Goal: Answer question/provide support: Share knowledge or assist other users

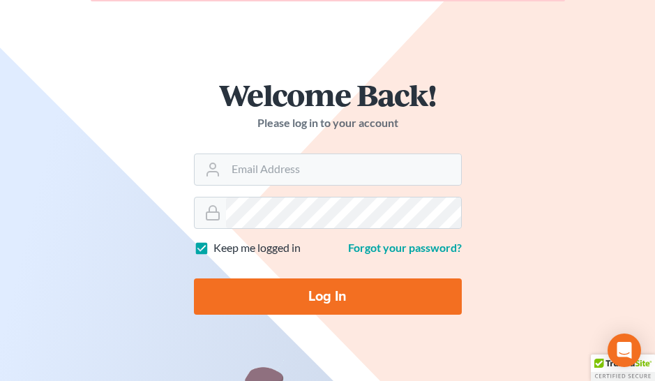
scroll to position [117, 0]
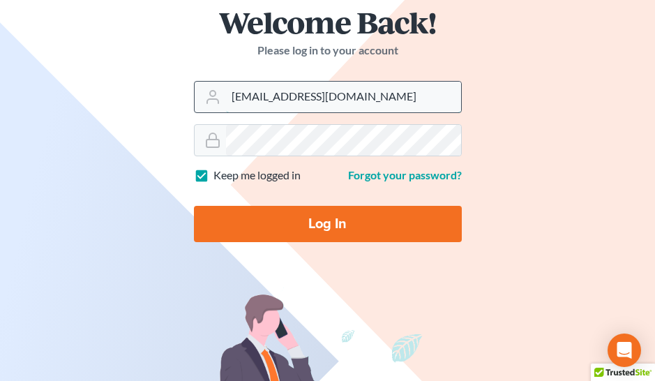
click at [327, 104] on input "ecf@bigeasybk.com" at bounding box center [343, 97] width 235 height 31
type input "ringcentral@bigeasybk.com"
drag, startPoint x: 325, startPoint y: 223, endPoint x: 363, endPoint y: 216, distance: 38.3
click at [325, 223] on input "Log In" at bounding box center [328, 224] width 268 height 36
type input "Thinking..."
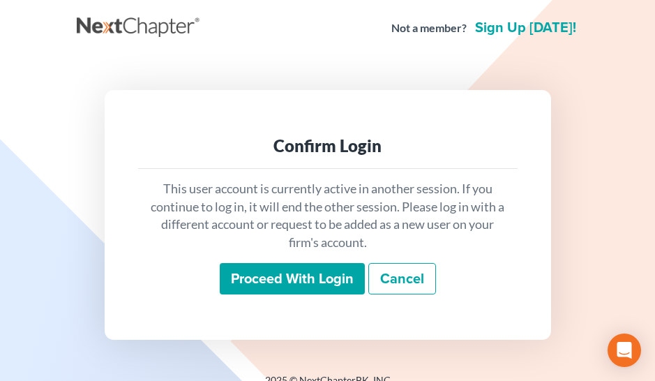
click at [329, 286] on input "Proceed with login" at bounding box center [292, 279] width 145 height 32
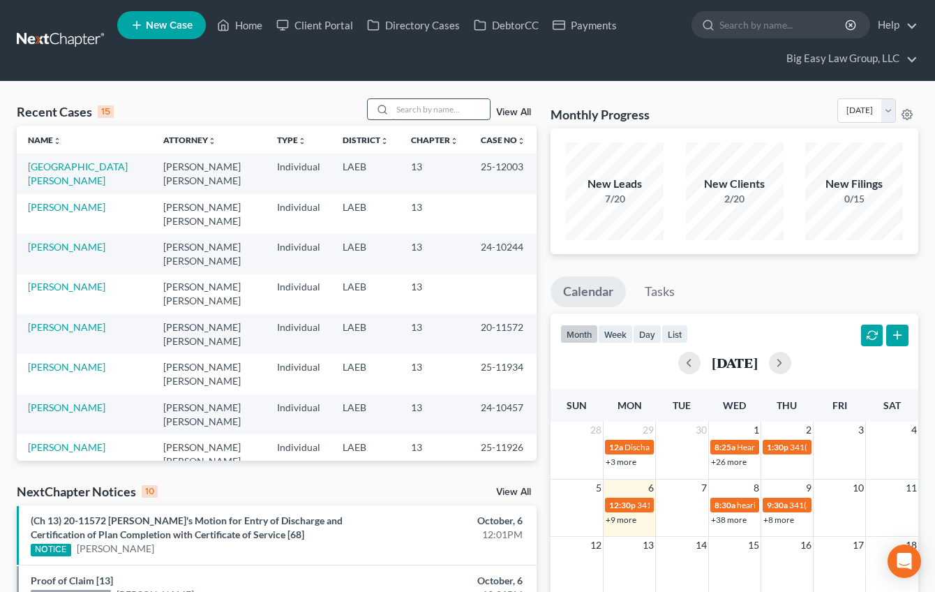
click at [475, 102] on input "search" at bounding box center [441, 109] width 98 height 20
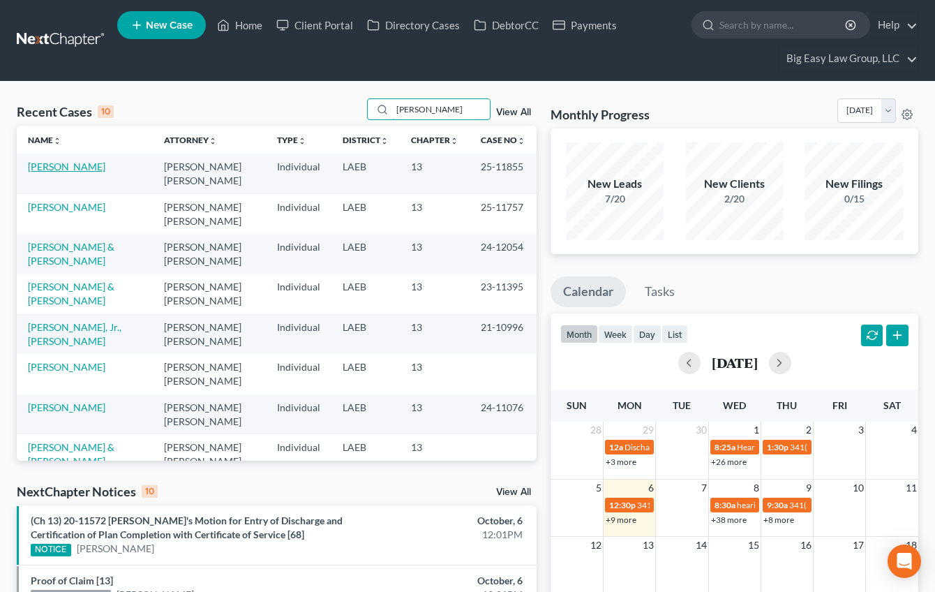
type input "robert"
click at [63, 165] on link "[PERSON_NAME]" at bounding box center [66, 166] width 77 height 12
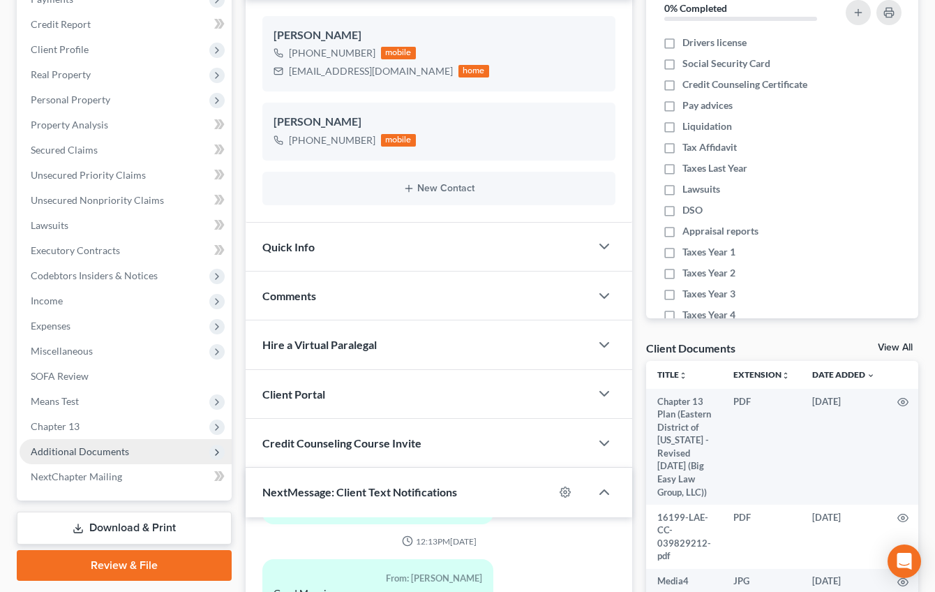
scroll to position [209, 0]
click at [173, 380] on span "Additional Documents" at bounding box center [126, 450] width 212 height 25
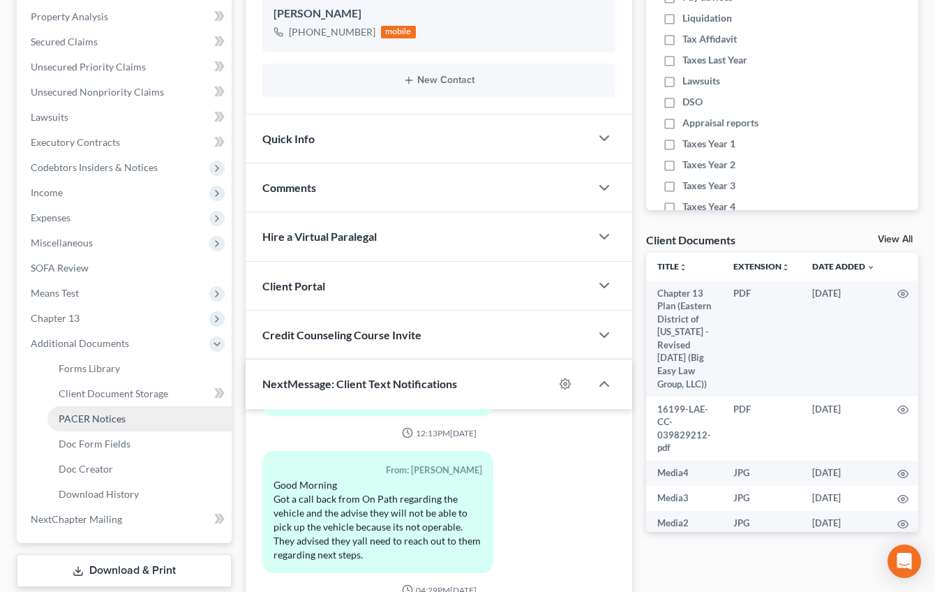
click at [130, 380] on link "PACER Notices" at bounding box center [139, 418] width 184 height 25
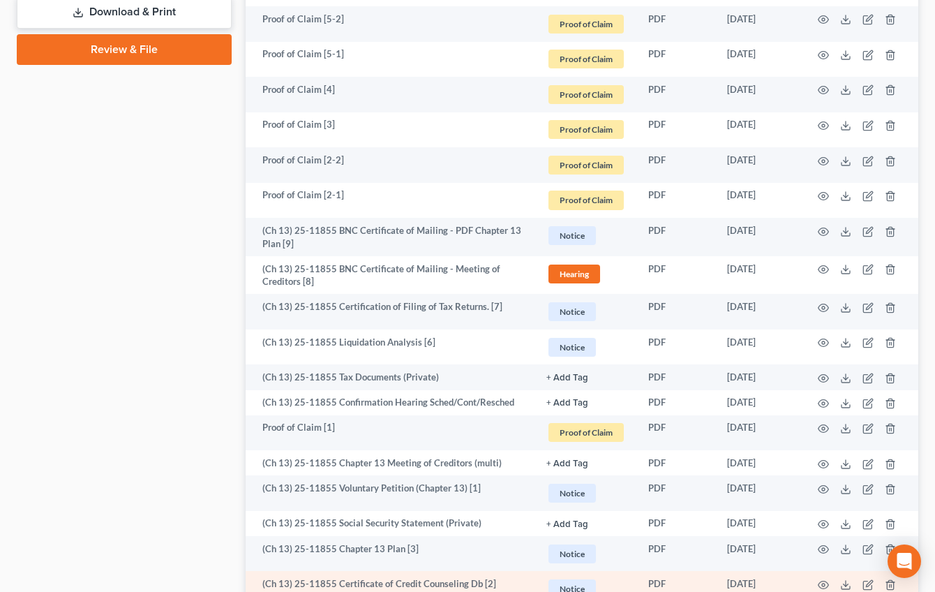
scroll to position [878, 0]
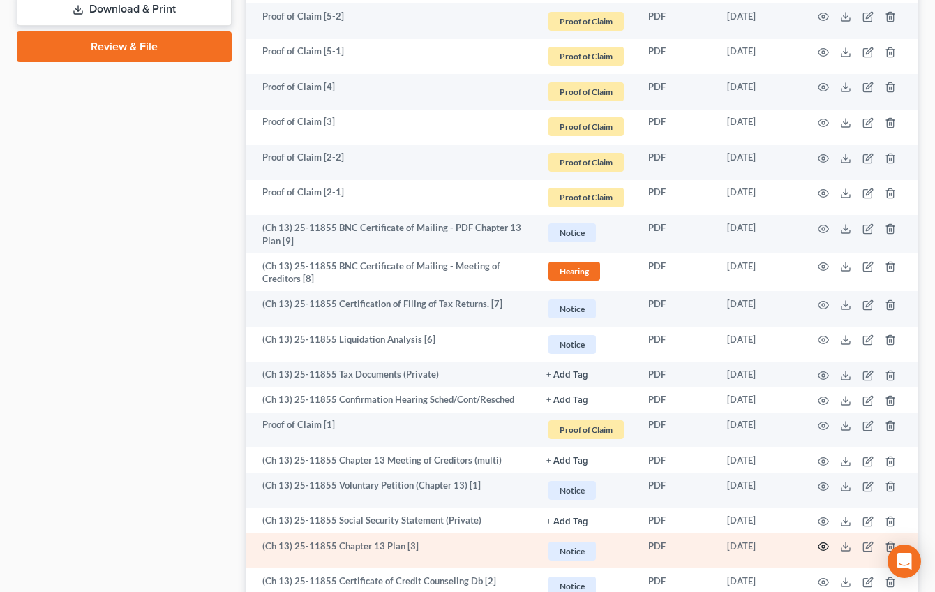
click at [665, 380] on icon "button" at bounding box center [823, 546] width 11 height 11
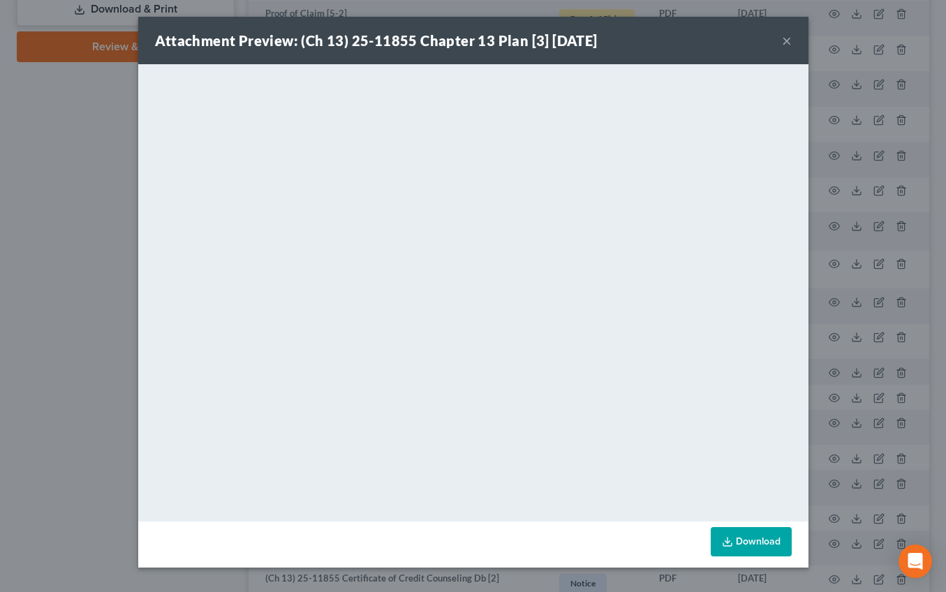
click at [665, 38] on button "×" at bounding box center [787, 40] width 10 height 17
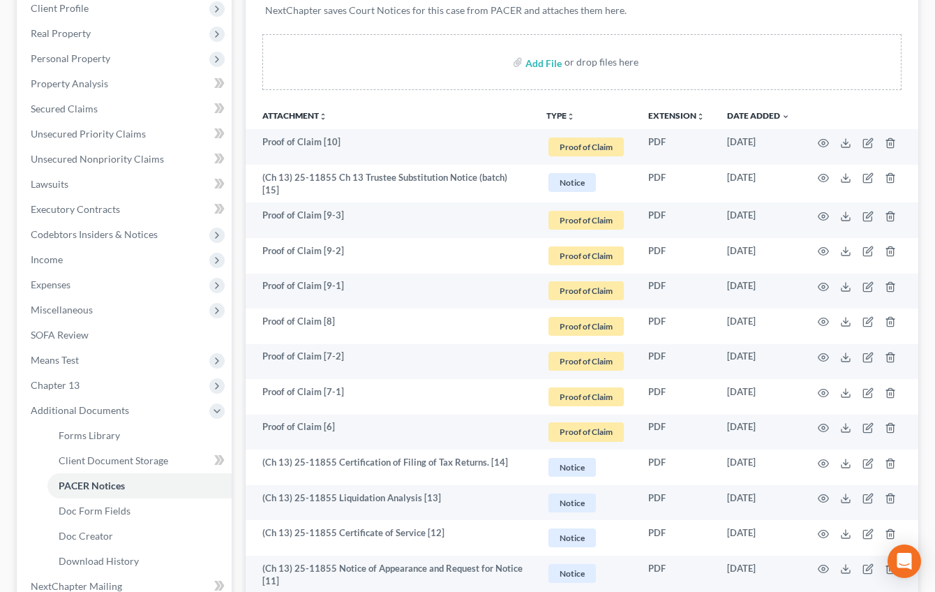
scroll to position [0, 0]
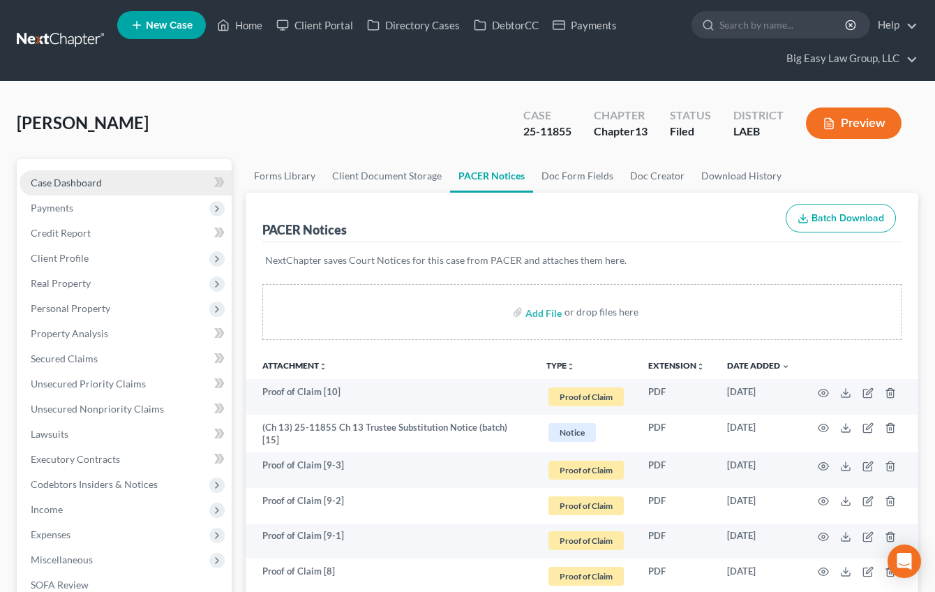
click at [120, 190] on link "Case Dashboard" at bounding box center [126, 182] width 212 height 25
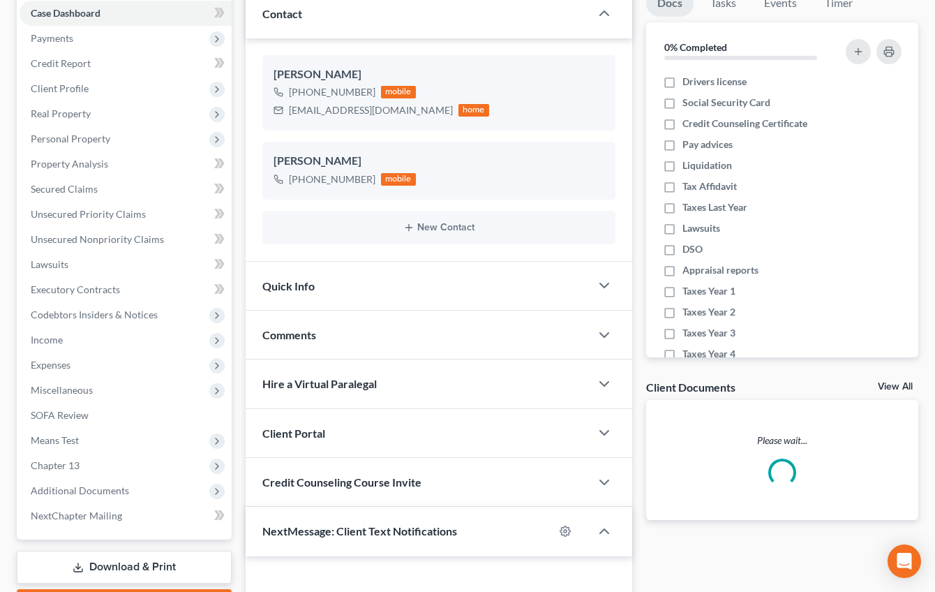
scroll to position [273, 0]
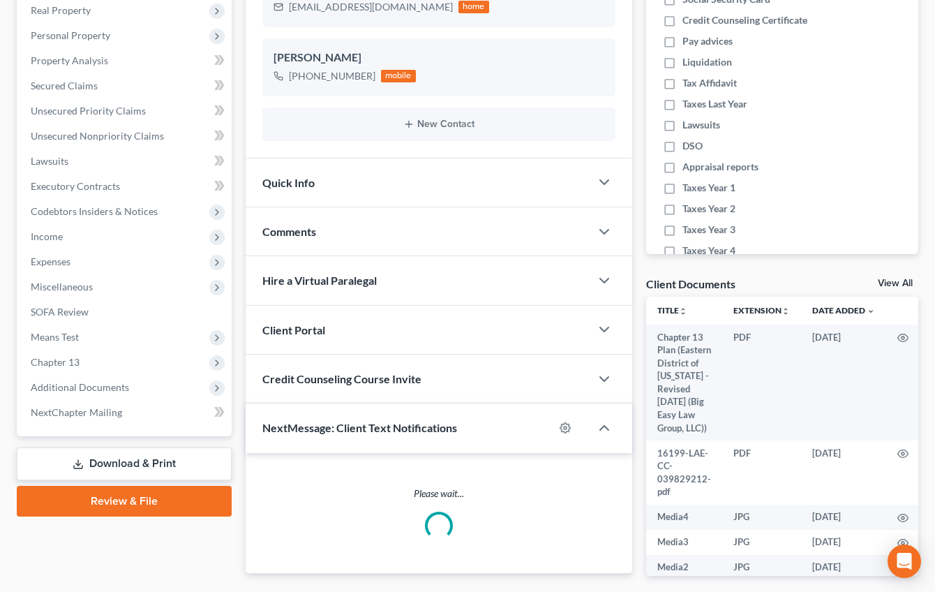
click at [394, 244] on div "Comments" at bounding box center [418, 231] width 345 height 48
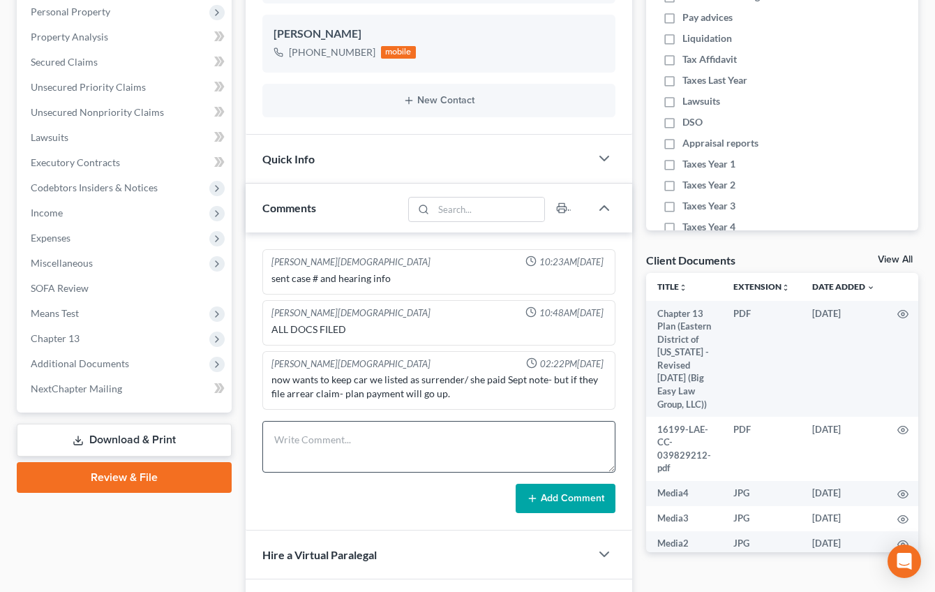
scroll to position [297, 0]
click at [427, 380] on textarea at bounding box center [438, 446] width 353 height 52
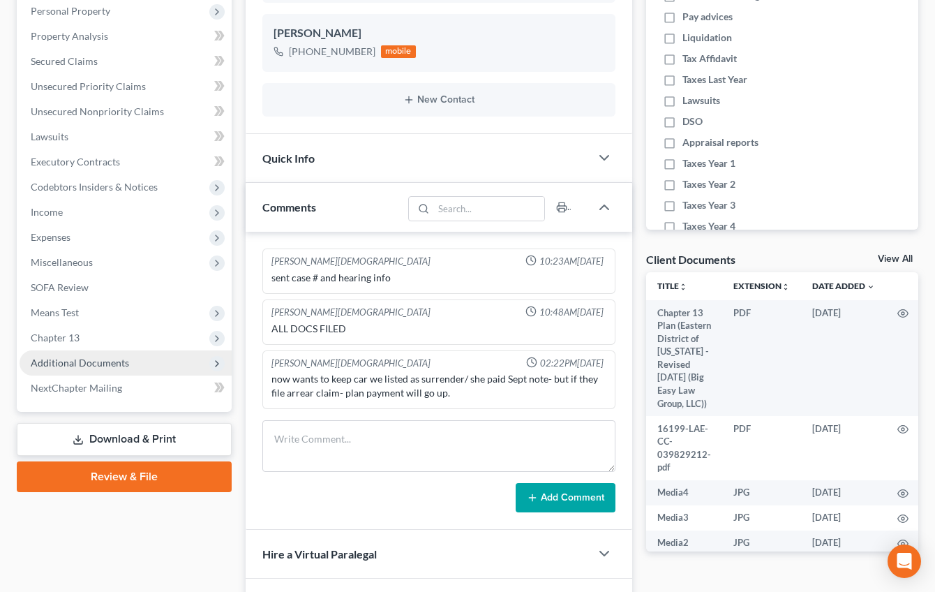
click at [152, 358] on span "Additional Documents" at bounding box center [126, 362] width 212 height 25
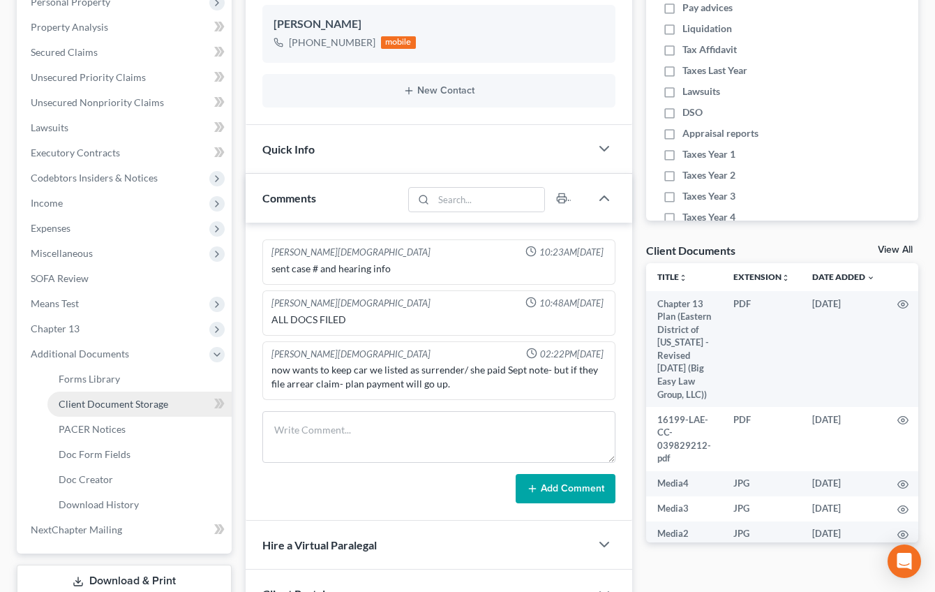
scroll to position [313, 0]
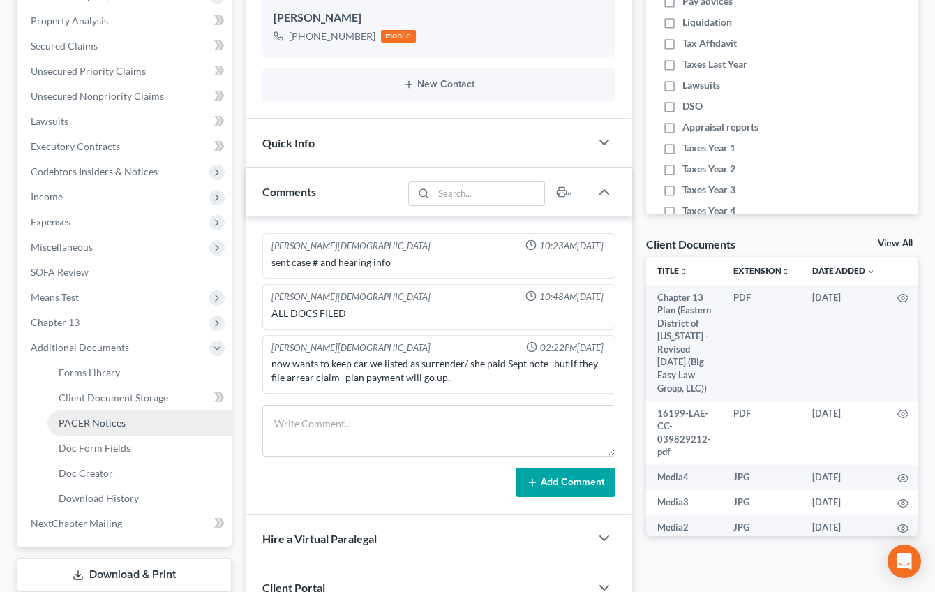
click at [131, 380] on link "PACER Notices" at bounding box center [139, 422] width 184 height 25
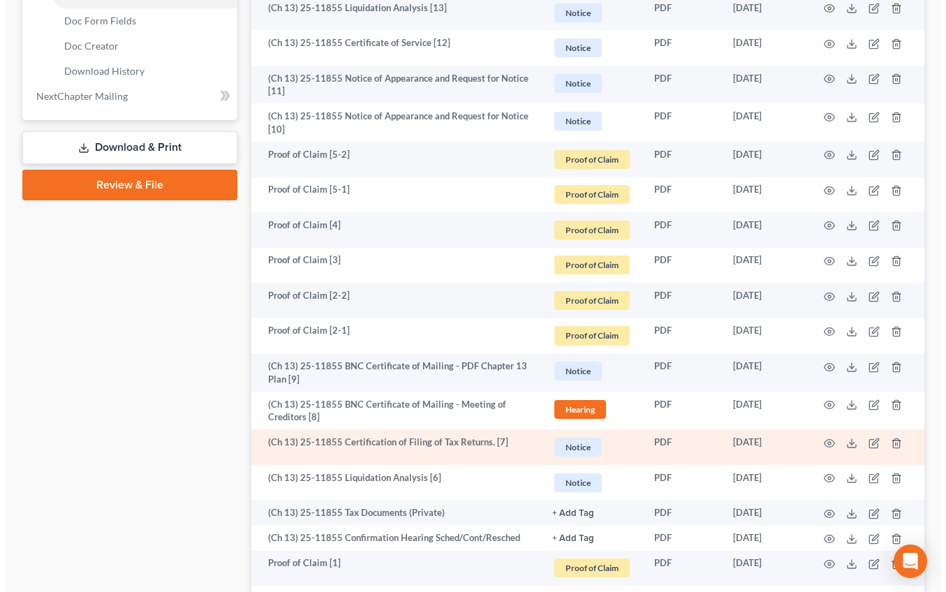
scroll to position [754, 0]
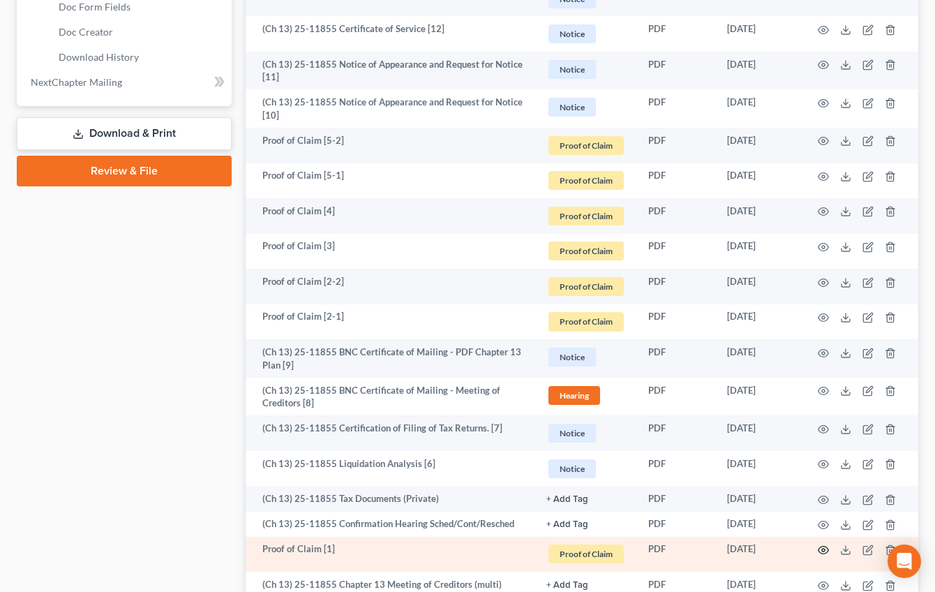
click at [665, 380] on icon "button" at bounding box center [823, 549] width 11 height 11
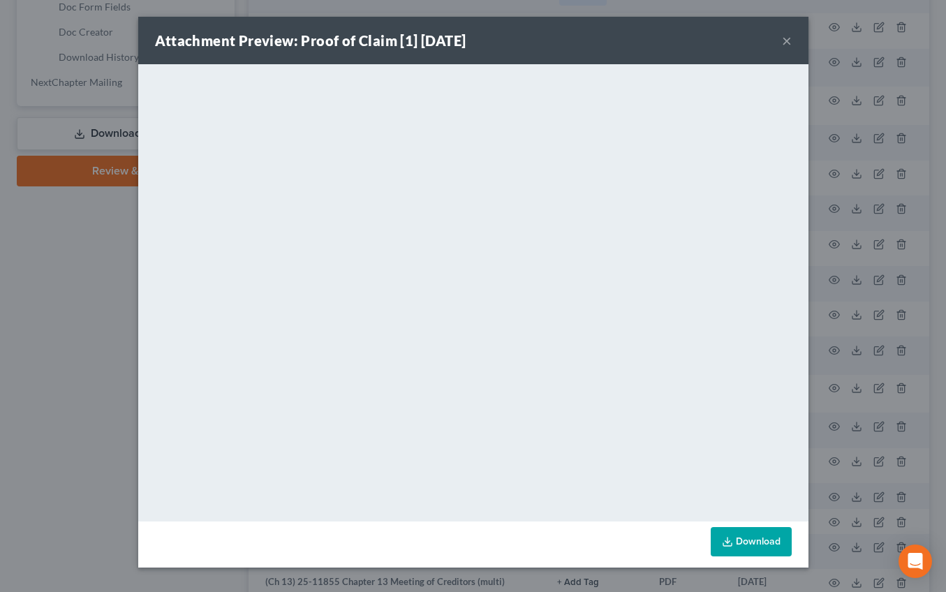
click at [665, 43] on button "×" at bounding box center [787, 40] width 10 height 17
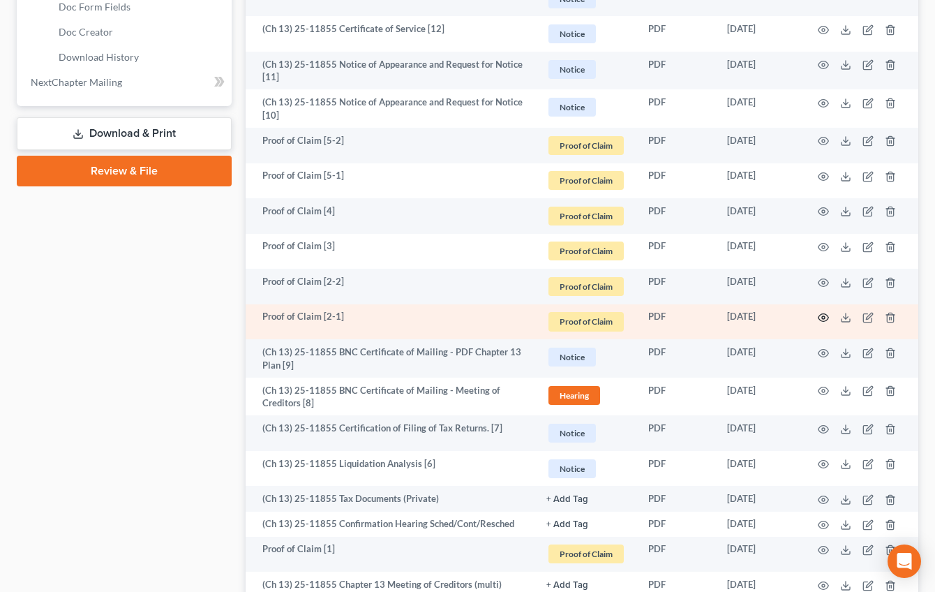
click at [665, 317] on icon "button" at bounding box center [823, 317] width 11 height 11
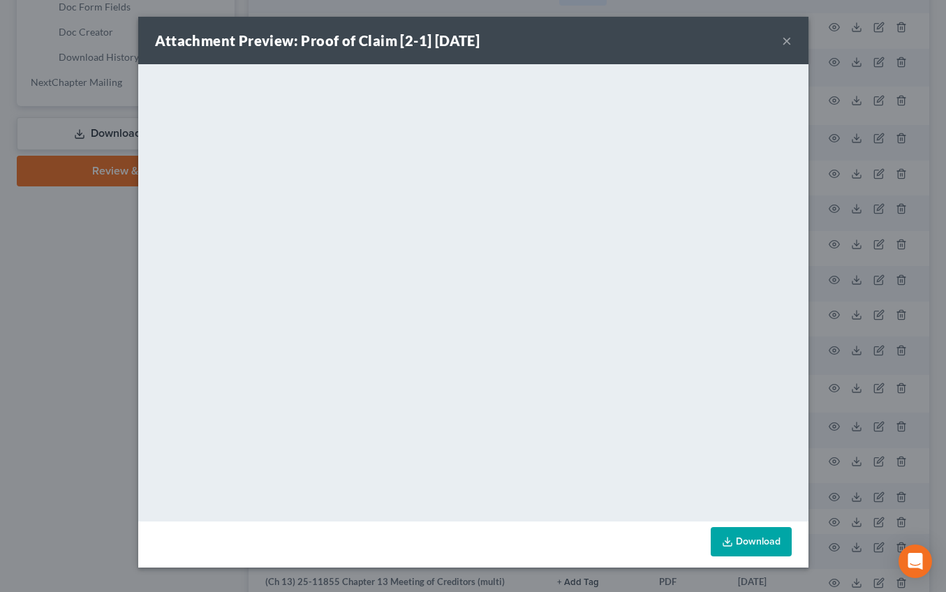
click at [665, 43] on div "Attachment Preview: Proof of Claim [2-1] 08/29/2025 ×" at bounding box center [473, 40] width 670 height 47
drag, startPoint x: 782, startPoint y: 40, endPoint x: 764, endPoint y: 48, distance: 19.7
click at [665, 40] on button "×" at bounding box center [787, 40] width 10 height 17
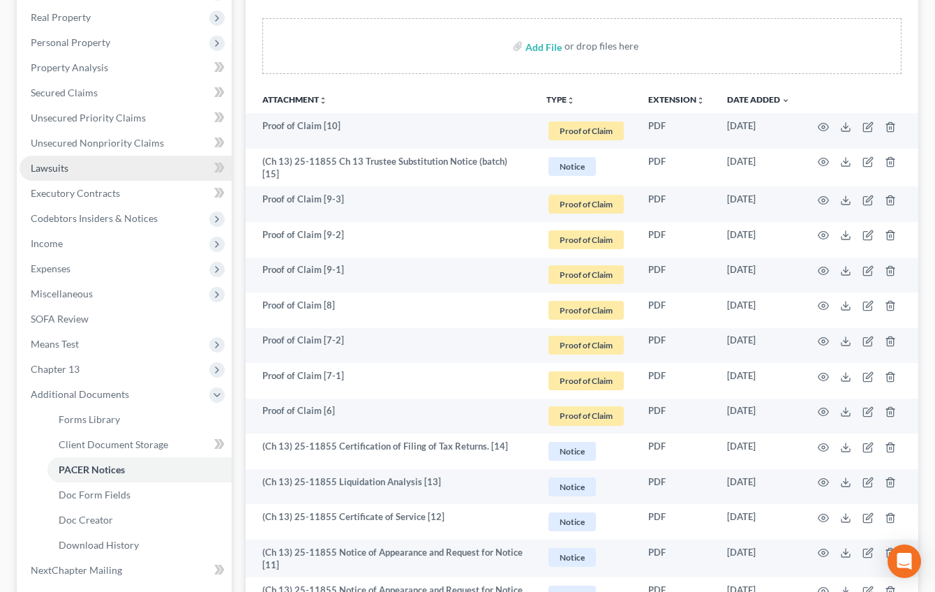
scroll to position [241, 0]
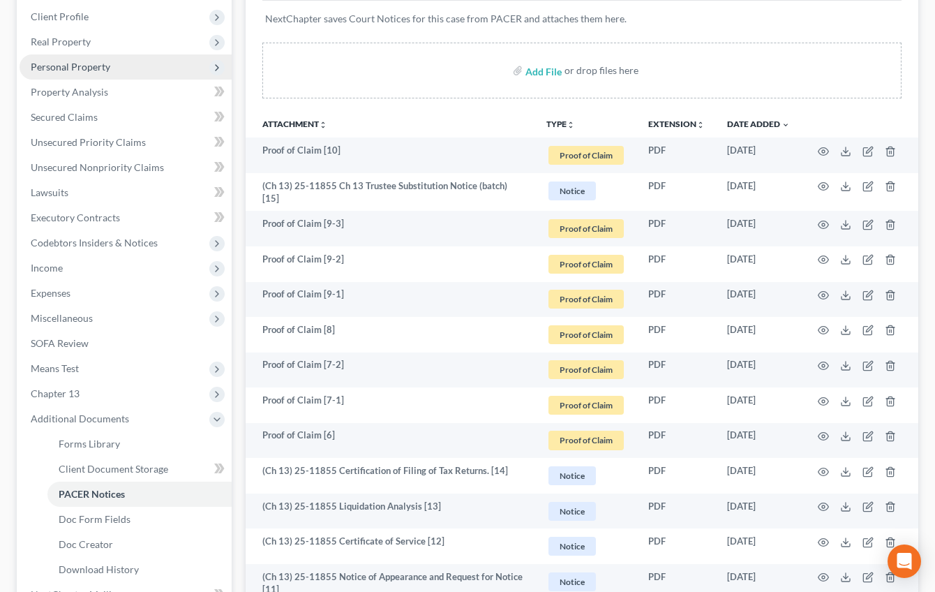
click at [119, 60] on span "Personal Property" at bounding box center [126, 66] width 212 height 25
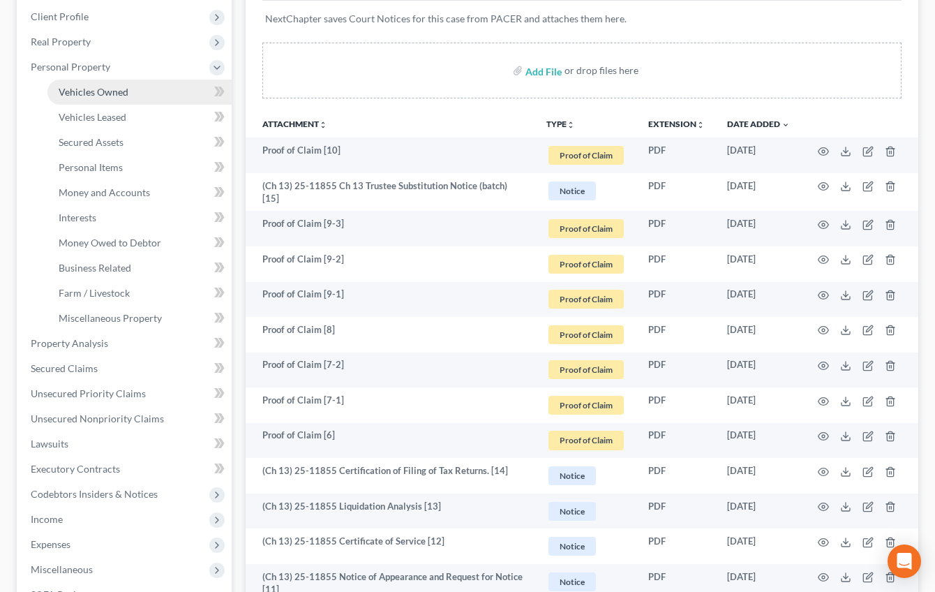
click at [123, 89] on span "Vehicles Owned" at bounding box center [94, 92] width 70 height 12
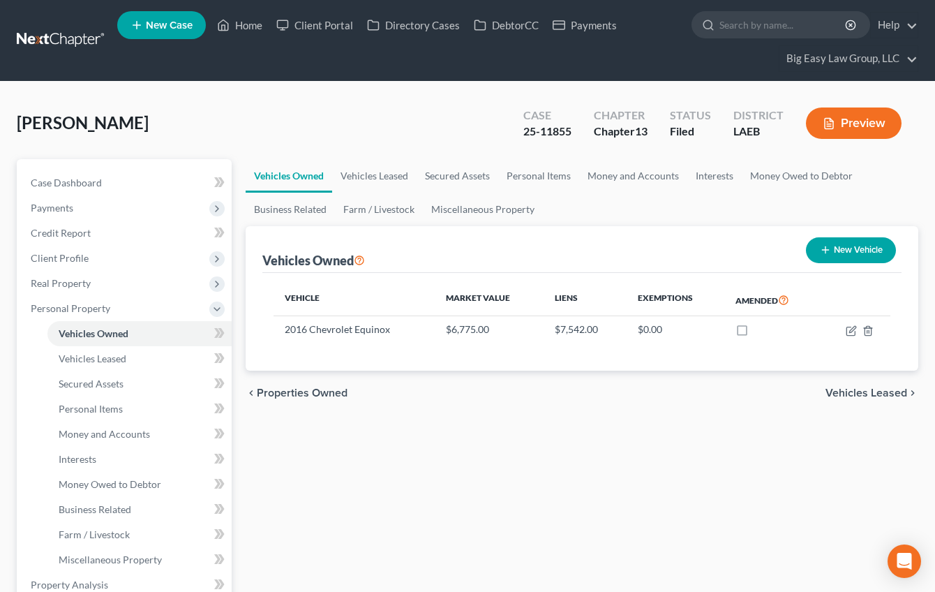
click at [297, 113] on div "Roberts, Bianca Upgraded Case 25-11855 Chapter Chapter 13 Status Filed District…" at bounding box center [468, 128] width 902 height 61
click at [155, 188] on link "Case Dashboard" at bounding box center [126, 182] width 212 height 25
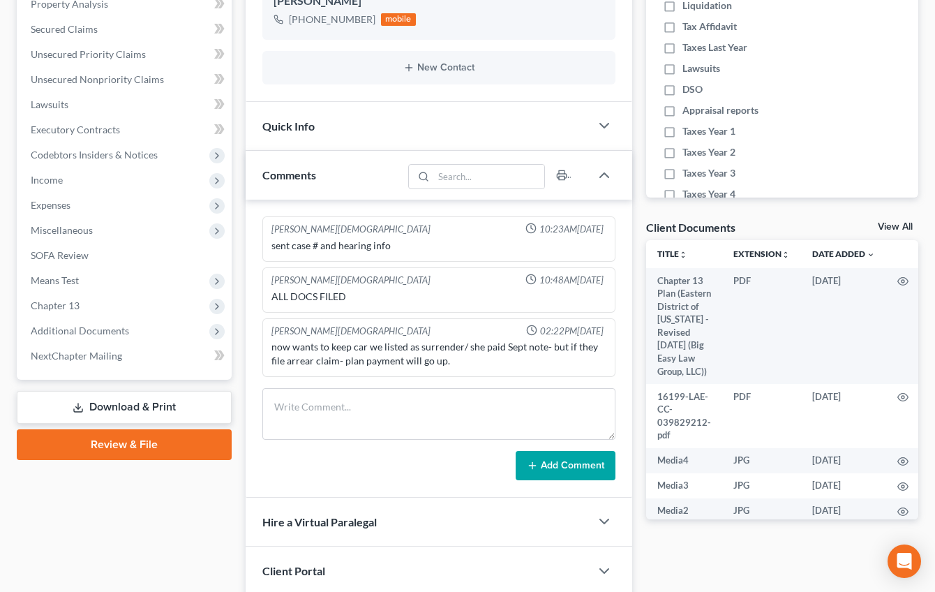
scroll to position [424, 0]
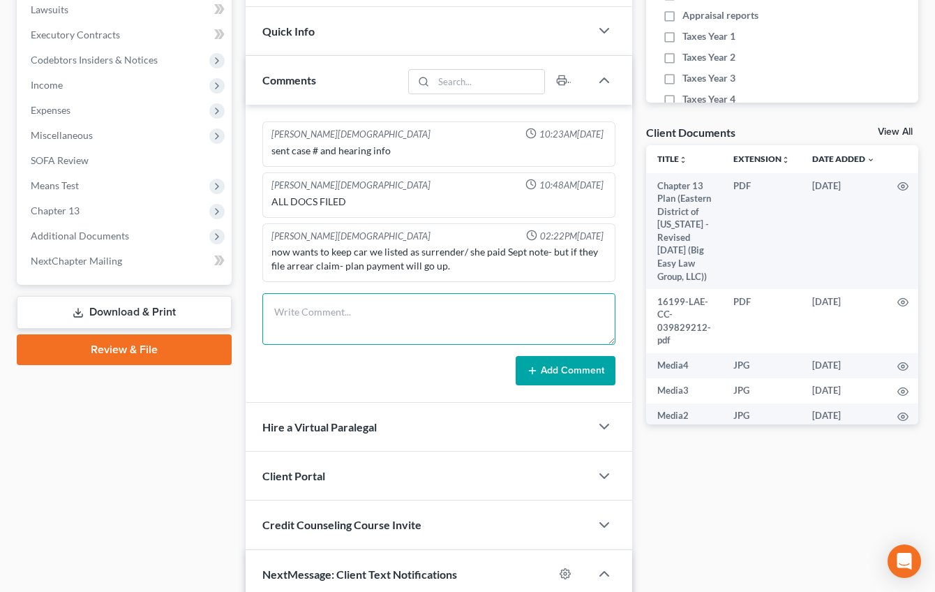
click at [348, 317] on textarea at bounding box center [438, 319] width 353 height 52
type textarea "341 notes - wants to keep car and may have mortgage arrears - first payment fai…"
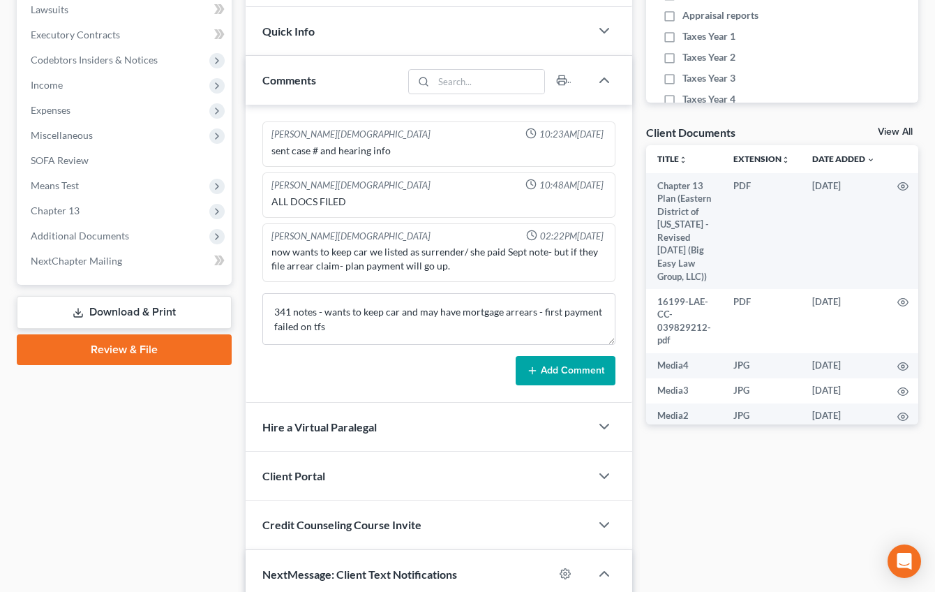
click at [555, 366] on button "Add Comment" at bounding box center [566, 370] width 100 height 29
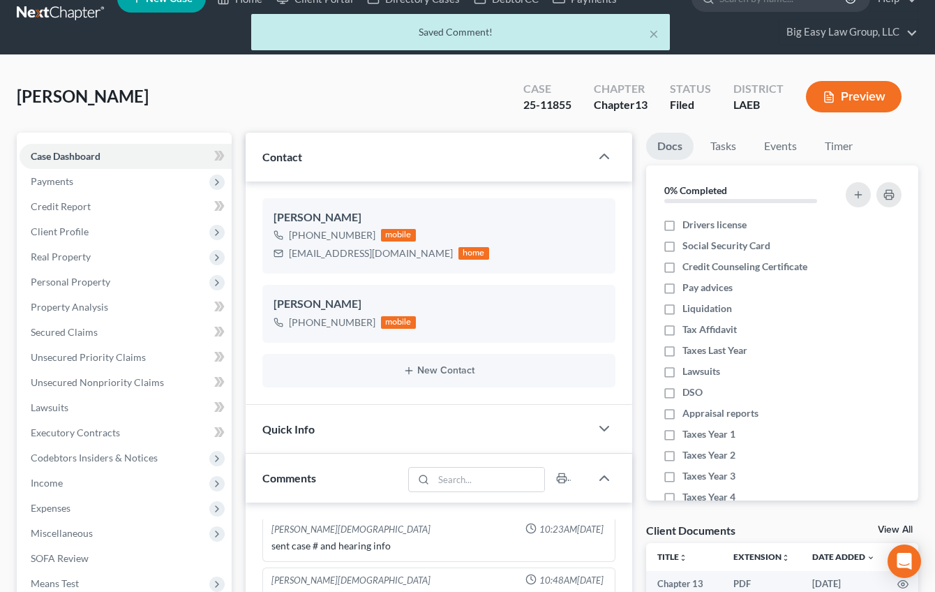
scroll to position [0, 0]
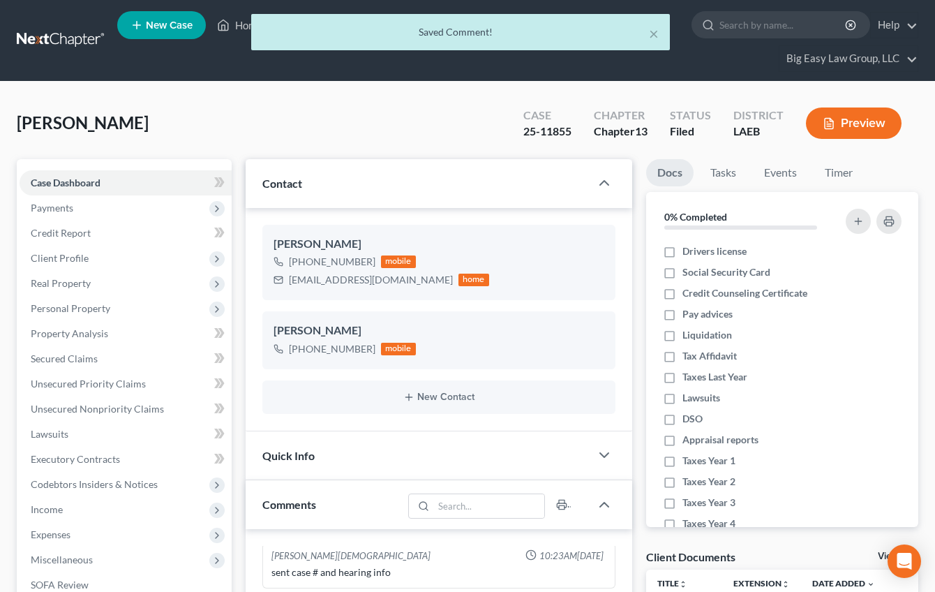
click at [226, 24] on div "× Saved Comment!" at bounding box center [460, 35] width 935 height 43
click at [236, 24] on div "× Saved Comment!" at bounding box center [460, 35] width 935 height 43
click at [652, 33] on button "×" at bounding box center [654, 33] width 10 height 17
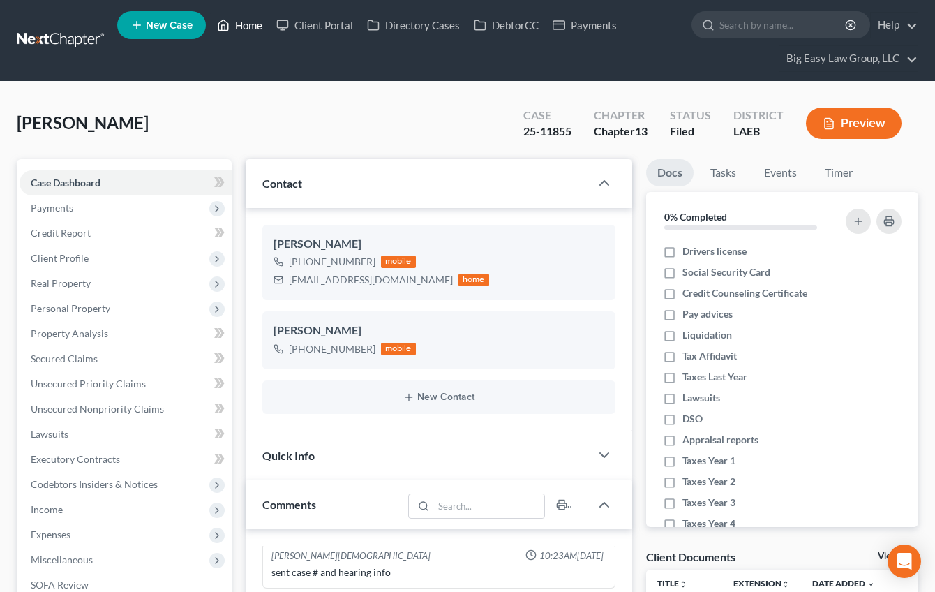
click at [242, 25] on link "Home" at bounding box center [239, 25] width 59 height 25
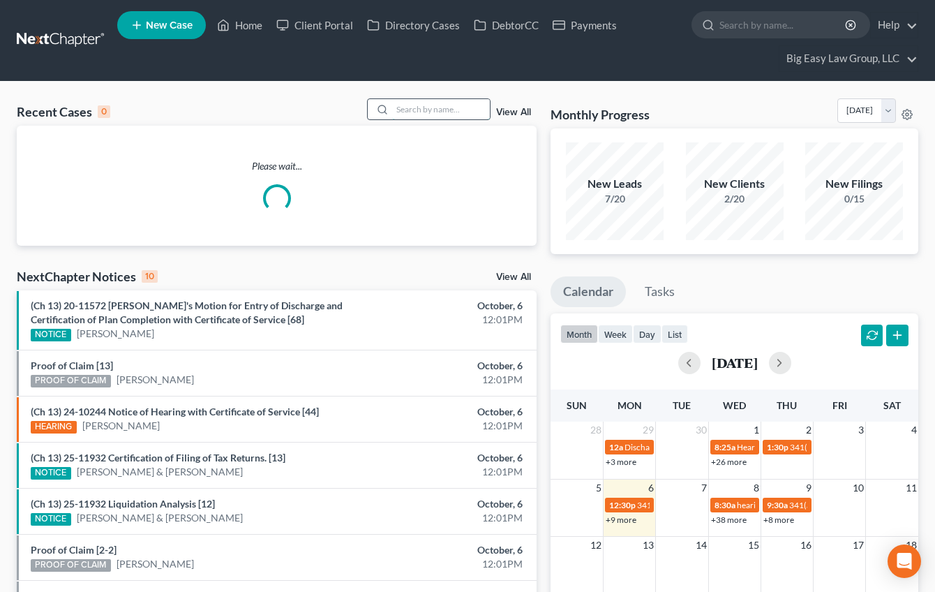
click at [405, 109] on input "search" at bounding box center [441, 109] width 98 height 20
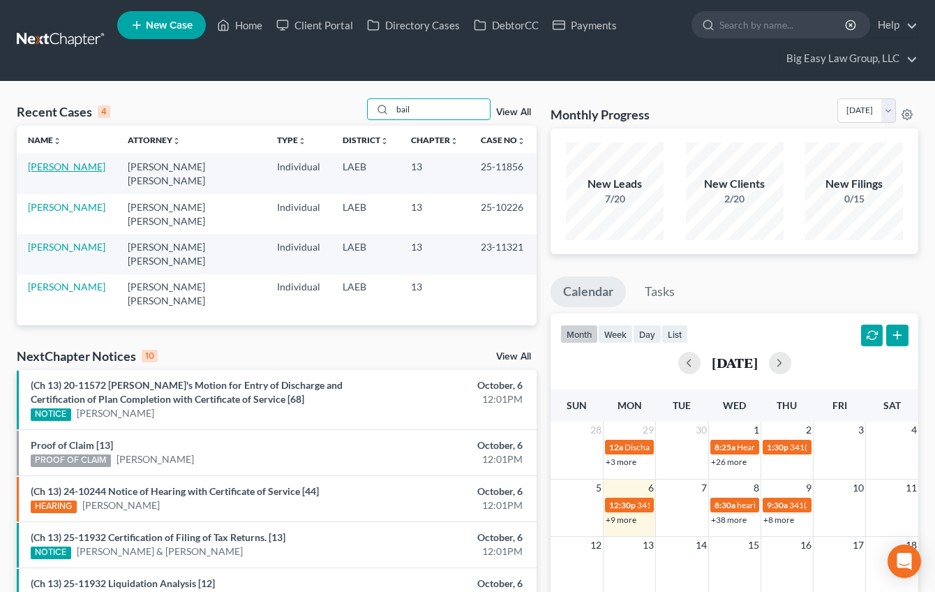
type input "bail"
click at [54, 165] on link "Bailey, Sheila" at bounding box center [66, 166] width 77 height 12
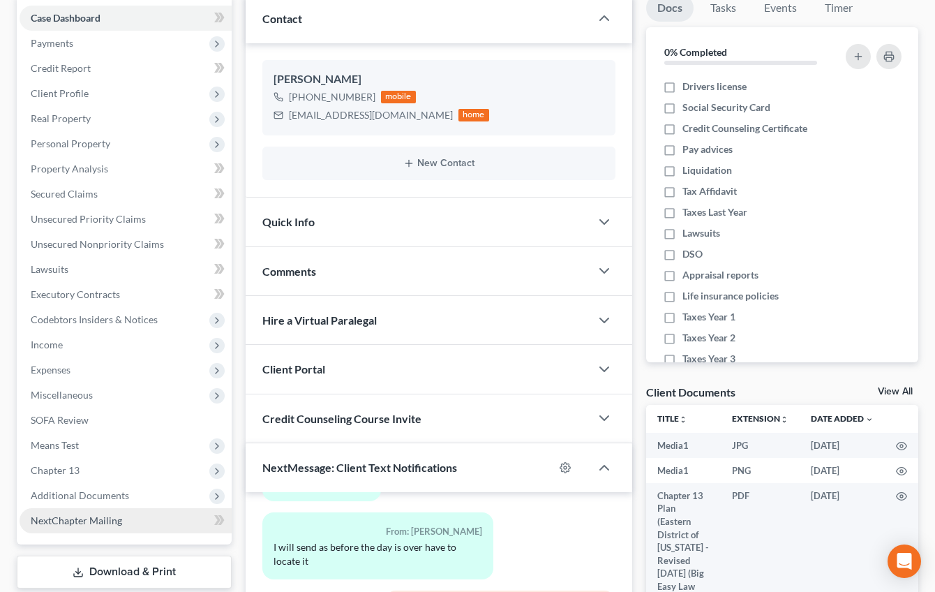
scroll to position [248, 0]
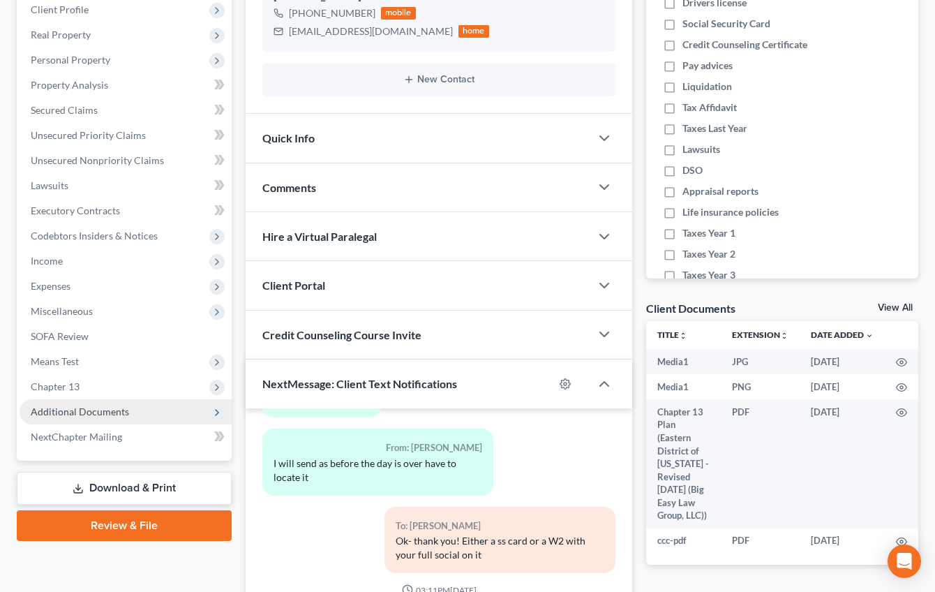
click at [107, 380] on span "Additional Documents" at bounding box center [126, 411] width 212 height 25
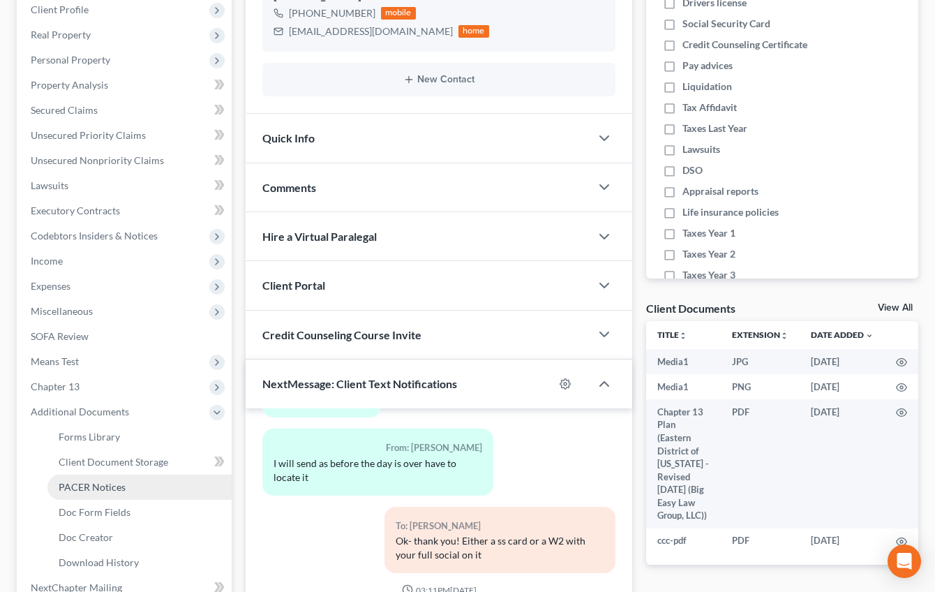
click at [126, 380] on link "PACER Notices" at bounding box center [139, 487] width 184 height 25
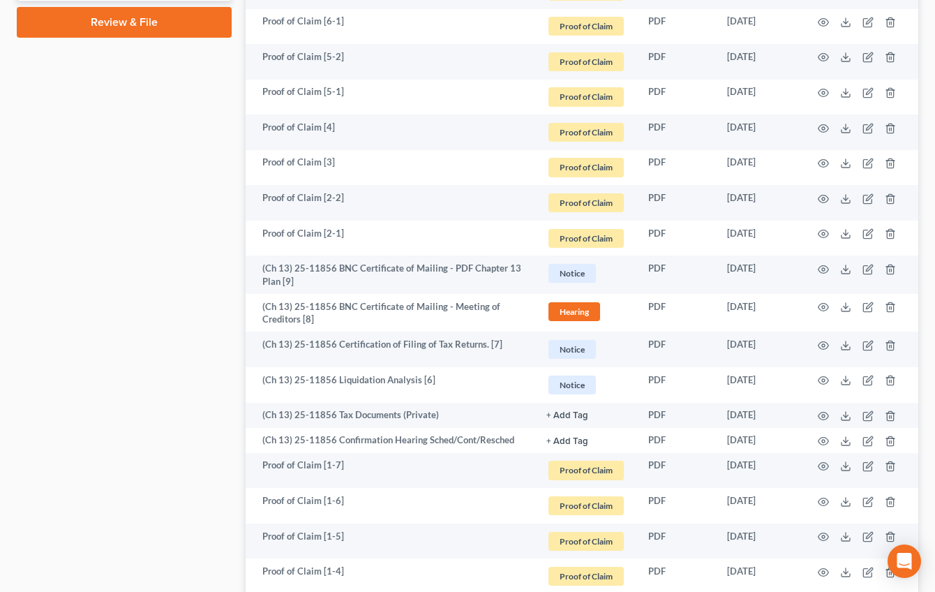
scroll to position [1252, 0]
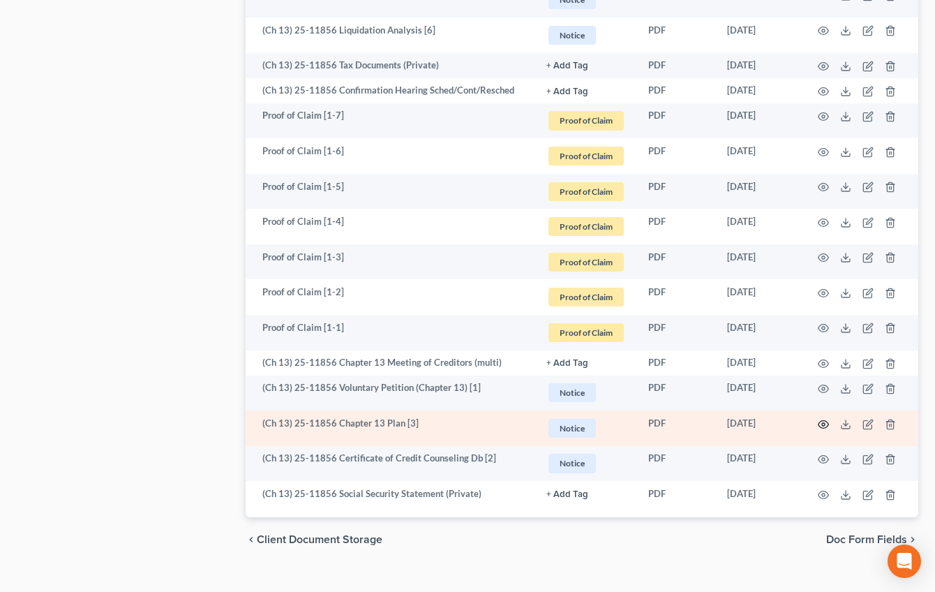
click at [665, 380] on icon "button" at bounding box center [824, 424] width 10 height 8
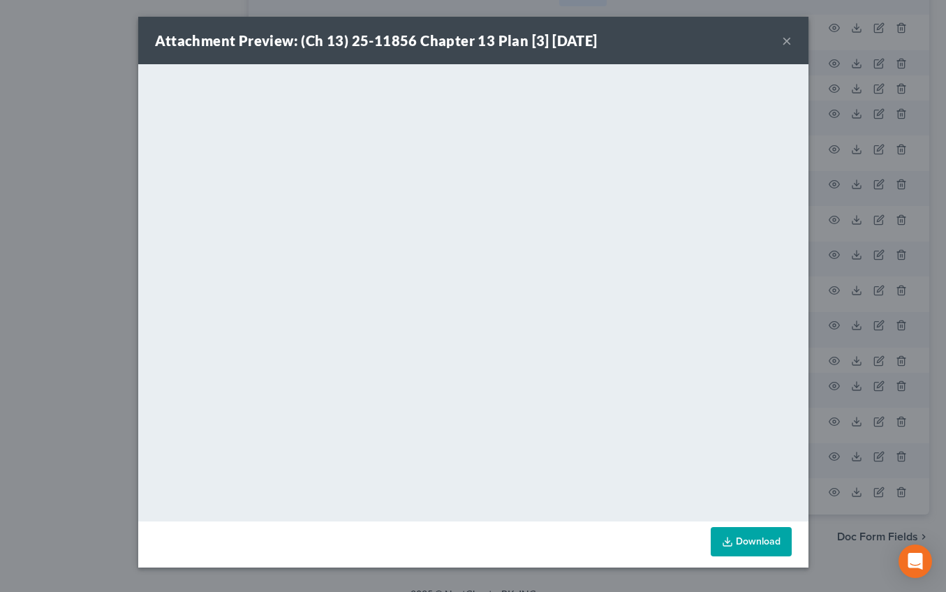
click at [665, 40] on button "×" at bounding box center [787, 40] width 10 height 17
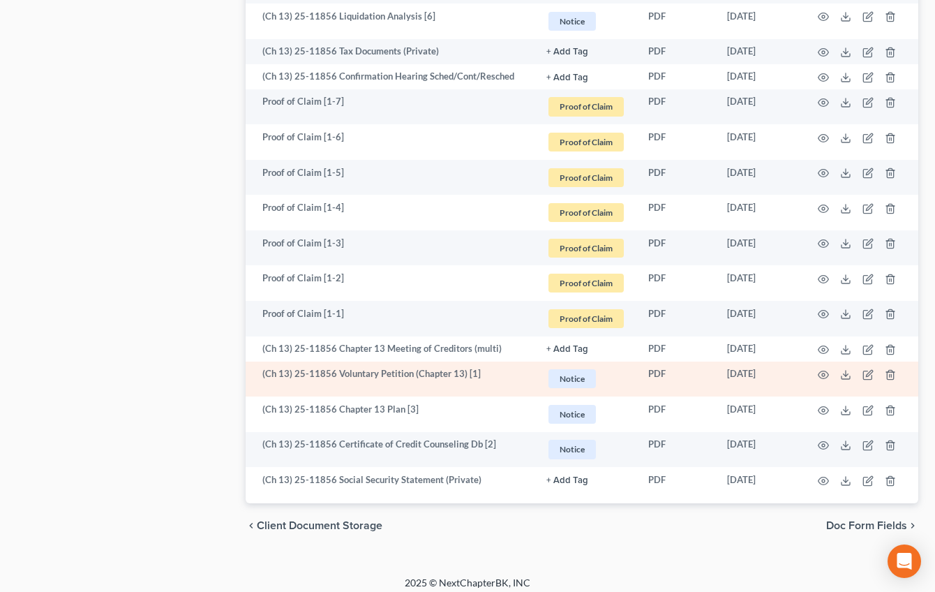
scroll to position [1272, 0]
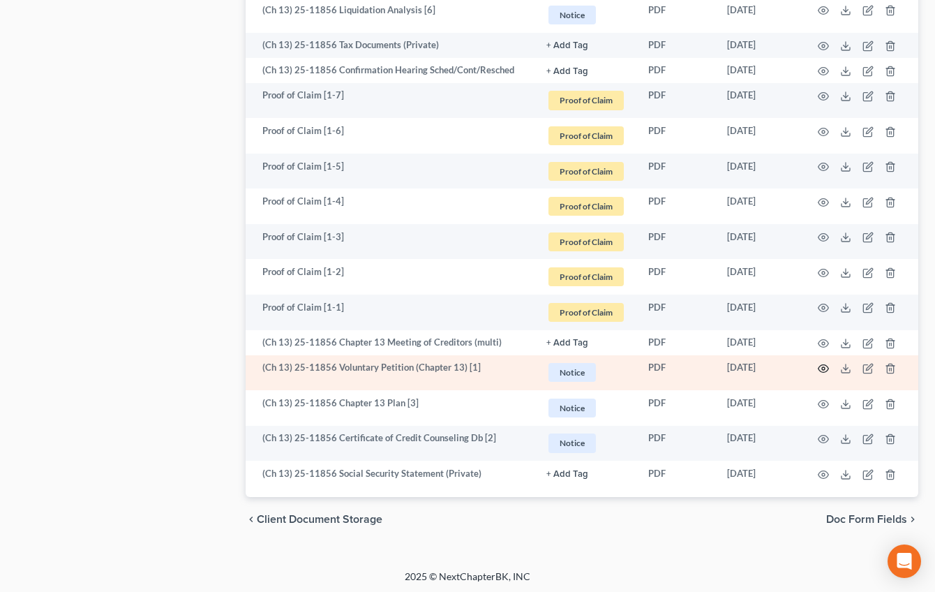
click at [665, 366] on icon "button" at bounding box center [823, 368] width 11 height 11
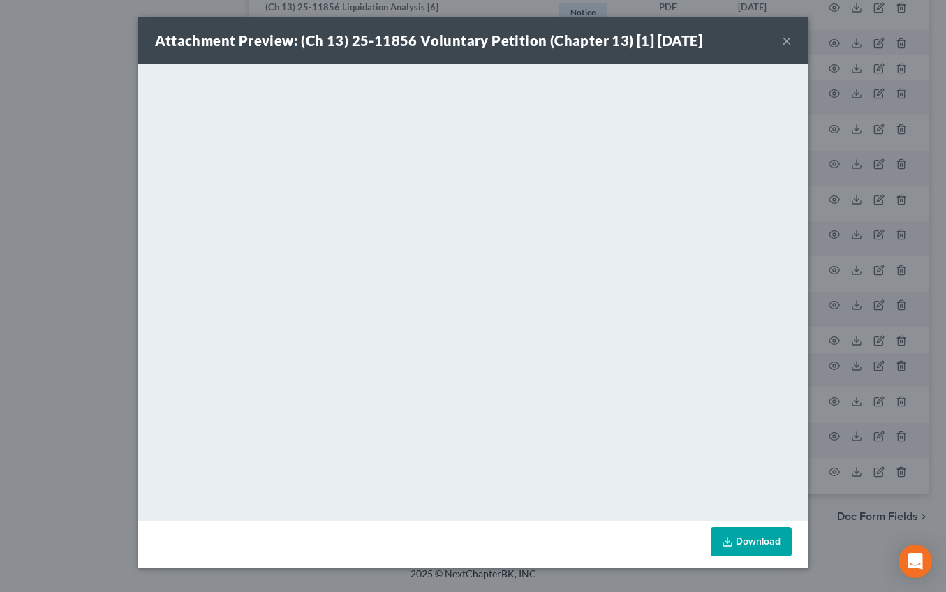
click at [665, 42] on div "Attachment Preview: (Ch 13) 25-11856 Voluntary Petition (Chapter 13) [1] 08/23/…" at bounding box center [473, 40] width 670 height 47
click at [665, 43] on button "×" at bounding box center [787, 40] width 10 height 17
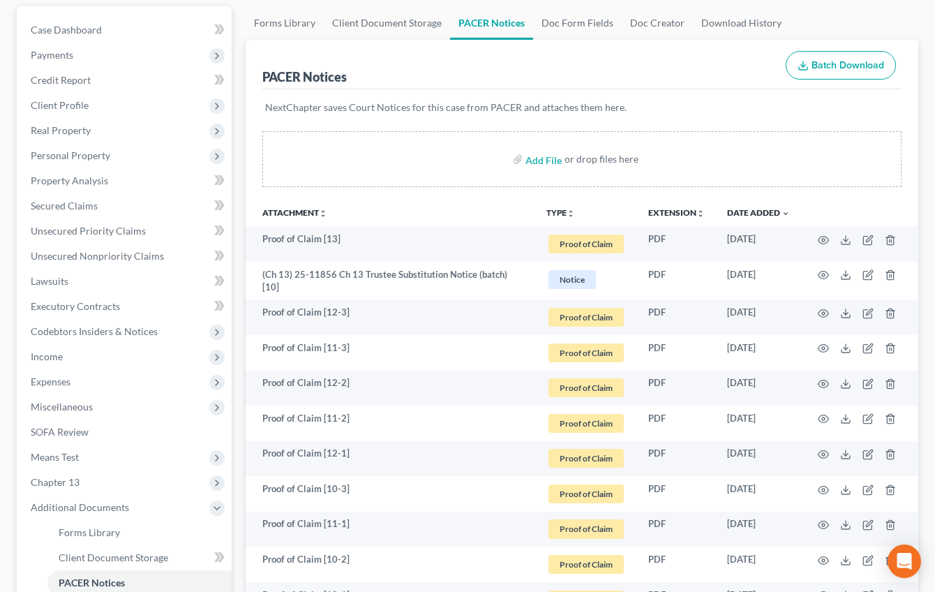
scroll to position [0, 0]
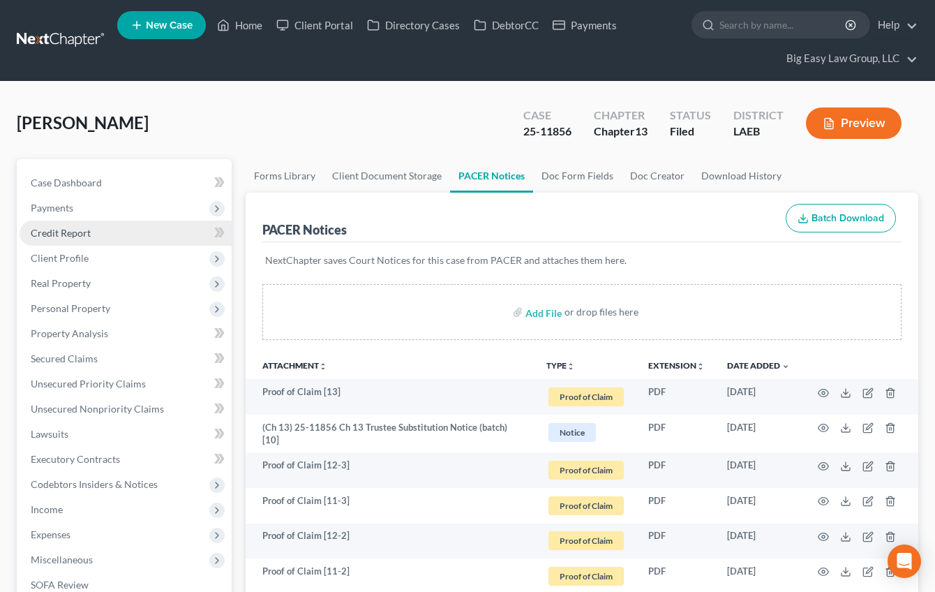
click at [112, 238] on link "Credit Report" at bounding box center [126, 233] width 212 height 25
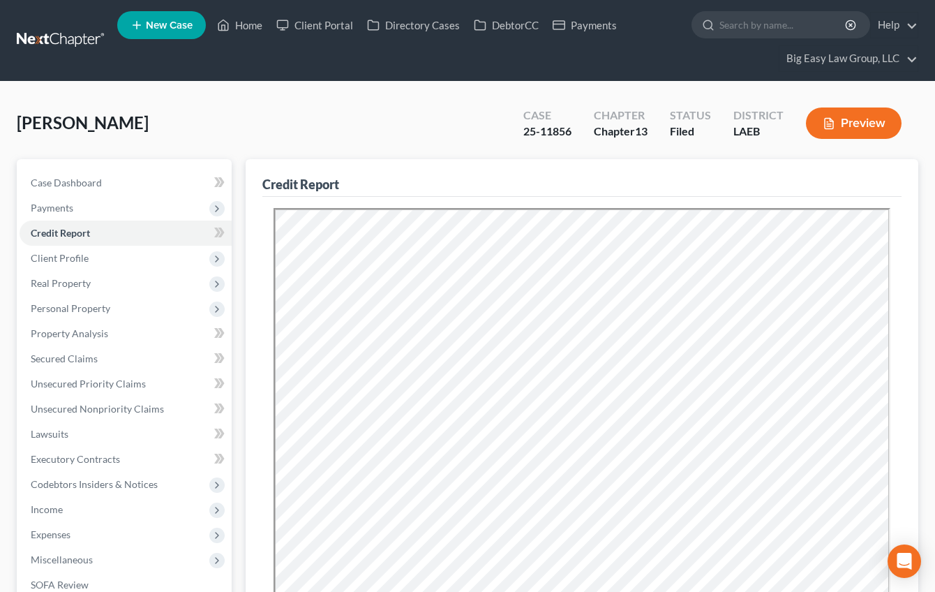
drag, startPoint x: 463, startPoint y: 129, endPoint x: 455, endPoint y: 149, distance: 21.0
click at [463, 132] on div "Bailey, Sheila Upgraded Case 25-11856 Chapter Chapter 13 Status Filed District …" at bounding box center [468, 128] width 902 height 61
click at [349, 108] on div "Bailey, Sheila Upgraded Case 25-11856 Chapter Chapter 13 Status Filed District …" at bounding box center [468, 128] width 902 height 61
drag, startPoint x: 248, startPoint y: 29, endPoint x: 262, endPoint y: 27, distance: 13.4
click at [249, 29] on link "Home" at bounding box center [239, 25] width 59 height 25
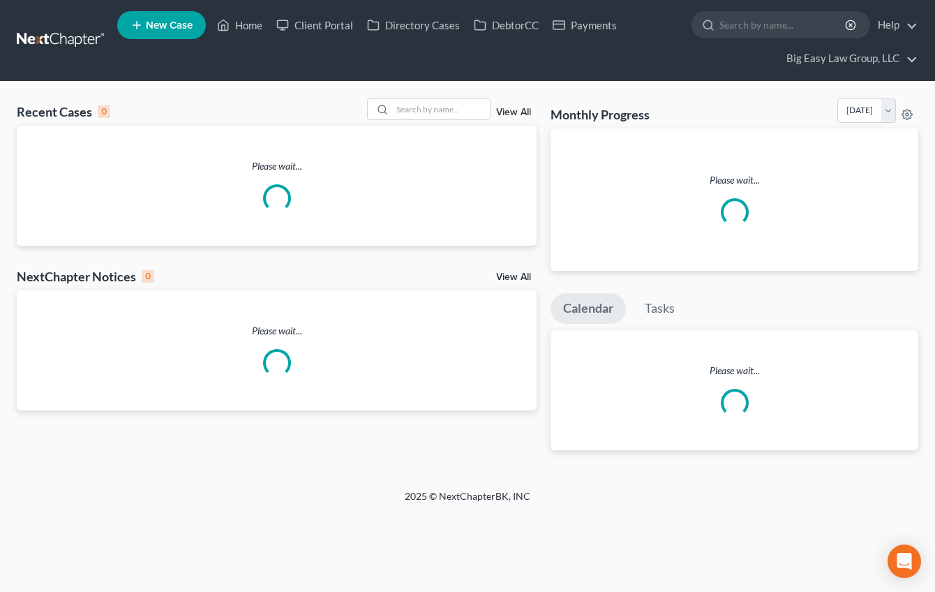
click at [249, 108] on div "Recent Cases 0 View All" at bounding box center [277, 111] width 520 height 27
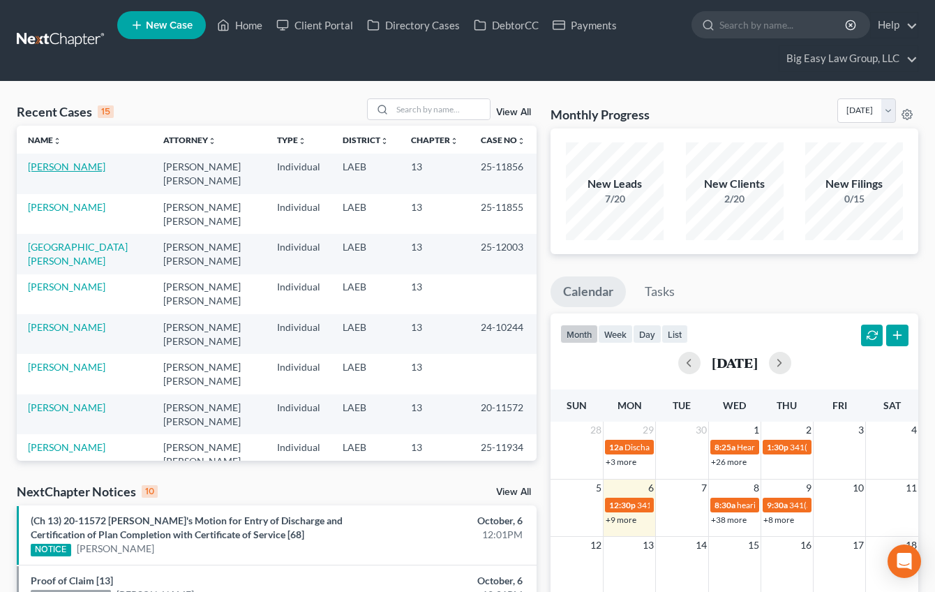
click at [76, 167] on link "Bailey, Sheila" at bounding box center [66, 166] width 77 height 12
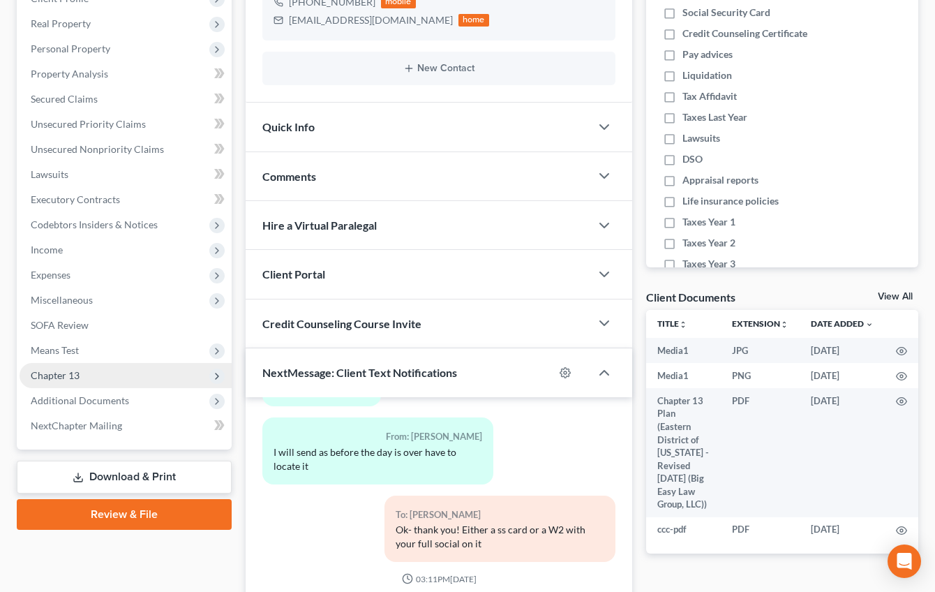
scroll to position [262, 0]
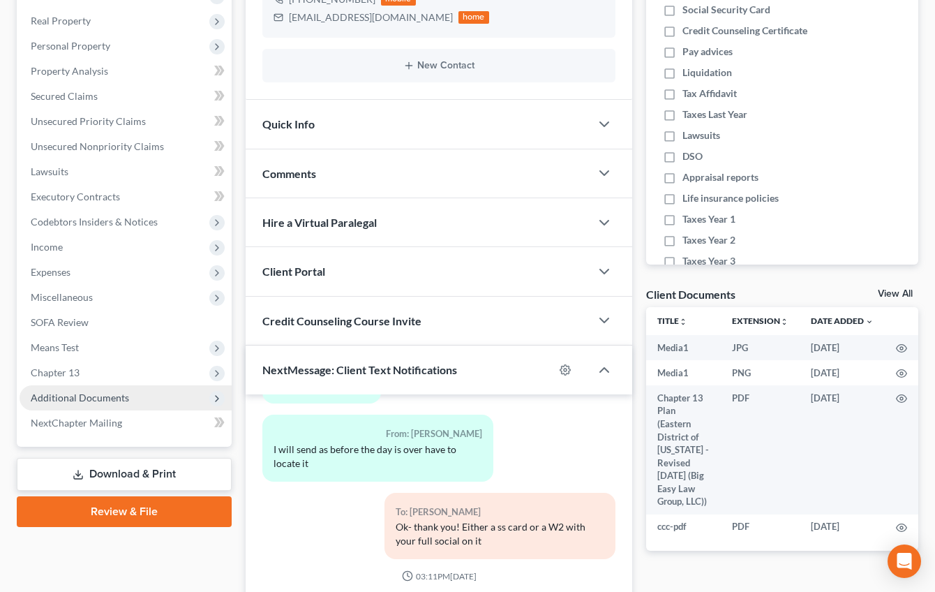
click at [158, 380] on span "Additional Documents" at bounding box center [126, 397] width 212 height 25
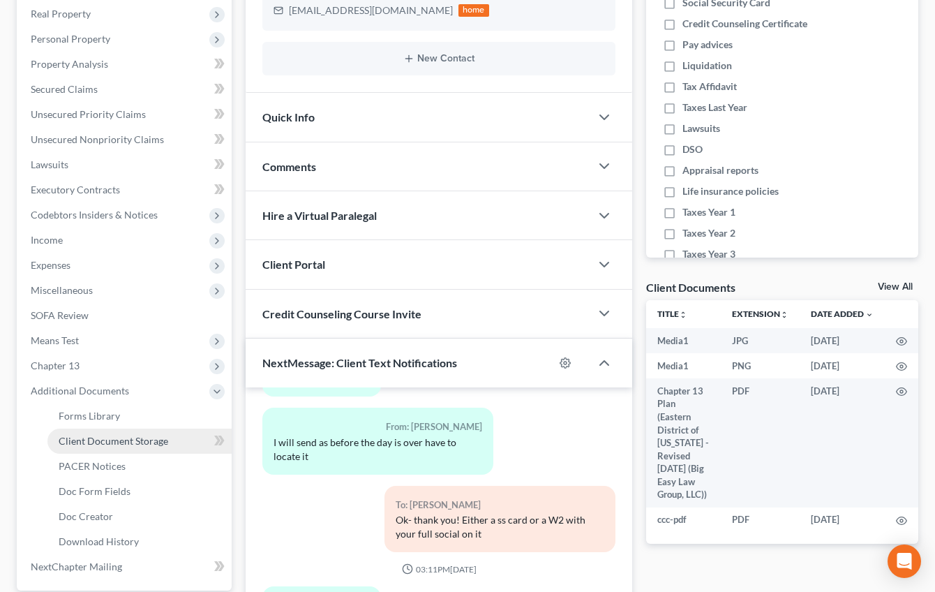
scroll to position [276, 0]
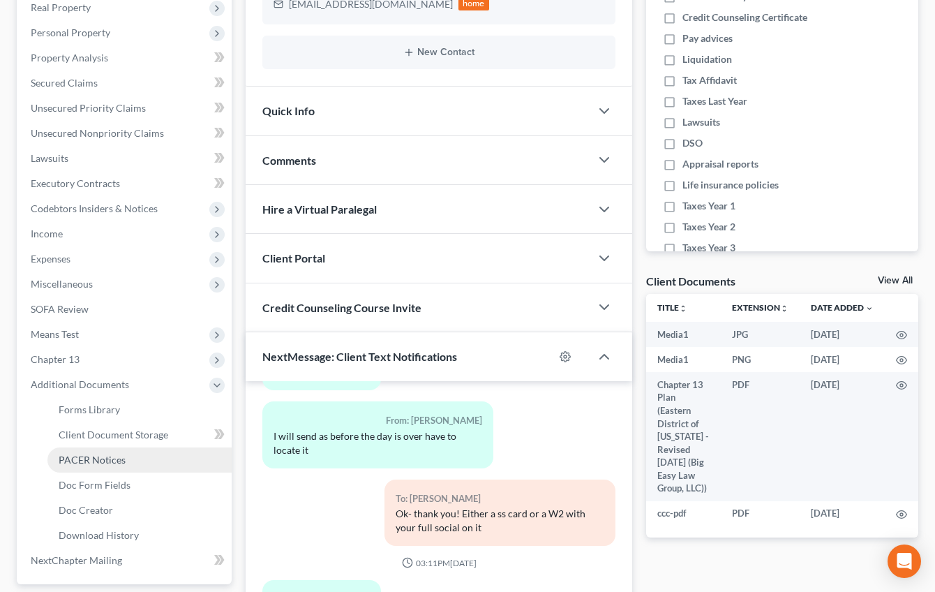
click at [173, 380] on link "PACER Notices" at bounding box center [139, 459] width 184 height 25
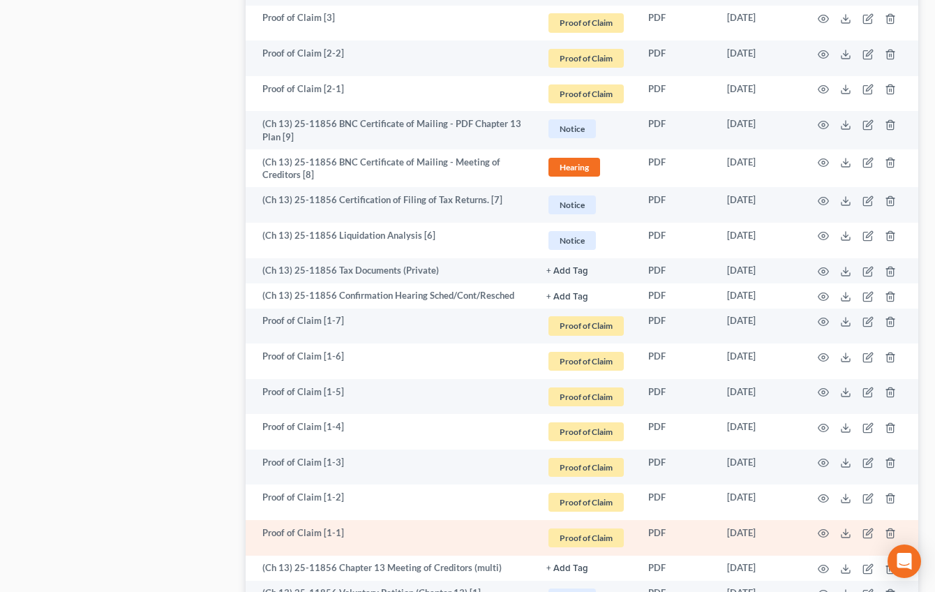
scroll to position [1200, 0]
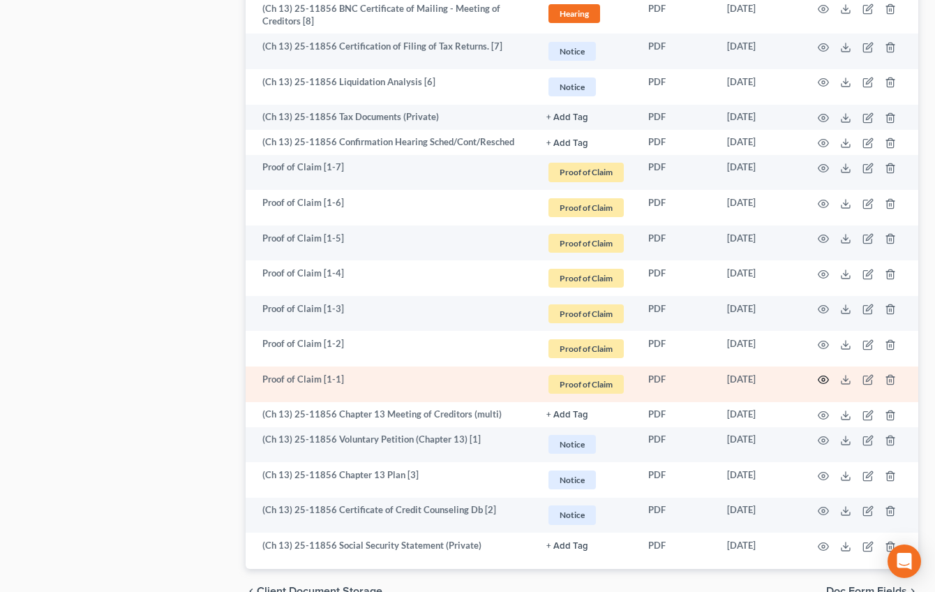
click at [665, 378] on circle "button" at bounding box center [823, 379] width 3 height 3
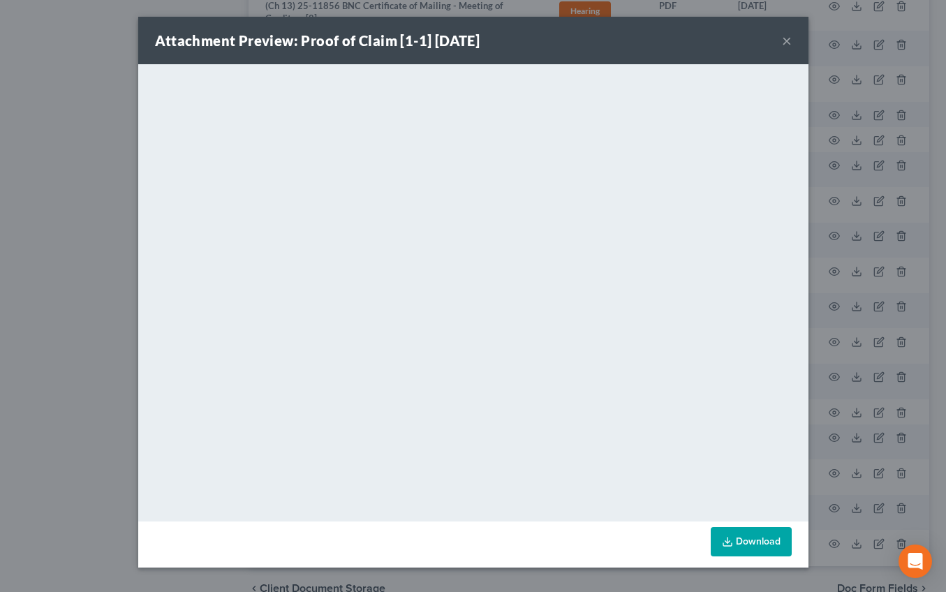
click at [665, 42] on button "×" at bounding box center [787, 40] width 10 height 17
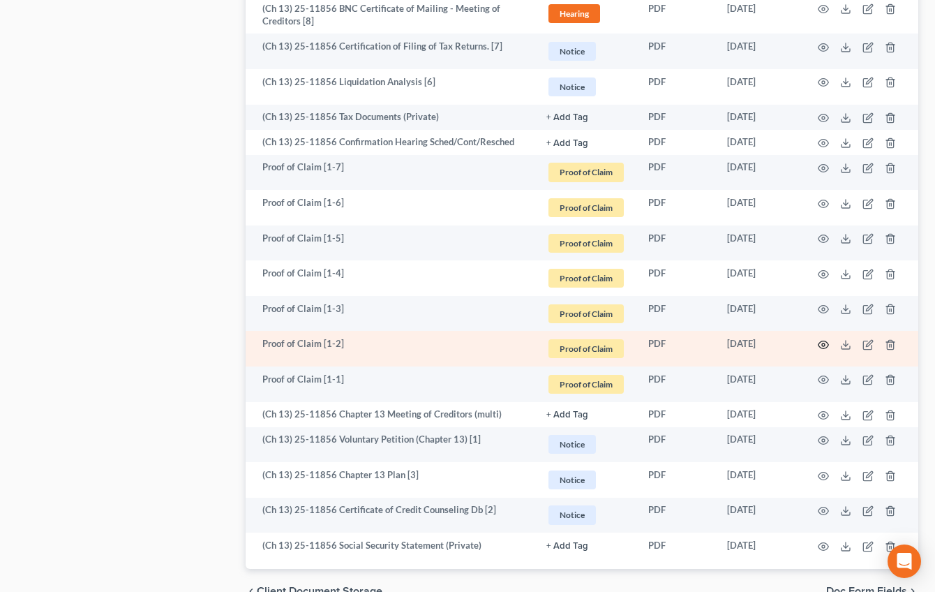
click at [665, 343] on circle "button" at bounding box center [823, 344] width 3 height 3
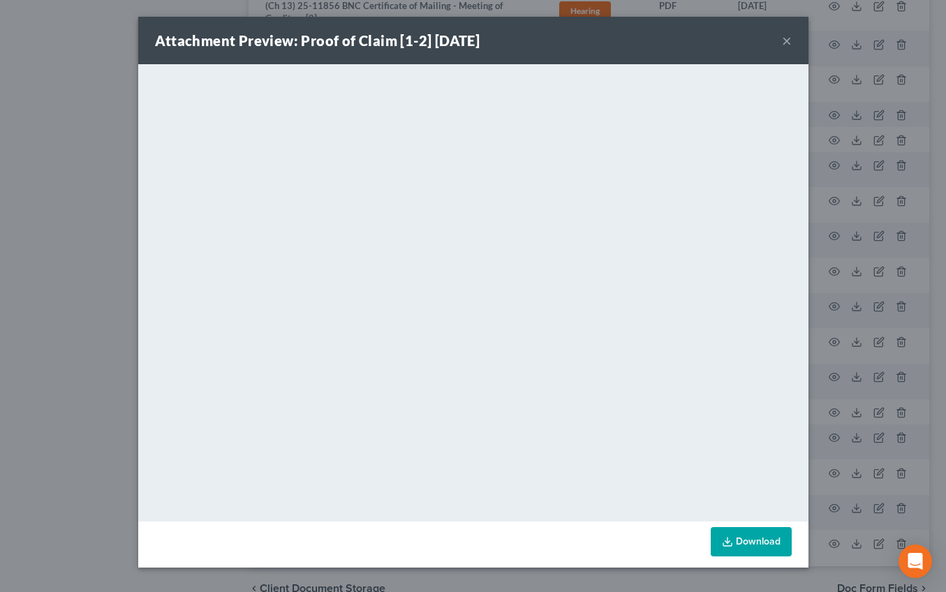
click at [665, 46] on button "×" at bounding box center [787, 40] width 10 height 17
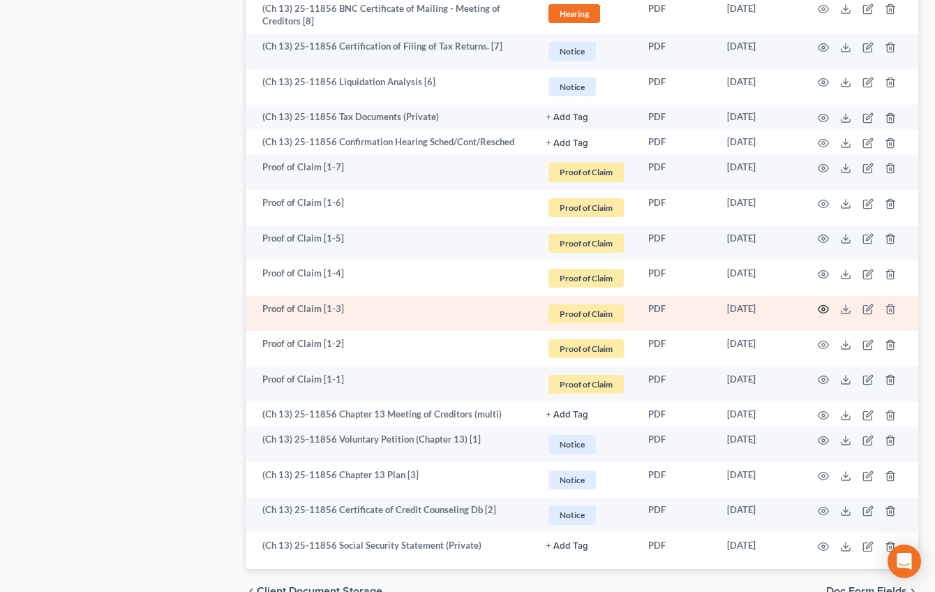
click at [665, 304] on icon "button" at bounding box center [823, 309] width 11 height 11
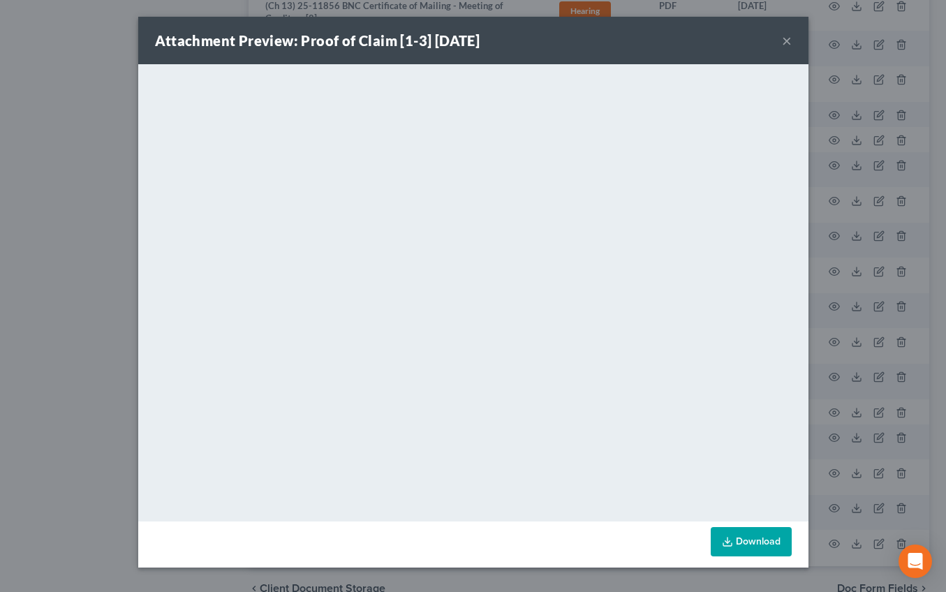
drag, startPoint x: 789, startPoint y: 43, endPoint x: 775, endPoint y: 47, distance: 14.4
click at [665, 43] on button "×" at bounding box center [787, 40] width 10 height 17
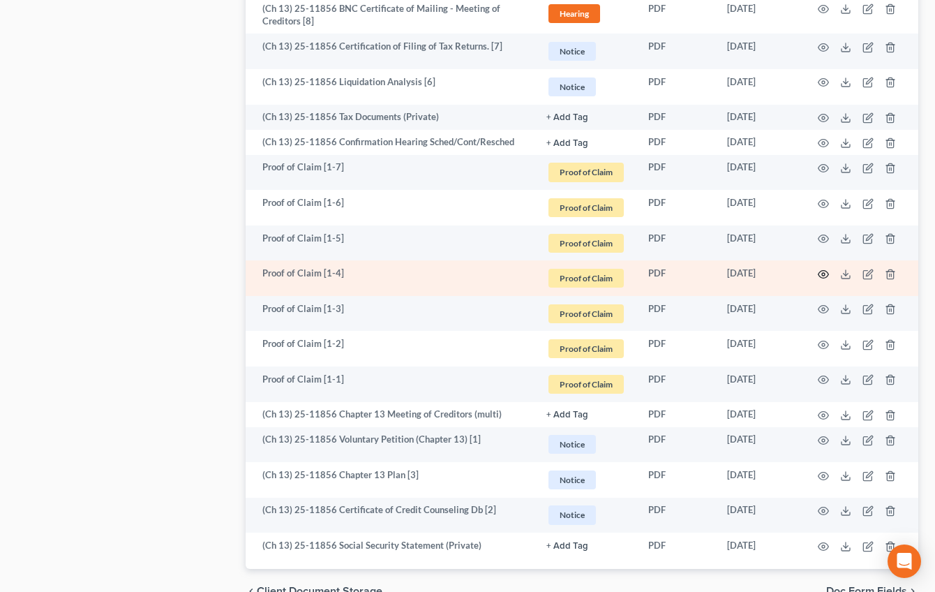
click at [665, 271] on icon "button" at bounding box center [823, 274] width 11 height 11
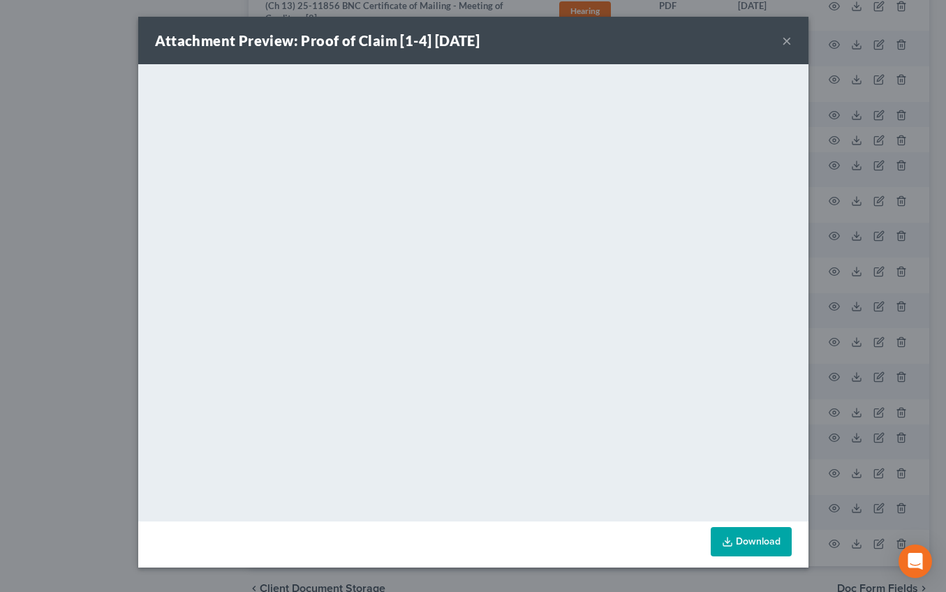
click at [665, 40] on button "×" at bounding box center [787, 40] width 10 height 17
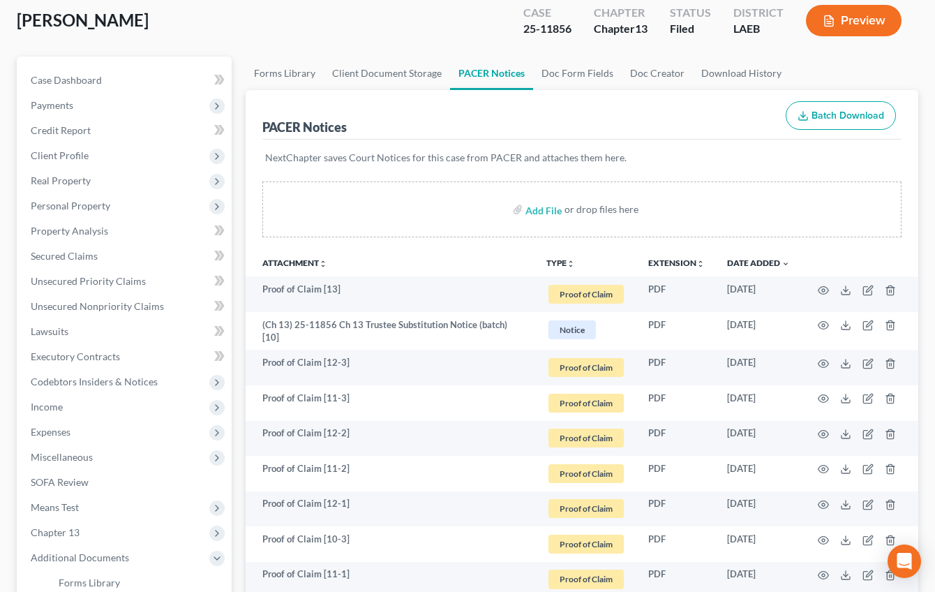
scroll to position [0, 0]
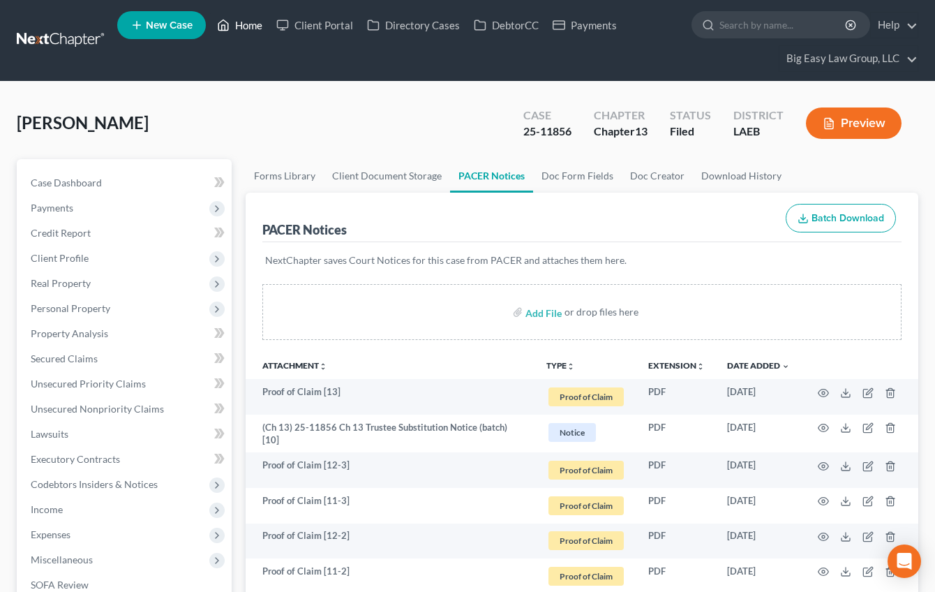
click at [260, 32] on link "Home" at bounding box center [239, 25] width 59 height 25
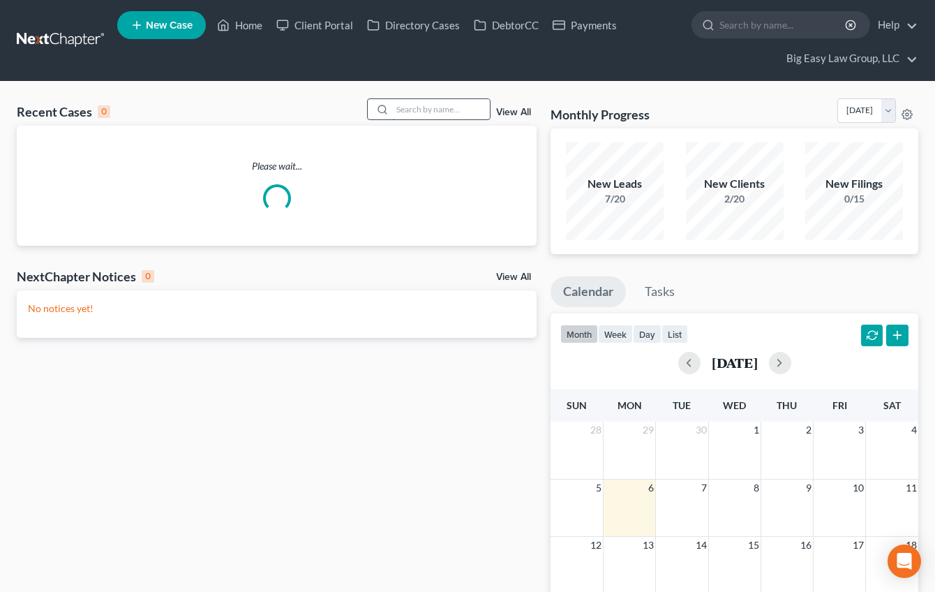
click at [423, 102] on input "search" at bounding box center [441, 109] width 98 height 20
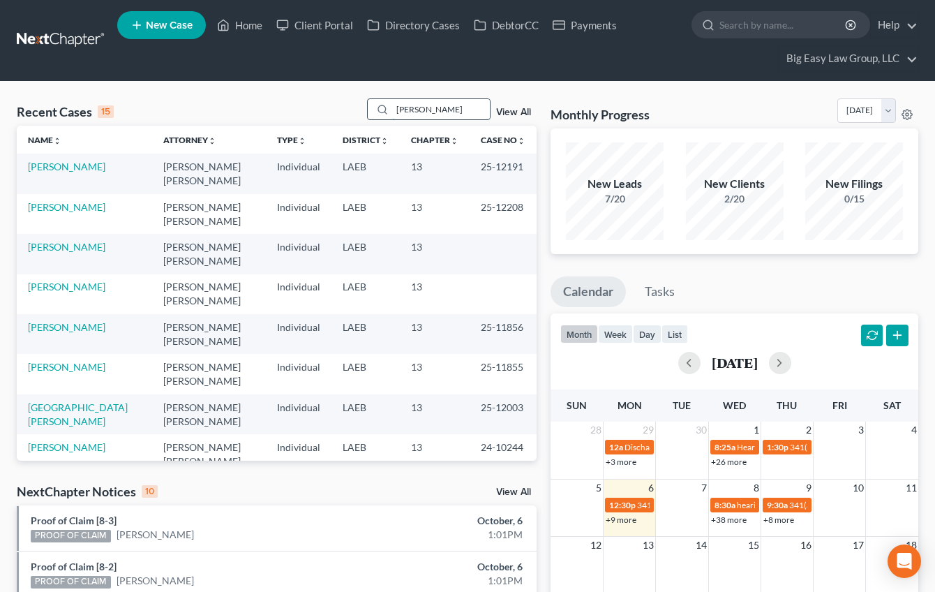
type input "williams"
click at [88, 170] on link "Williams, Brittany" at bounding box center [78, 173] width 100 height 26
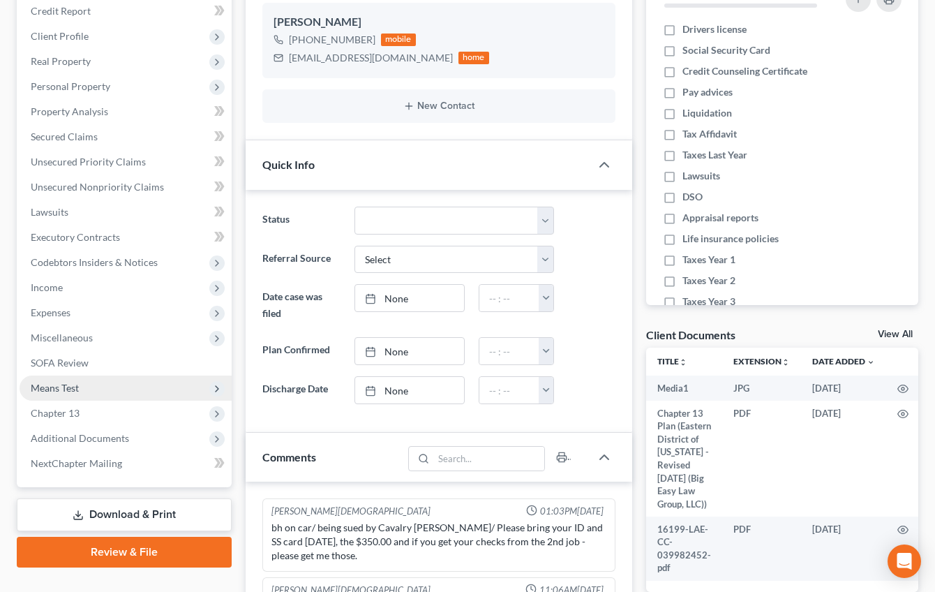
scroll to position [1557, 0]
drag, startPoint x: 167, startPoint y: 431, endPoint x: 174, endPoint y: 428, distance: 7.8
click at [167, 380] on span "Additional Documents" at bounding box center [126, 438] width 212 height 25
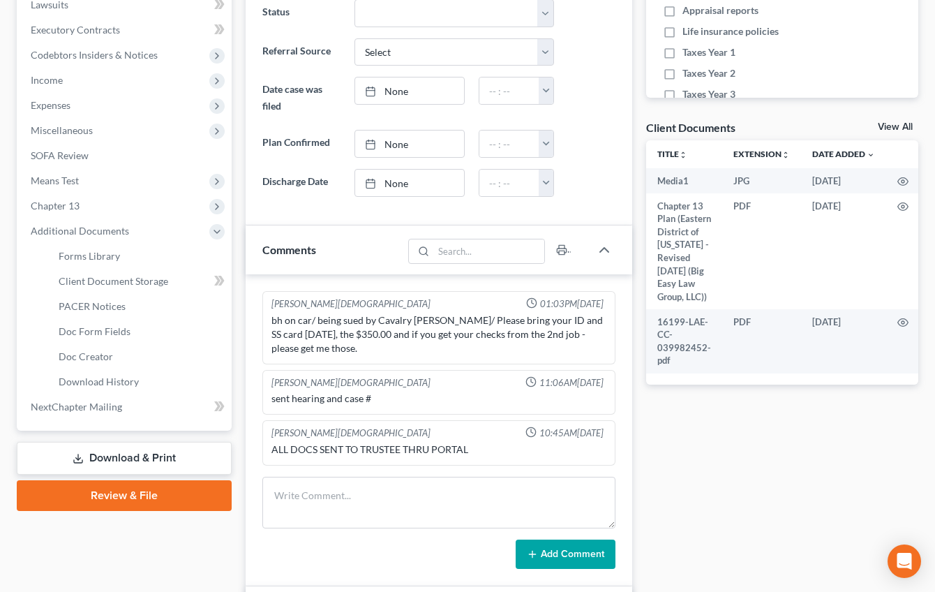
scroll to position [461, 0]
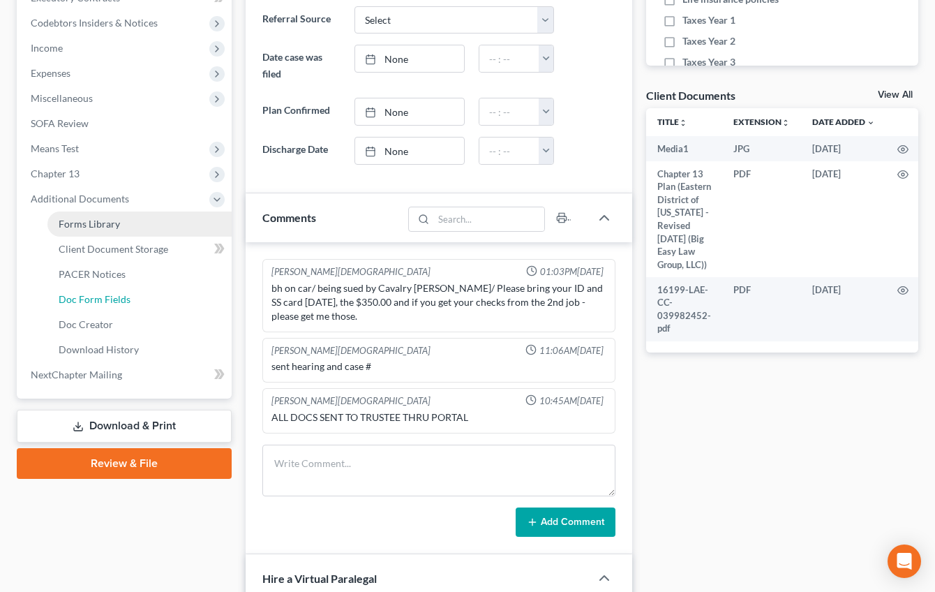
click at [142, 289] on link "Doc Form Fields" at bounding box center [139, 299] width 184 height 25
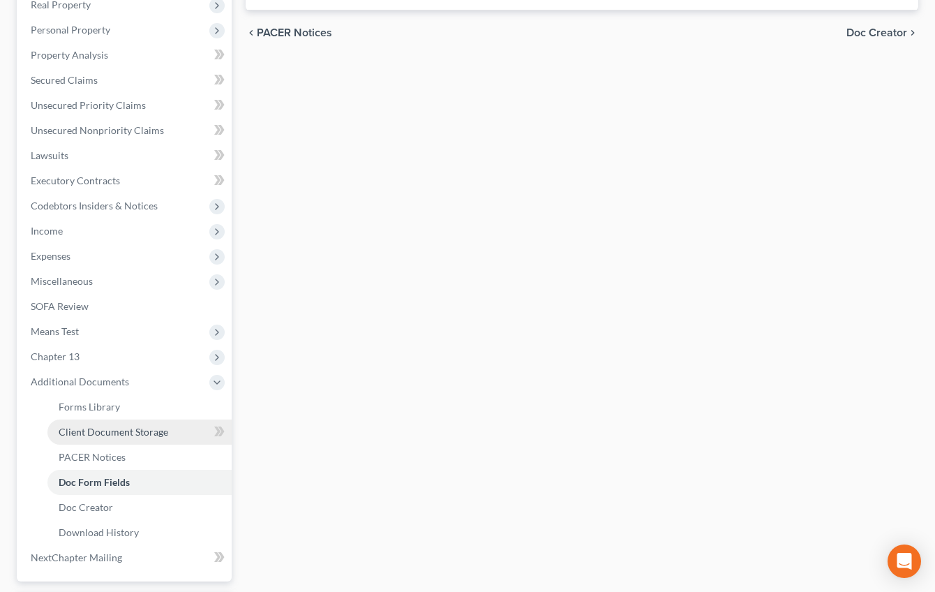
scroll to position [285, 0]
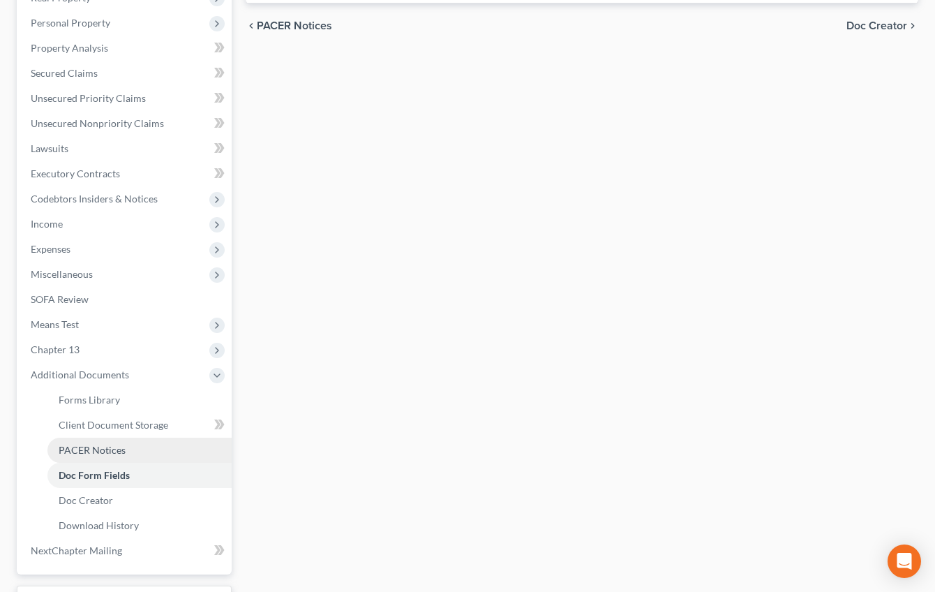
click at [154, 380] on link "PACER Notices" at bounding box center [139, 450] width 184 height 25
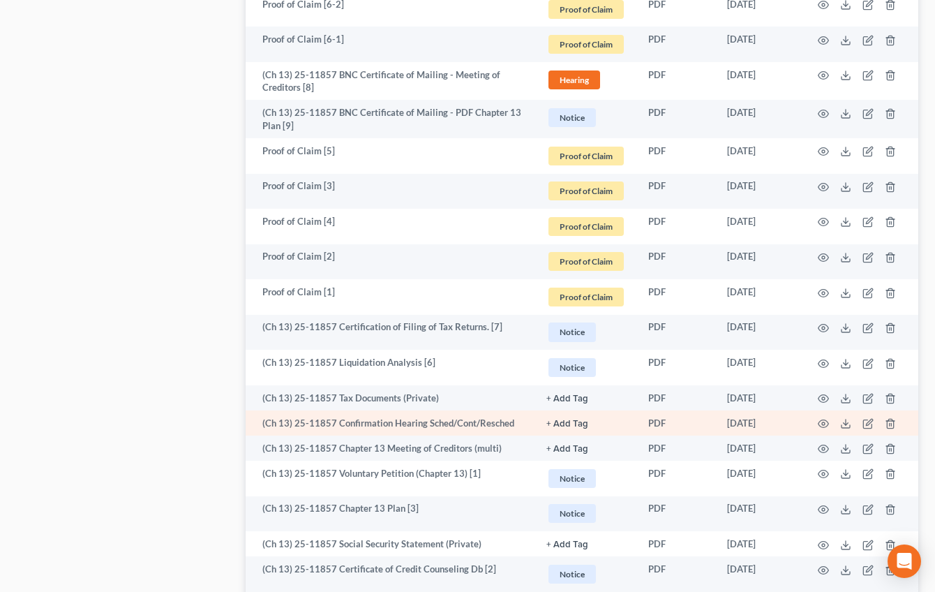
scroll to position [1202, 0]
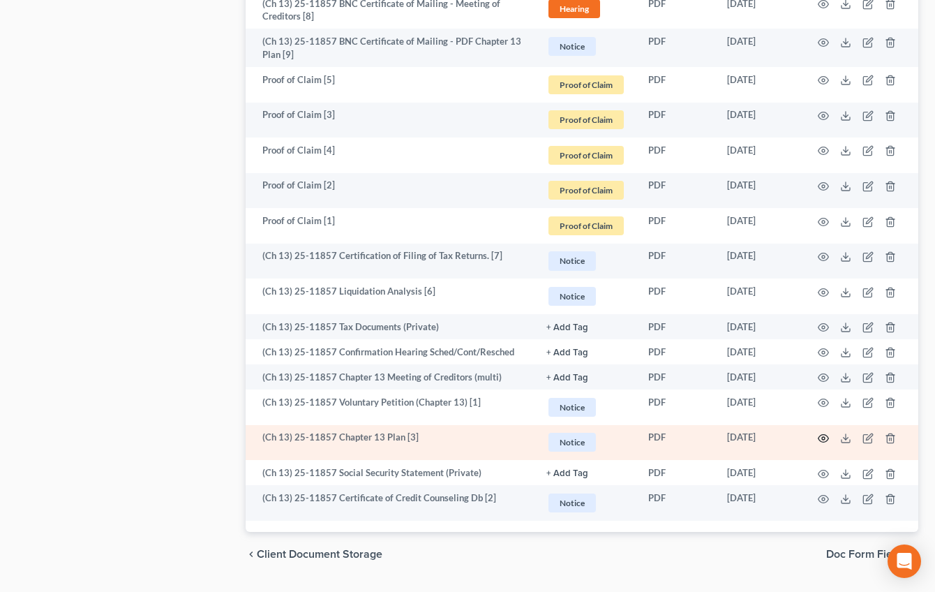
click at [665, 380] on icon "button" at bounding box center [824, 439] width 10 height 8
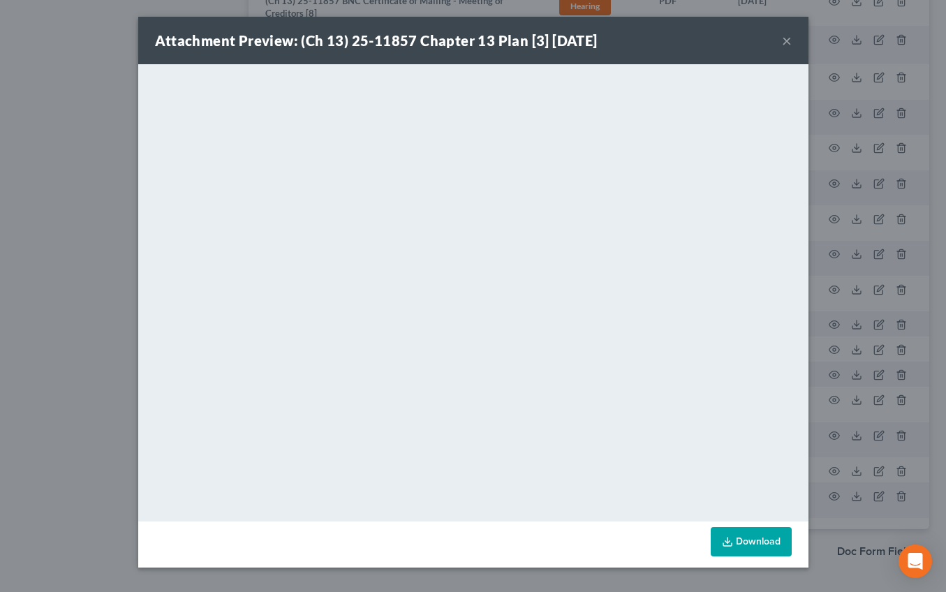
click at [665, 43] on button "×" at bounding box center [787, 40] width 10 height 17
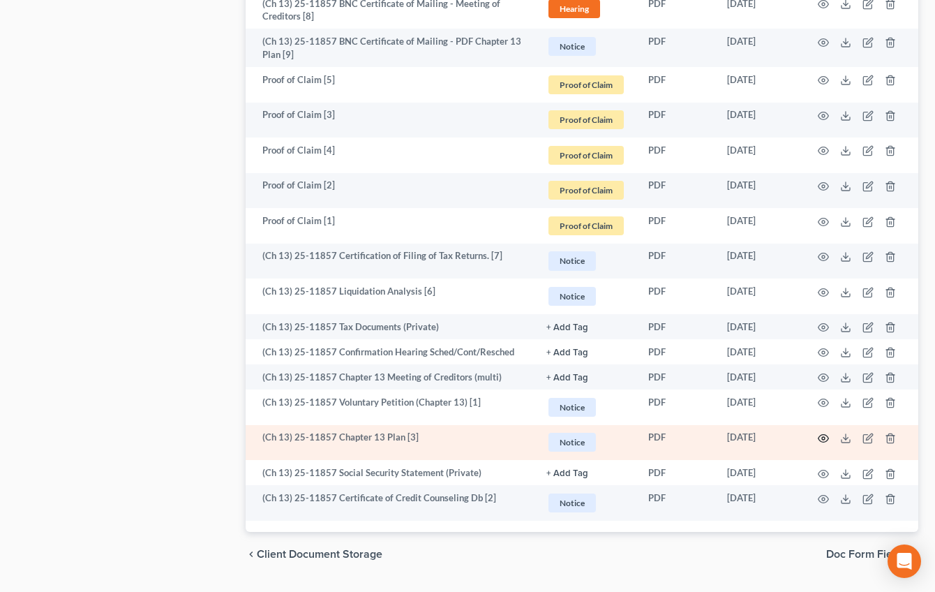
click at [665, 380] on icon "button" at bounding box center [823, 438] width 11 height 11
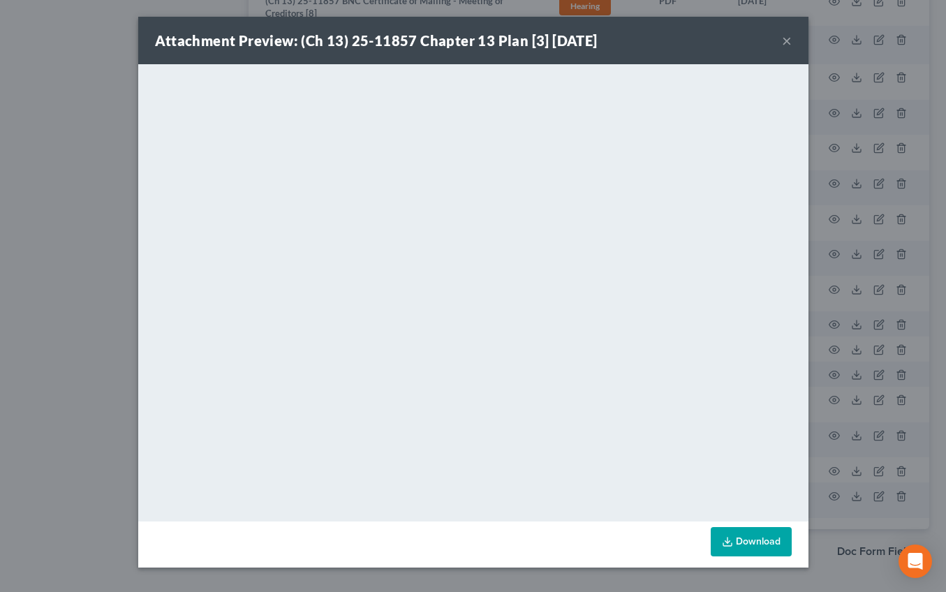
click at [665, 38] on button "×" at bounding box center [787, 40] width 10 height 17
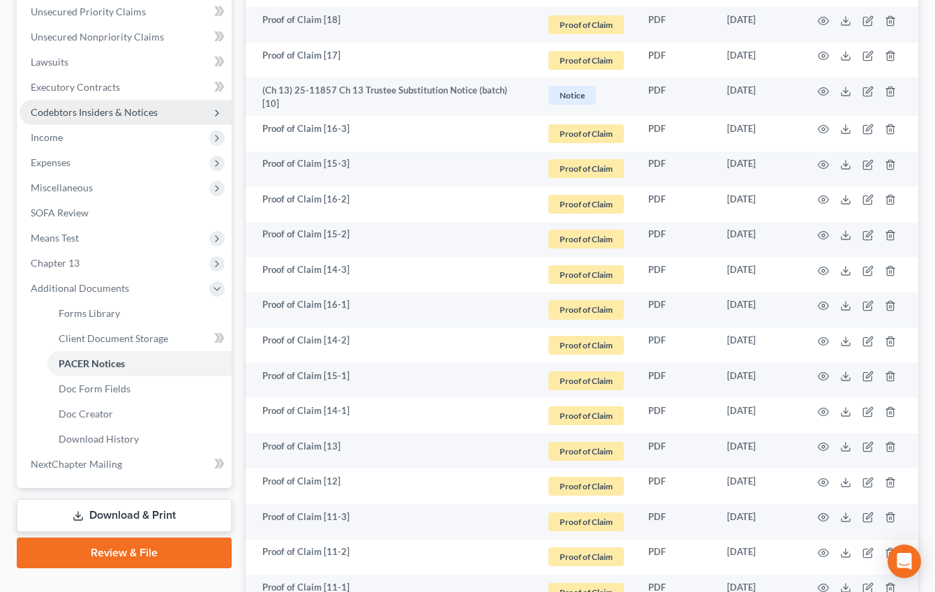
scroll to position [366, 0]
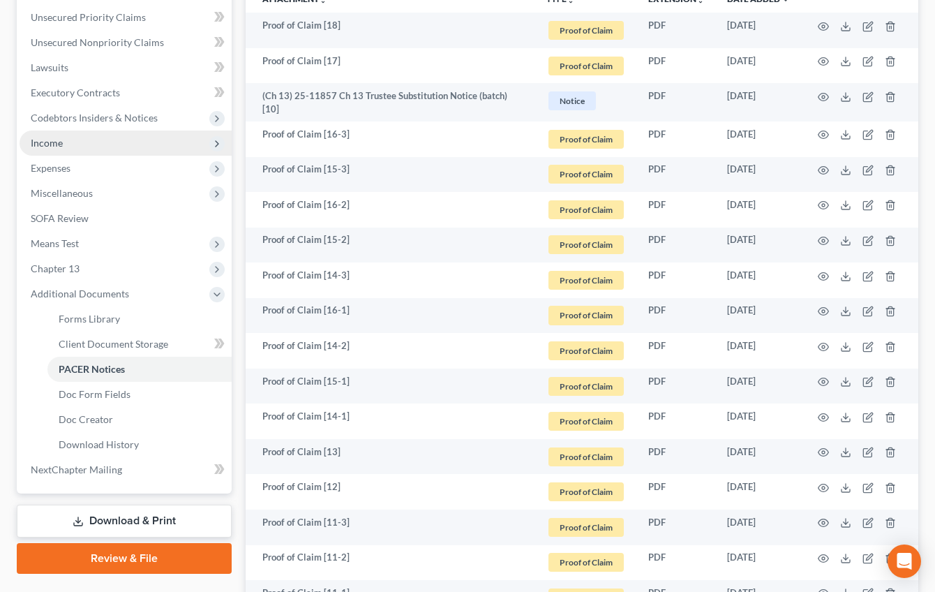
click at [134, 140] on span "Income" at bounding box center [126, 142] width 212 height 25
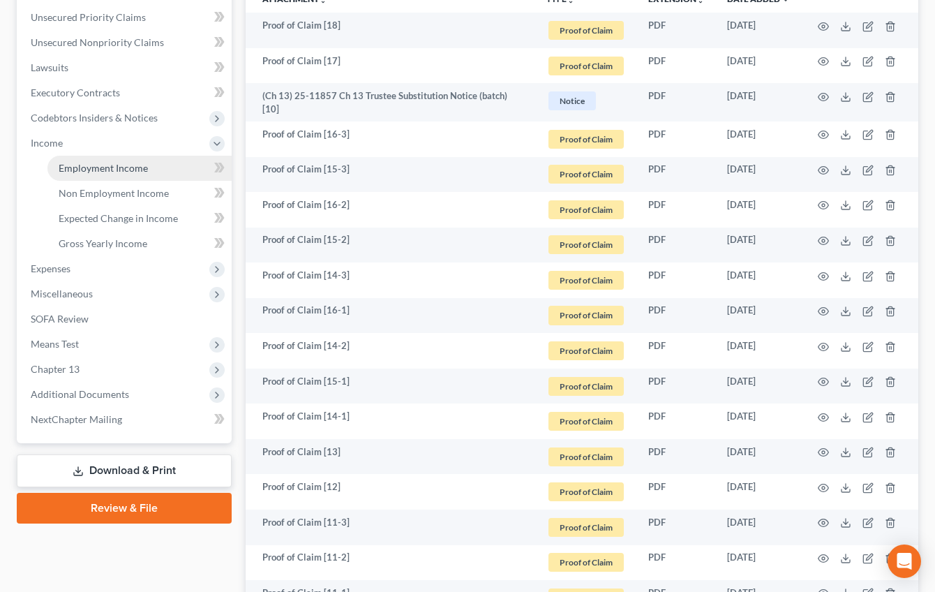
click at [147, 162] on link "Employment Income" at bounding box center [139, 168] width 184 height 25
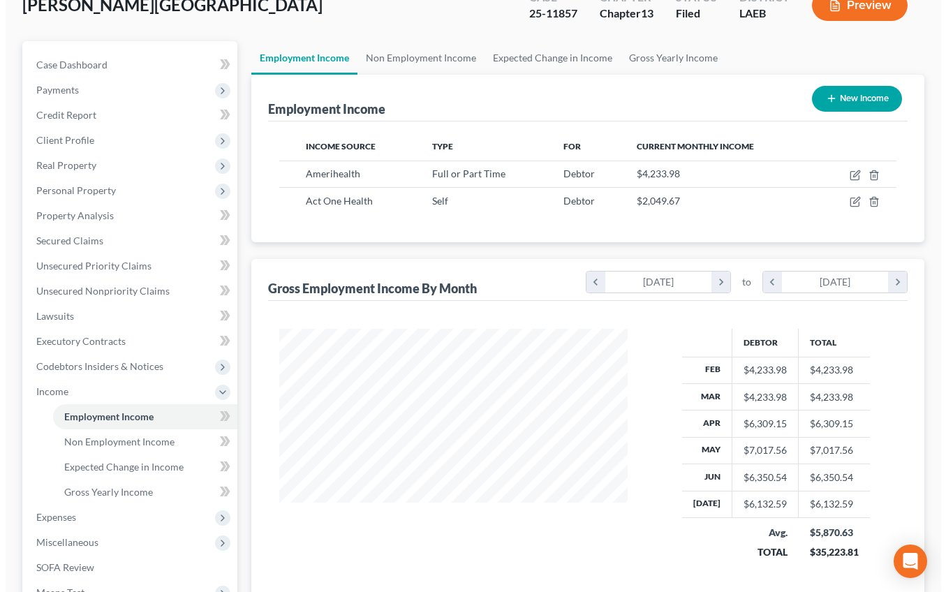
scroll to position [119, 0]
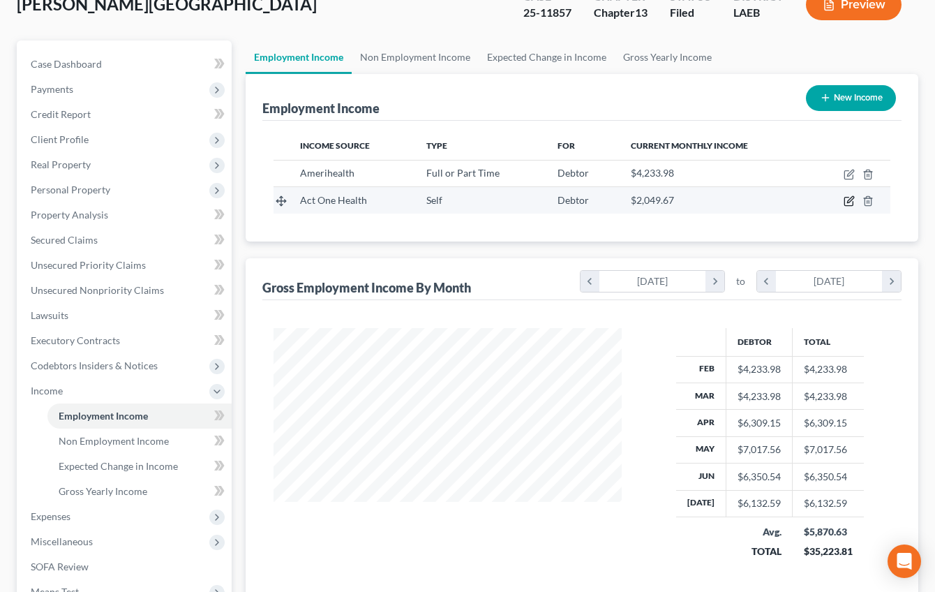
click at [665, 200] on icon "button" at bounding box center [849, 200] width 11 height 11
select select "1"
select select "19"
select select "2"
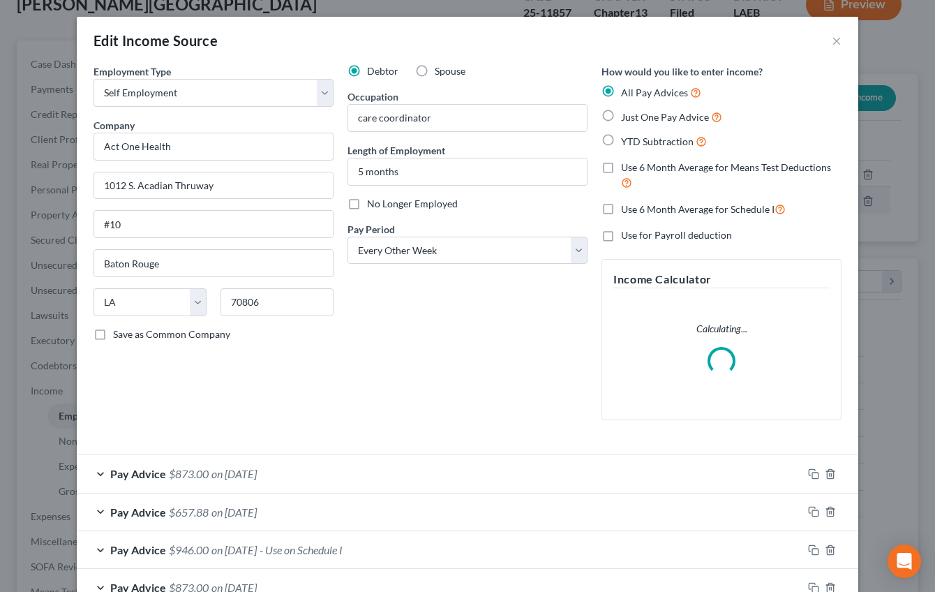
scroll to position [251, 380]
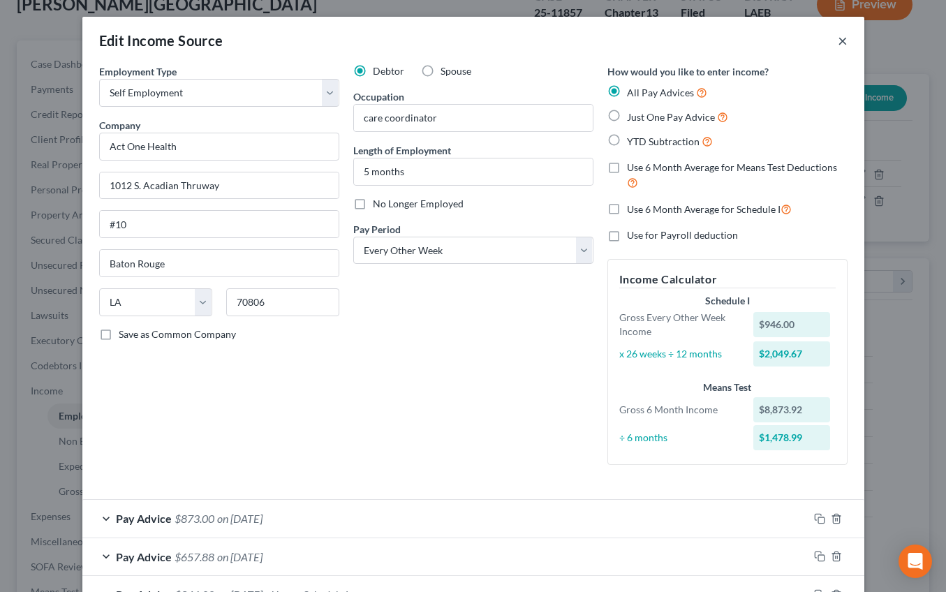
click at [665, 40] on button "×" at bounding box center [842, 40] width 10 height 17
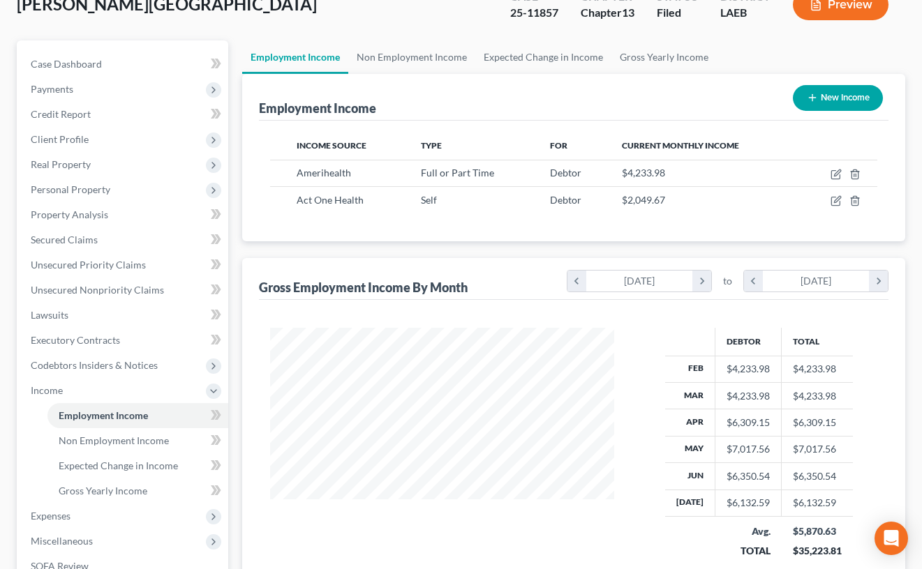
scroll to position [697545, 697424]
click at [447, 57] on link "Non Employment Income" at bounding box center [411, 56] width 127 height 33
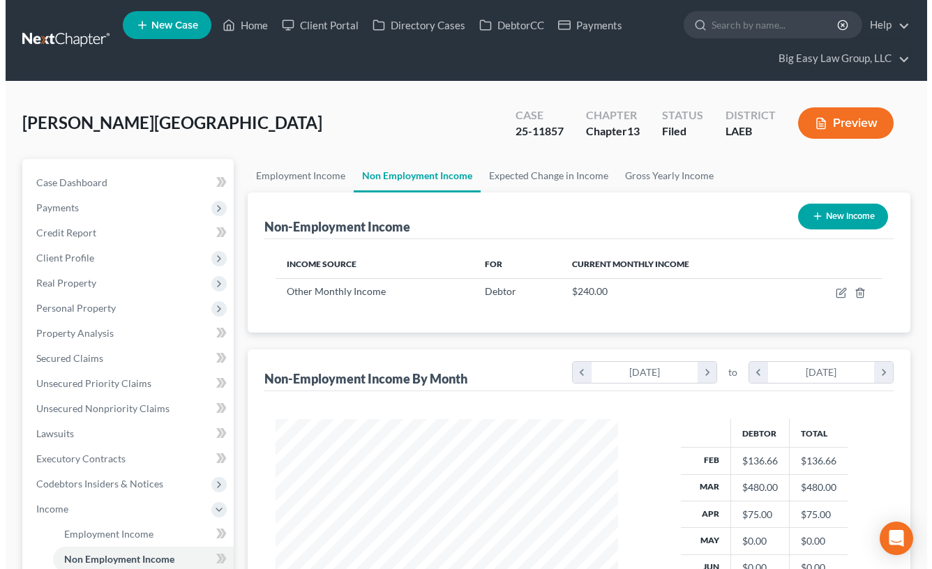
scroll to position [251, 370]
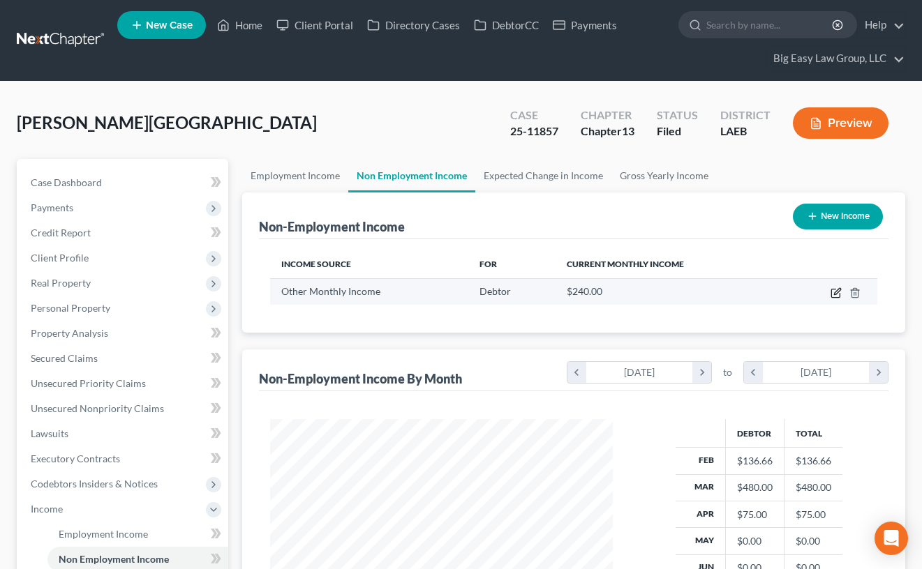
click at [665, 290] on icon "button" at bounding box center [837, 291] width 6 height 6
select select "13"
select select "0"
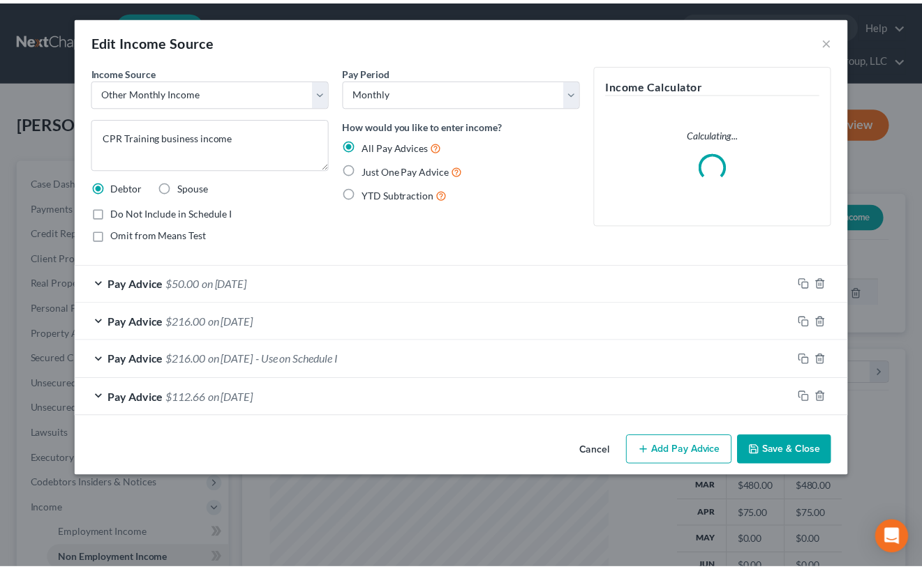
scroll to position [251, 375]
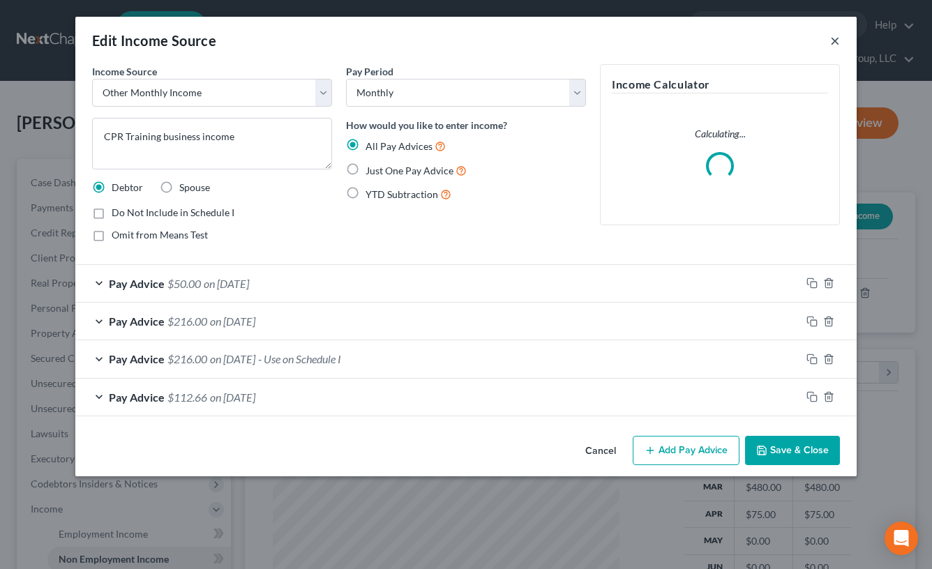
click at [665, 42] on button "×" at bounding box center [835, 40] width 10 height 17
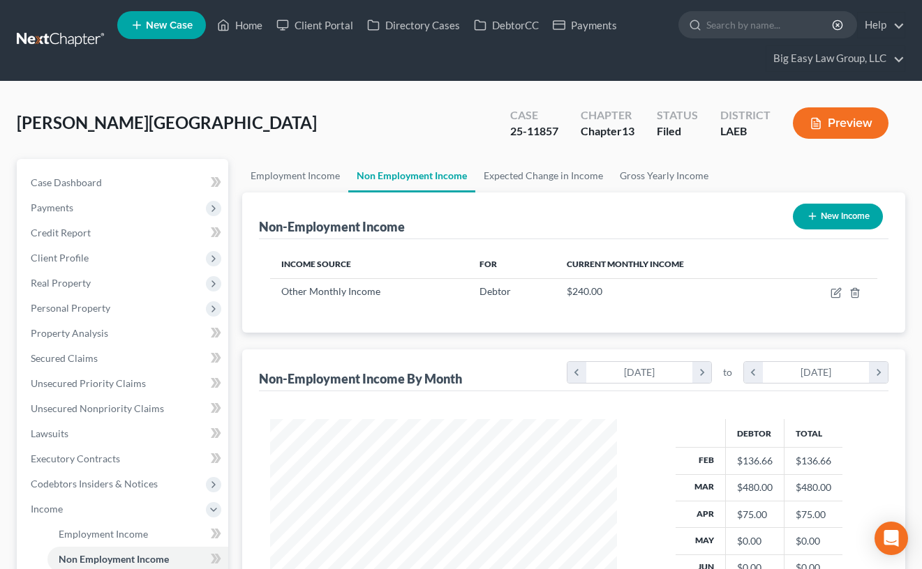
scroll to position [697545, 697424]
click at [299, 173] on link "Employment Income" at bounding box center [295, 175] width 106 height 33
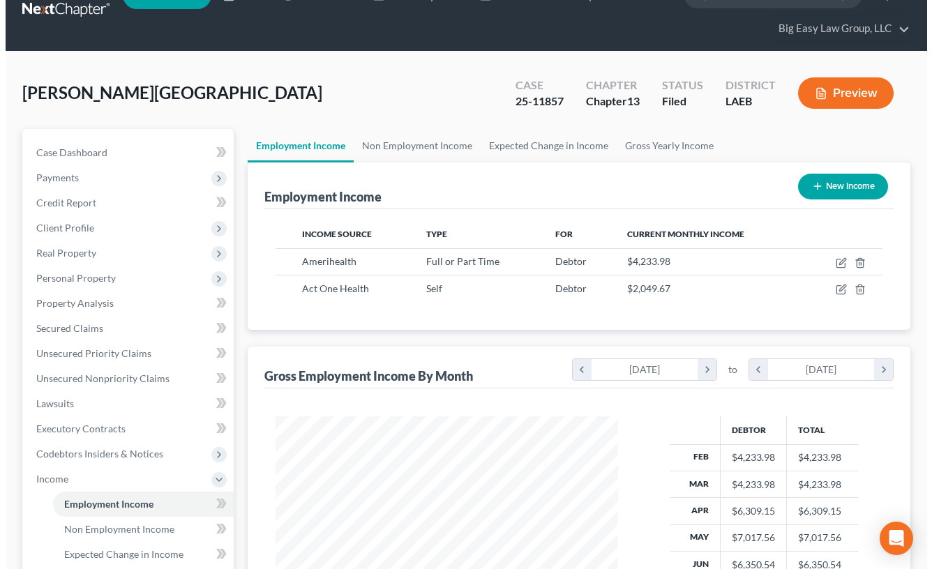
scroll to position [52, 0]
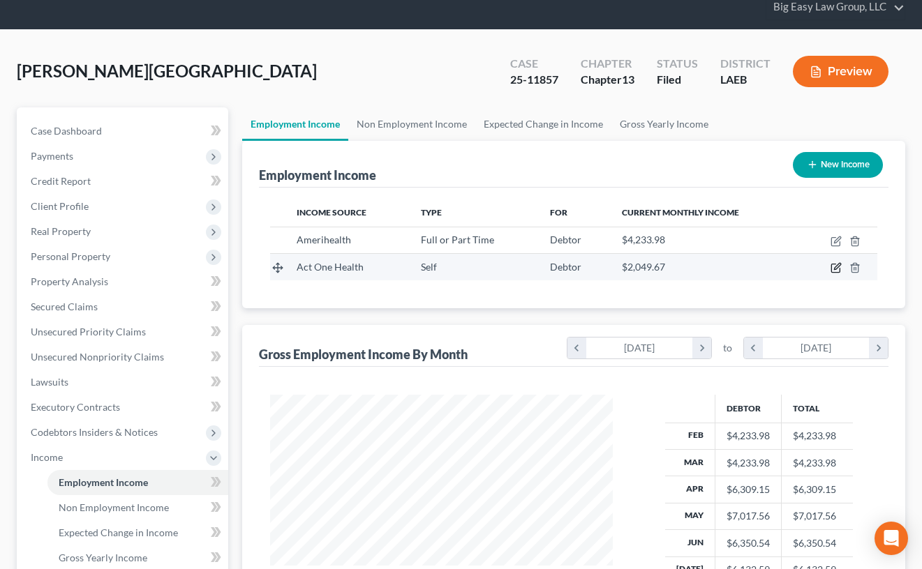
click at [665, 271] on icon "button" at bounding box center [835, 268] width 8 height 8
select select "1"
select select "19"
select select "2"
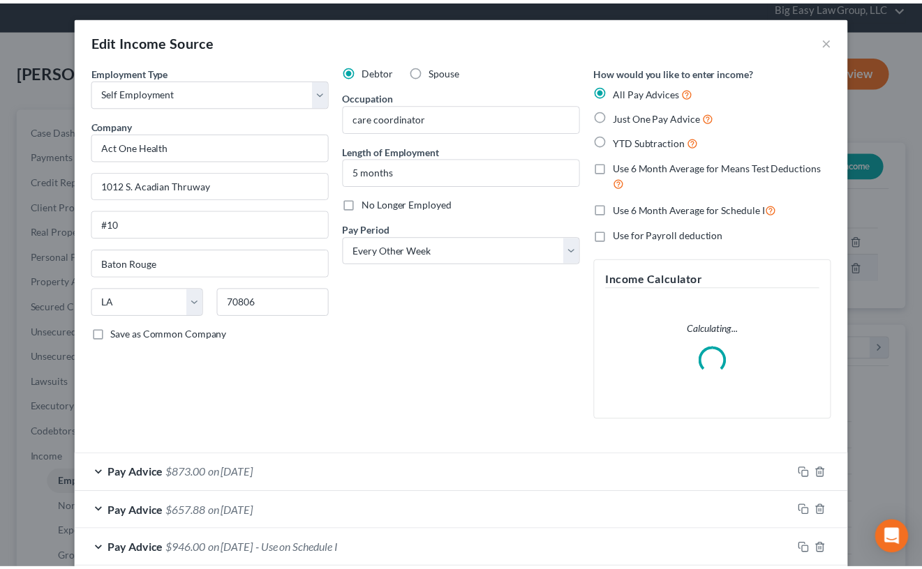
scroll to position [251, 375]
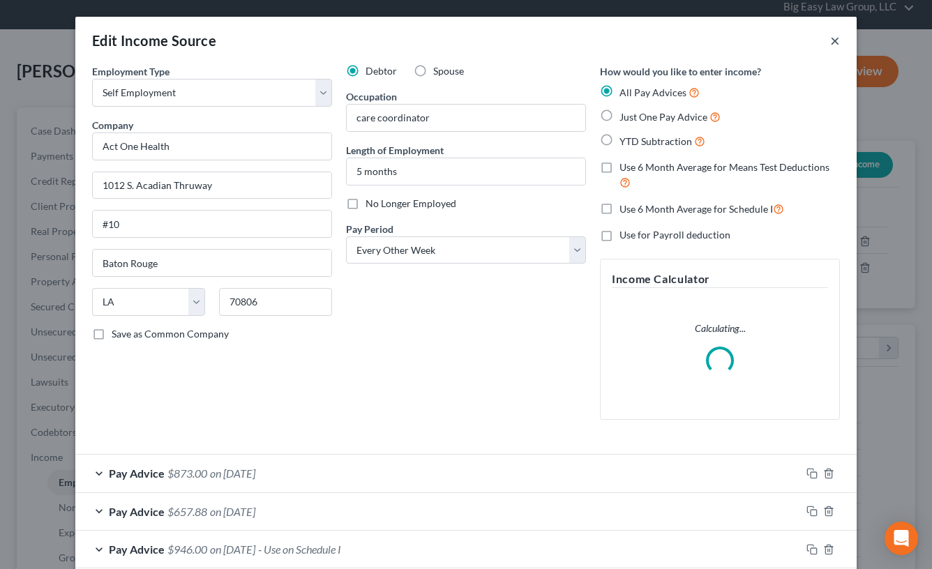
click at [665, 38] on button "×" at bounding box center [835, 40] width 10 height 17
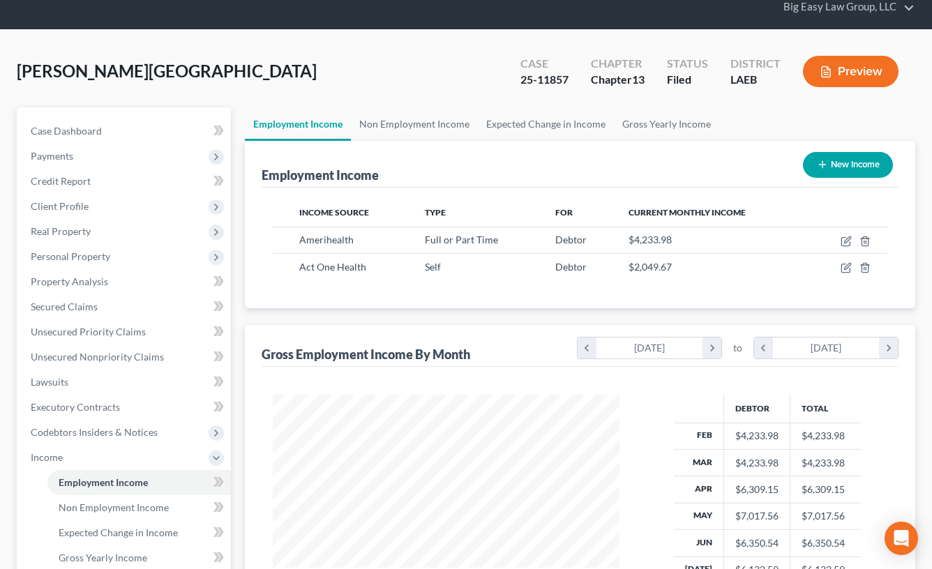
scroll to position [697545, 697424]
click at [665, 75] on button "Preview" at bounding box center [841, 71] width 96 height 31
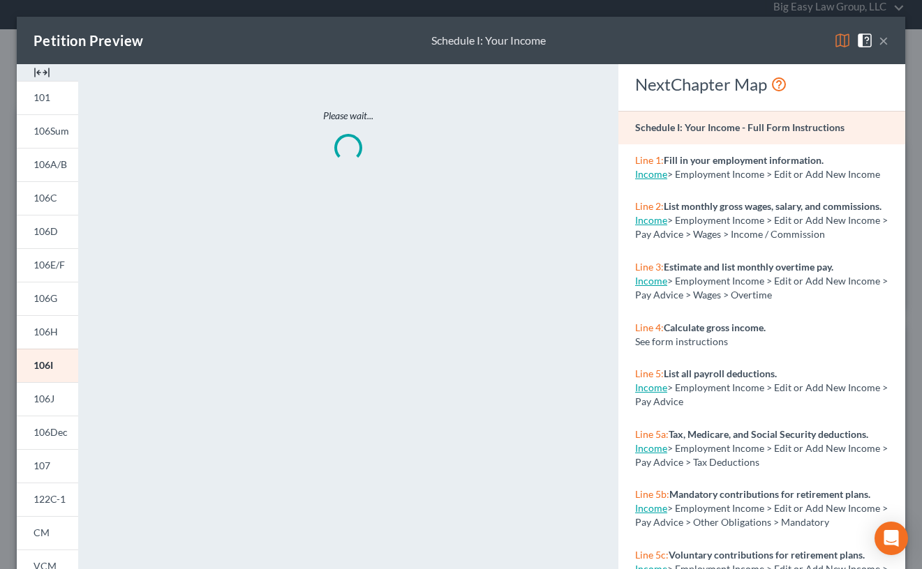
scroll to position [251, 375]
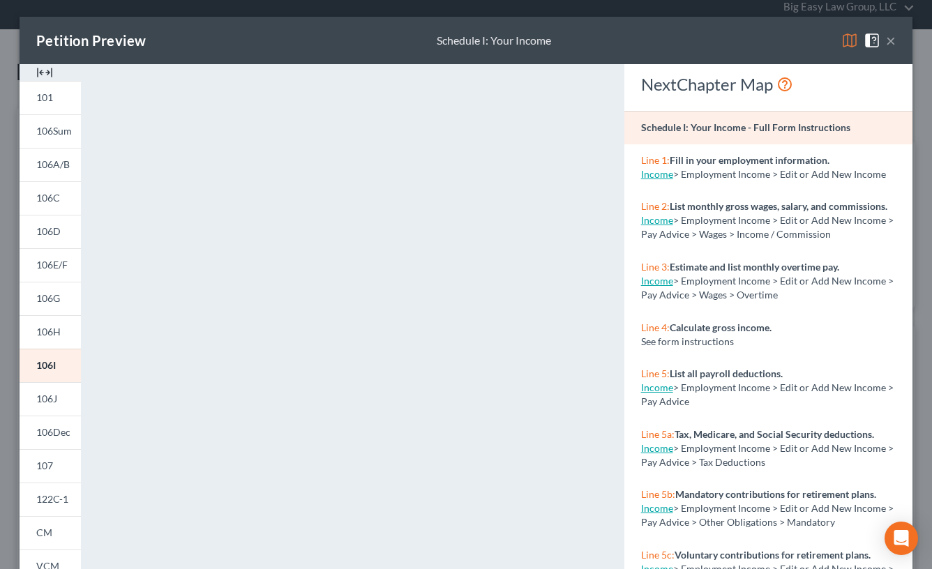
click at [665, 43] on button "×" at bounding box center [891, 40] width 10 height 17
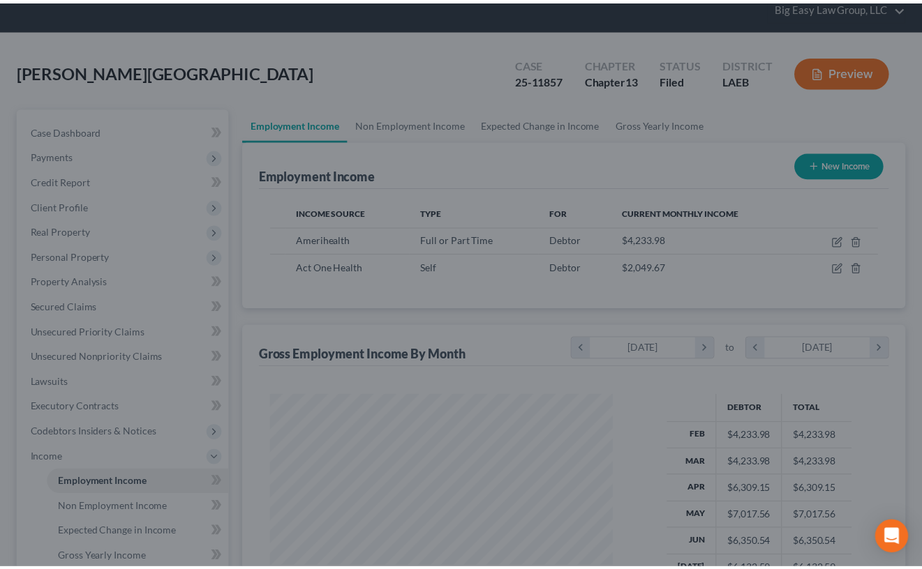
scroll to position [697545, 697424]
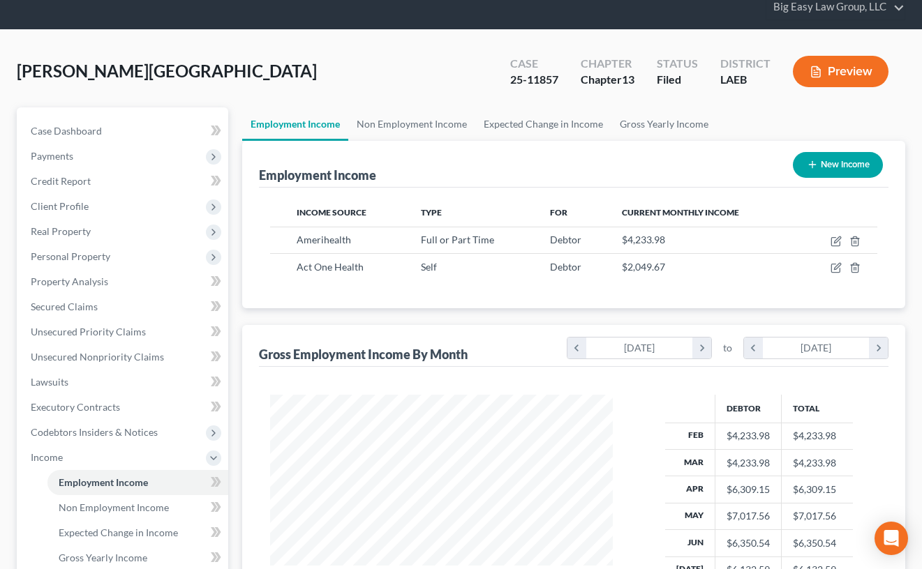
click at [246, 57] on div "Williams, Brittany Upgraded Case 25-11857 Chapter Chapter 13 Status Filed Distr…" at bounding box center [461, 77] width 888 height 61
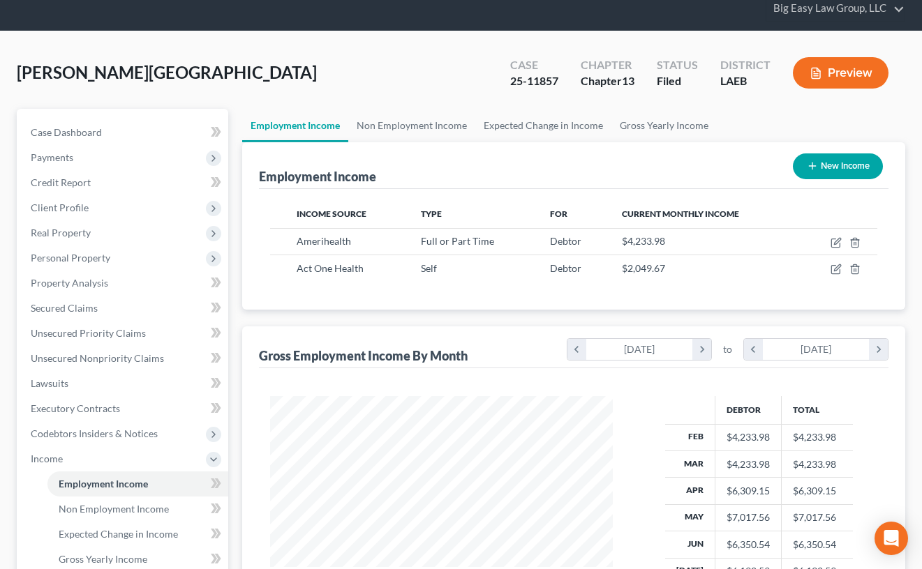
scroll to position [0, 0]
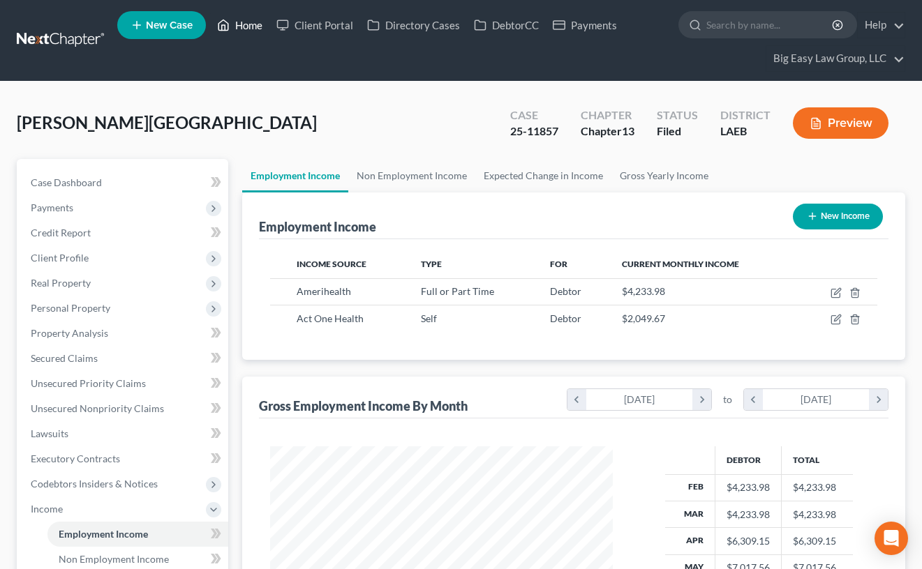
click at [235, 31] on link "Home" at bounding box center [239, 25] width 59 height 25
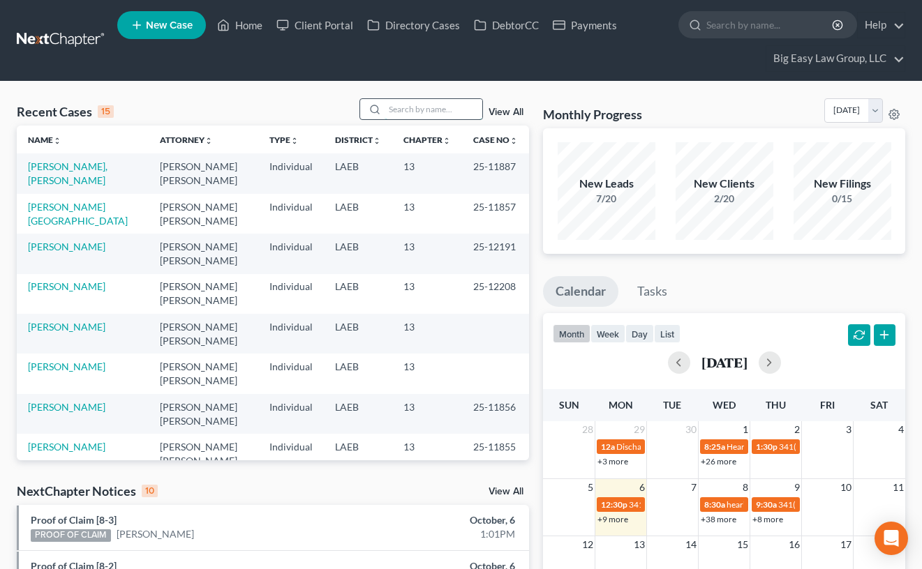
click at [419, 103] on input "search" at bounding box center [433, 109] width 98 height 20
click at [83, 204] on link "Williams, Brittany" at bounding box center [78, 214] width 100 height 26
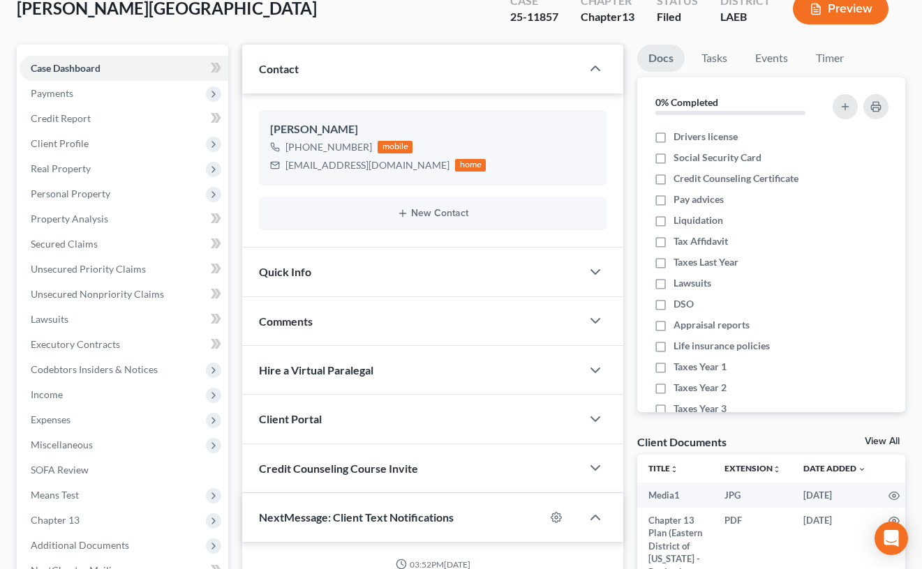
scroll to position [1557, 0]
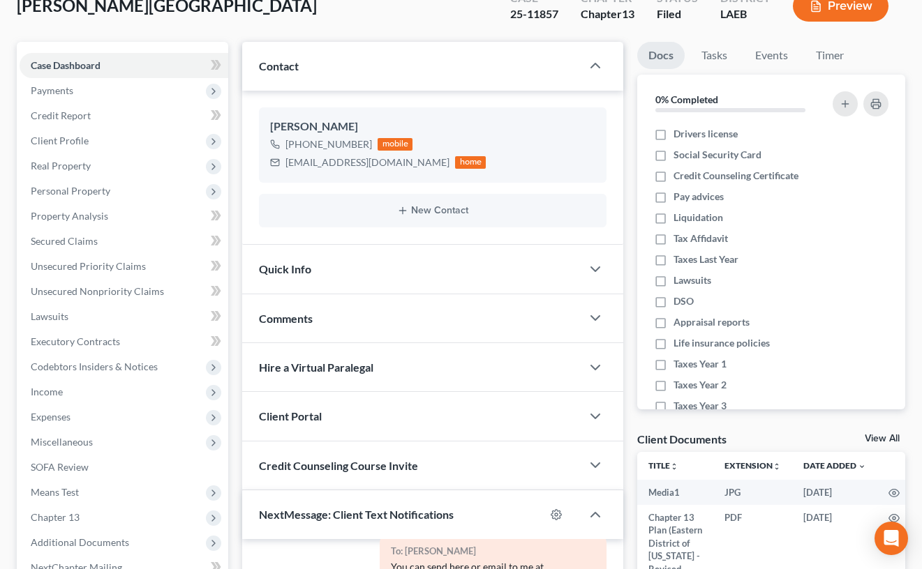
click at [329, 329] on div "Comments" at bounding box center [411, 318] width 339 height 48
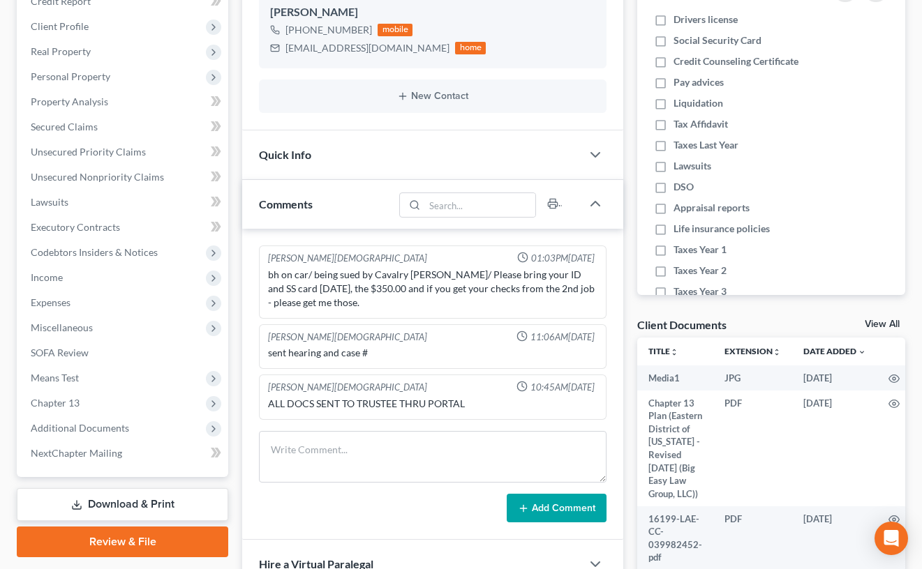
scroll to position [233, 0]
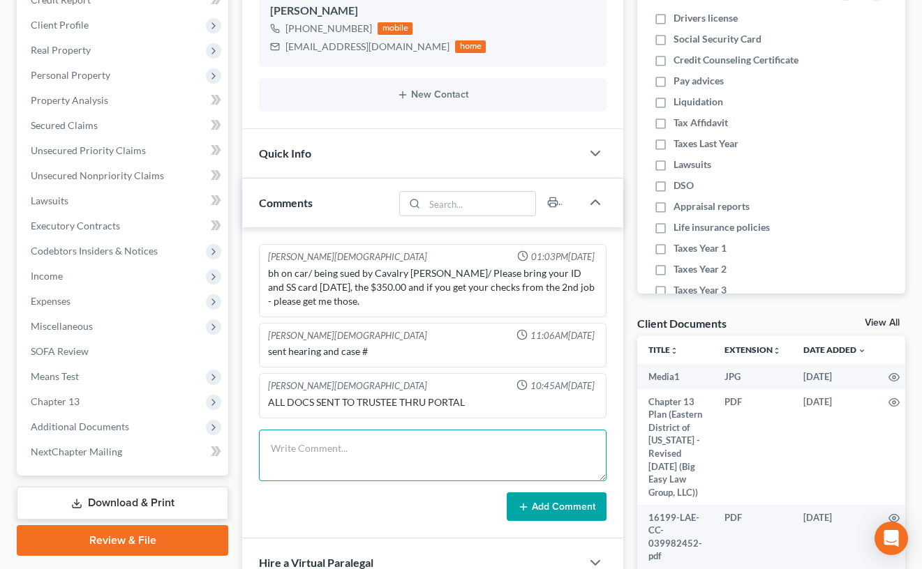
click at [378, 380] on textarea at bounding box center [433, 456] width 348 height 52
click at [392, 380] on textarea "341 notes - all ok but need ot get some proof of income for" at bounding box center [433, 456] width 348 height 52
drag, startPoint x: 526, startPoint y: 444, endPoint x: 538, endPoint y: 444, distance: 11.9
click at [527, 380] on textarea "341 notes - all ok but need to get some proof of income for" at bounding box center [433, 456] width 348 height 52
type textarea "341 notes - all ok but need to get some proof of income for Act One job"
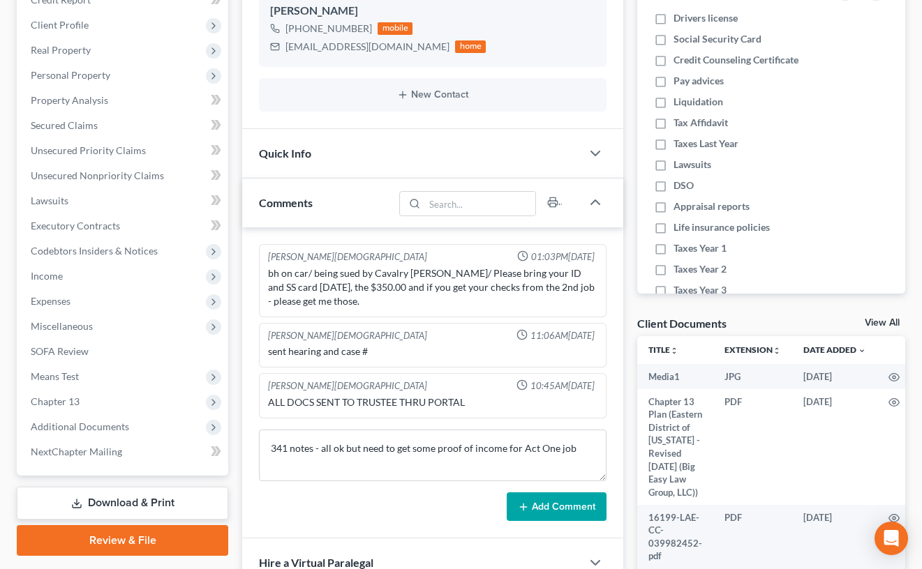
click at [574, 380] on button "Add Comment" at bounding box center [557, 507] width 100 height 29
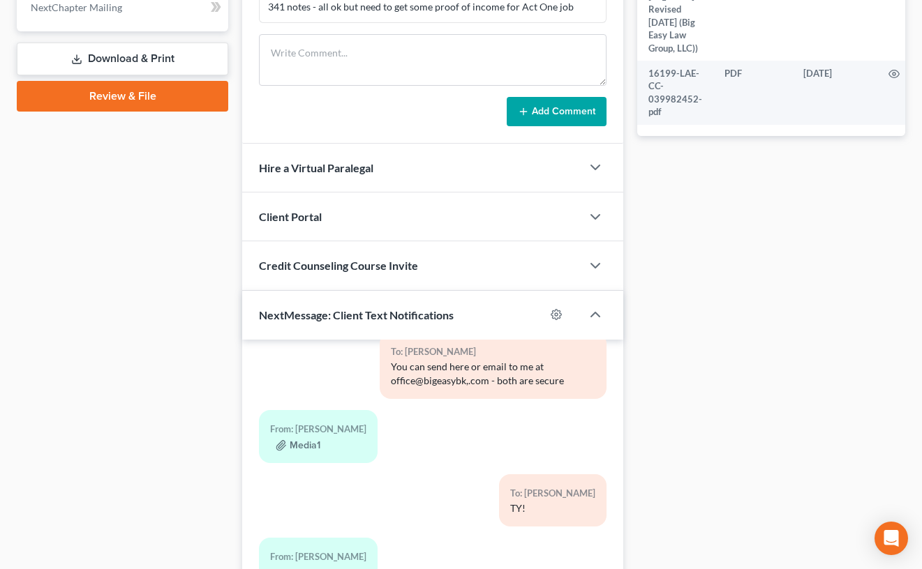
scroll to position [814, 0]
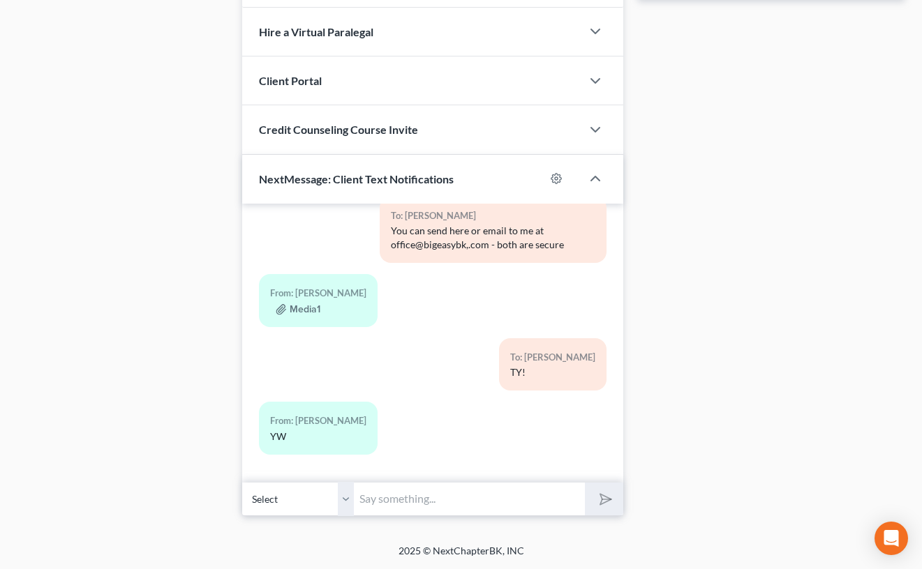
click at [431, 380] on input "text" at bounding box center [469, 499] width 231 height 34
type input "Great job - please see what you can get from Act One for us as soon as you can"
click at [585, 380] on button "submit" at bounding box center [604, 499] width 38 height 33
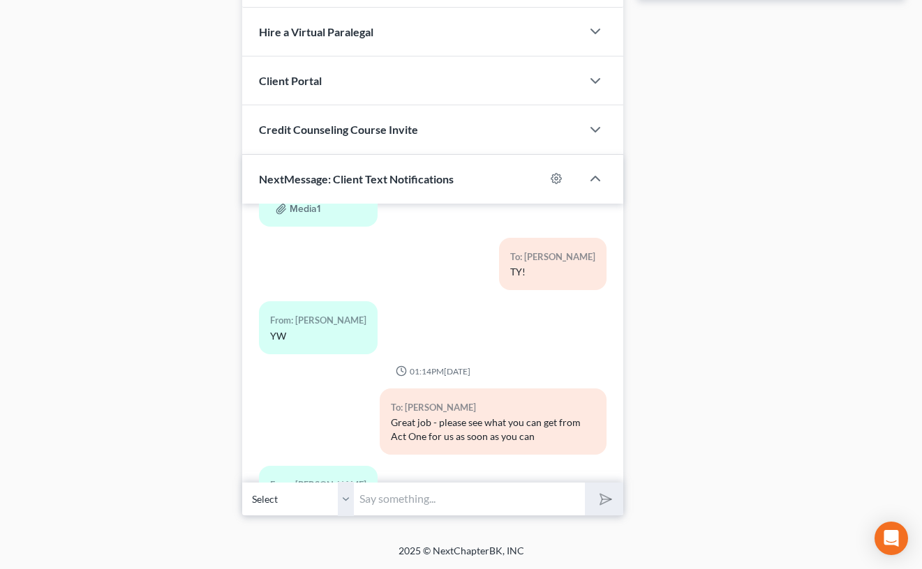
scroll to position [1721, 0]
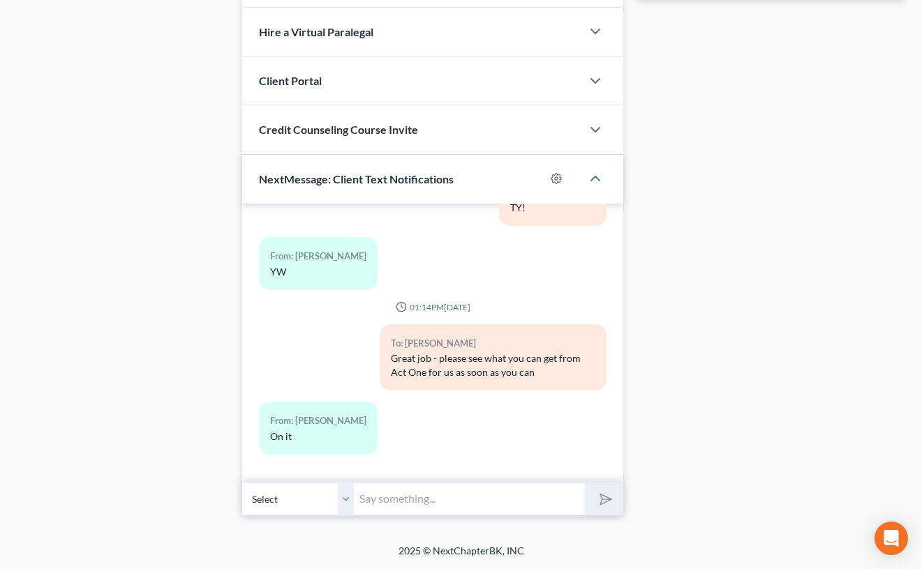
click at [457, 380] on input "text" at bounding box center [469, 499] width 231 height 34
type input "Thank you!"
drag, startPoint x: 608, startPoint y: 509, endPoint x: 502, endPoint y: 242, distance: 286.9
click at [608, 380] on button "submit" at bounding box center [604, 499] width 38 height 33
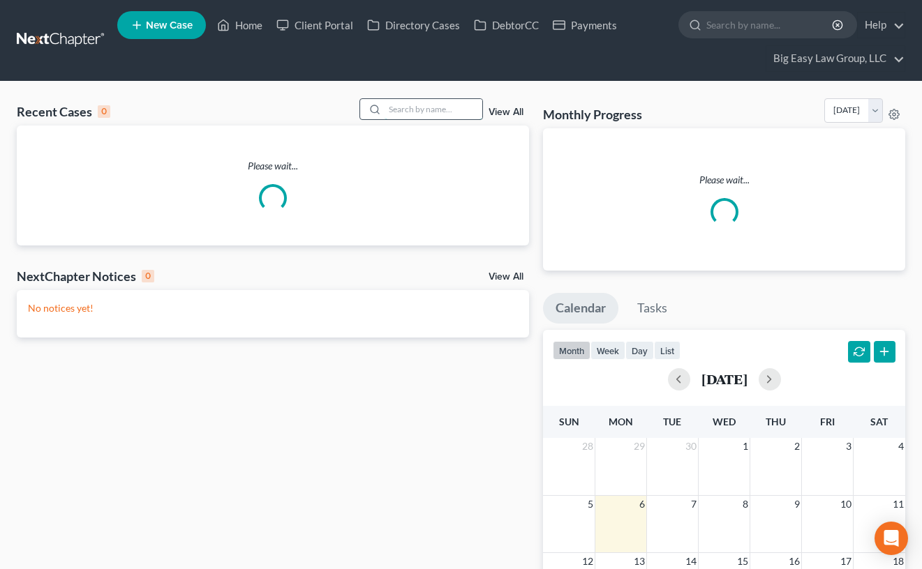
click at [398, 109] on input "search" at bounding box center [433, 109] width 98 height 20
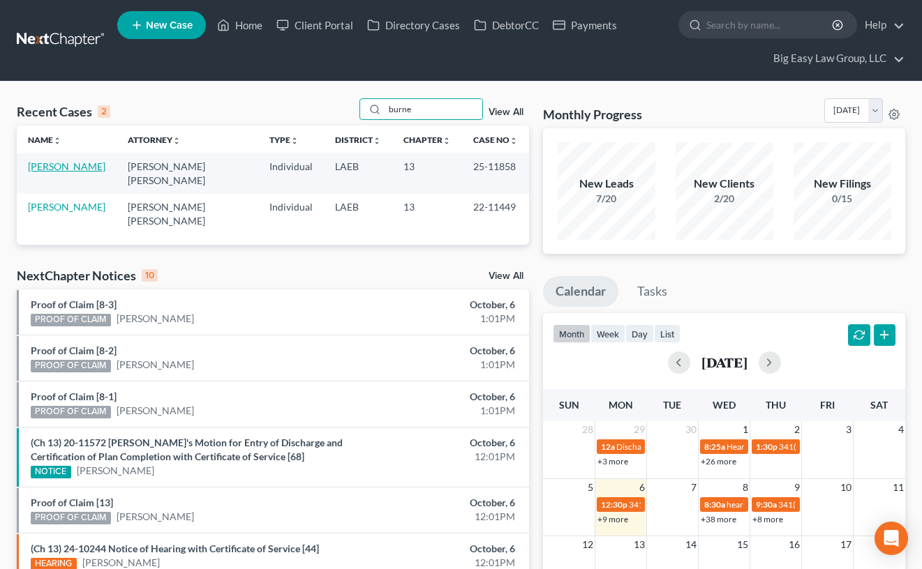
type input "burne"
click at [63, 167] on link "[PERSON_NAME]" at bounding box center [66, 166] width 77 height 12
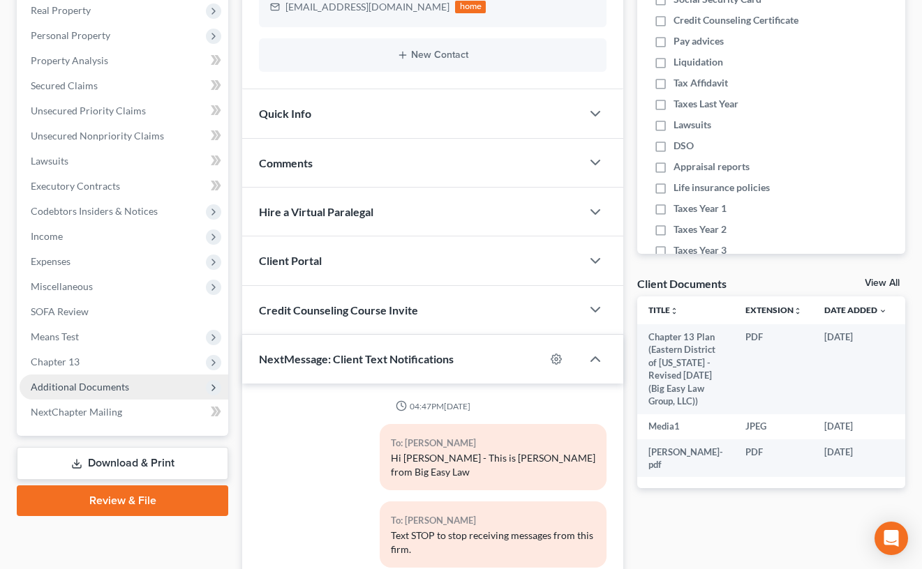
scroll to position [2179, 0]
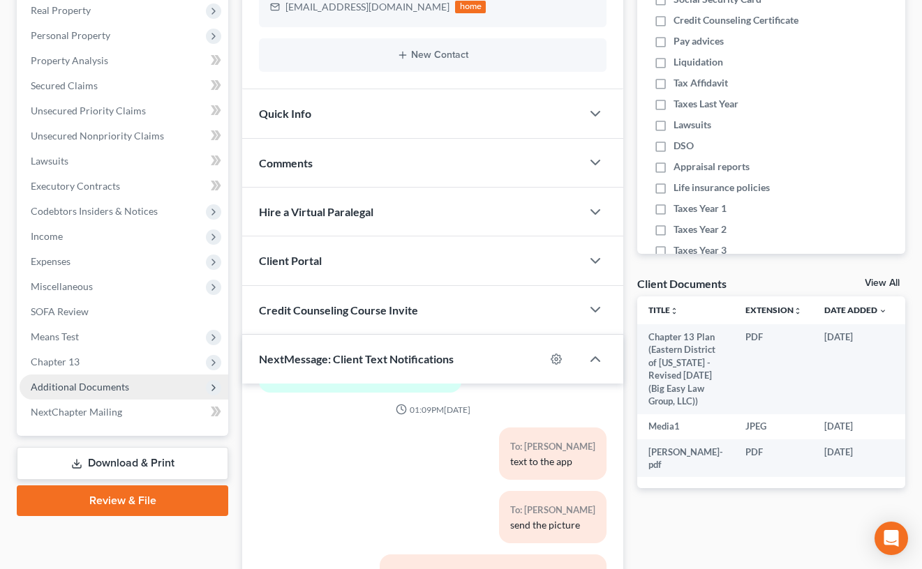
click at [147, 394] on span "Additional Documents" at bounding box center [124, 387] width 209 height 25
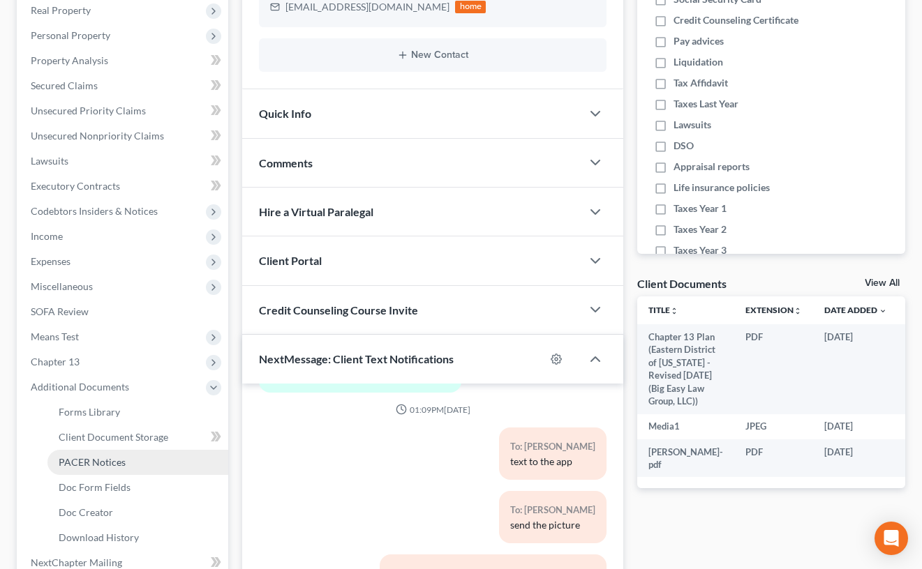
click at [165, 463] on link "PACER Notices" at bounding box center [137, 462] width 181 height 25
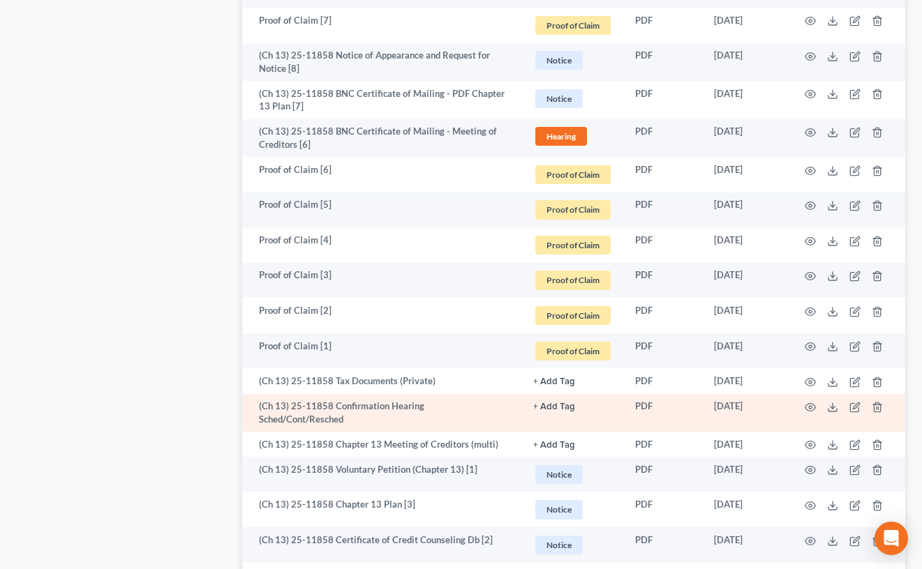
scroll to position [1373, 0]
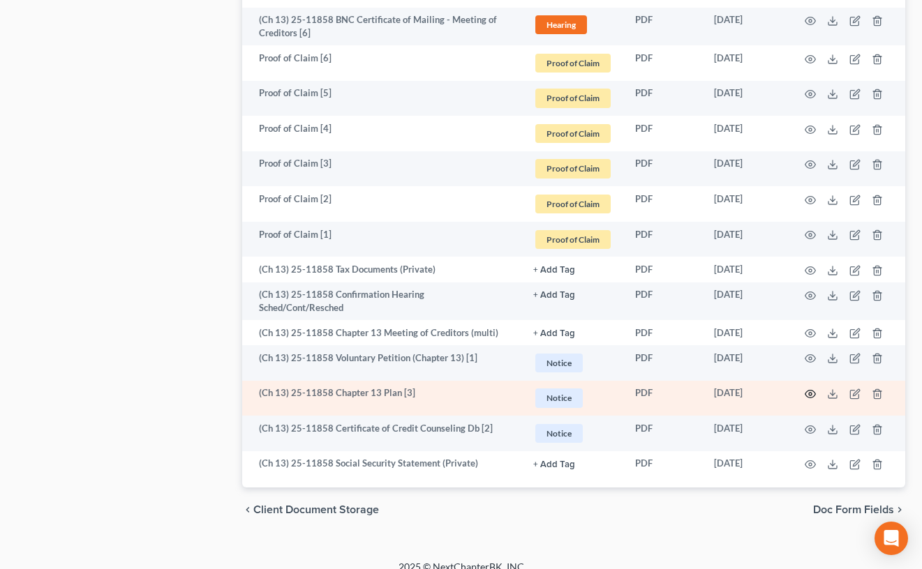
click at [814, 389] on icon "button" at bounding box center [810, 394] width 11 height 11
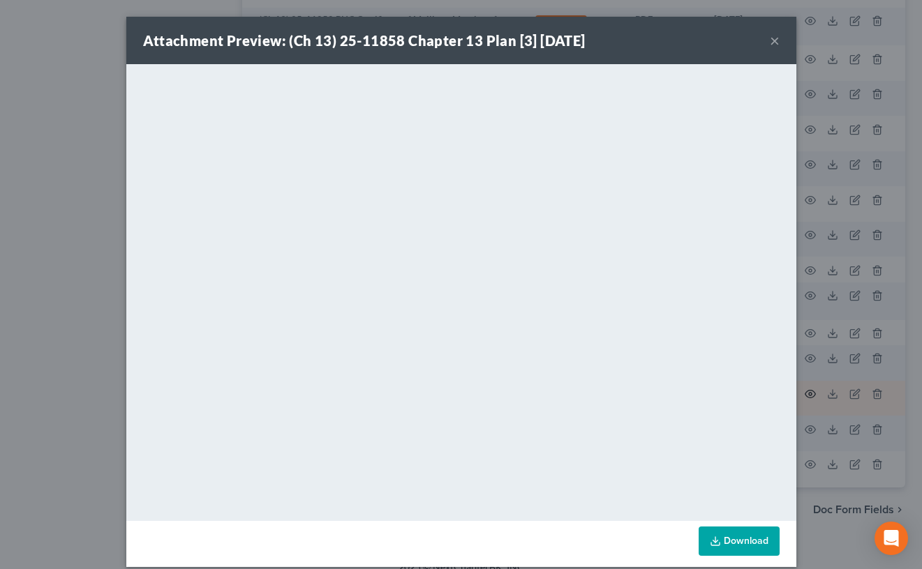
scroll to position [1370, 0]
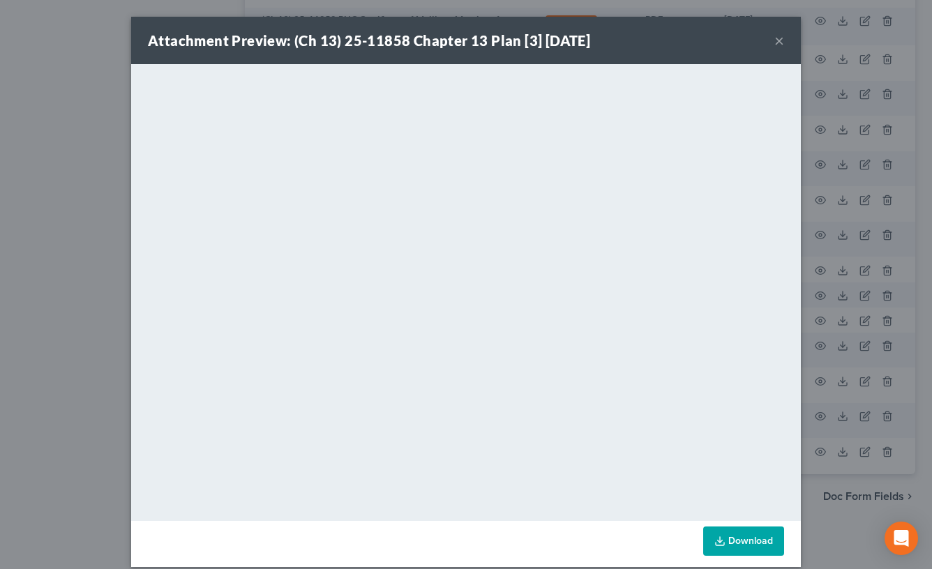
click at [775, 40] on button "×" at bounding box center [780, 40] width 10 height 17
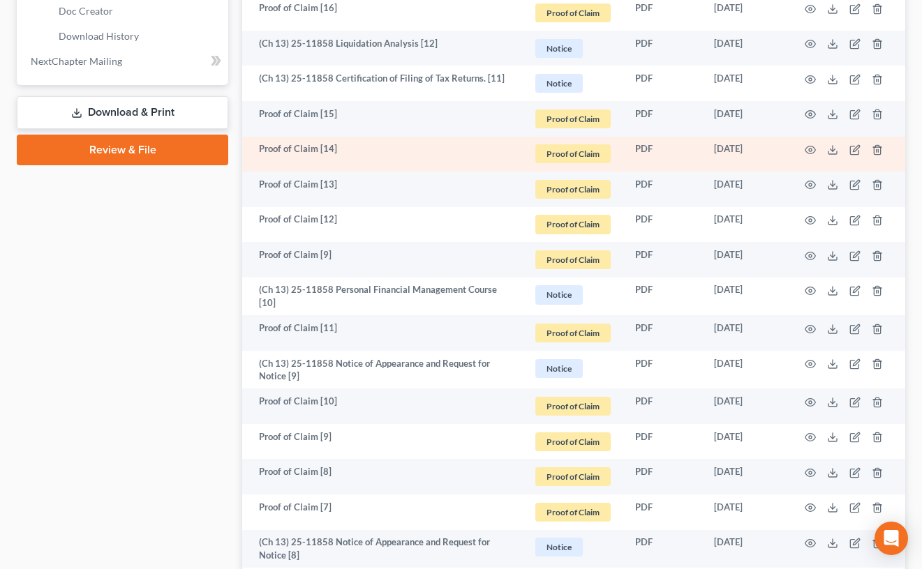
scroll to position [772, 0]
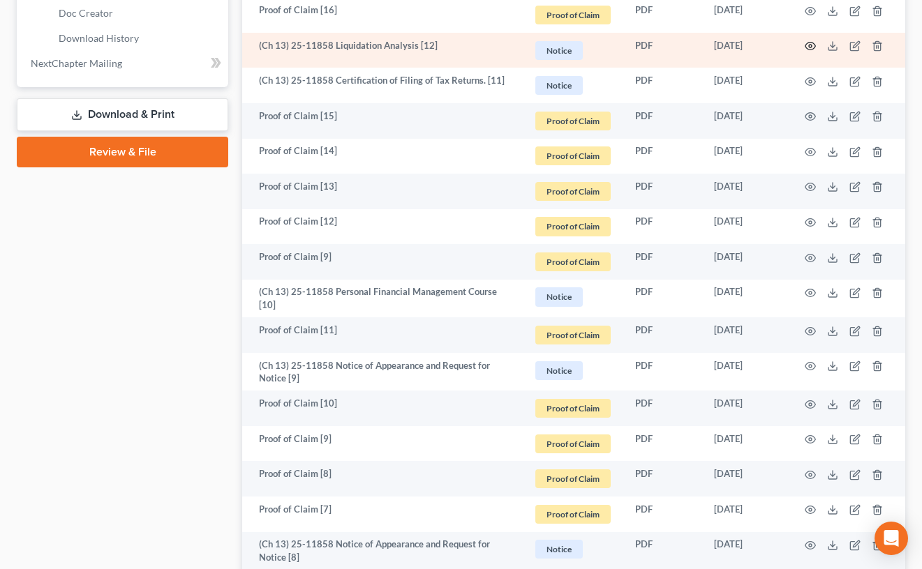
click at [805, 47] on icon "button" at bounding box center [810, 47] width 10 height 8
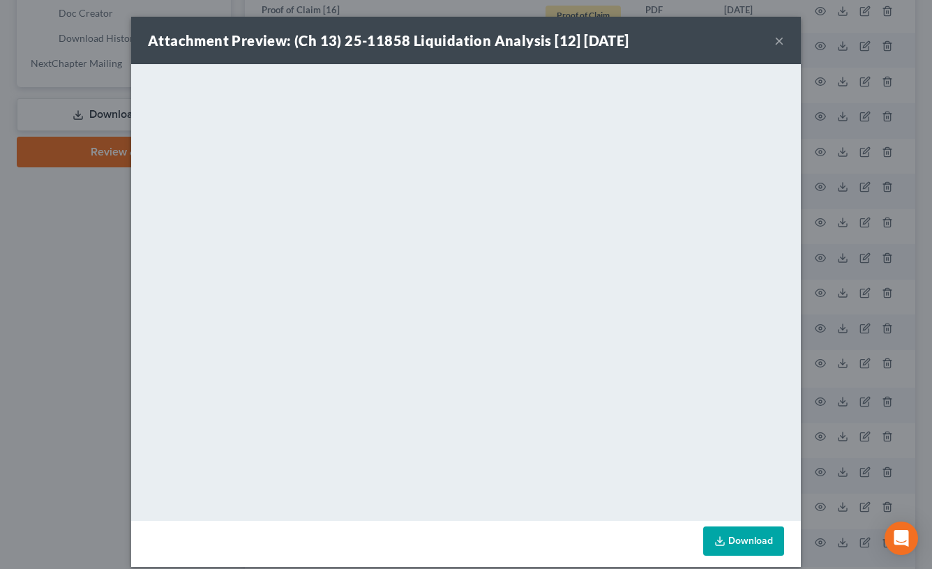
click at [775, 41] on button "×" at bounding box center [780, 40] width 10 height 17
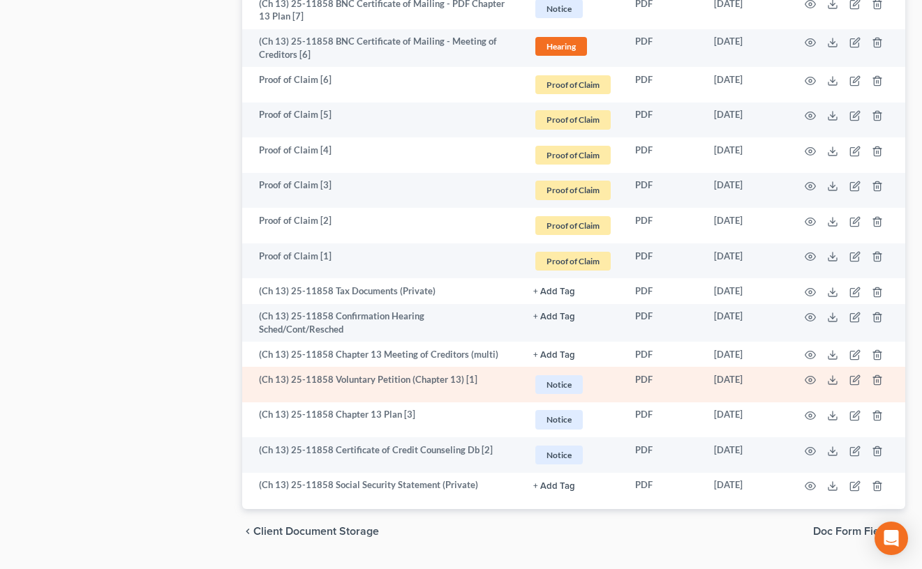
scroll to position [1373, 0]
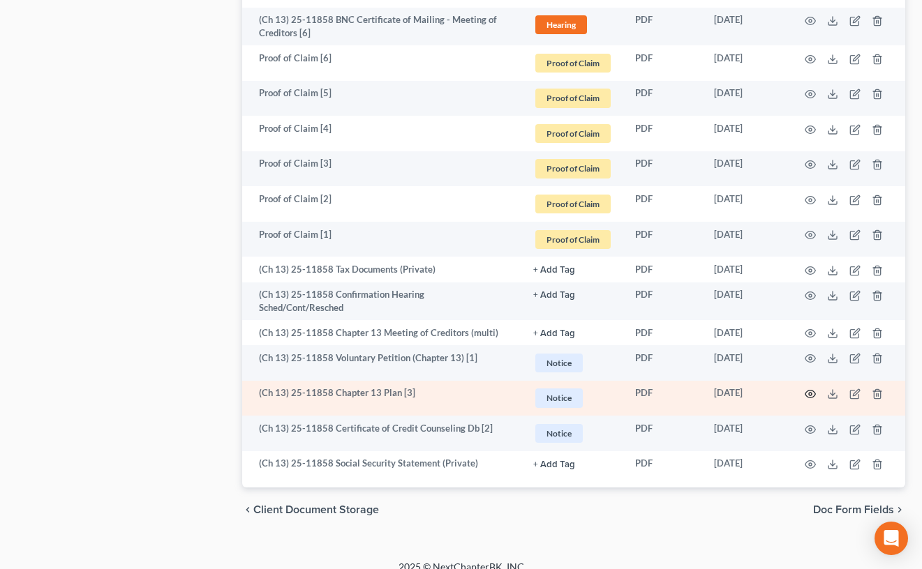
click at [813, 389] on icon "button" at bounding box center [810, 394] width 11 height 11
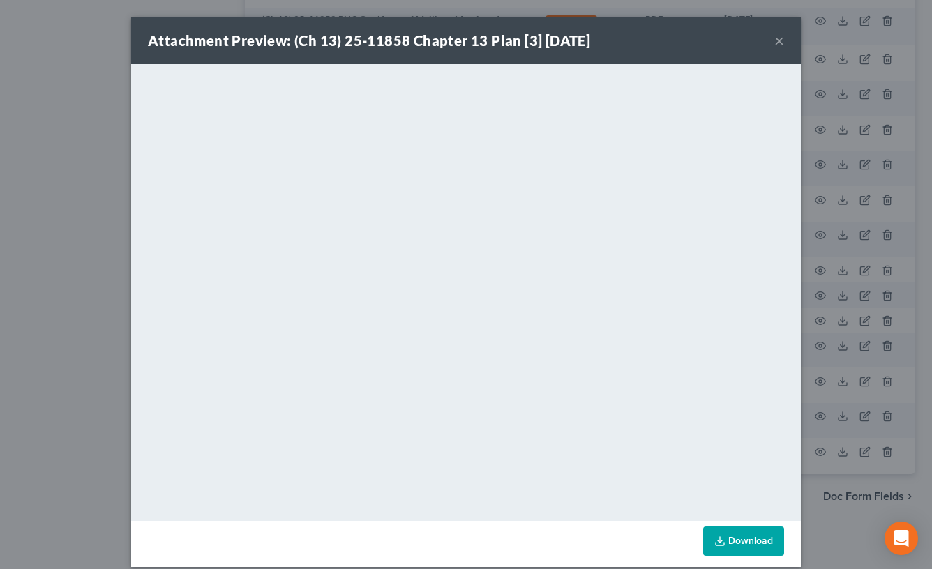
click at [775, 38] on button "×" at bounding box center [780, 40] width 10 height 17
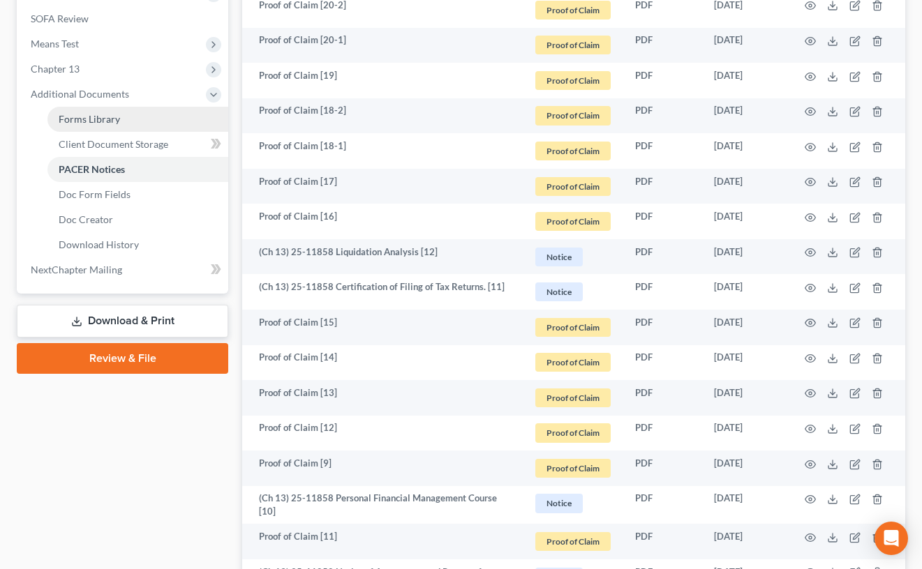
scroll to position [554, 0]
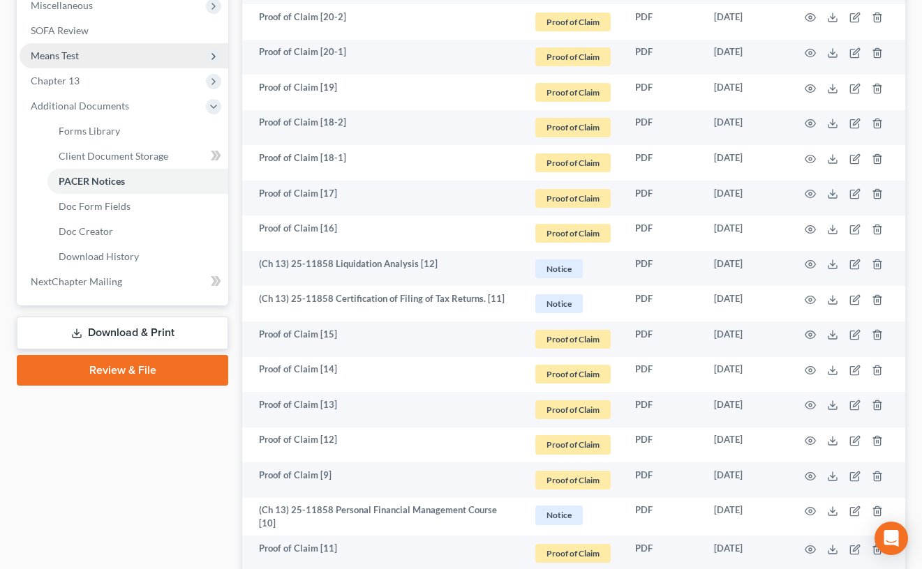
click at [177, 61] on span "Means Test" at bounding box center [124, 55] width 209 height 25
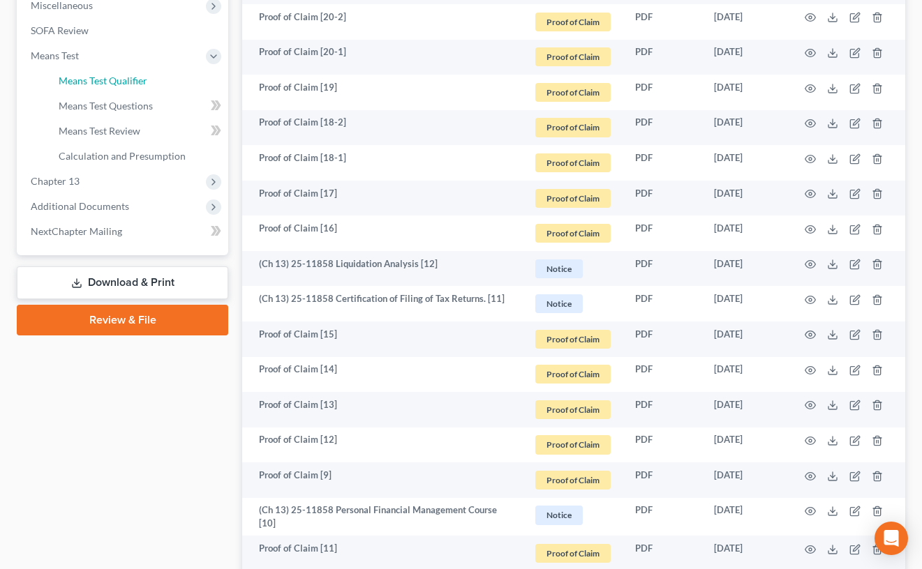
drag, startPoint x: 179, startPoint y: 73, endPoint x: 262, endPoint y: 91, distance: 84.9
click at [179, 73] on link "Means Test Qualifier" at bounding box center [137, 80] width 181 height 25
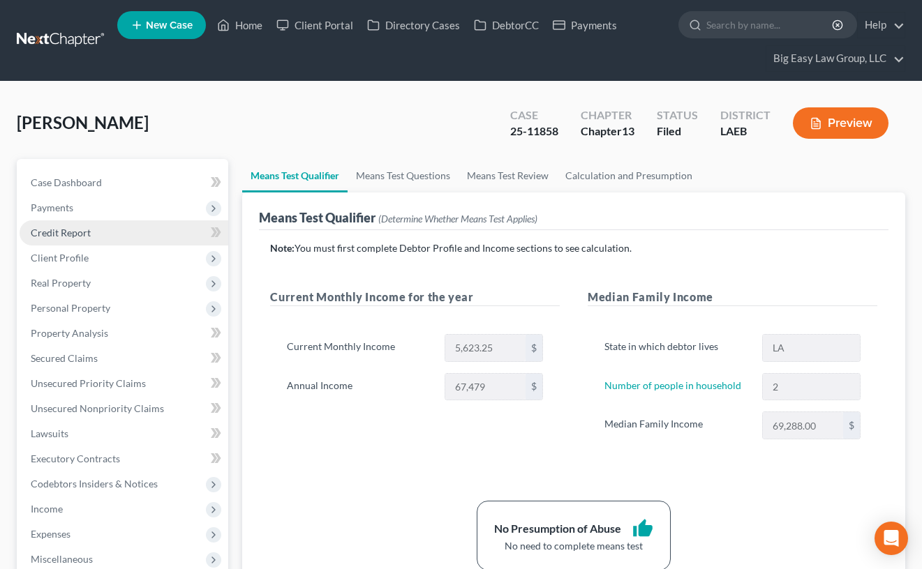
click at [125, 237] on link "Credit Report" at bounding box center [124, 233] width 209 height 25
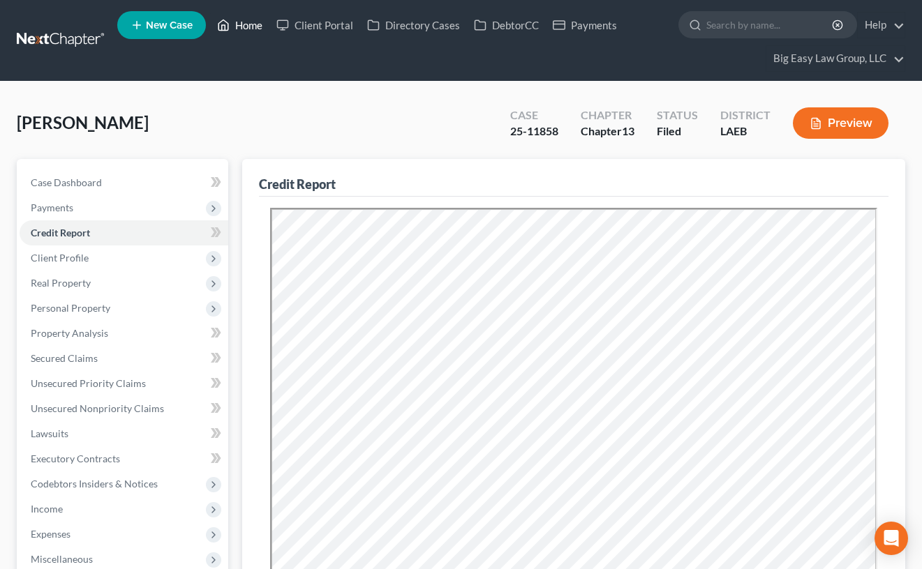
click at [245, 27] on link "Home" at bounding box center [239, 25] width 59 height 25
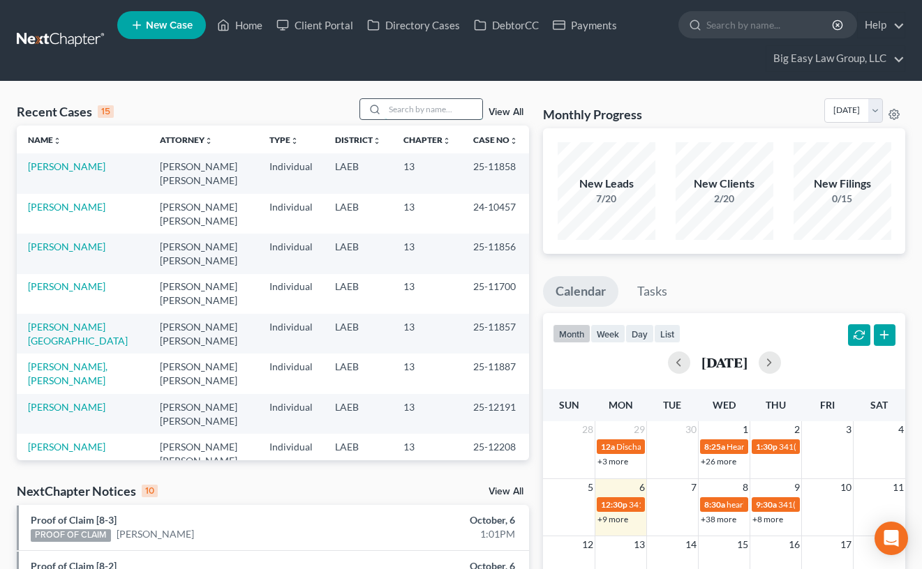
click at [419, 111] on input "search" at bounding box center [433, 109] width 98 height 20
type input "garnet"
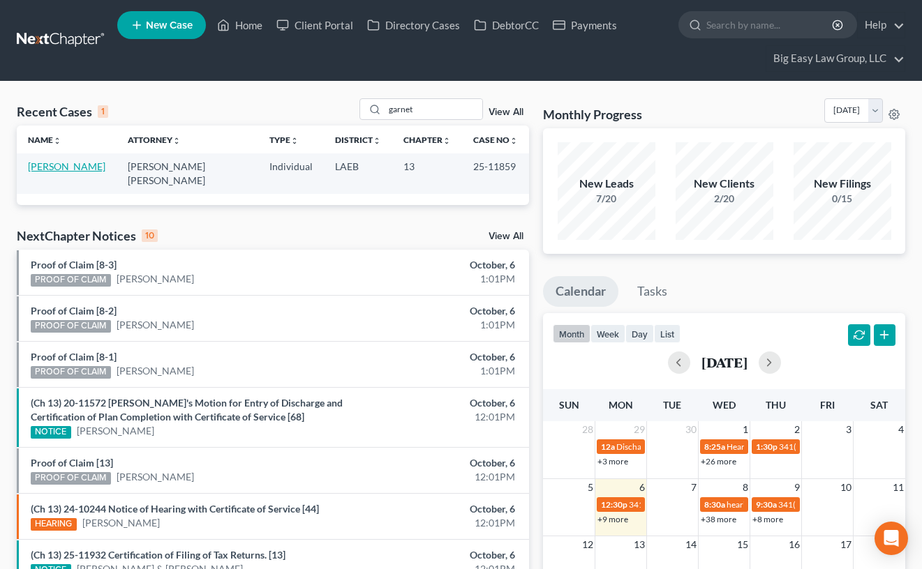
click at [45, 167] on link "Garnett, Dana" at bounding box center [66, 166] width 77 height 12
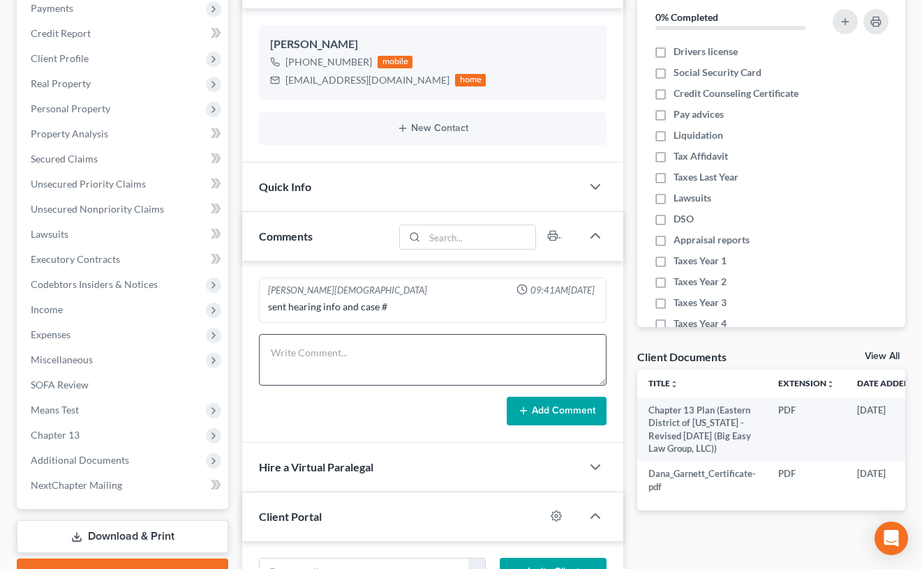
scroll to position [285, 0]
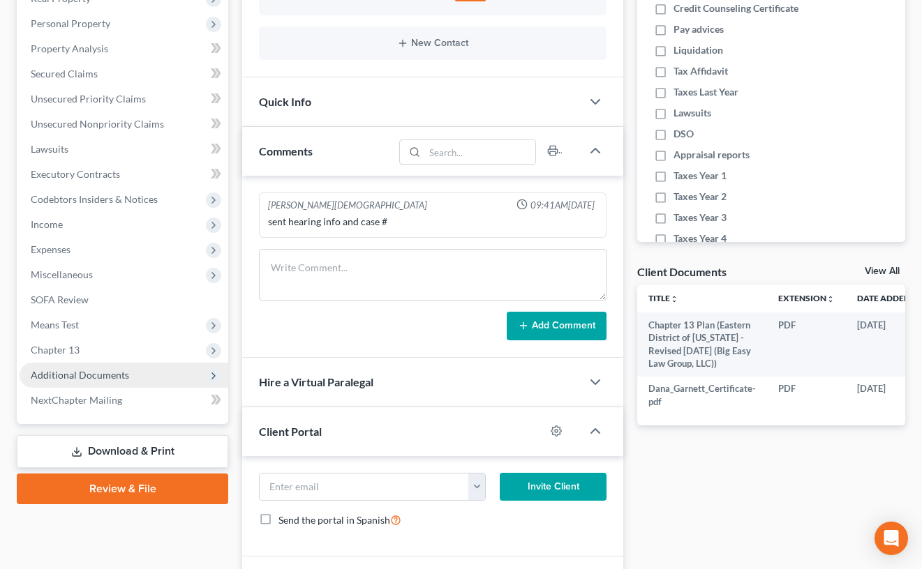
click at [106, 380] on span "Additional Documents" at bounding box center [80, 375] width 98 height 12
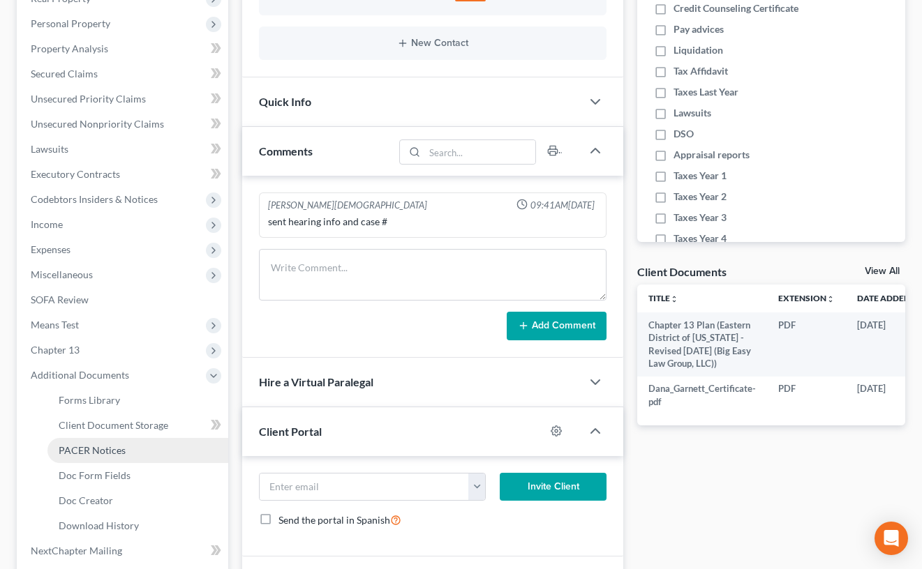
click at [146, 456] on link "PACER Notices" at bounding box center [137, 450] width 181 height 25
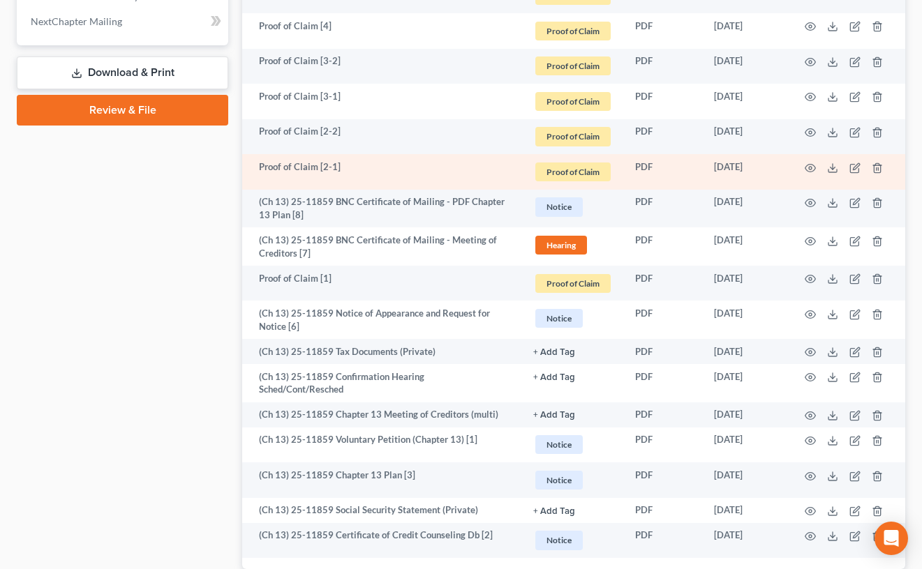
scroll to position [827, 0]
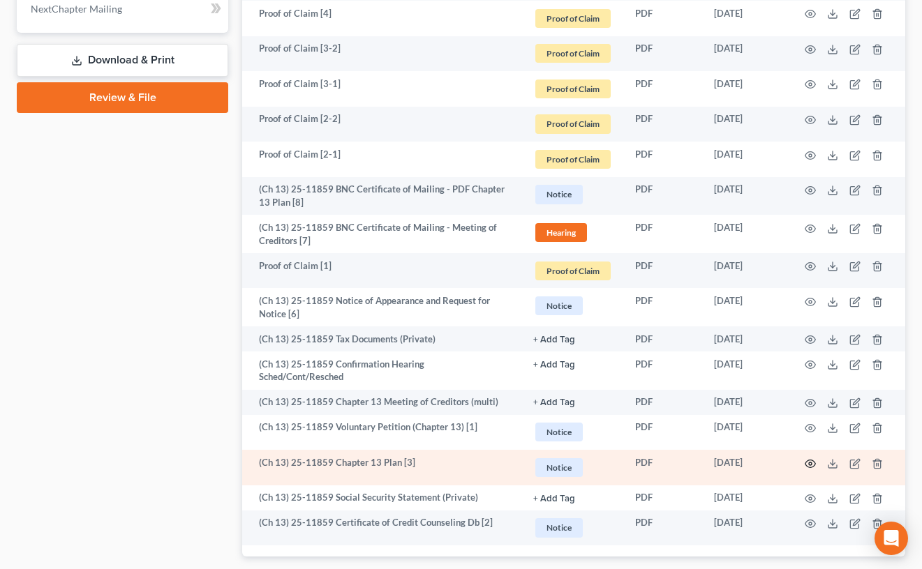
click at [814, 458] on icon "button" at bounding box center [810, 463] width 11 height 11
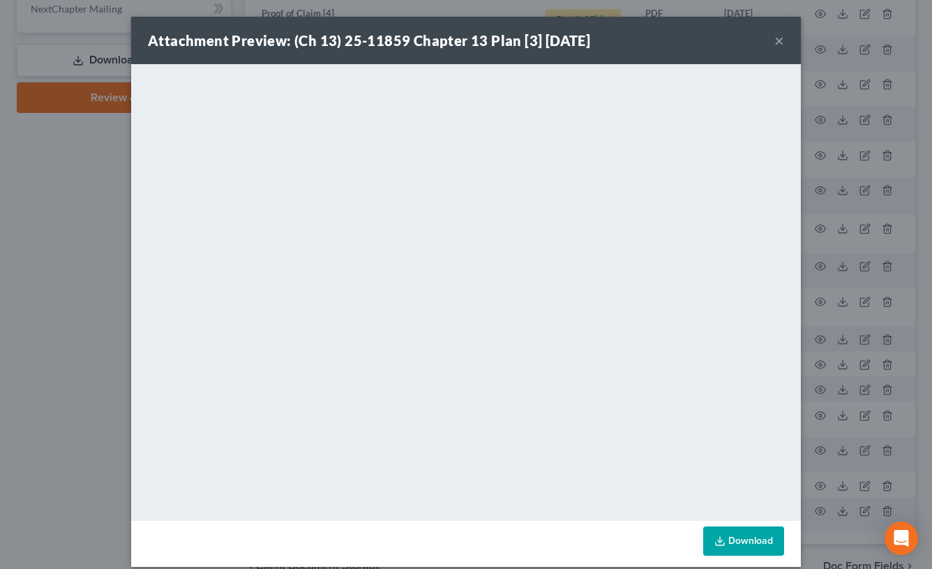
click at [768, 44] on div "Attachment Preview: (Ch 13) 25-11859 Chapter 13 Plan [3] 08/23/2025 ×" at bounding box center [466, 40] width 670 height 47
click at [775, 42] on button "×" at bounding box center [780, 40] width 10 height 17
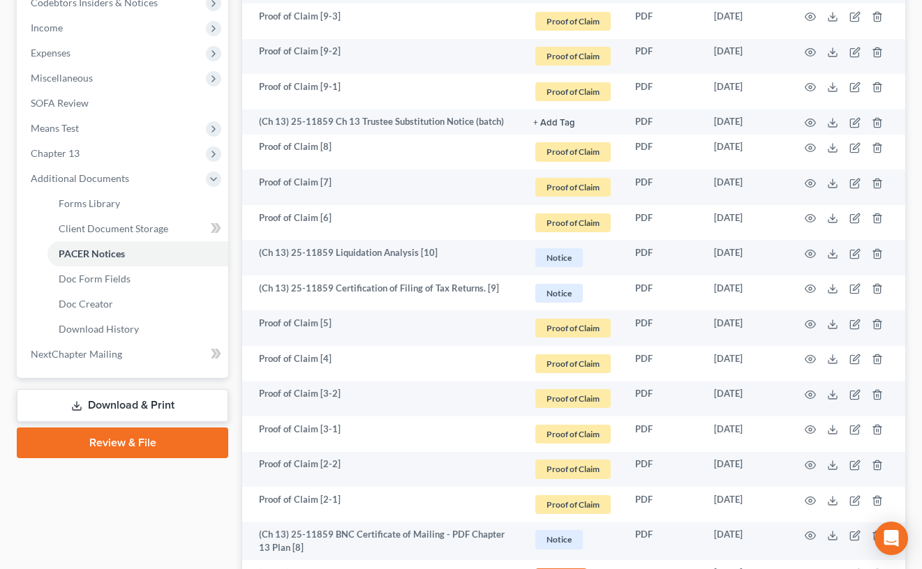
scroll to position [899, 0]
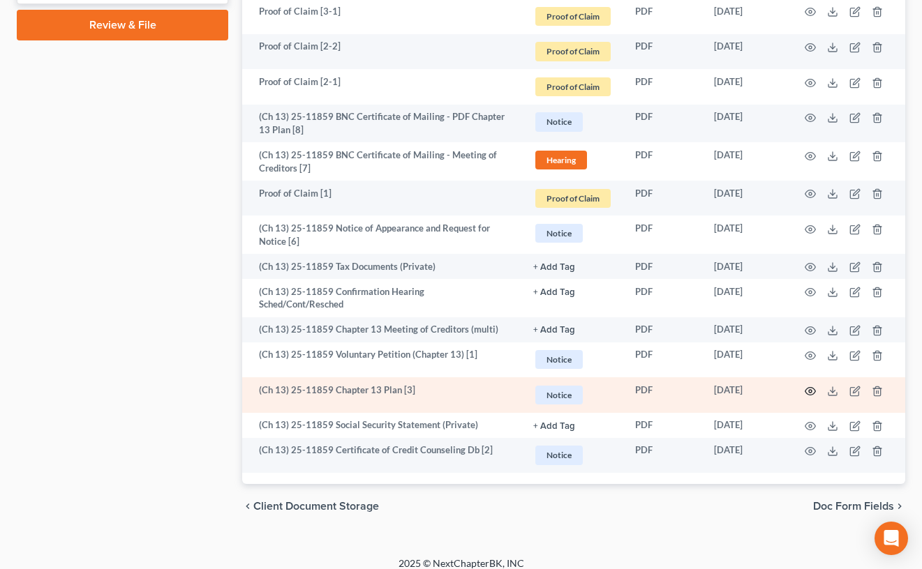
click at [812, 390] on circle "button" at bounding box center [810, 391] width 3 height 3
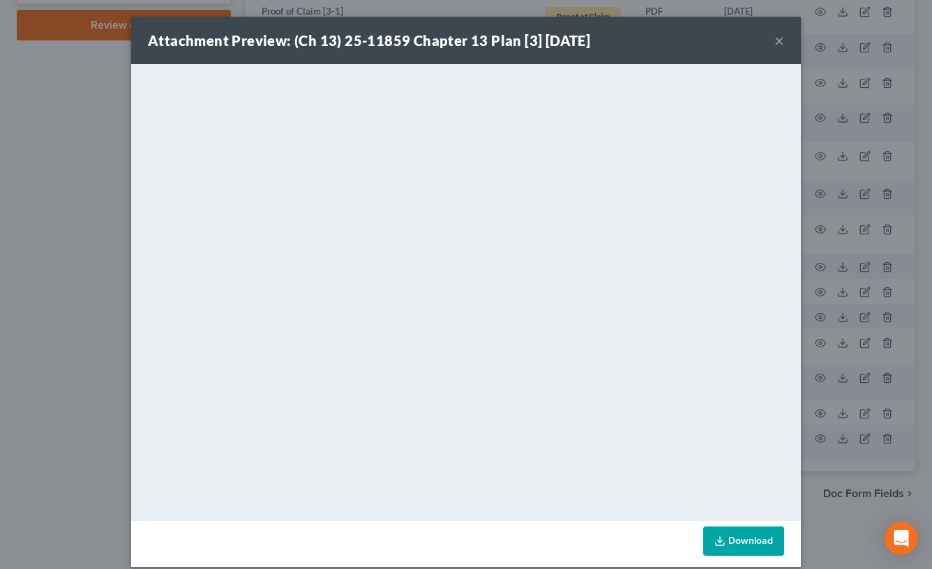
click at [775, 39] on button "×" at bounding box center [780, 40] width 10 height 17
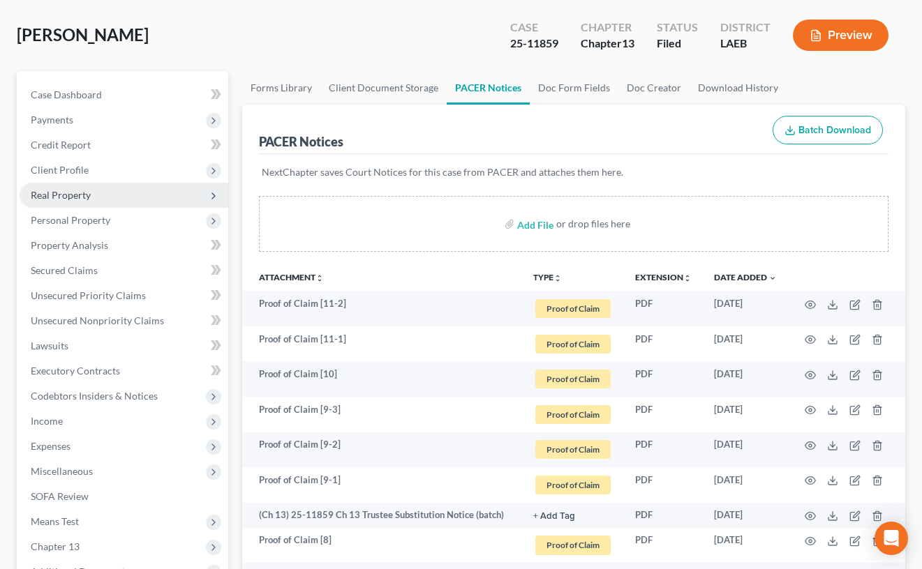
scroll to position [87, 0]
click at [144, 190] on span "Real Property" at bounding box center [124, 196] width 209 height 25
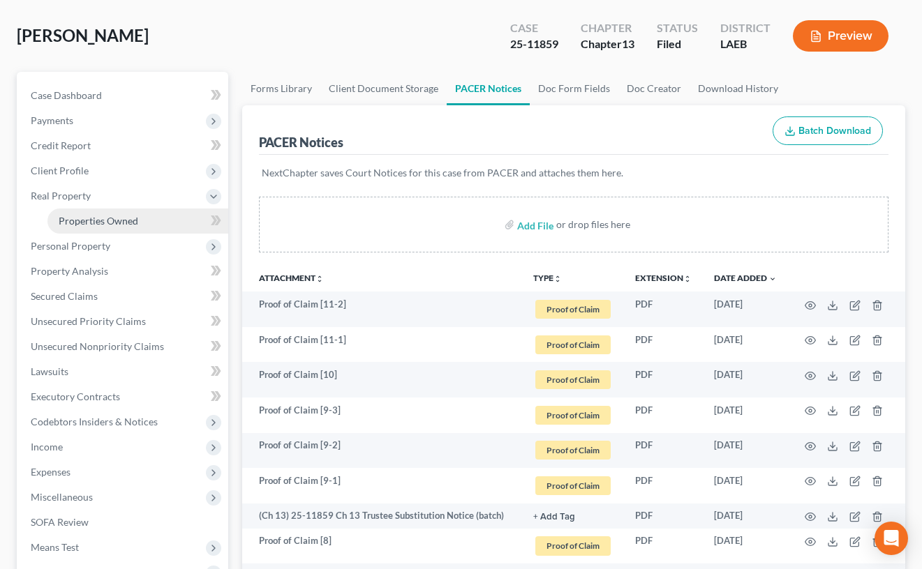
click at [130, 225] on span "Properties Owned" at bounding box center [99, 221] width 80 height 12
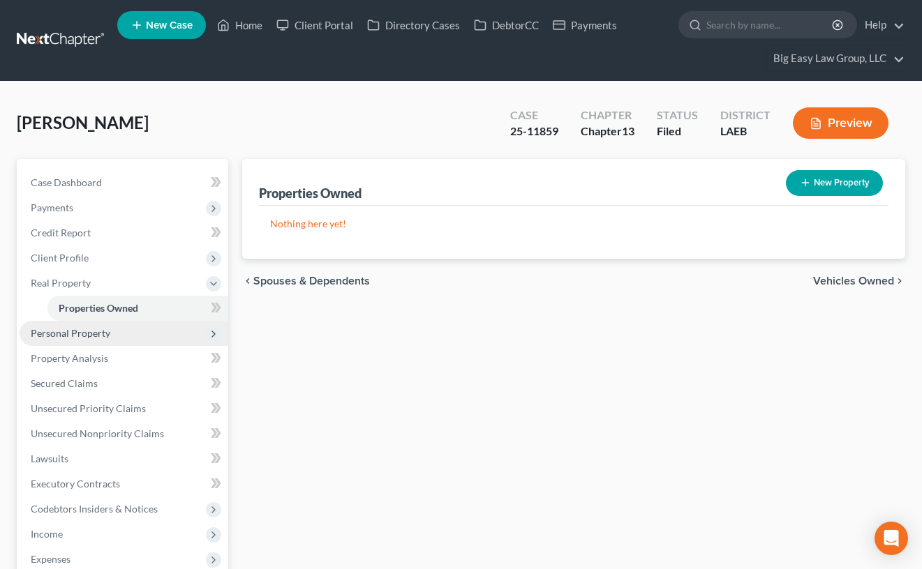
click at [142, 329] on span "Personal Property" at bounding box center [124, 333] width 209 height 25
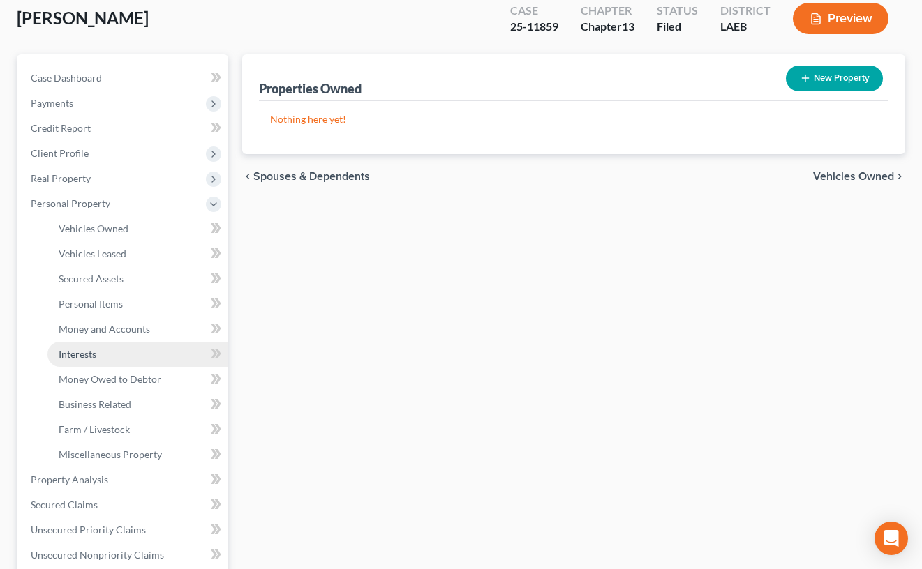
scroll to position [107, 0]
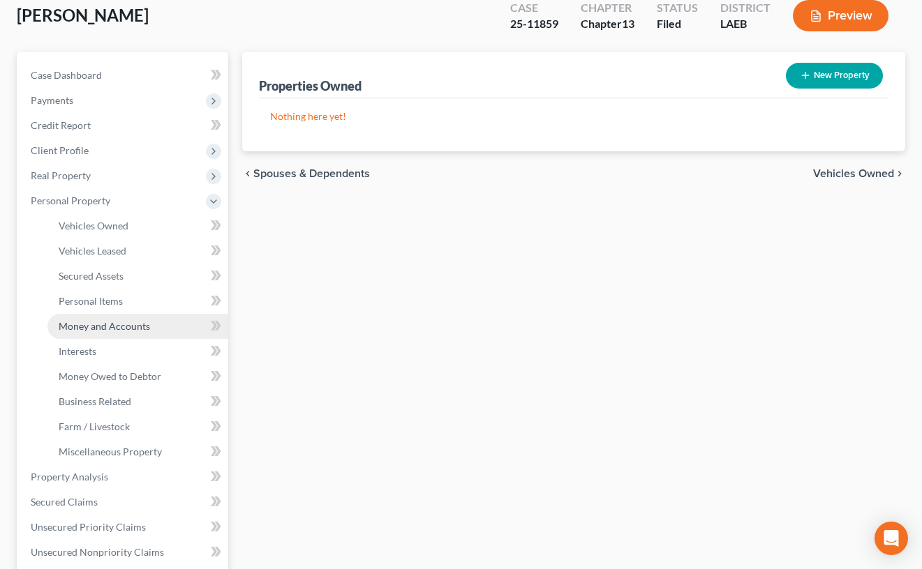
click at [164, 328] on link "Money and Accounts" at bounding box center [137, 326] width 181 height 25
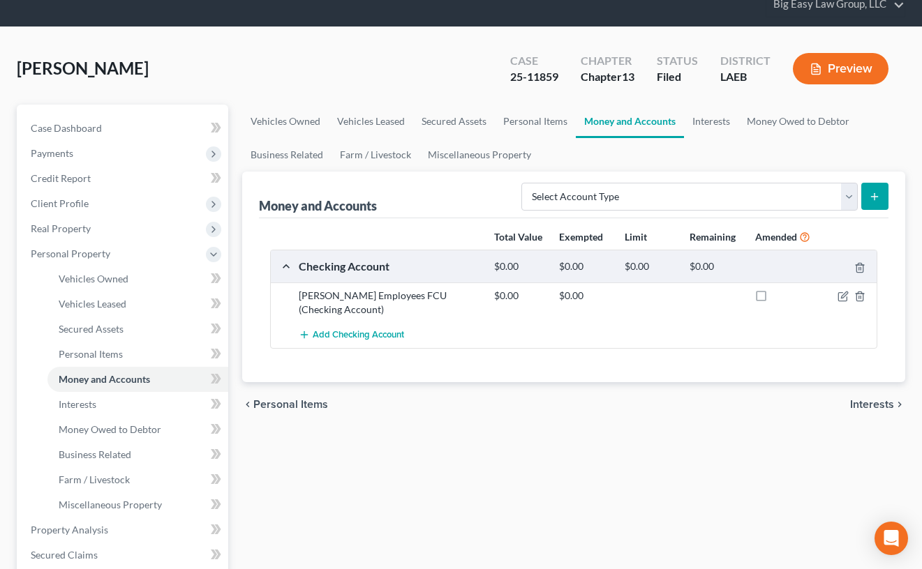
scroll to position [114, 0]
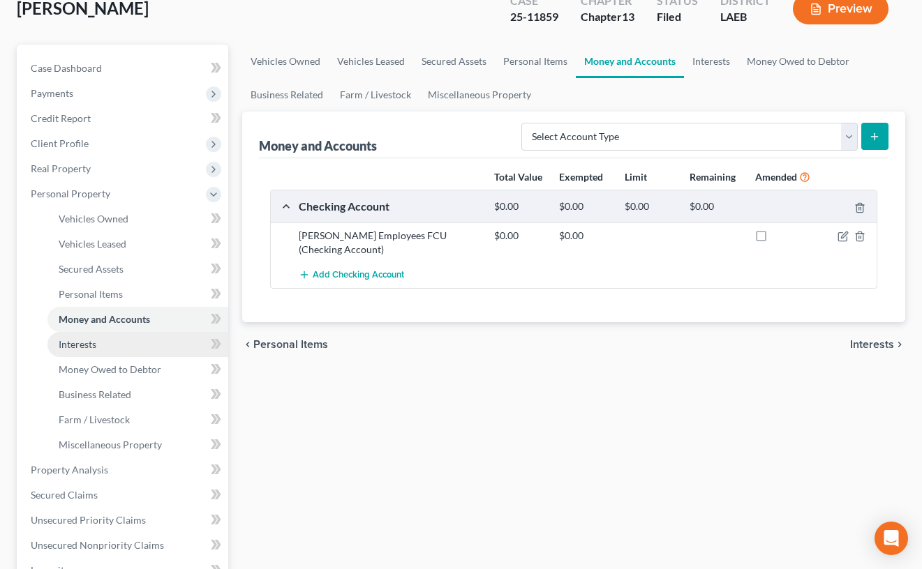
click at [165, 355] on link "Interests" at bounding box center [137, 344] width 181 height 25
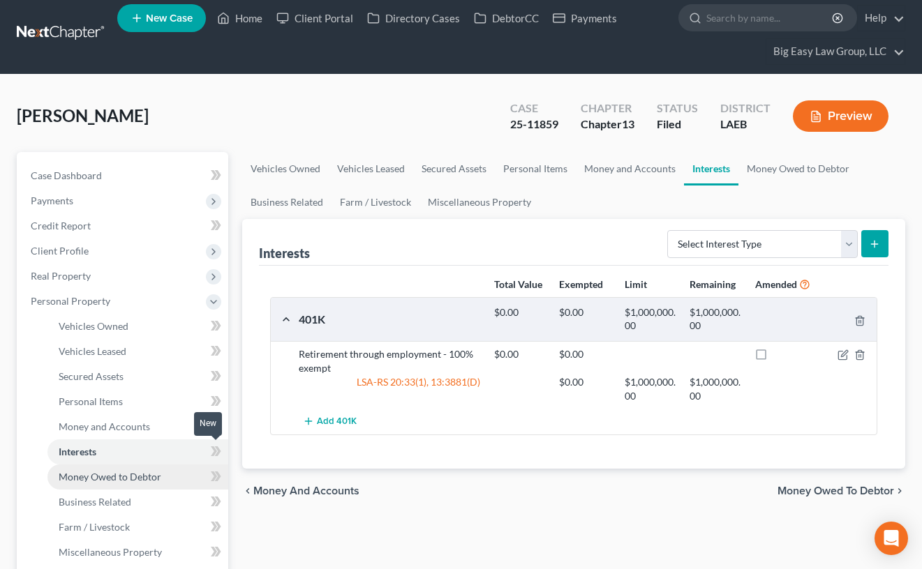
scroll to position [16, 0]
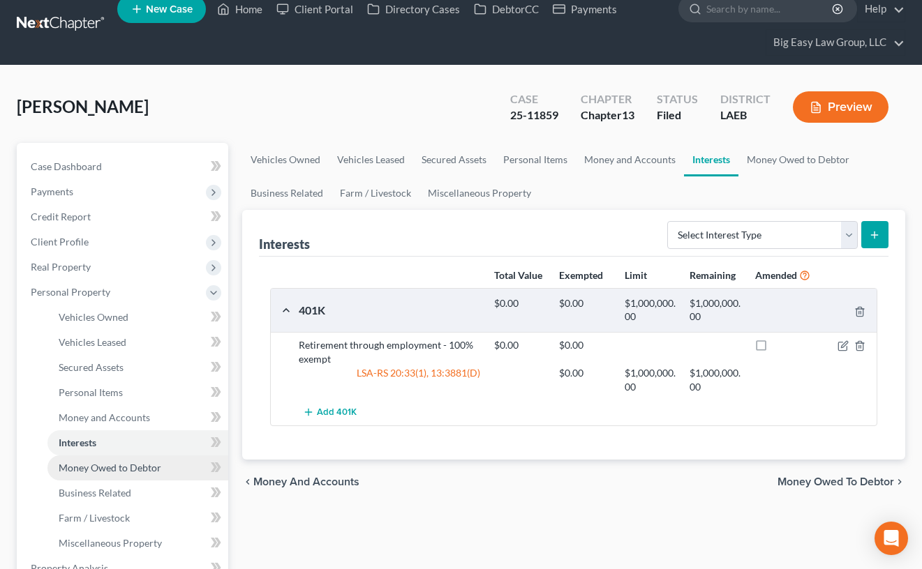
click at [159, 462] on span "Money Owed to Debtor" at bounding box center [110, 468] width 103 height 12
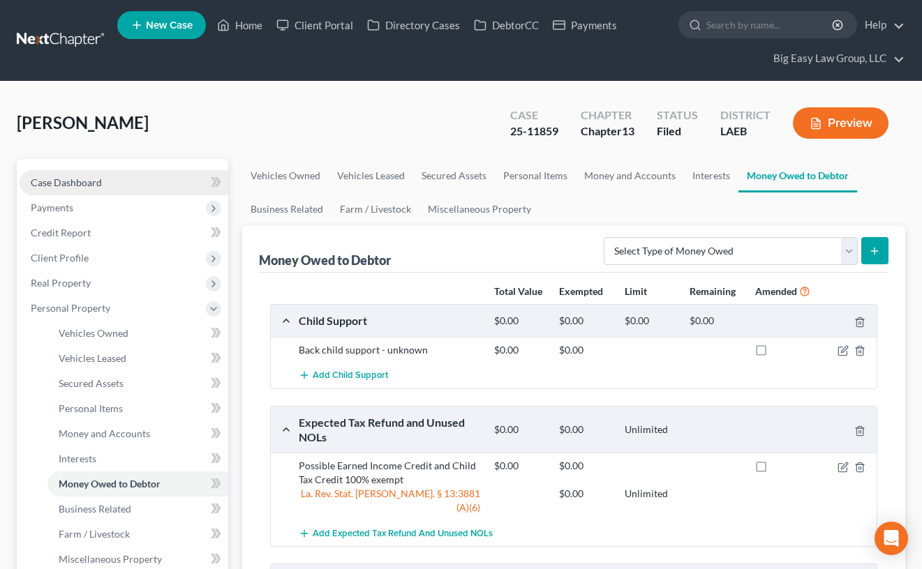
click at [107, 173] on link "Case Dashboard" at bounding box center [124, 182] width 209 height 25
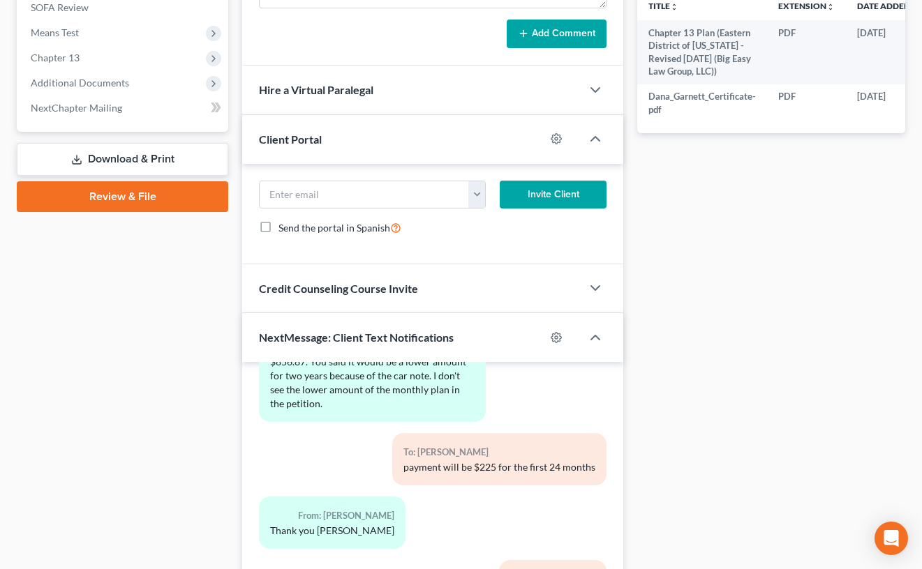
scroll to position [735, 0]
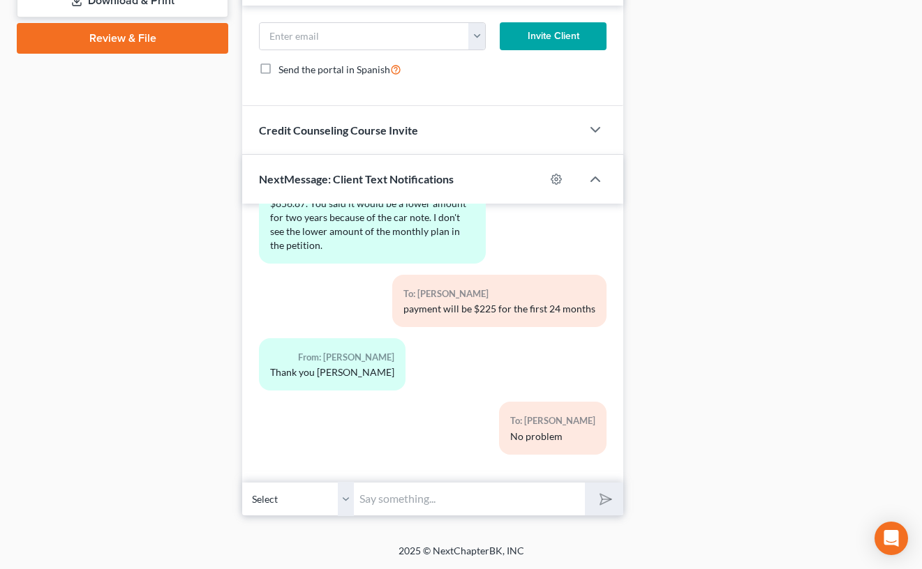
click at [493, 496] on input "text" at bounding box center [469, 499] width 231 height 34
type input "Great job!"
click at [585, 483] on button "submit" at bounding box center [604, 499] width 38 height 33
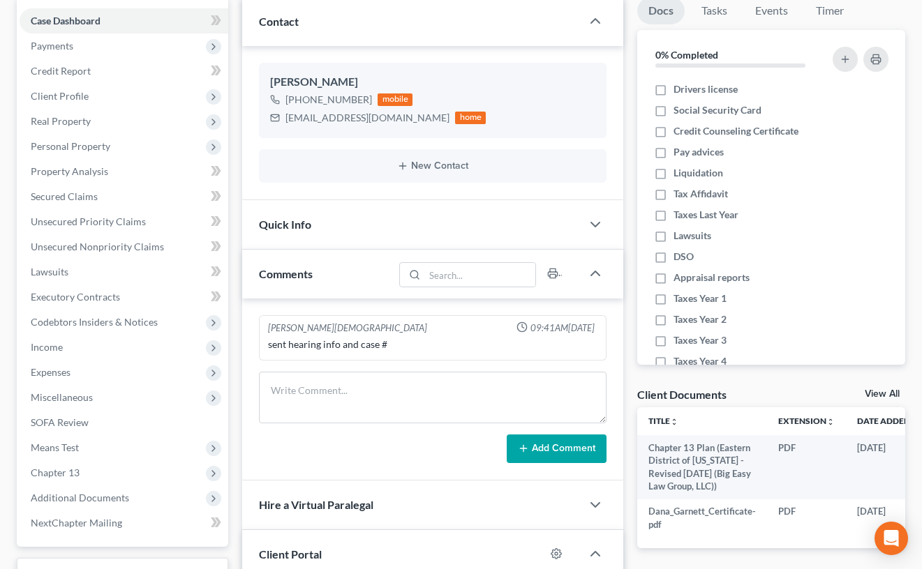
scroll to position [160, 0]
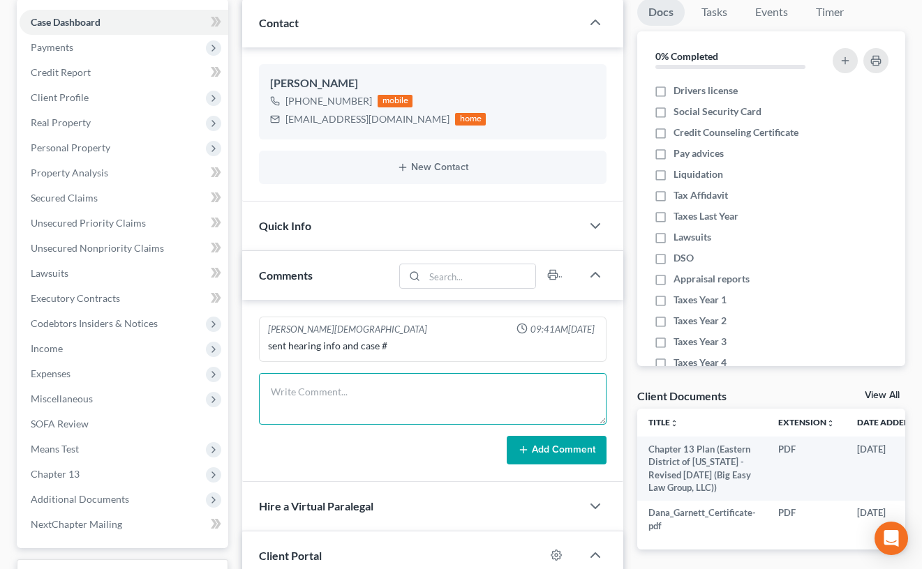
click at [363, 387] on textarea at bounding box center [433, 399] width 348 height 52
type textarea "341 notes - ok - need to check feasibility bc car claim"
drag, startPoint x: 544, startPoint y: 447, endPoint x: 561, endPoint y: 418, distance: 33.2
click at [544, 447] on button "Add Comment" at bounding box center [557, 450] width 100 height 29
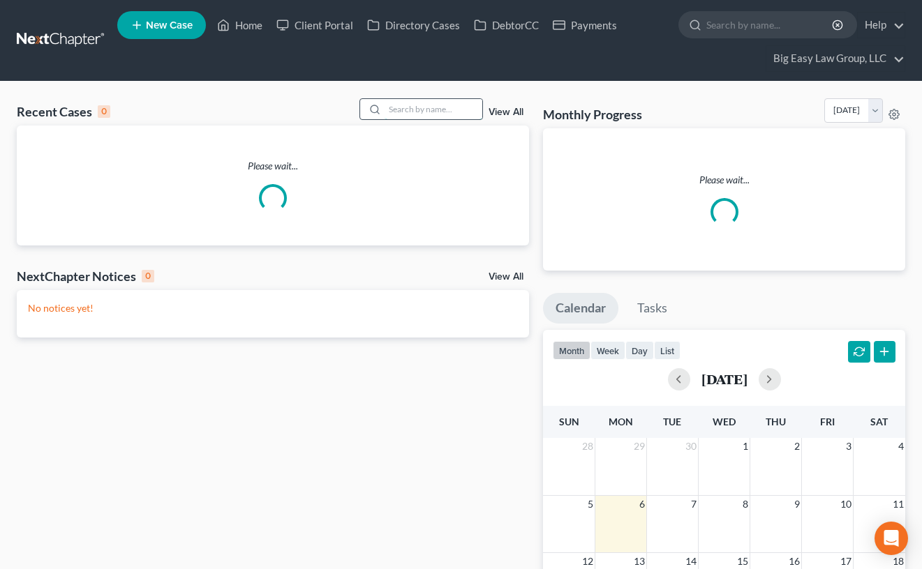
click at [419, 105] on input "search" at bounding box center [433, 109] width 98 height 20
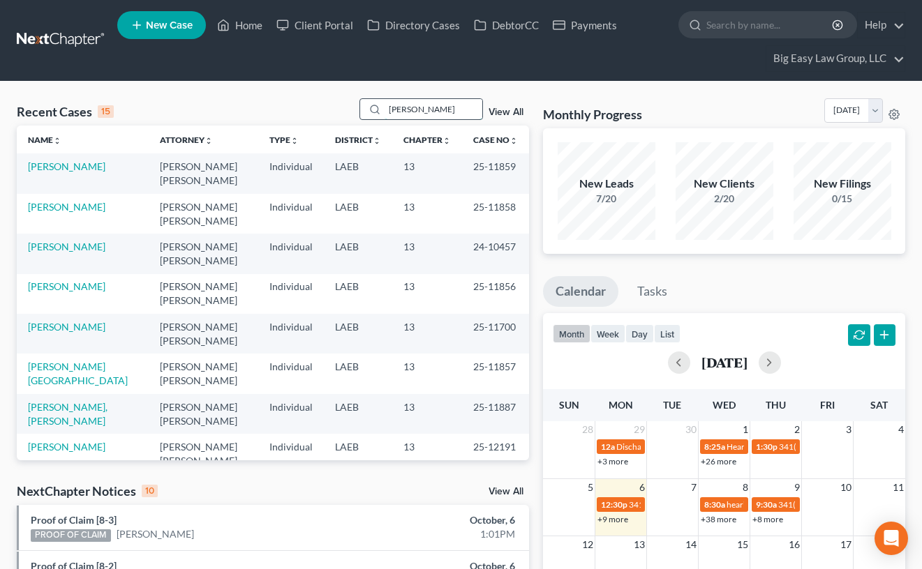
type input "[PERSON_NAME]"
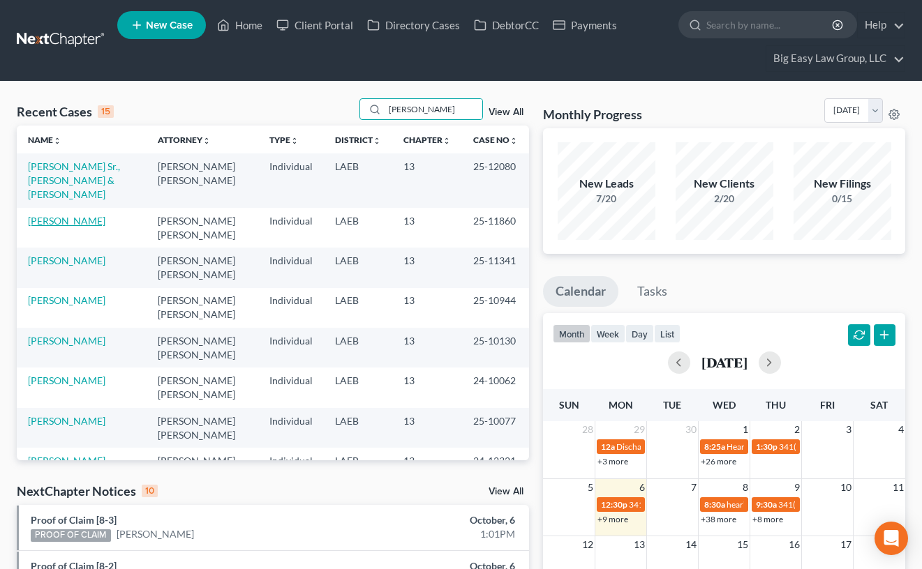
click at [70, 215] on link "[PERSON_NAME]" at bounding box center [66, 221] width 77 height 12
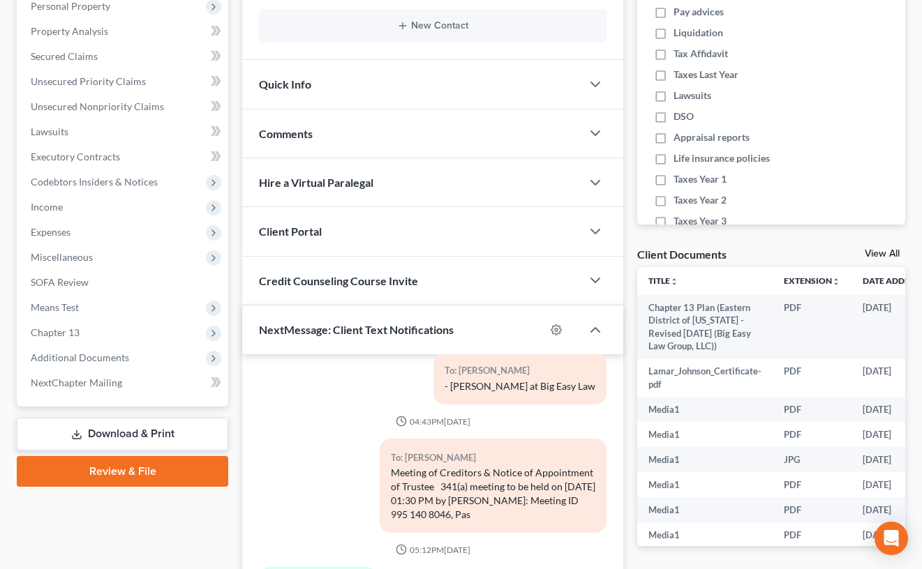
scroll to position [313, 0]
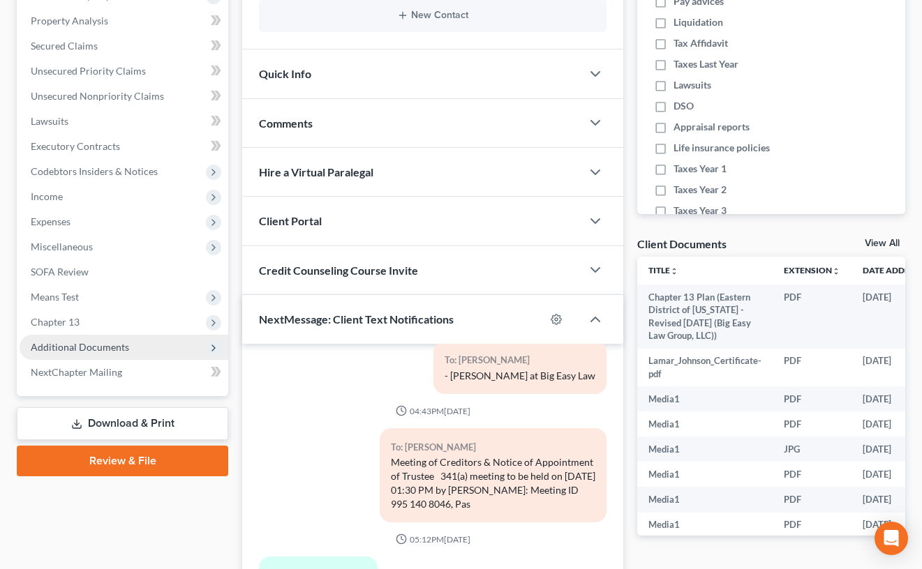
click at [127, 345] on span "Additional Documents" at bounding box center [124, 347] width 209 height 25
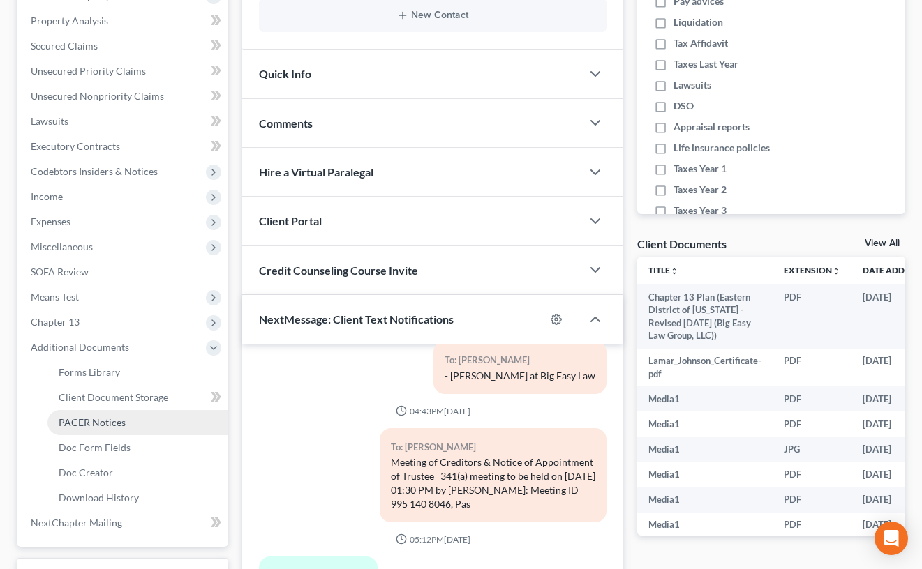
click at [161, 414] on link "PACER Notices" at bounding box center [137, 422] width 181 height 25
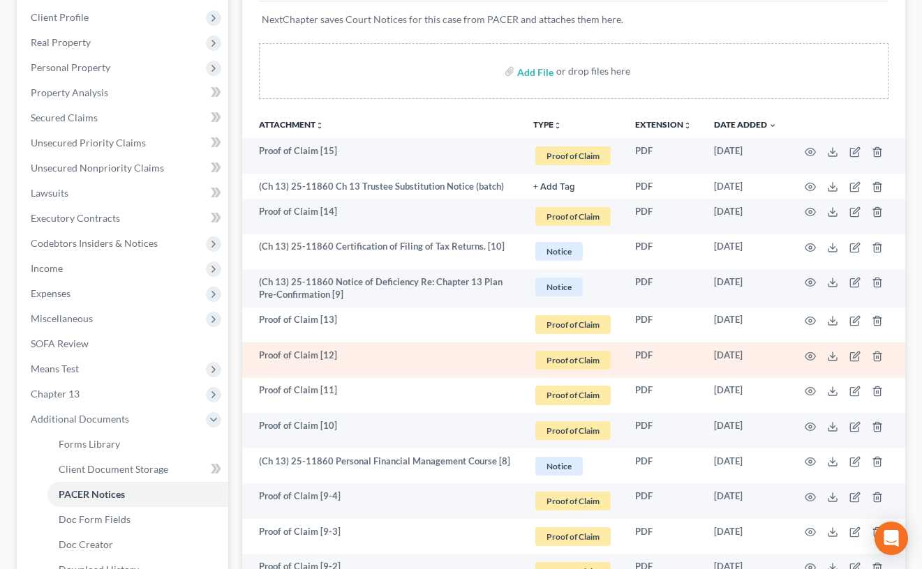
scroll to position [269, 0]
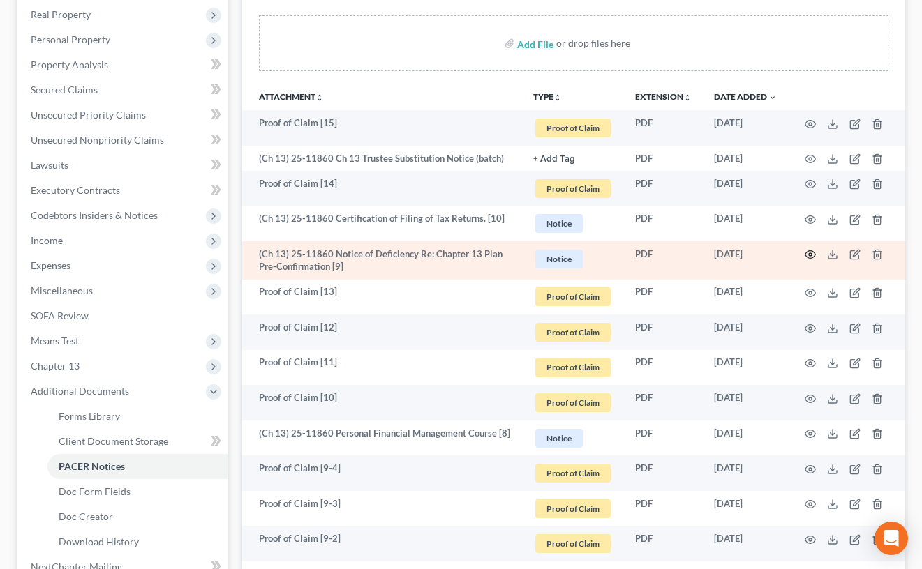
click at [814, 255] on icon "button" at bounding box center [810, 254] width 11 height 11
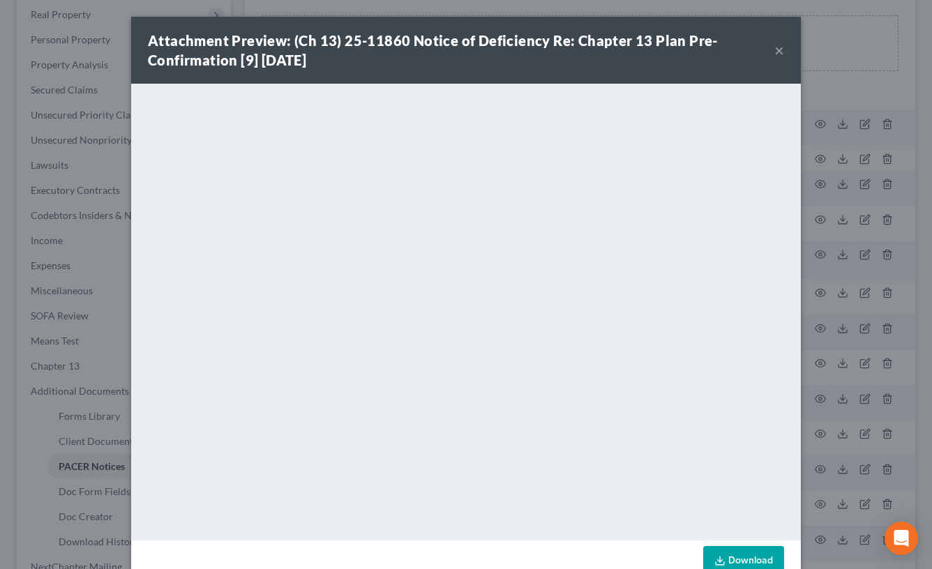
click at [775, 51] on button "×" at bounding box center [780, 50] width 10 height 17
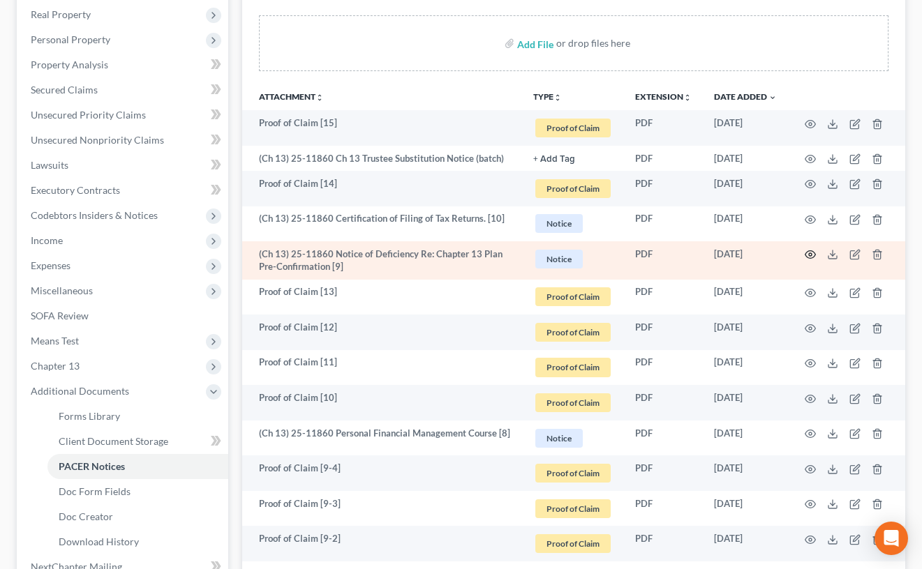
click at [809, 252] on icon "button" at bounding box center [810, 254] width 11 height 11
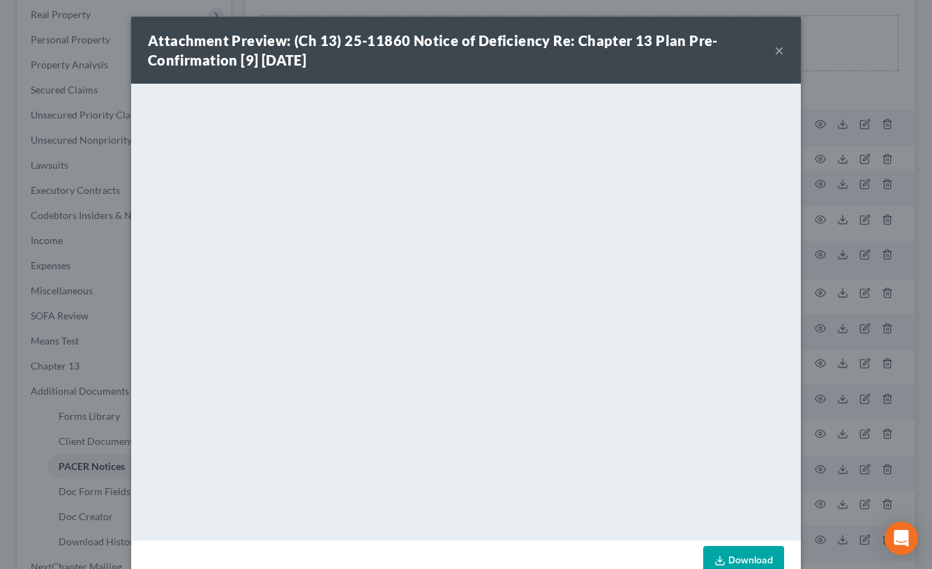
click at [775, 52] on button "×" at bounding box center [780, 50] width 10 height 17
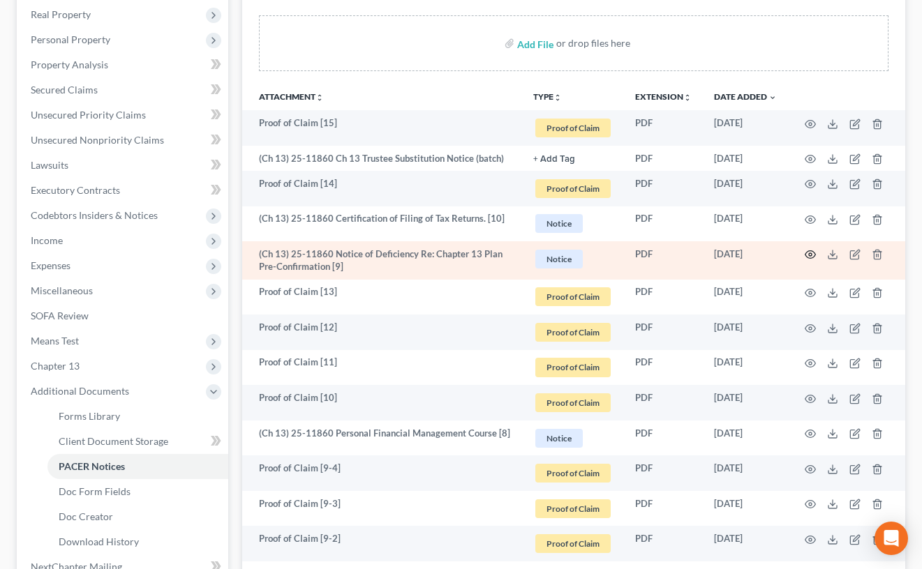
click at [807, 255] on icon "button" at bounding box center [810, 254] width 11 height 11
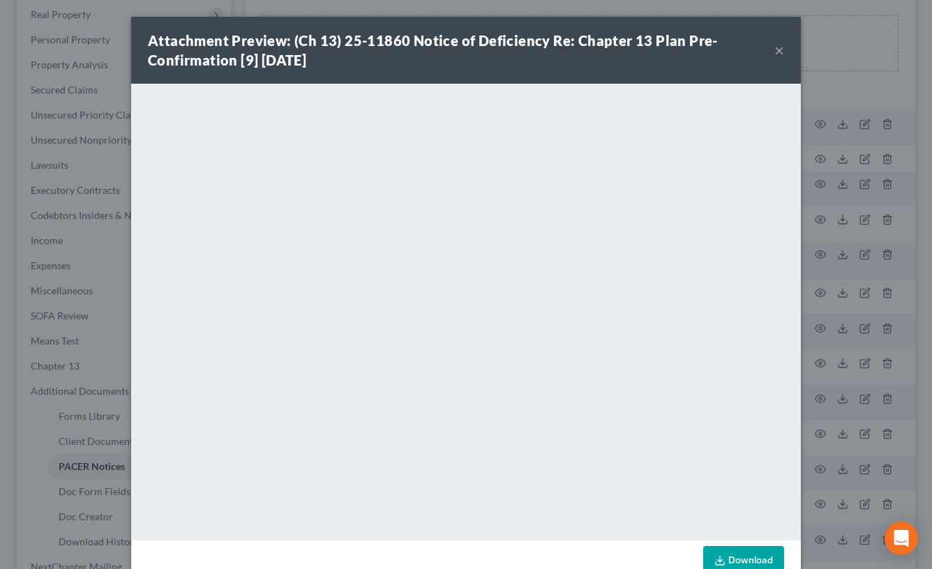
click at [777, 52] on button "×" at bounding box center [780, 50] width 10 height 17
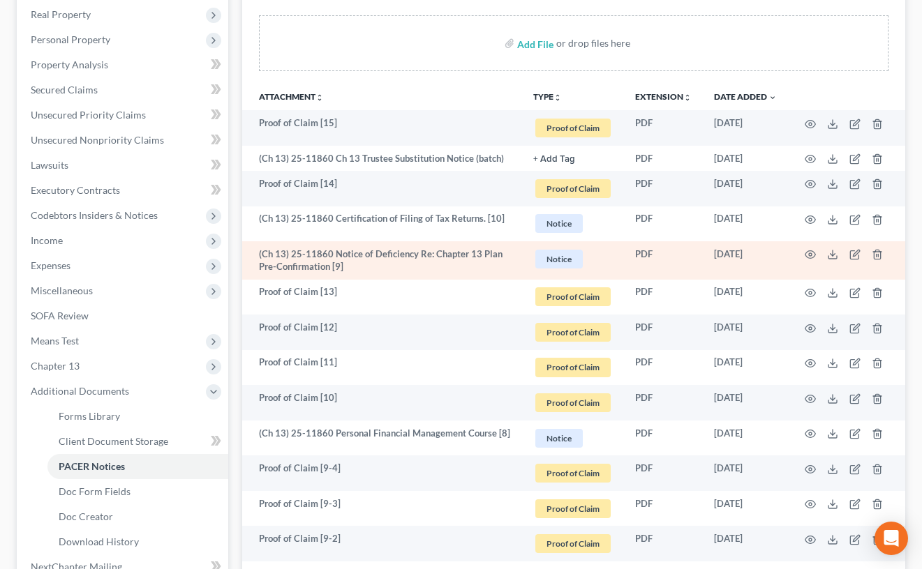
scroll to position [271, 0]
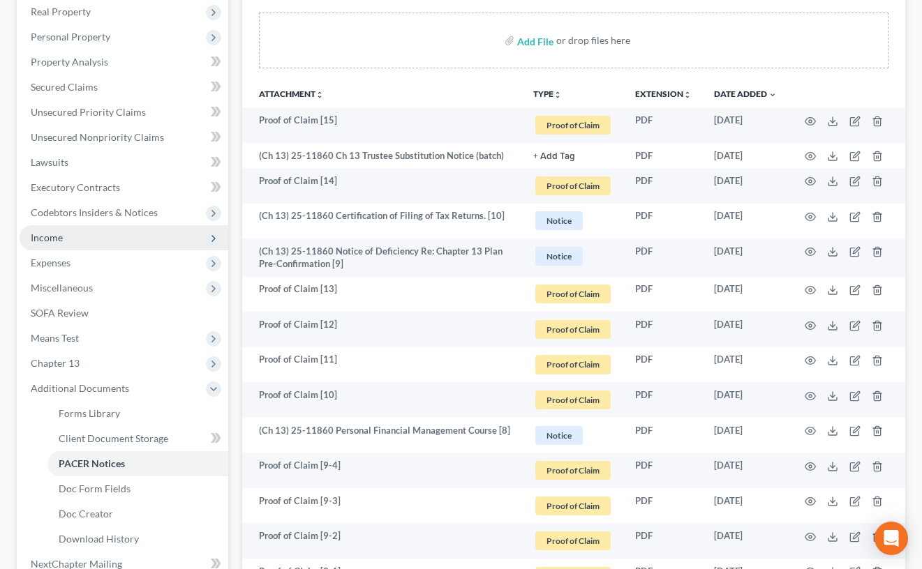
click at [100, 239] on span "Income" at bounding box center [124, 237] width 209 height 25
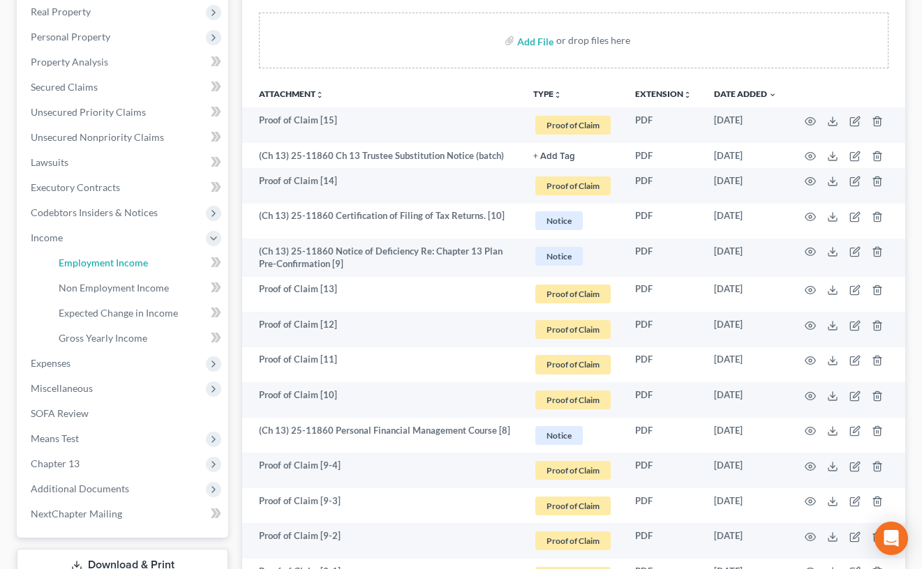
click at [117, 257] on span "Employment Income" at bounding box center [103, 263] width 89 height 12
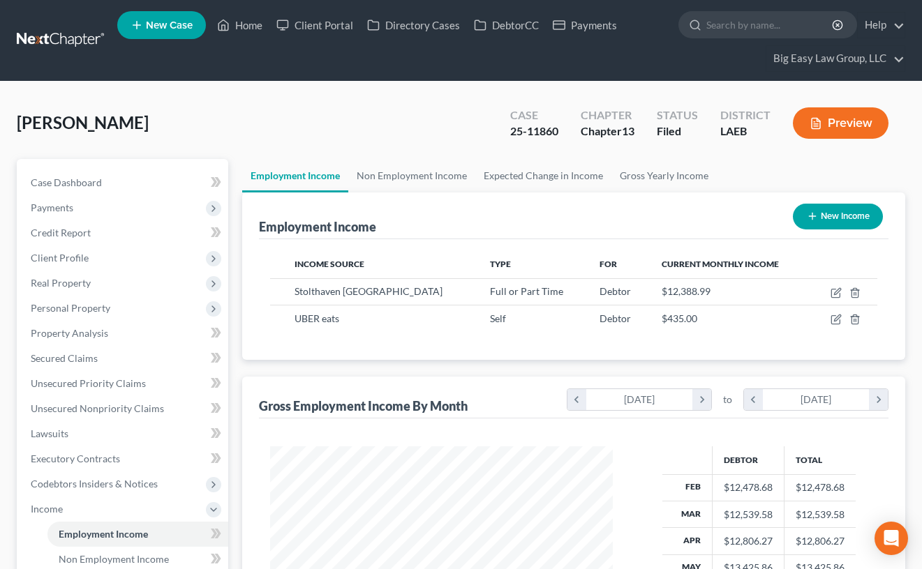
scroll to position [251, 370]
click at [432, 176] on link "Non Employment Income" at bounding box center [411, 175] width 127 height 33
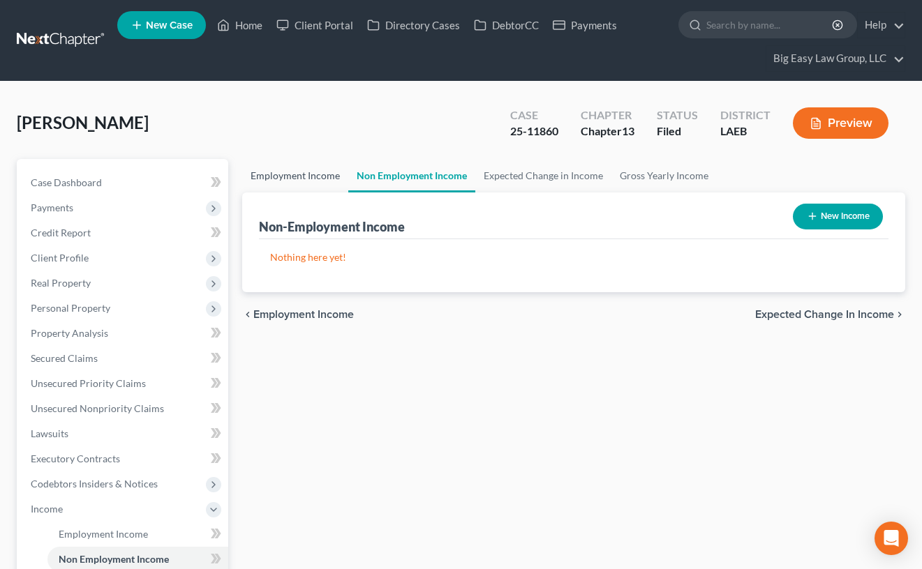
click at [313, 174] on link "Employment Income" at bounding box center [295, 175] width 106 height 33
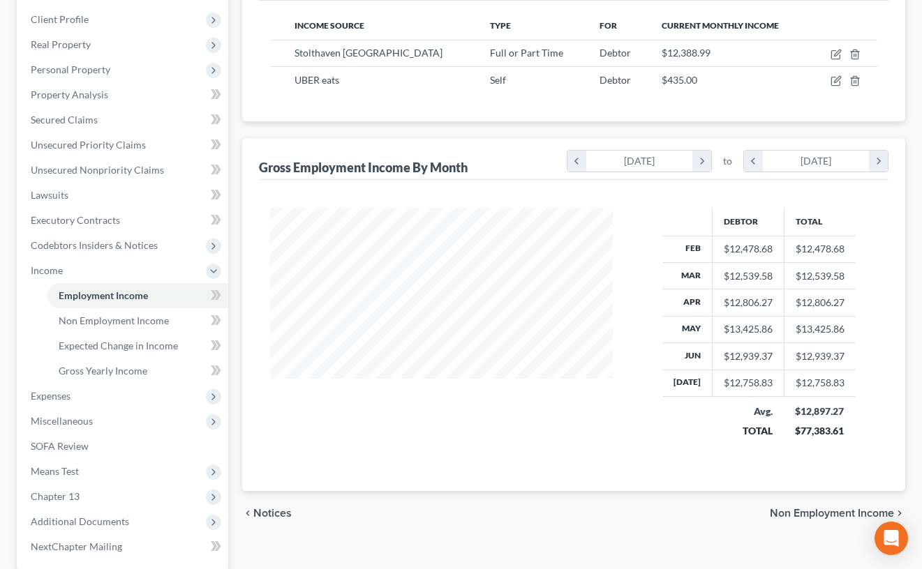
scroll to position [359, 0]
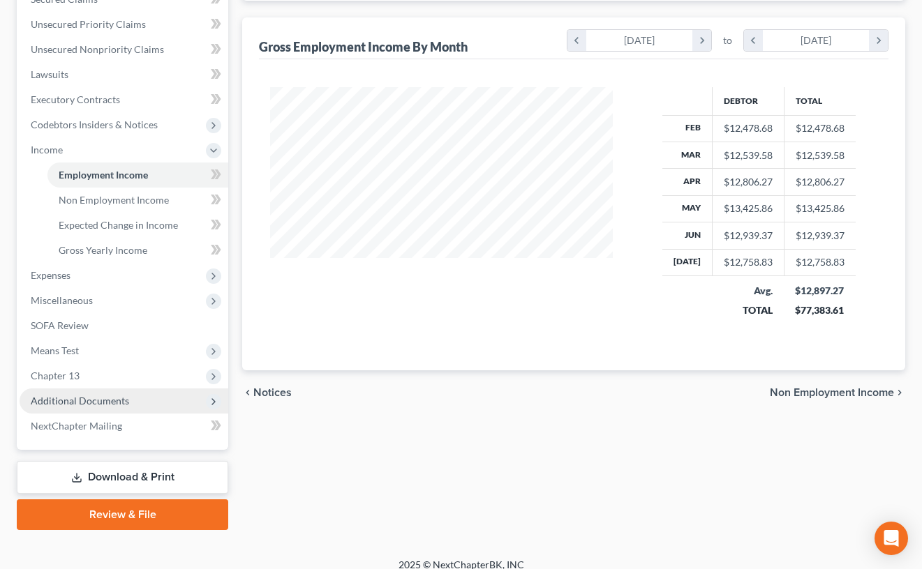
click at [137, 401] on span "Additional Documents" at bounding box center [124, 401] width 209 height 25
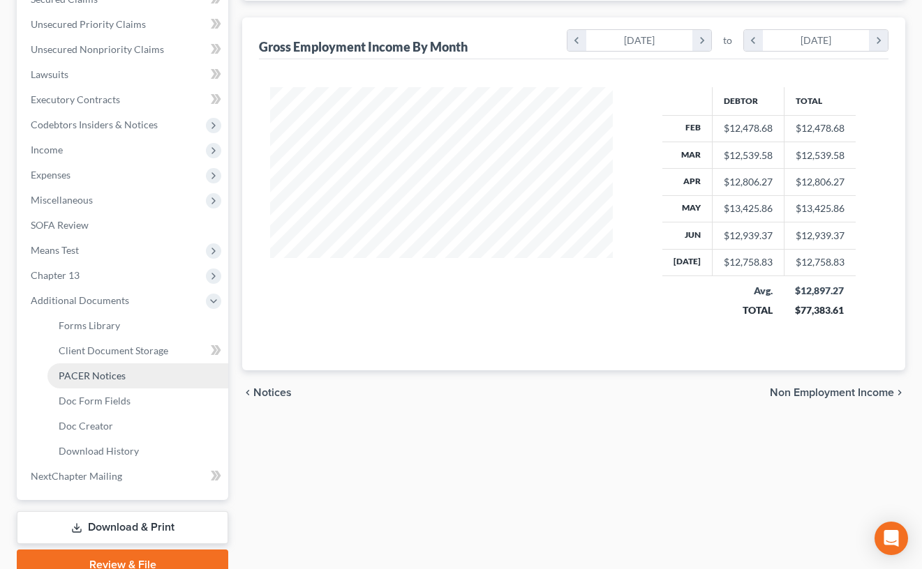
click at [148, 375] on link "PACER Notices" at bounding box center [137, 376] width 181 height 25
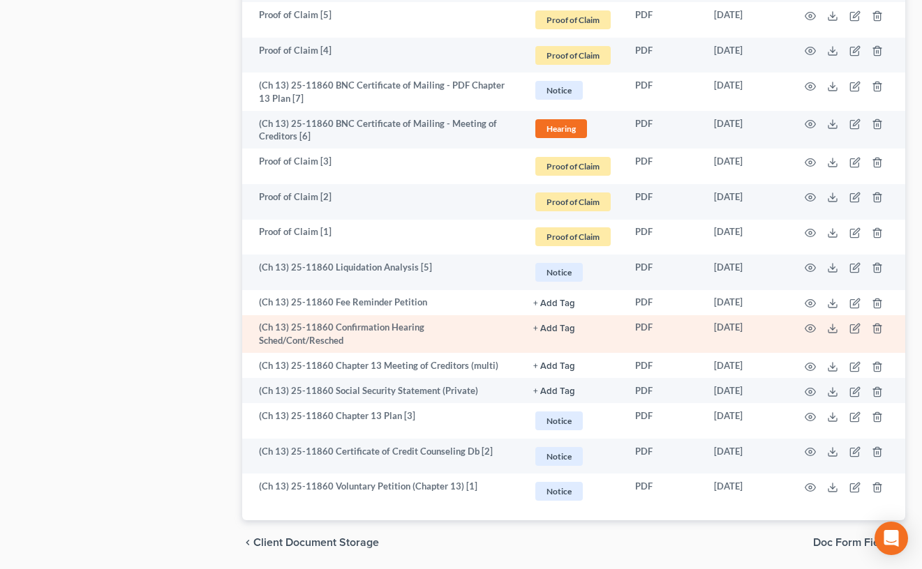
scroll to position [1076, 0]
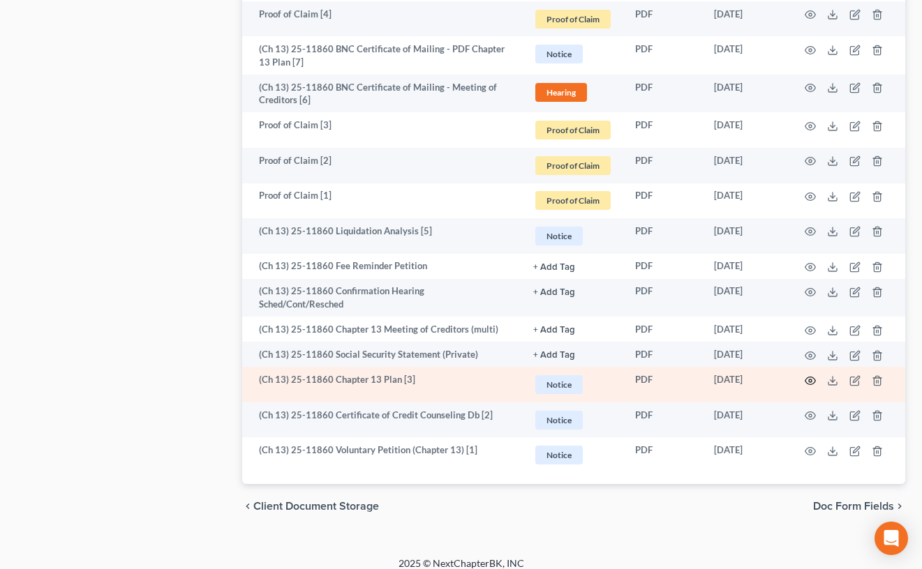
click at [809, 380] on circle "button" at bounding box center [810, 381] width 3 height 3
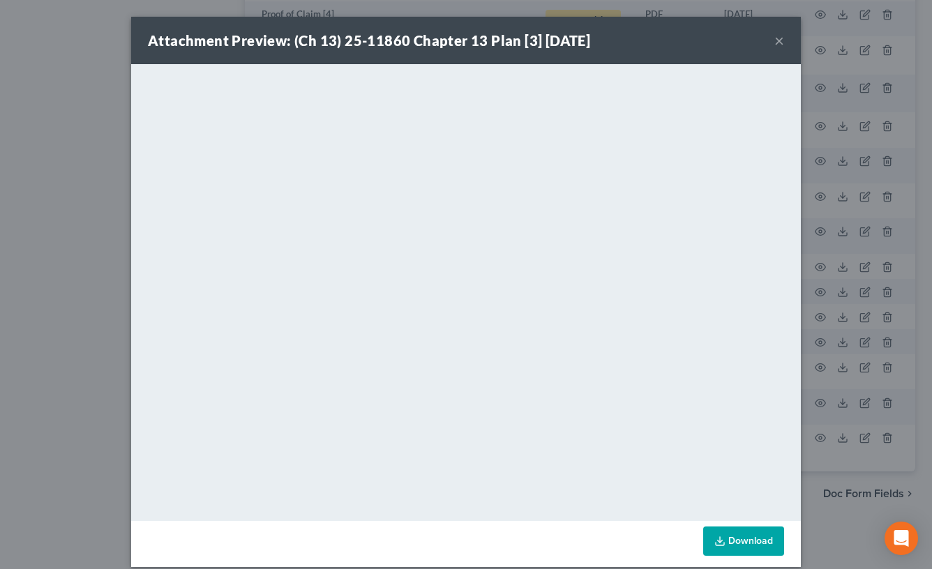
click at [777, 39] on button "×" at bounding box center [780, 40] width 10 height 17
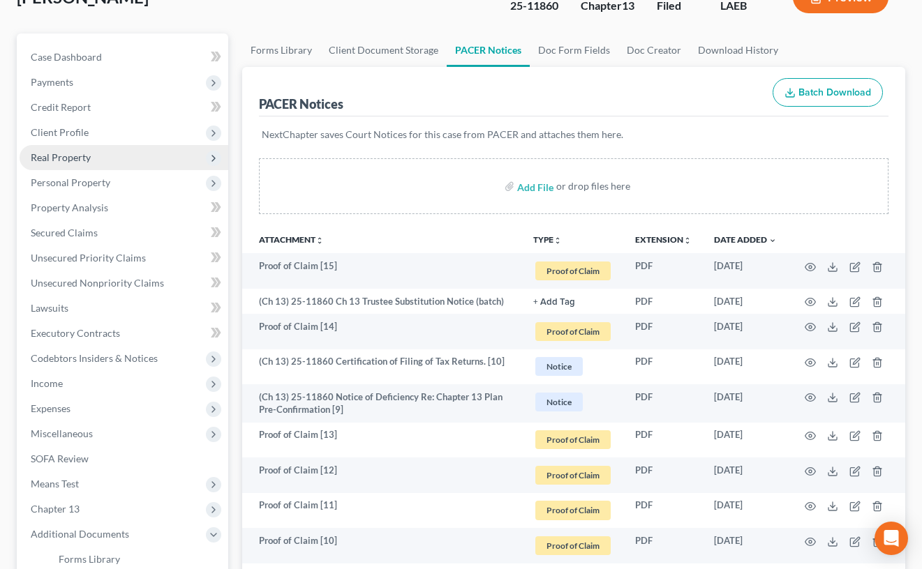
scroll to position [126, 0]
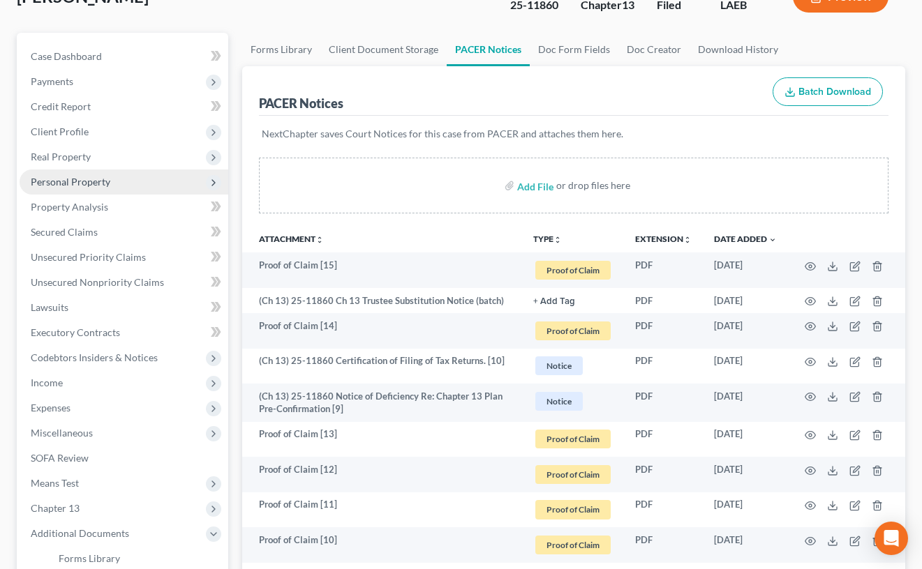
click at [142, 187] on span "Personal Property" at bounding box center [124, 182] width 209 height 25
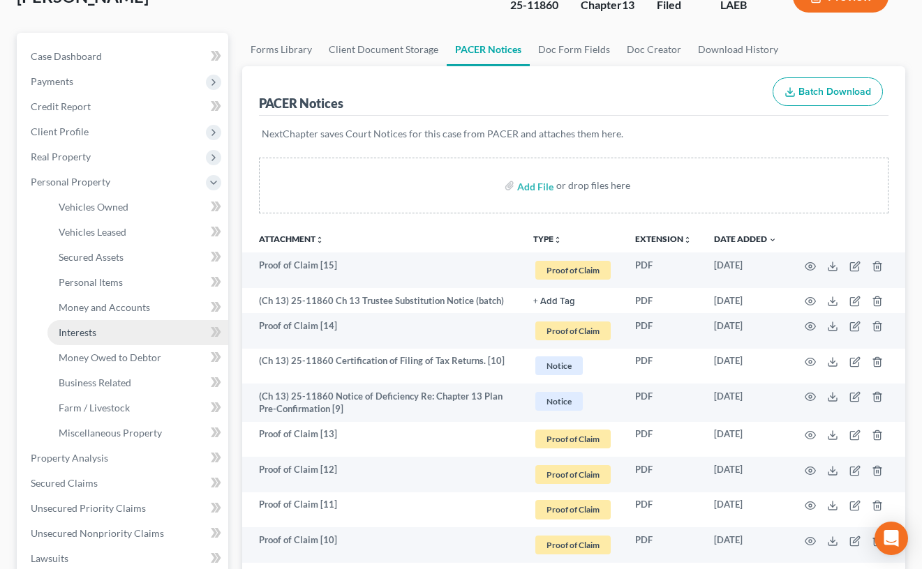
click at [159, 322] on link "Interests" at bounding box center [137, 332] width 181 height 25
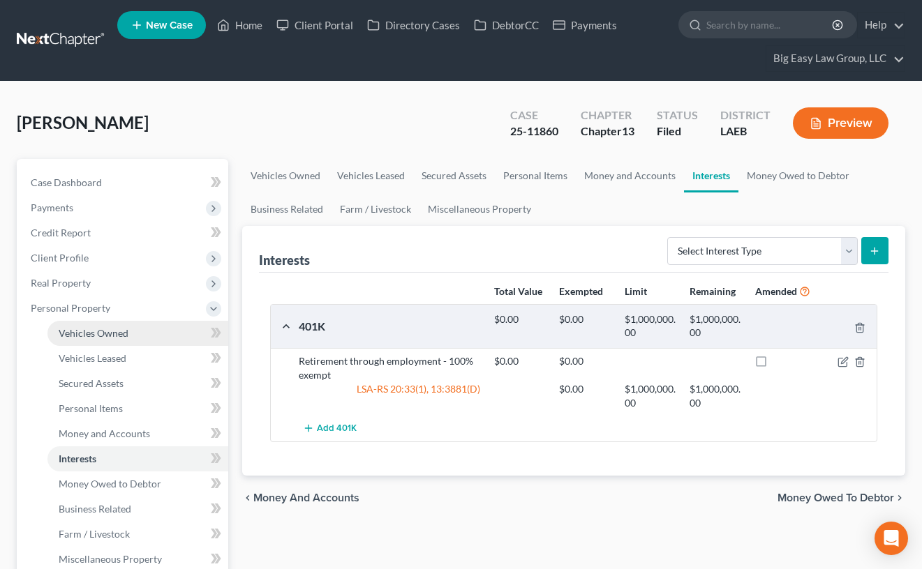
click at [142, 332] on link "Vehicles Owned" at bounding box center [137, 333] width 181 height 25
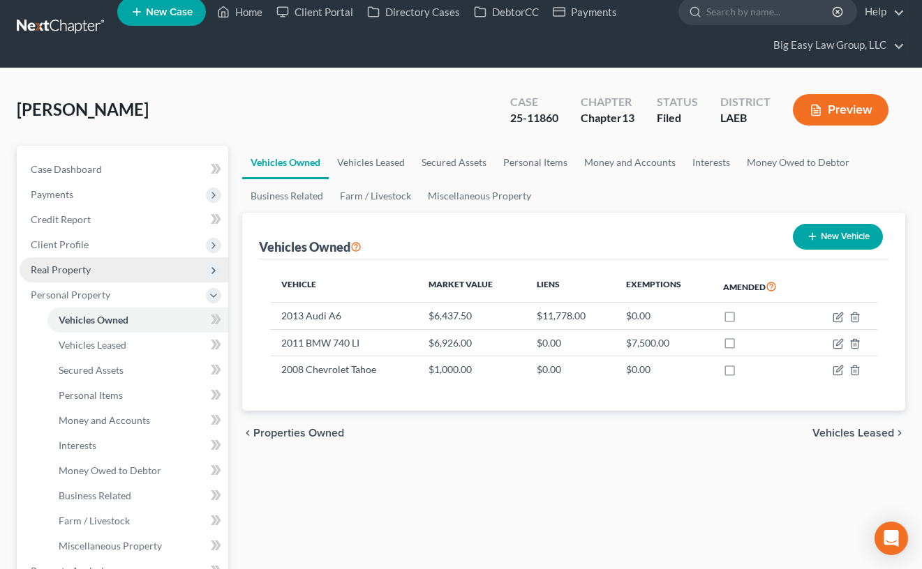
scroll to position [14, 0]
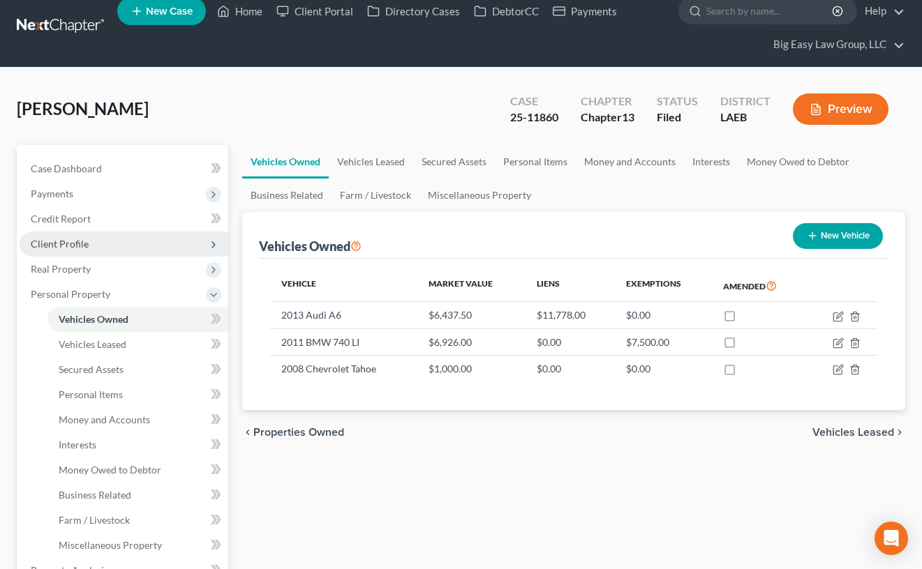
click at [151, 245] on span "Client Profile" at bounding box center [124, 244] width 209 height 25
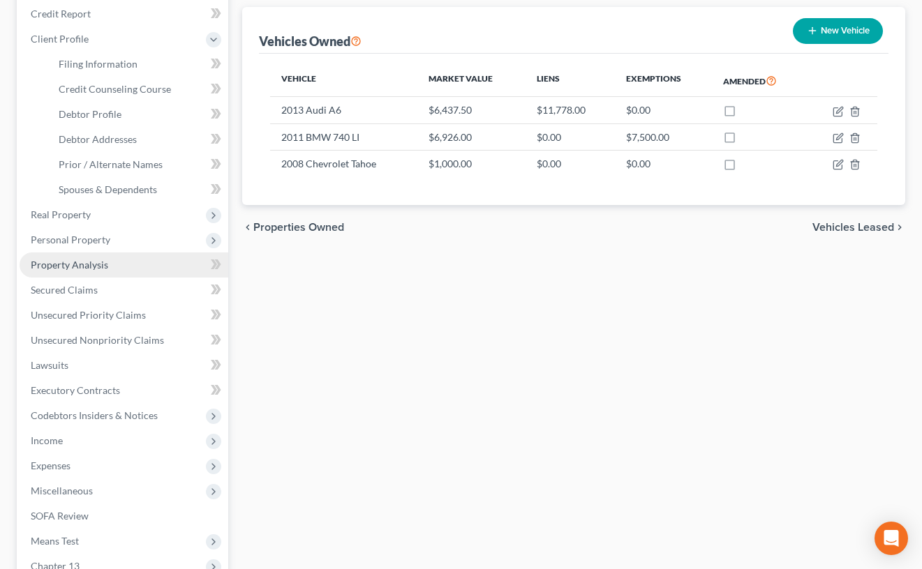
scroll to position [220, 0]
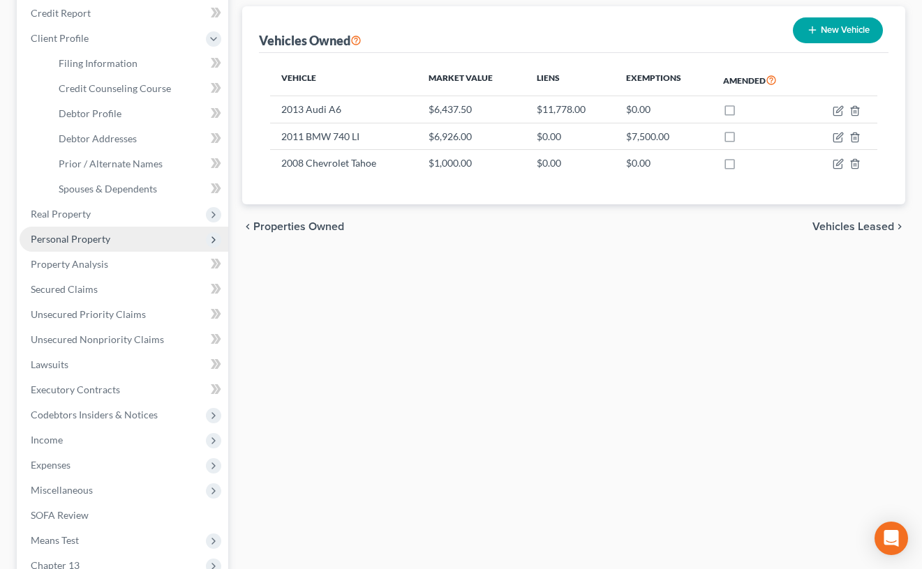
click at [144, 235] on span "Personal Property" at bounding box center [124, 239] width 209 height 25
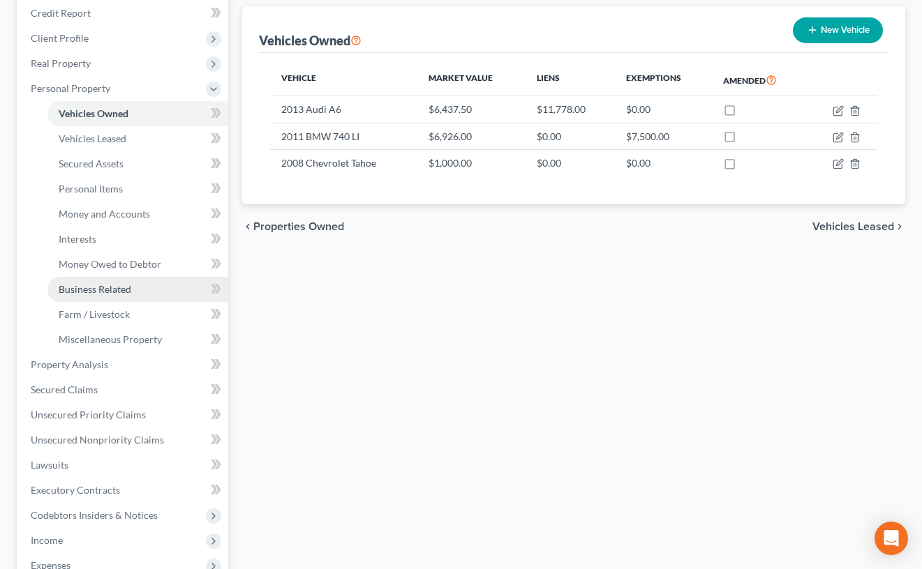
click at [146, 288] on link "Business Related" at bounding box center [137, 289] width 181 height 25
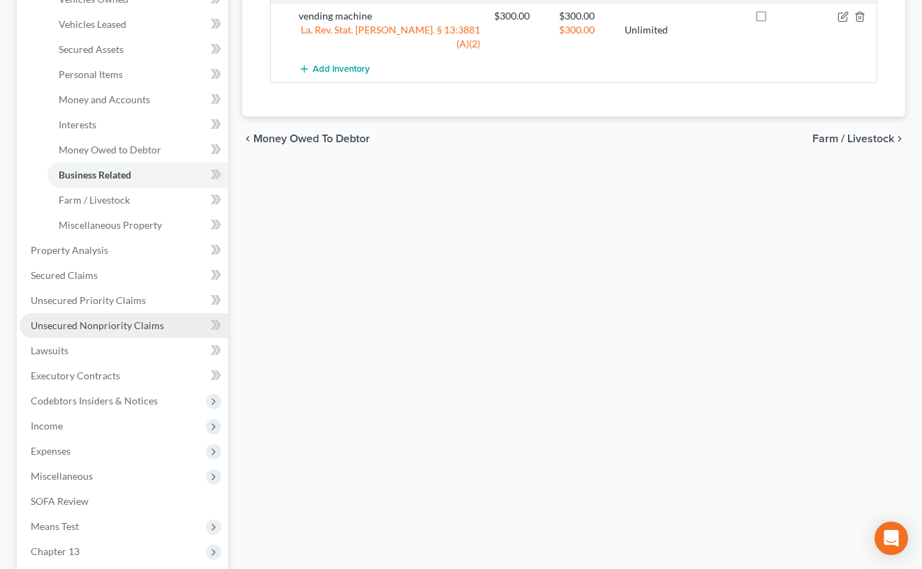
scroll to position [396, 0]
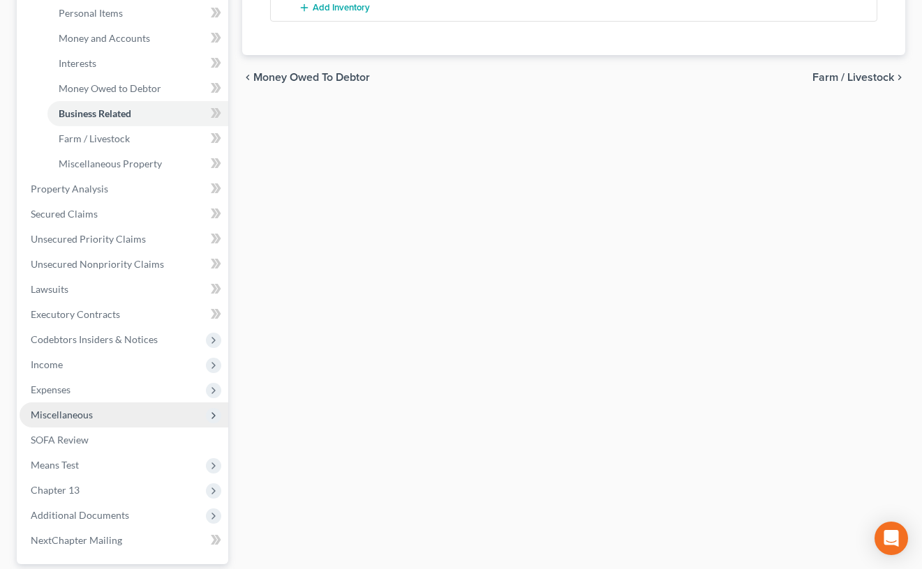
click at [134, 408] on span "Miscellaneous" at bounding box center [124, 415] width 209 height 25
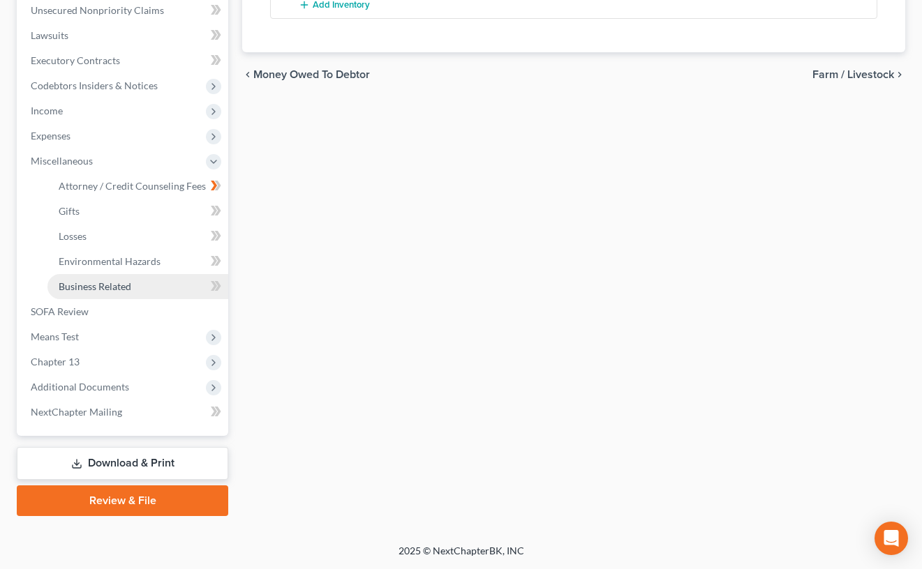
click at [143, 286] on link "Business Related" at bounding box center [137, 286] width 181 height 25
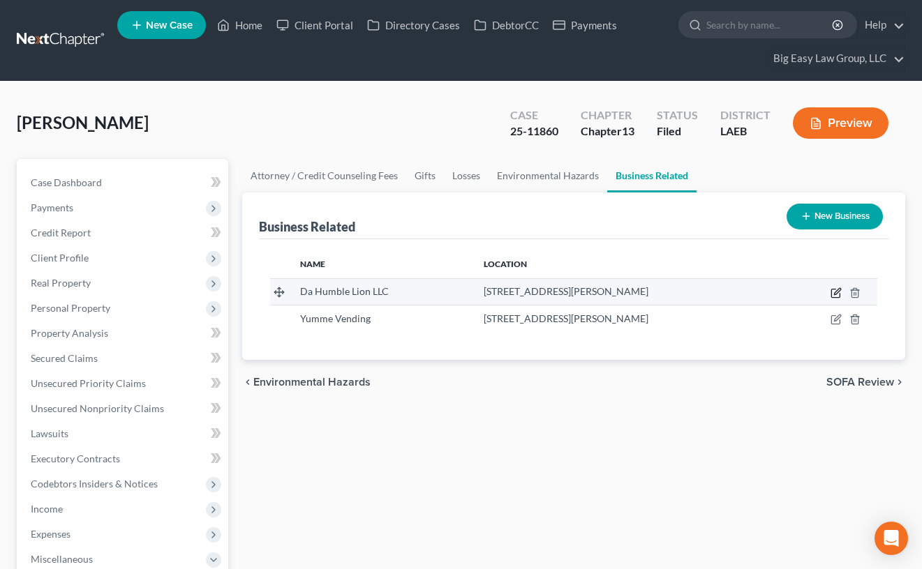
click at [832, 293] on icon "button" at bounding box center [835, 292] width 11 height 11
select select "sole_proprietor"
select select "19"
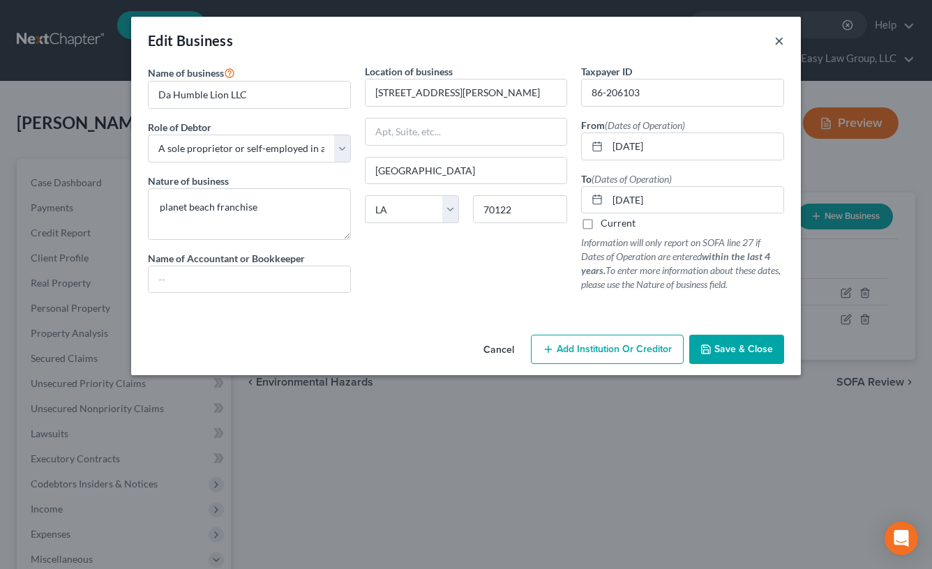
click at [779, 38] on button "×" at bounding box center [780, 40] width 10 height 17
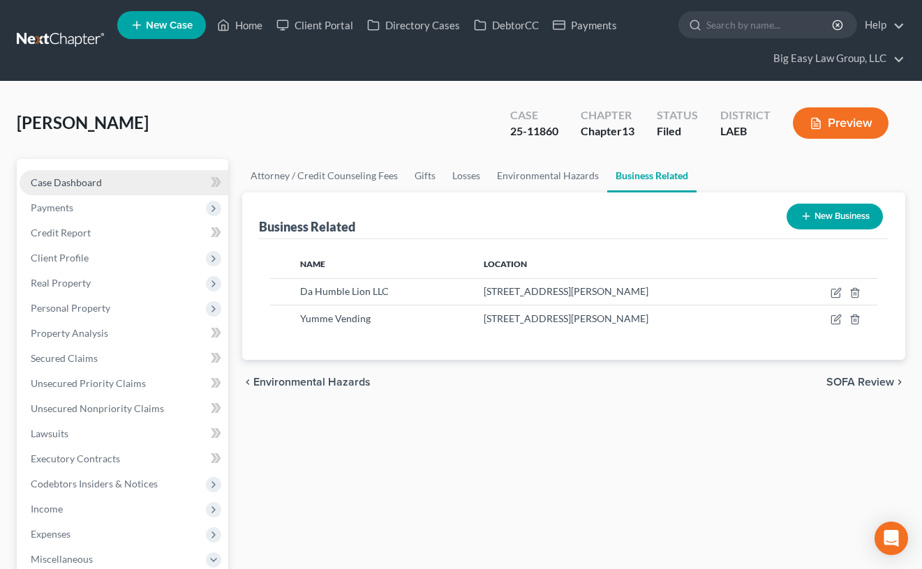
click at [78, 183] on span "Case Dashboard" at bounding box center [66, 183] width 71 height 12
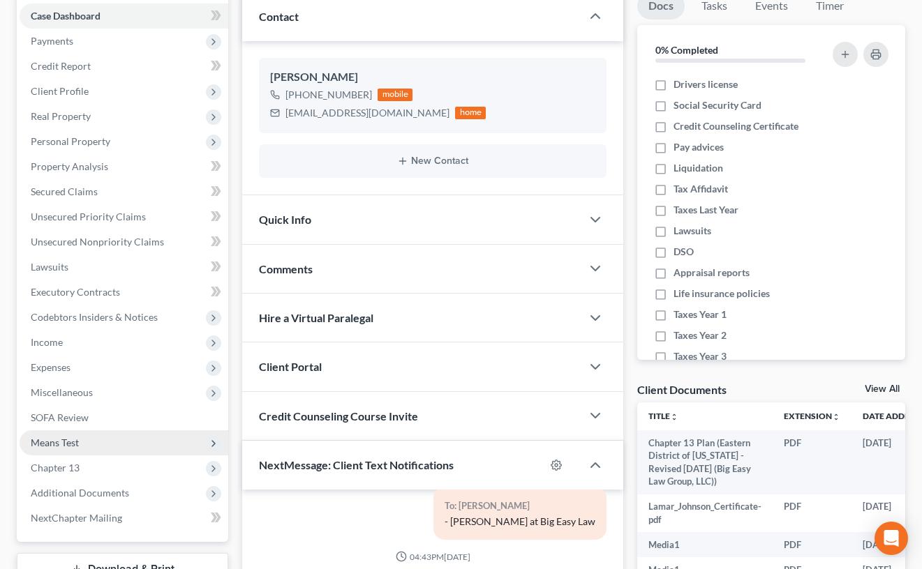
scroll to position [170, 0]
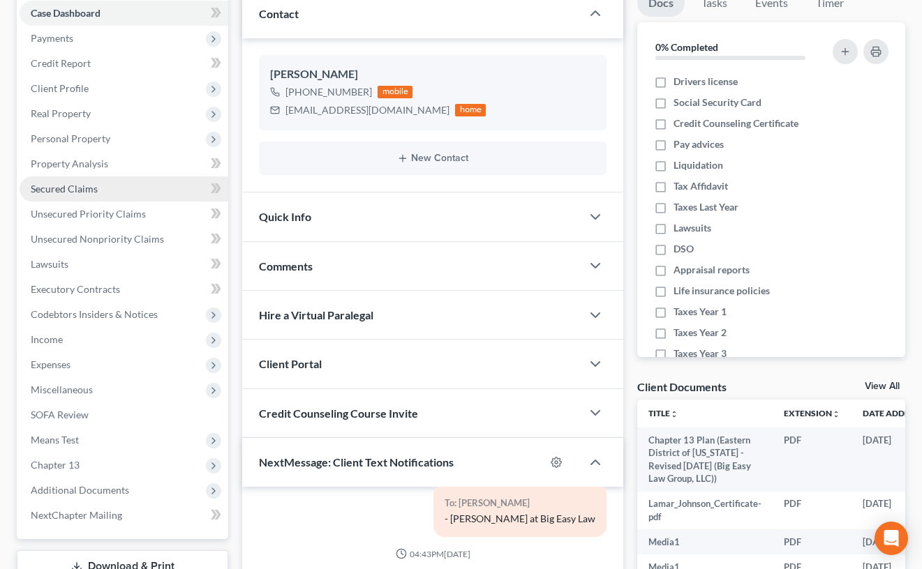
click at [111, 181] on link "Secured Claims" at bounding box center [124, 189] width 209 height 25
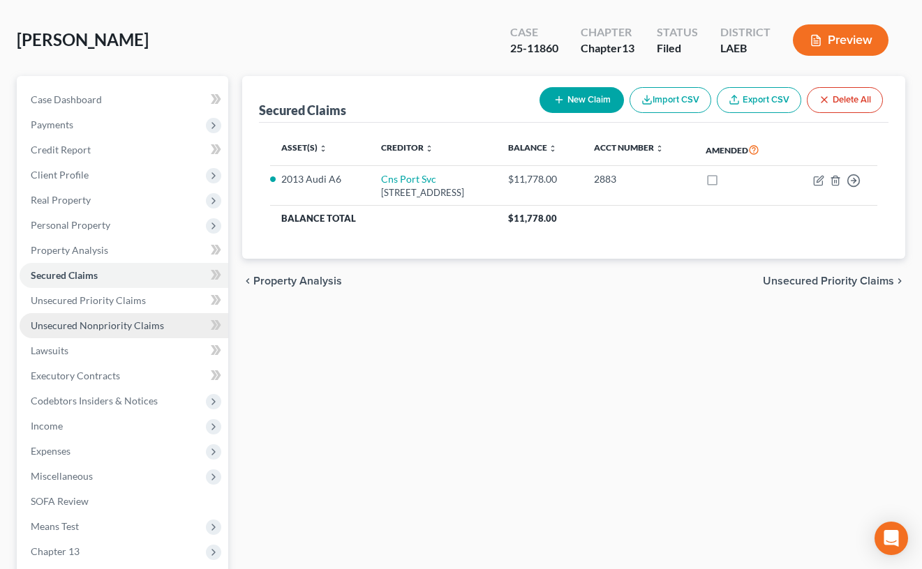
scroll to position [92, 0]
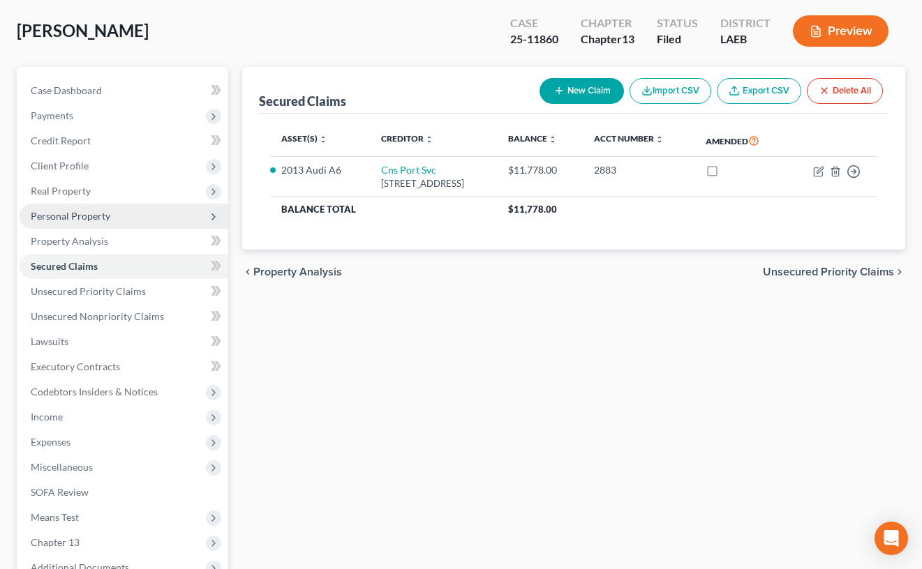
click at [112, 218] on span "Personal Property" at bounding box center [124, 216] width 209 height 25
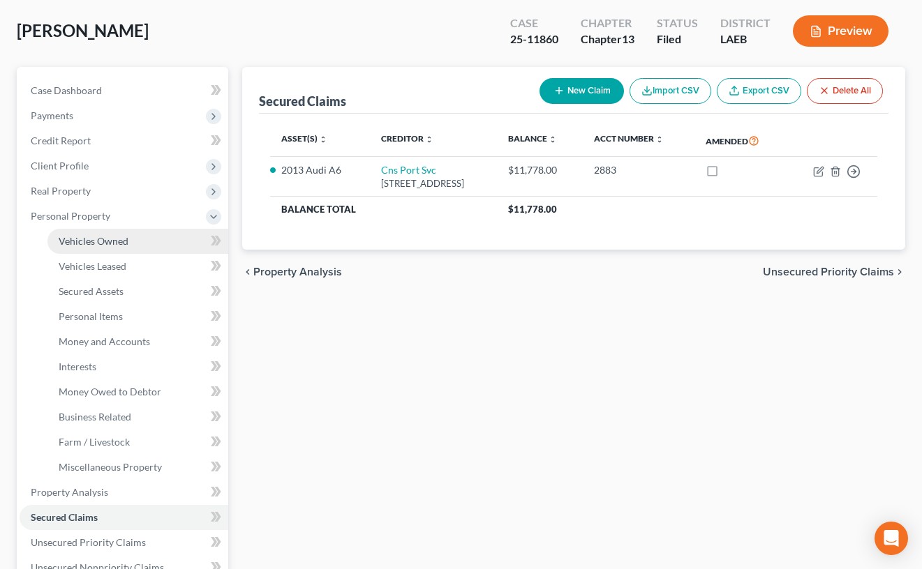
click at [124, 234] on link "Vehicles Owned" at bounding box center [137, 241] width 181 height 25
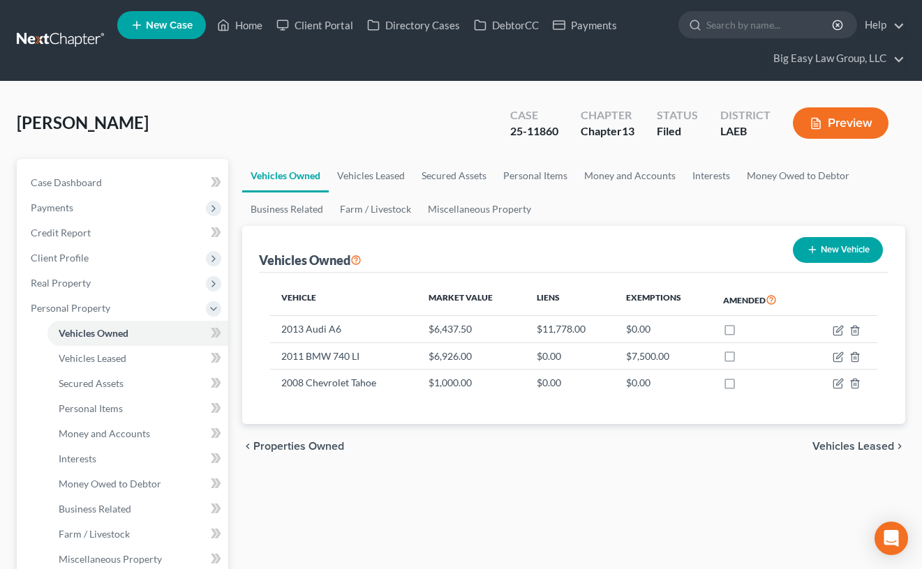
click at [248, 119] on div "[PERSON_NAME] Upgraded Case 25-11860 Chapter Chapter 13 Status Filed District L…" at bounding box center [461, 128] width 888 height 61
click at [267, 119] on div "[PERSON_NAME] Upgraded Case 25-11860 Chapter Chapter 13 Status Filed District L…" at bounding box center [461, 128] width 888 height 61
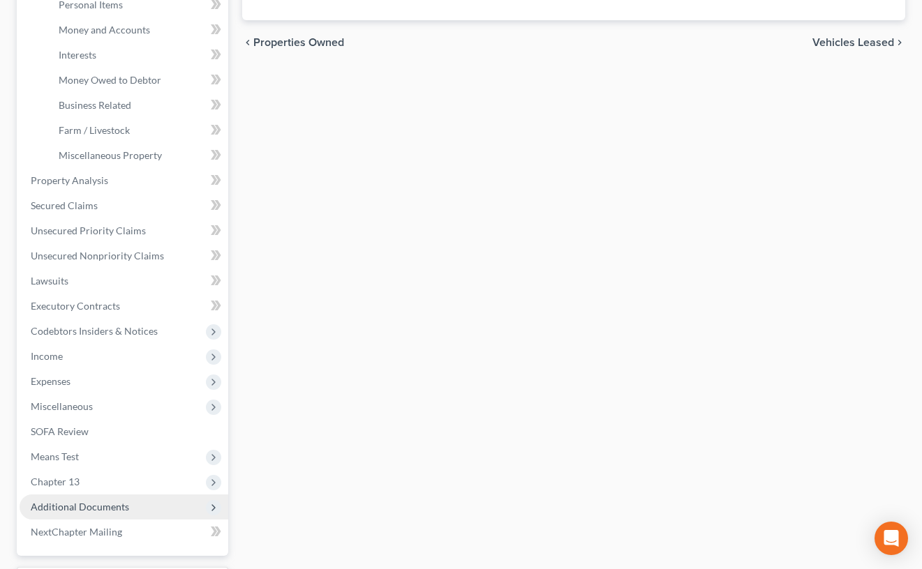
scroll to position [461, 0]
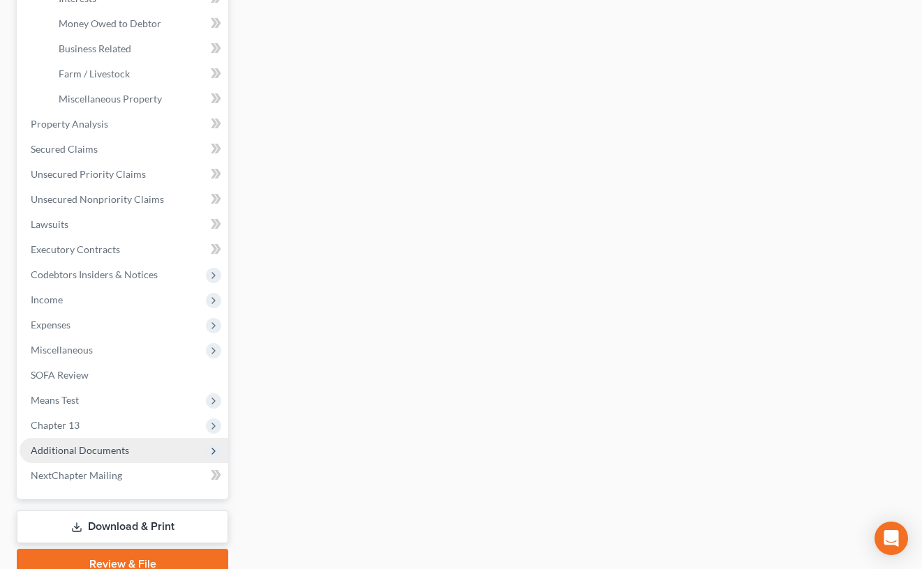
click at [136, 442] on span "Additional Documents" at bounding box center [124, 450] width 209 height 25
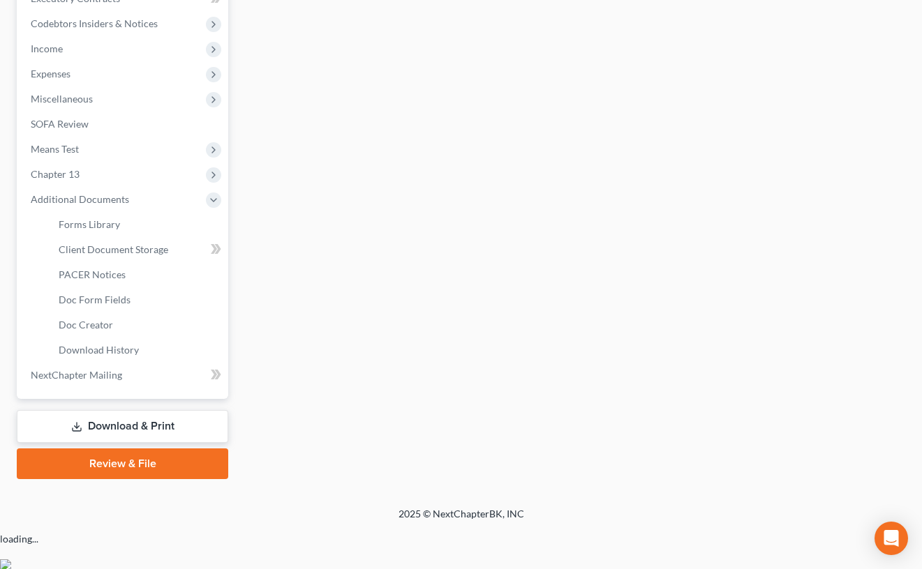
scroll to position [424, 0]
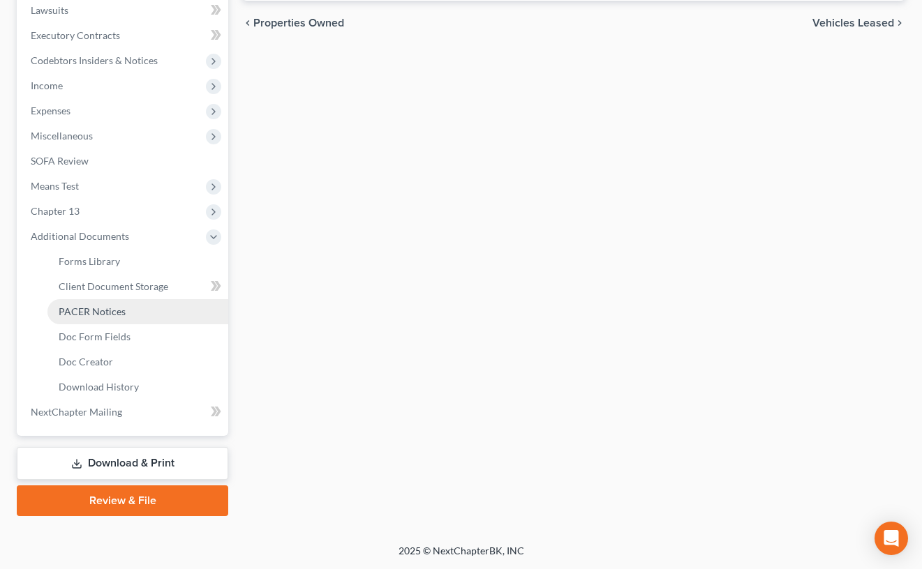
click at [123, 318] on link "PACER Notices" at bounding box center [137, 311] width 181 height 25
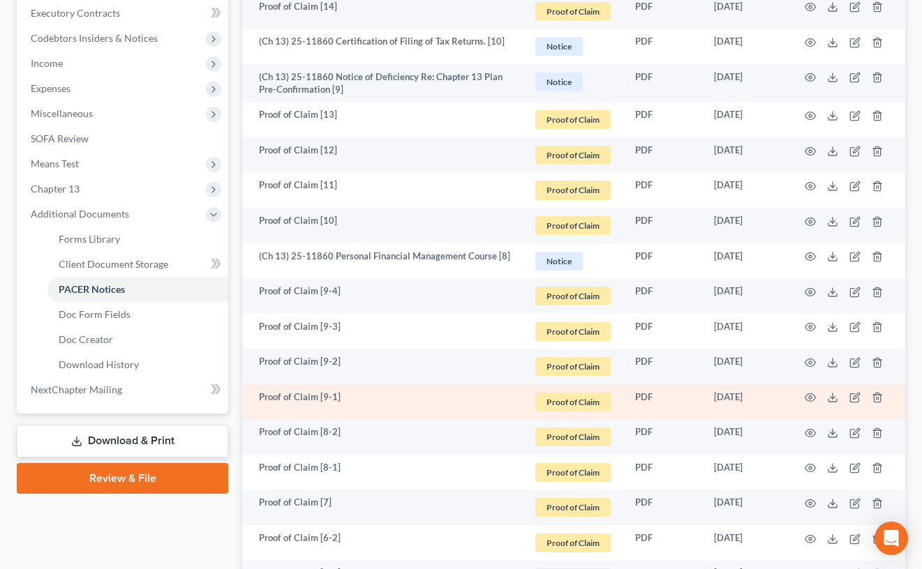
scroll to position [447, 0]
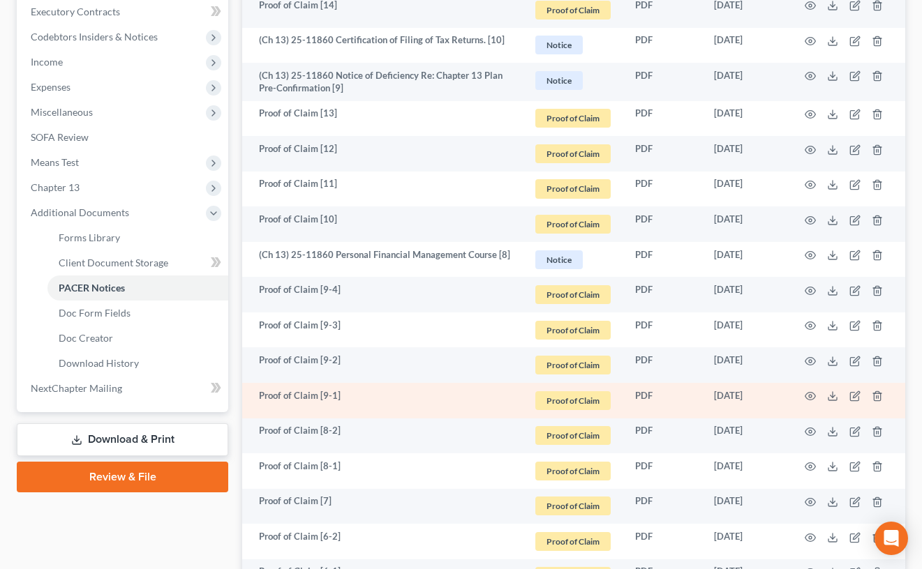
click at [816, 396] on td at bounding box center [846, 401] width 117 height 36
click at [814, 395] on icon "button" at bounding box center [810, 397] width 10 height 8
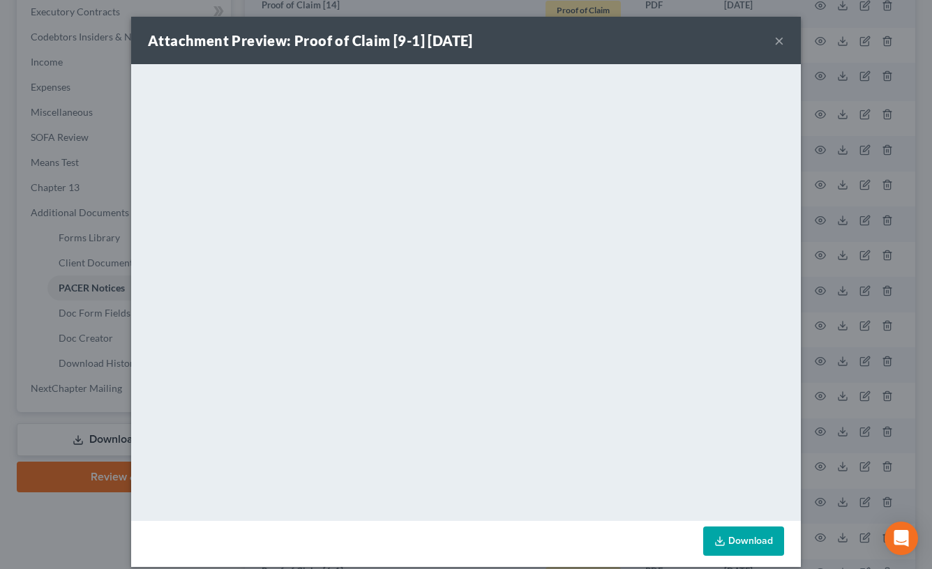
click at [775, 38] on button "×" at bounding box center [780, 40] width 10 height 17
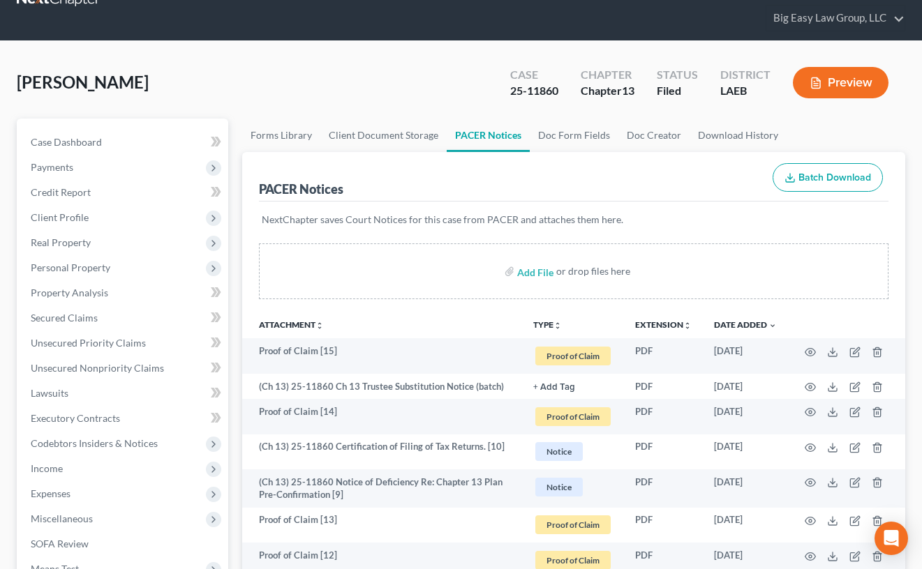
scroll to position [29, 0]
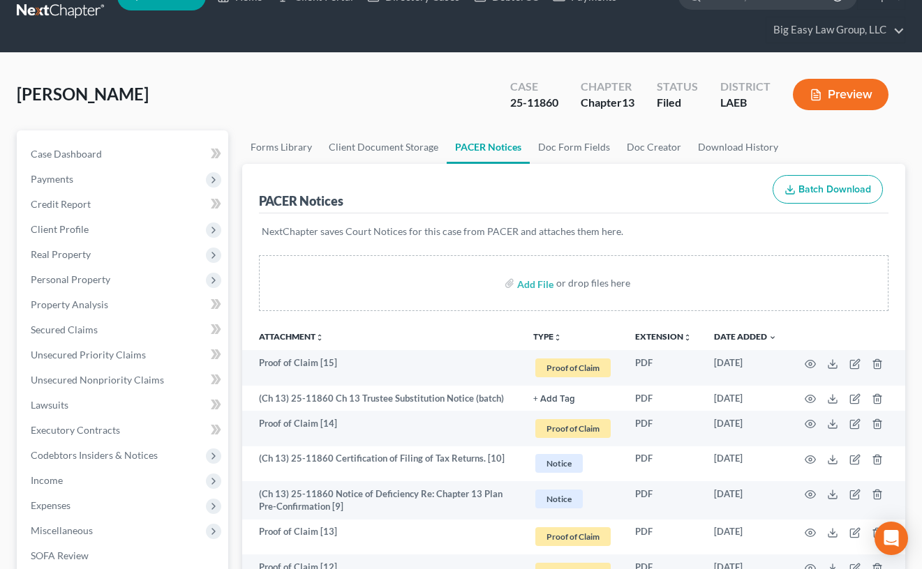
click at [147, 139] on div "Case Dashboard Payments Invoices Payments Payments Credit Report Client Profile…" at bounding box center [122, 480] width 211 height 701
drag, startPoint x: 144, startPoint y: 144, endPoint x: 153, endPoint y: 143, distance: 8.5
click at [144, 145] on link "Case Dashboard" at bounding box center [124, 154] width 209 height 25
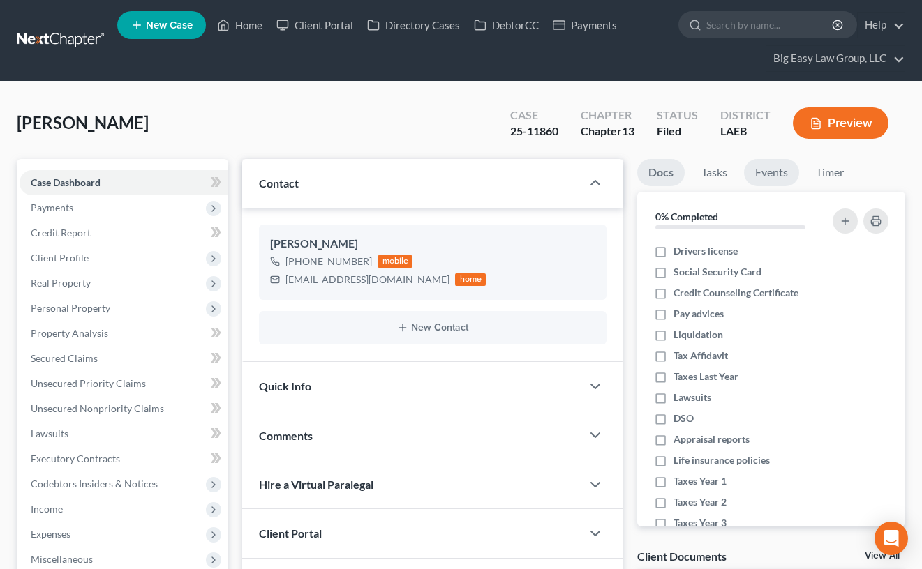
click at [786, 167] on link "Events" at bounding box center [771, 172] width 55 height 27
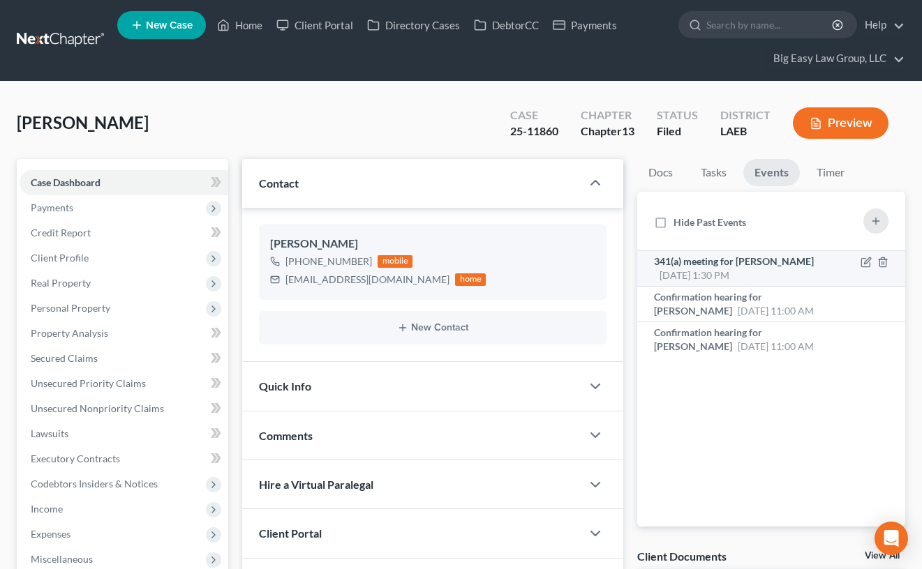
scroll to position [4663, 0]
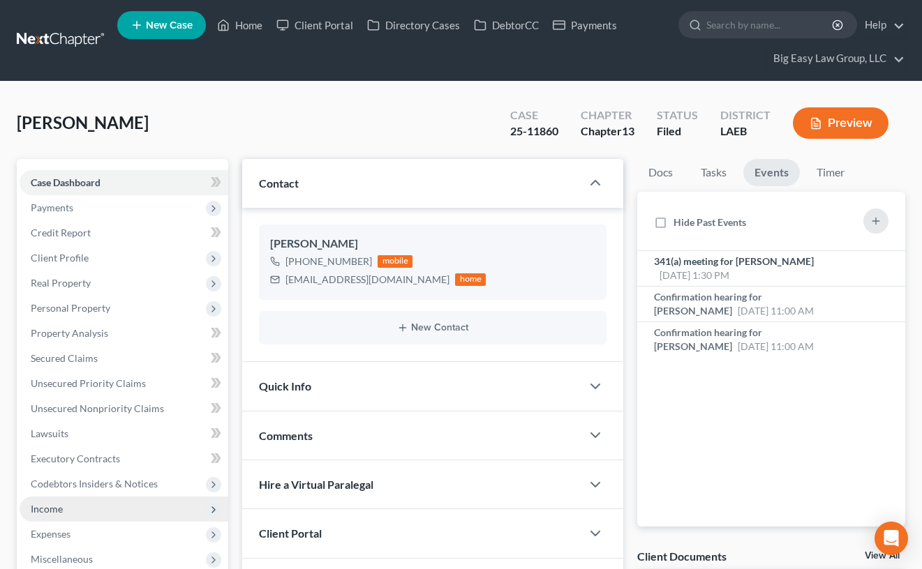
click at [63, 507] on span "Income" at bounding box center [124, 509] width 209 height 25
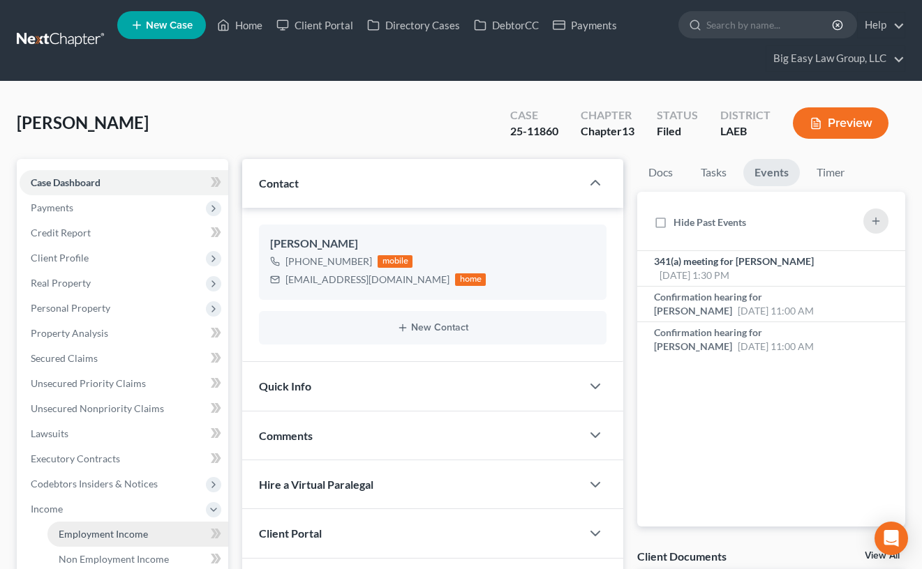
click at [119, 528] on span "Employment Income" at bounding box center [103, 534] width 89 height 12
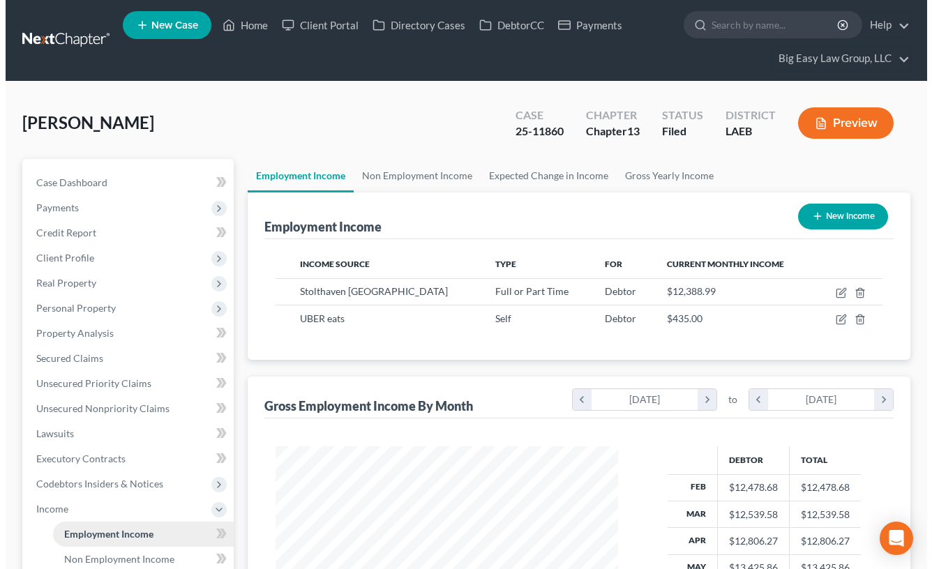
scroll to position [251, 370]
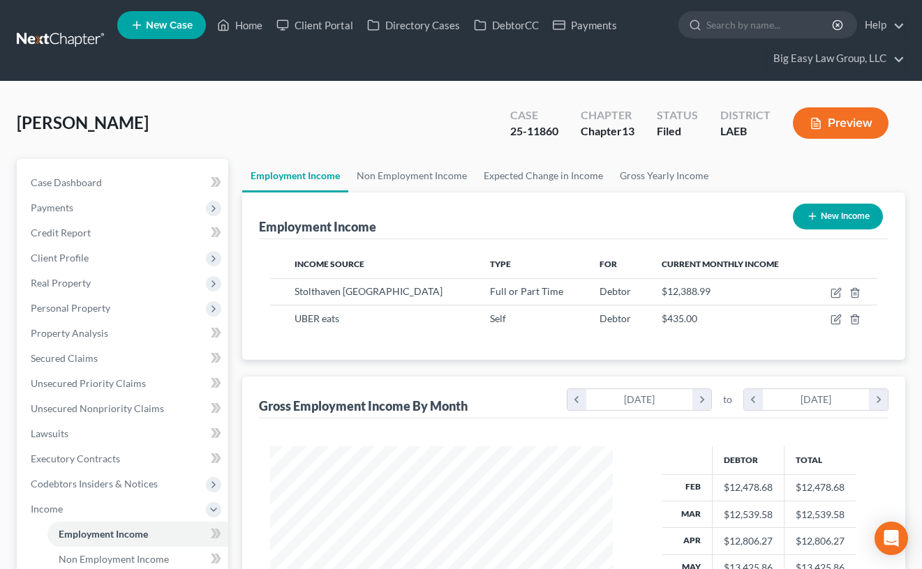
click at [835, 125] on button "Preview" at bounding box center [841, 122] width 96 height 31
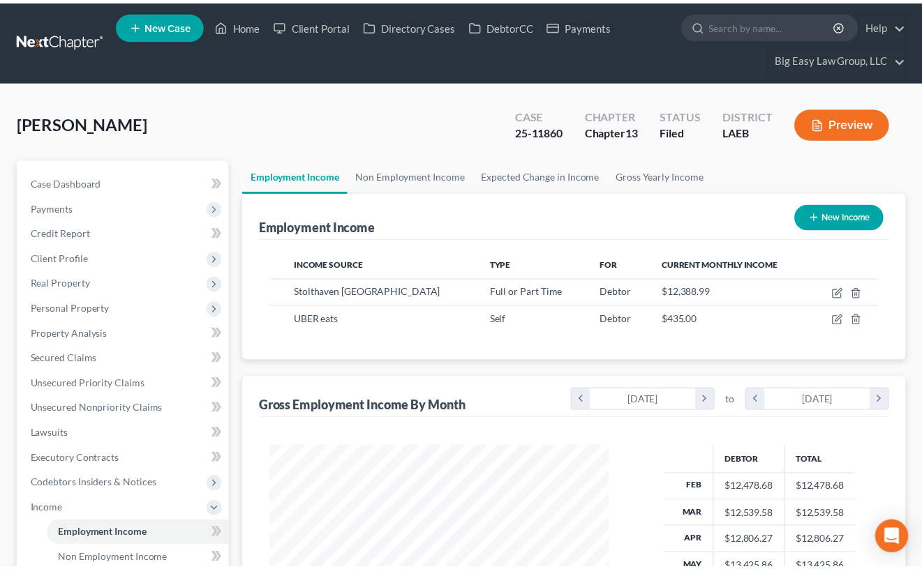
scroll to position [251, 375]
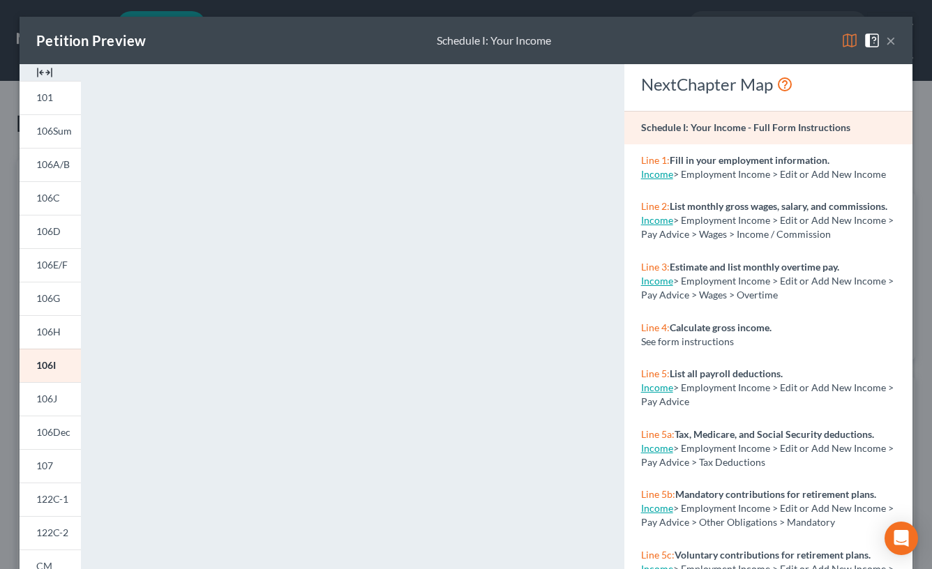
drag, startPoint x: 882, startPoint y: 43, endPoint x: 867, endPoint y: 50, distance: 16.9
click at [886, 43] on button "×" at bounding box center [891, 40] width 10 height 17
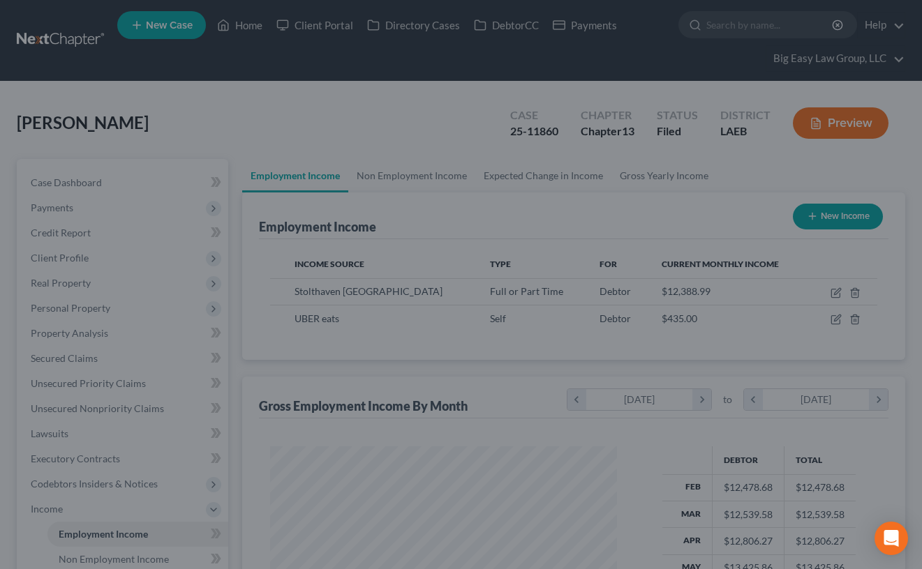
scroll to position [697545, 697424]
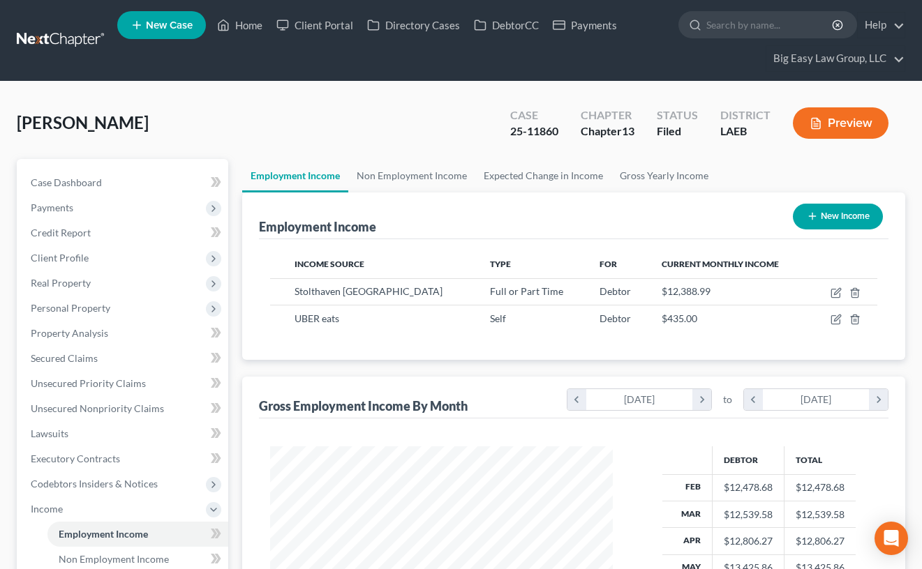
click at [361, 122] on div "Johnson, Lamar Upgraded Case 25-11860 Chapter Chapter 13 Status Filed District …" at bounding box center [461, 128] width 888 height 61
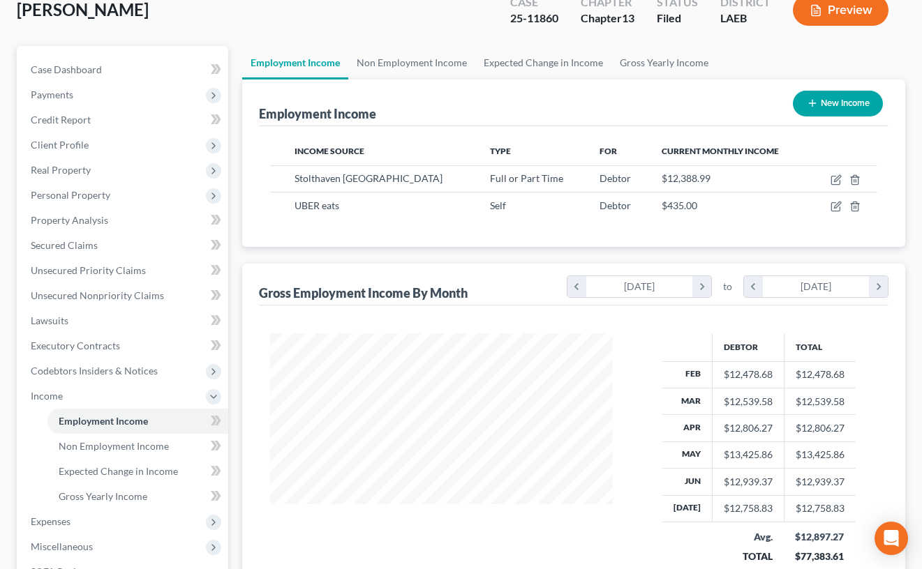
scroll to position [116, 0]
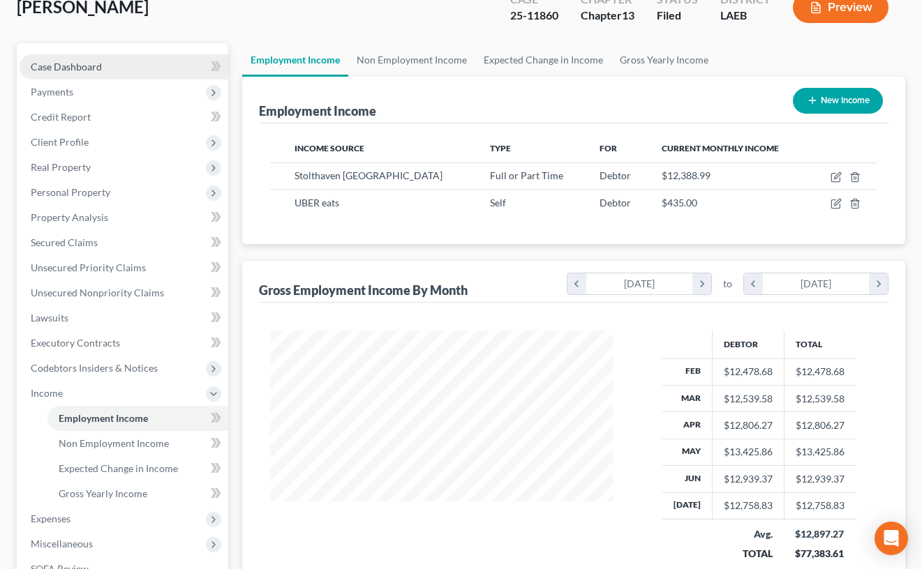
click at [106, 61] on link "Case Dashboard" at bounding box center [124, 66] width 209 height 25
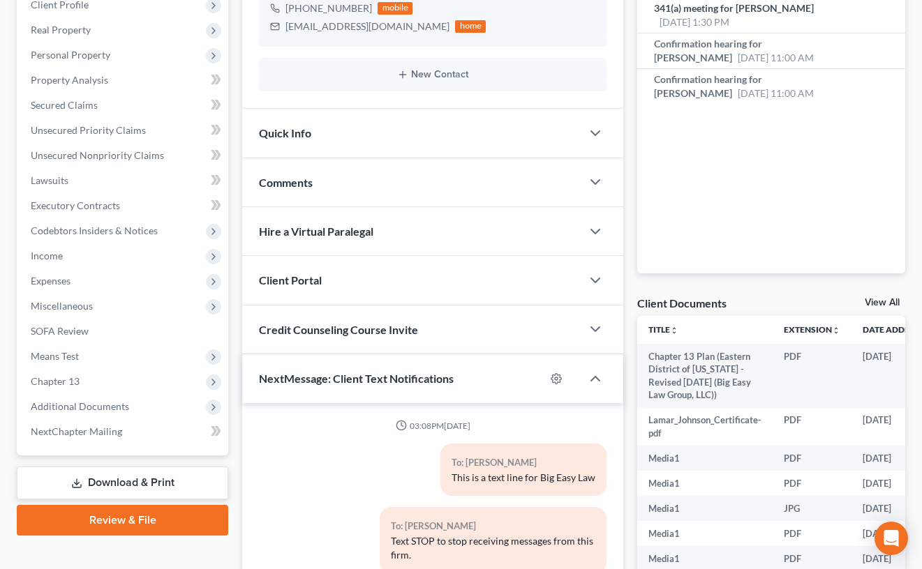
scroll to position [4663, 0]
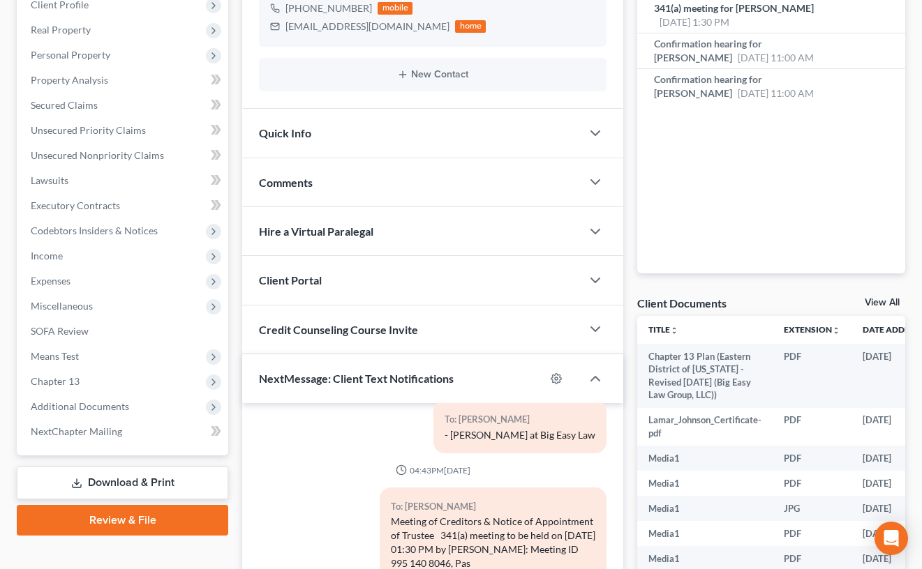
click at [373, 172] on div "Comments" at bounding box center [411, 182] width 339 height 48
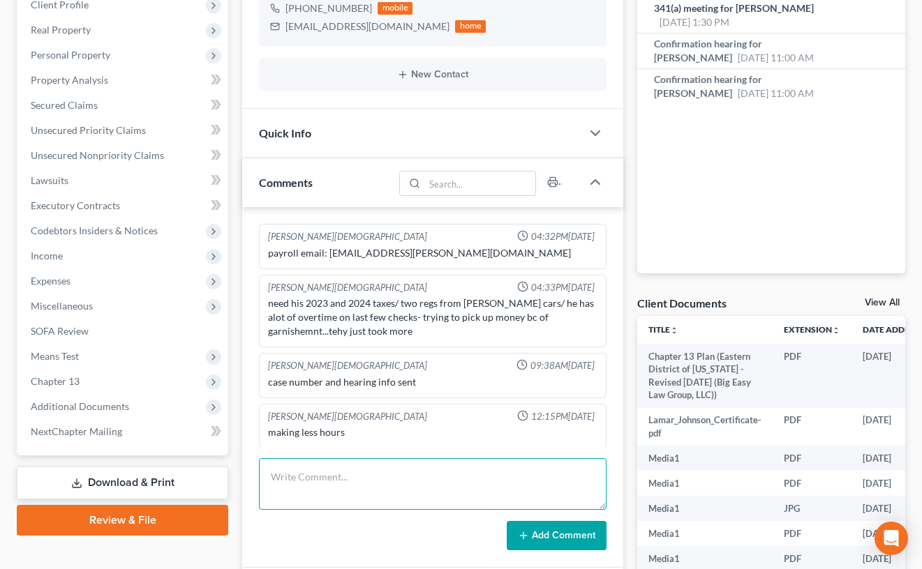
click at [343, 482] on textarea at bounding box center [433, 484] width 348 height 52
type textarea "341 notes - need 2023 taxes and to update his income -- already behind on his p…"
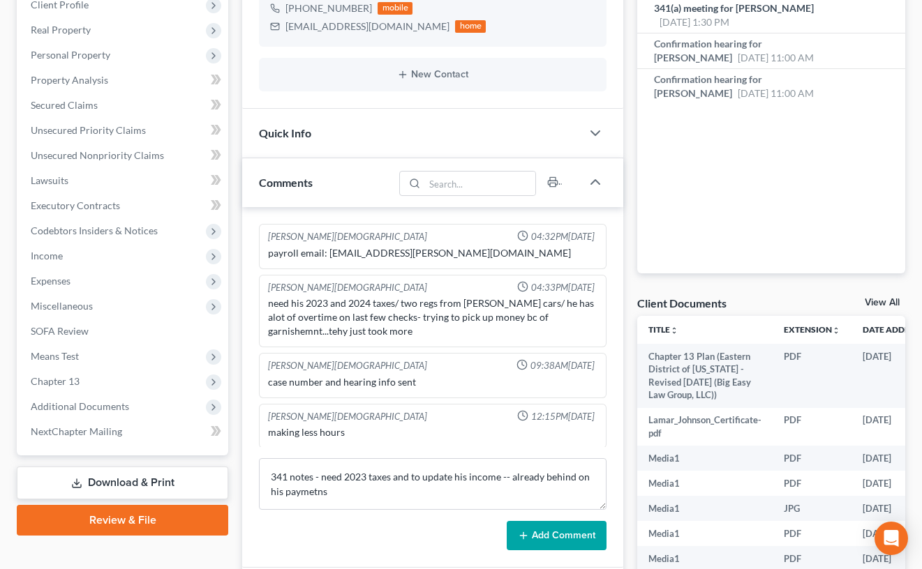
click at [553, 539] on button "Add Comment" at bounding box center [557, 535] width 100 height 29
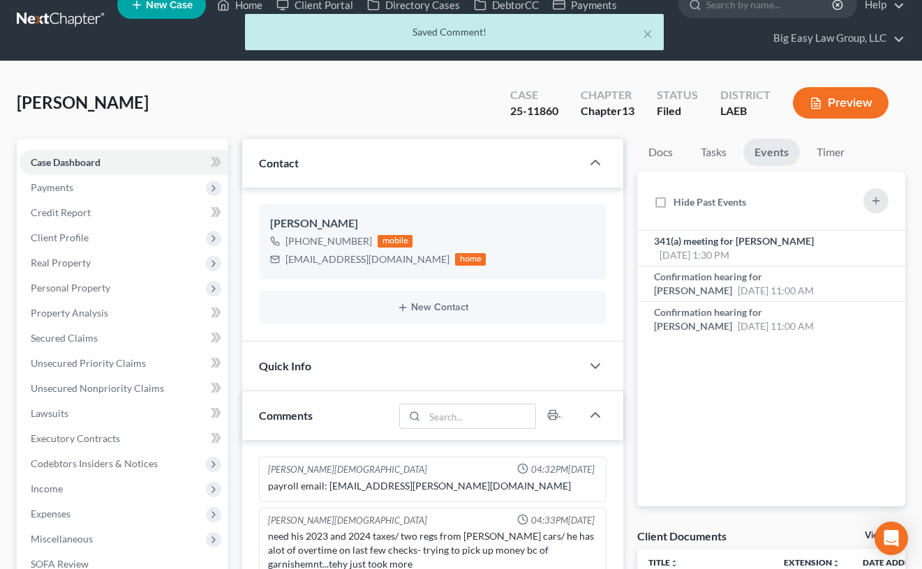
scroll to position [0, 0]
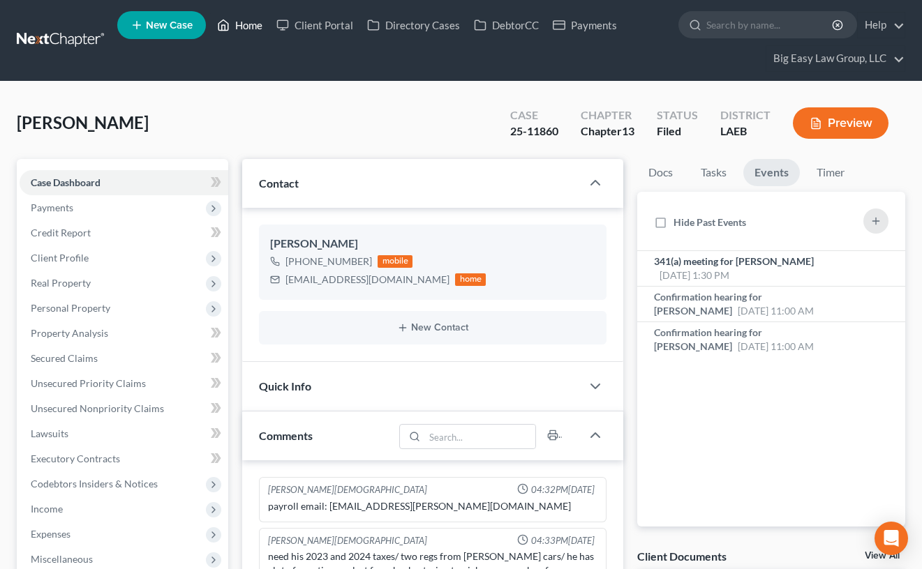
click at [260, 23] on link "Home" at bounding box center [239, 25] width 59 height 25
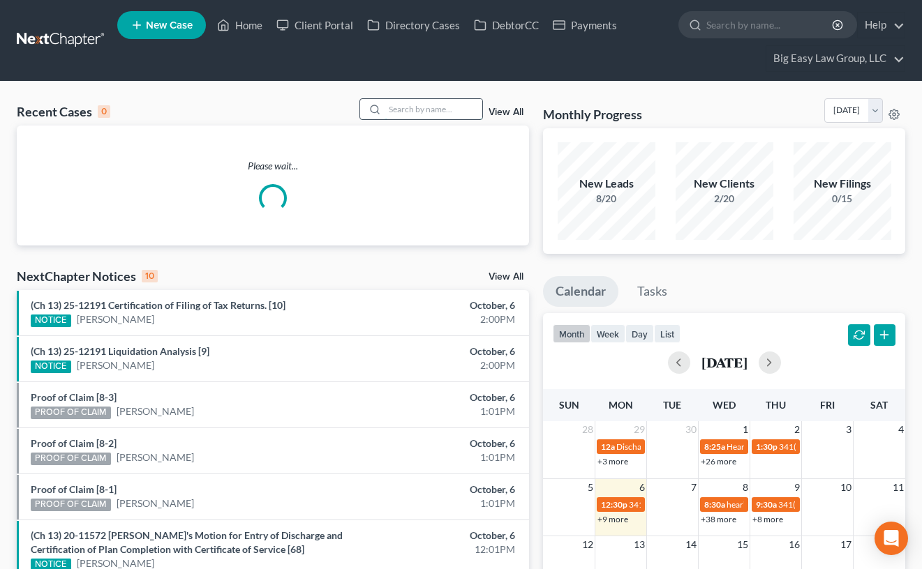
click at [458, 103] on input "search" at bounding box center [433, 109] width 98 height 20
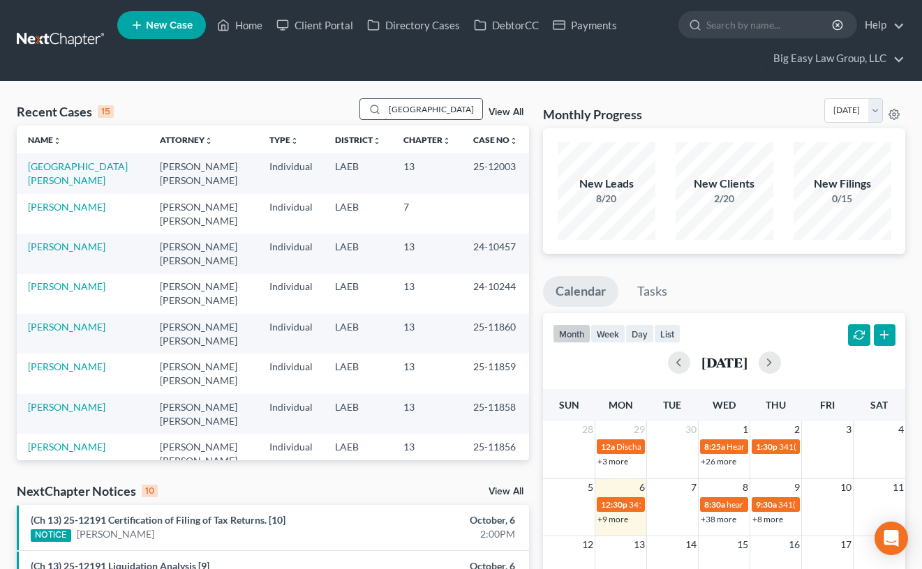
type input "wellington"
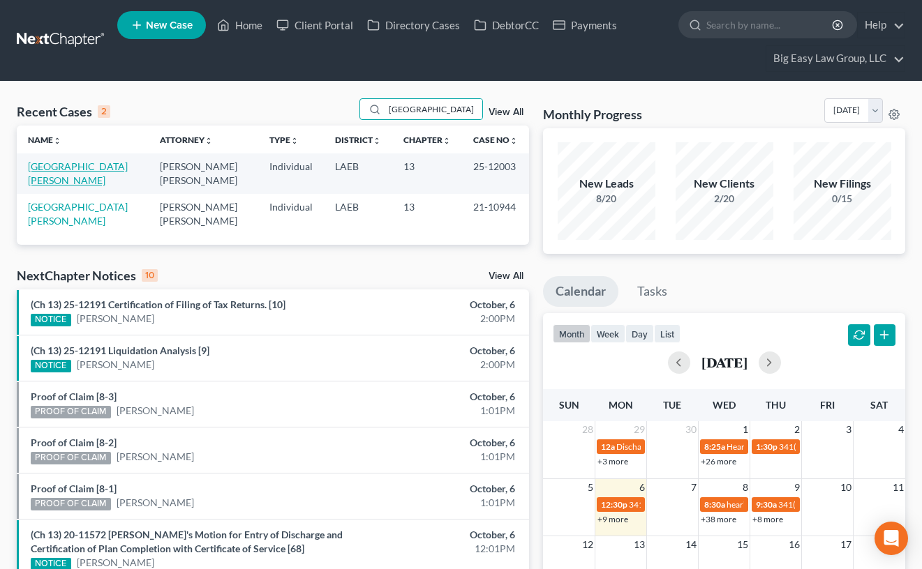
click at [45, 175] on link "Wellington, Christopher" at bounding box center [78, 173] width 100 height 26
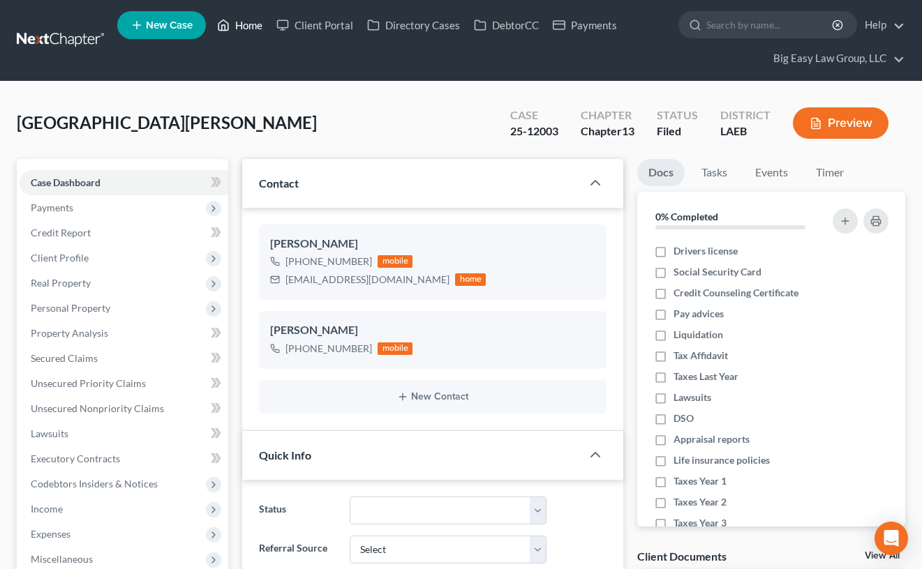
click at [245, 25] on link "Home" at bounding box center [239, 25] width 59 height 25
drag, startPoint x: 245, startPoint y: 25, endPoint x: 481, endPoint y: 120, distance: 254.9
click at [246, 26] on link "Home" at bounding box center [239, 25] width 59 height 25
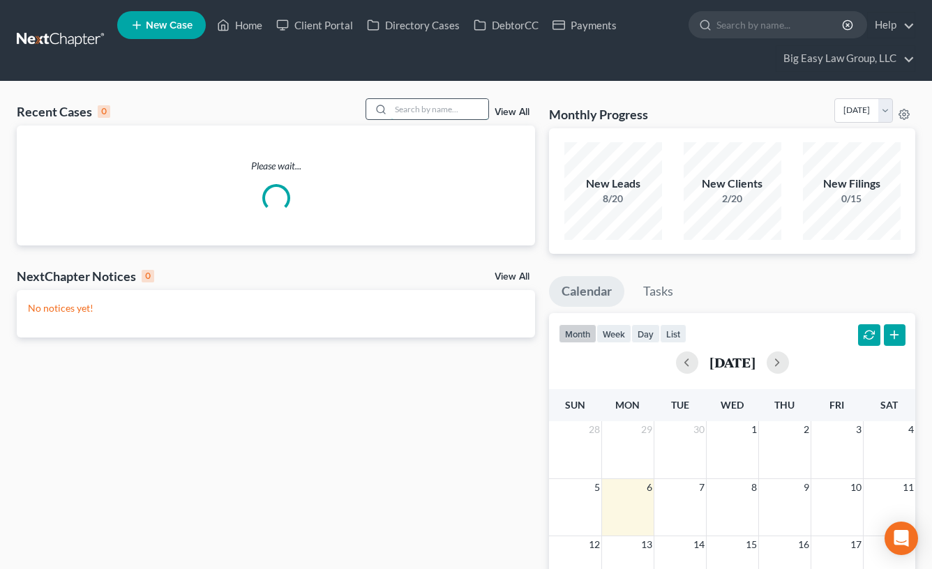
click at [453, 114] on input "search" at bounding box center [440, 109] width 98 height 20
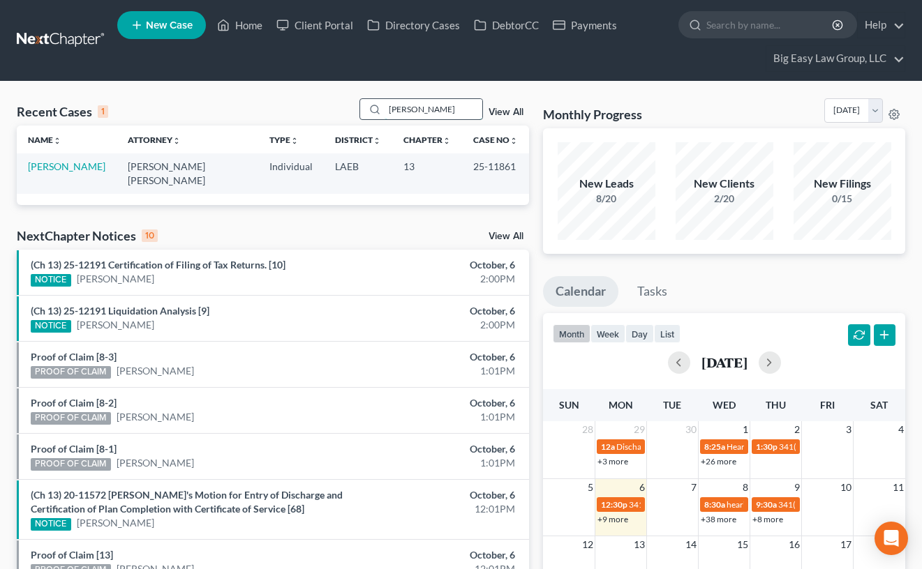
type input "mccoy"
click at [60, 165] on link "[PERSON_NAME]" at bounding box center [66, 166] width 77 height 12
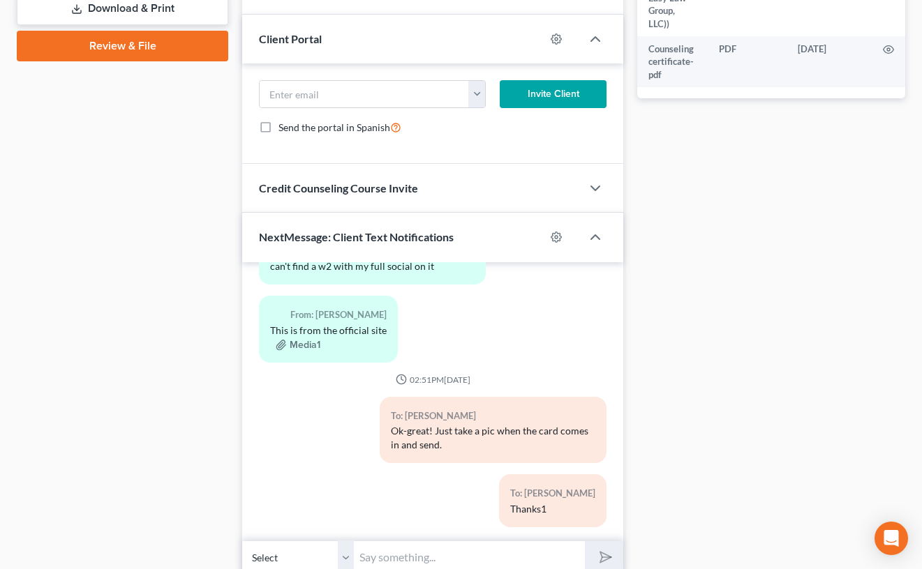
scroll to position [786, 0]
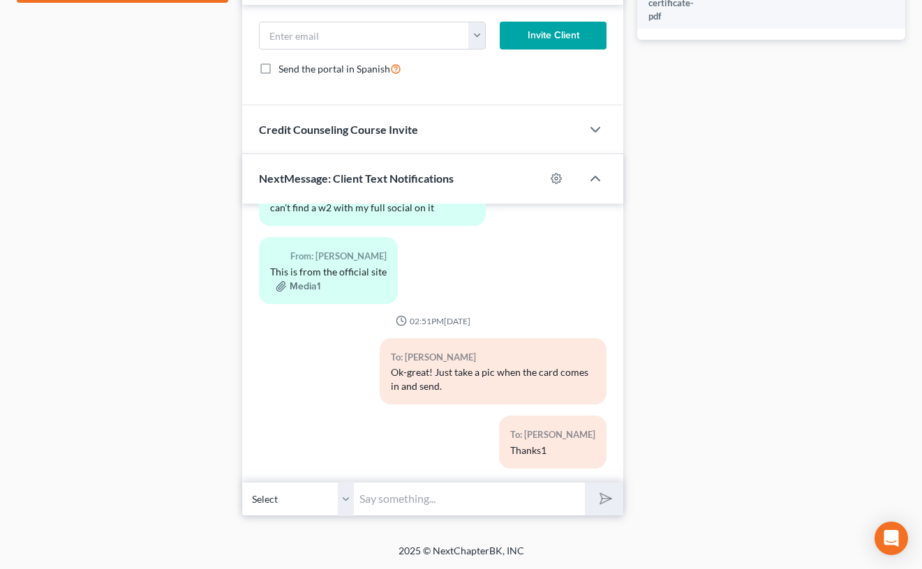
click at [430, 501] on input "text" at bounding box center [469, 499] width 231 height 34
type input "oh no - your eye!"
click at [585, 483] on button "submit" at bounding box center [604, 499] width 38 height 33
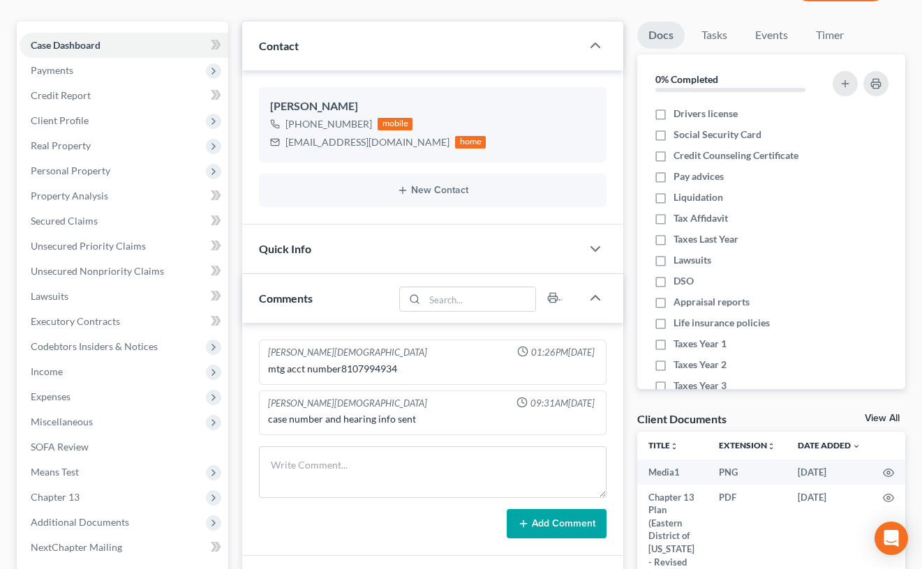
scroll to position [283, 0]
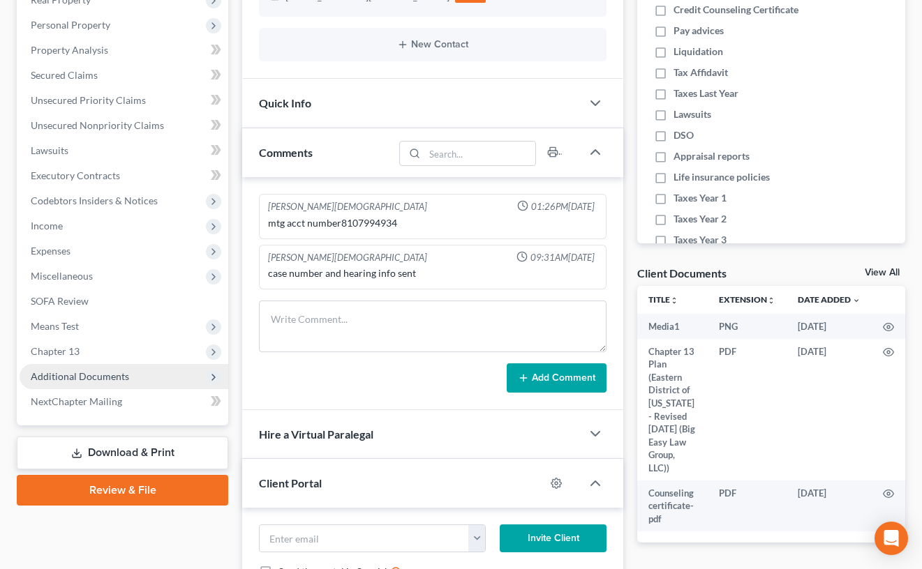
drag, startPoint x: 158, startPoint y: 380, endPoint x: 167, endPoint y: 372, distance: 11.4
click at [158, 380] on span "Additional Documents" at bounding box center [124, 376] width 209 height 25
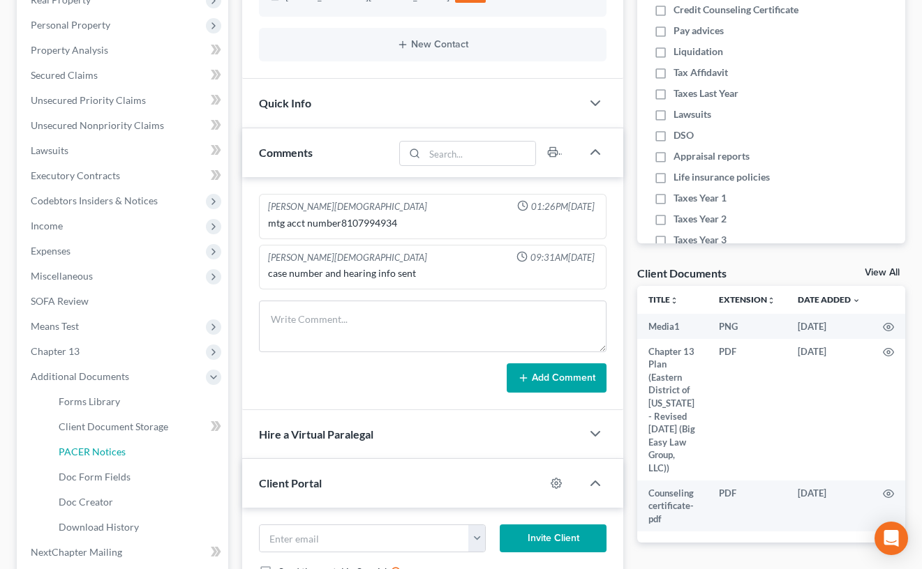
drag, startPoint x: 103, startPoint y: 452, endPoint x: 245, endPoint y: 439, distance: 142.3
click at [103, 452] on span "PACER Notices" at bounding box center [92, 452] width 67 height 12
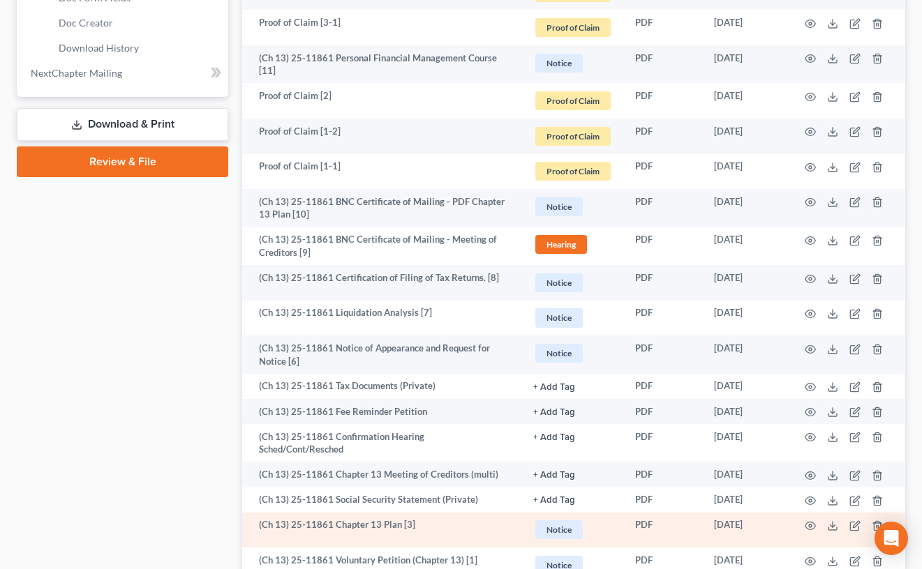
scroll to position [905, 0]
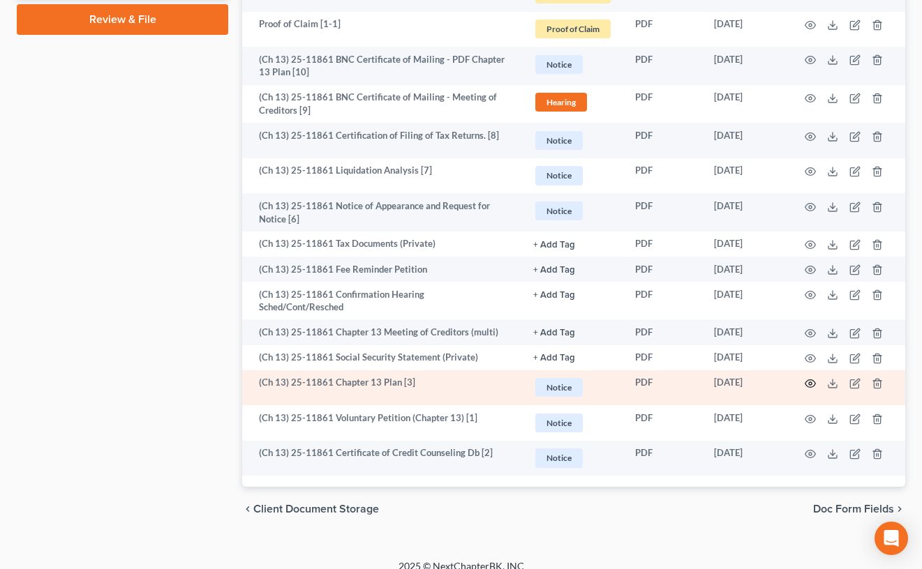
click at [814, 380] on icon "button" at bounding box center [810, 384] width 10 height 8
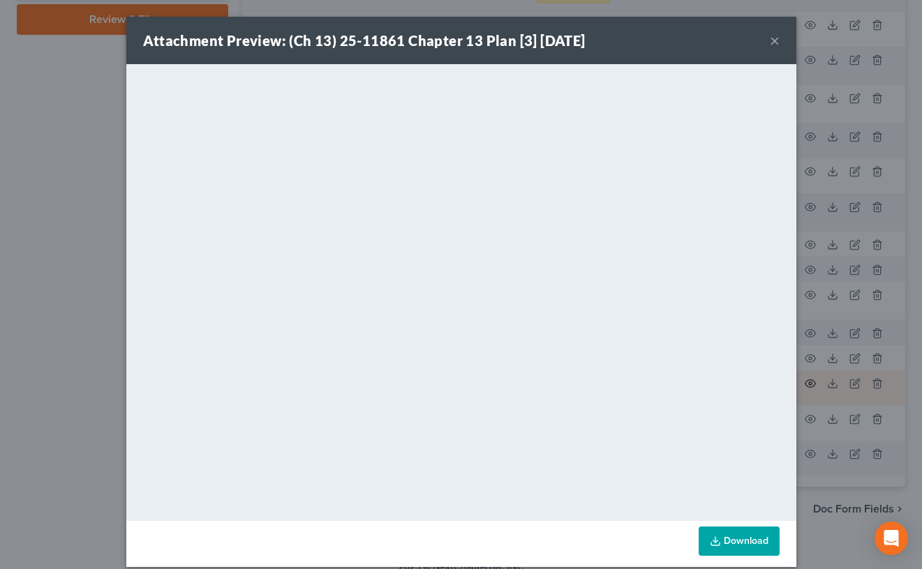
scroll to position [902, 0]
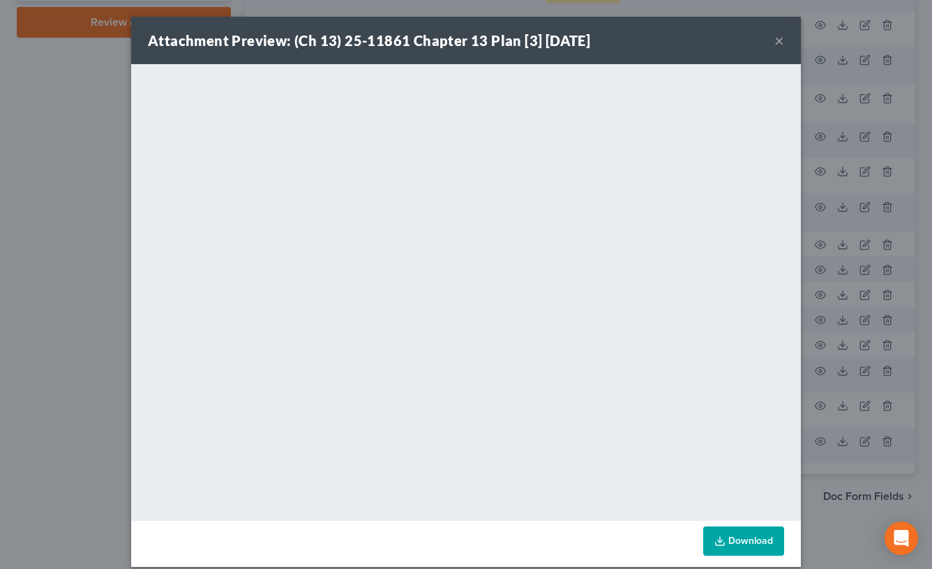
click at [768, 43] on div "Attachment Preview: (Ch 13) 25-11861 Chapter 13 Plan [3] 08/24/2025 ×" at bounding box center [466, 40] width 670 height 47
drag, startPoint x: 775, startPoint y: 45, endPoint x: 749, endPoint y: 67, distance: 33.7
click at [775, 45] on button "×" at bounding box center [780, 40] width 10 height 17
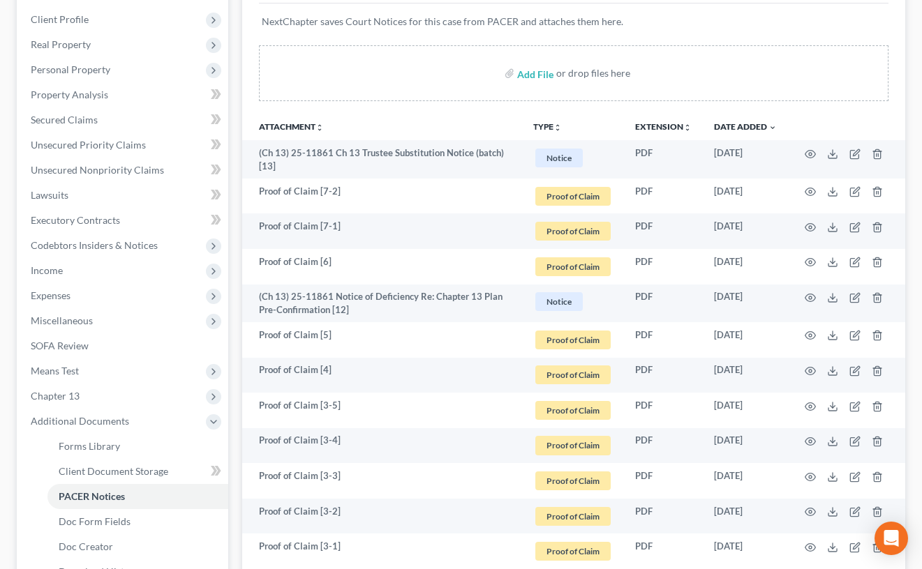
scroll to position [0, 0]
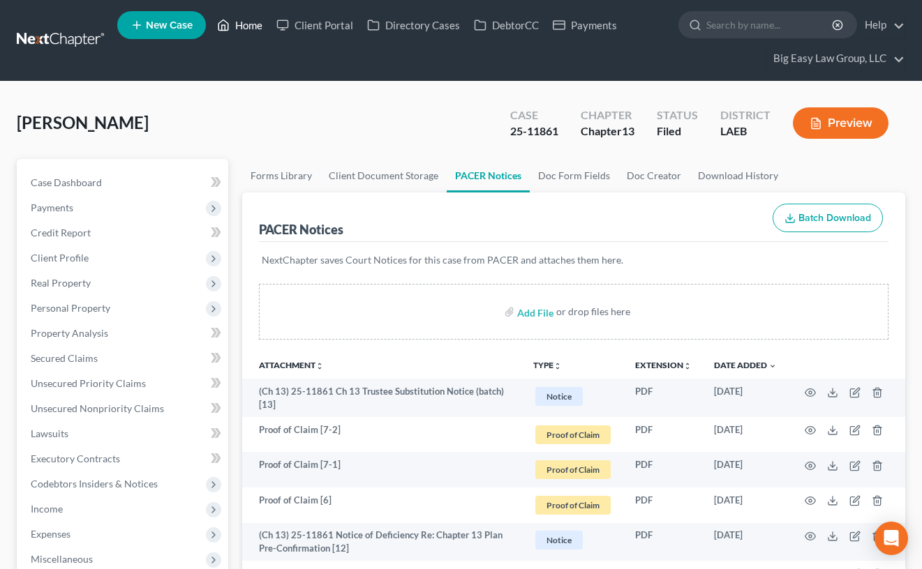
click at [236, 28] on link "Home" at bounding box center [239, 25] width 59 height 25
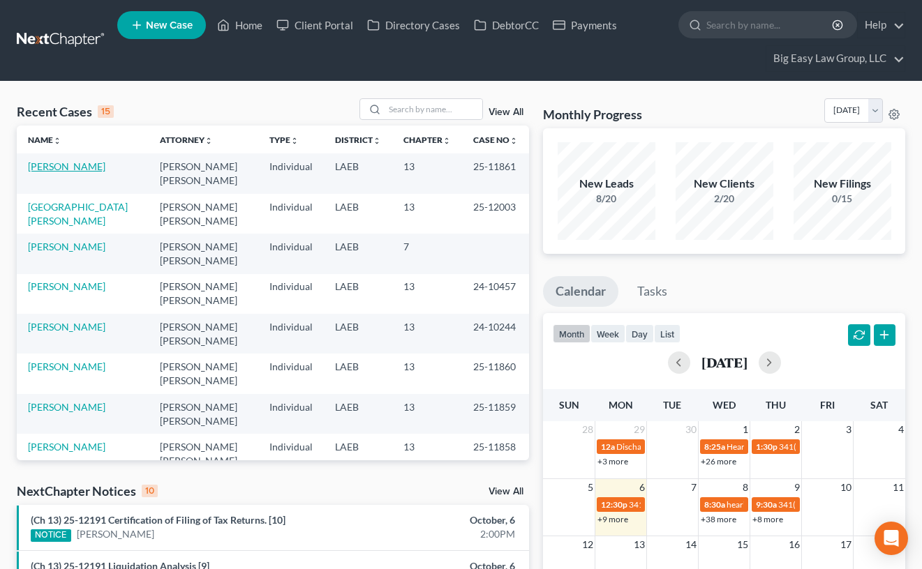
click at [57, 165] on link "[PERSON_NAME]" at bounding box center [66, 166] width 77 height 12
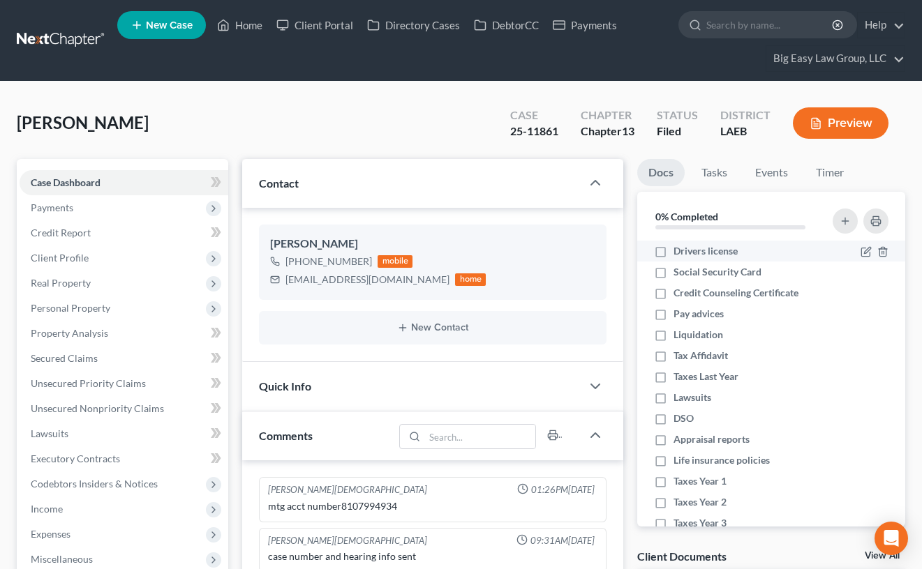
scroll to position [1375, 0]
click at [443, 112] on div "McCoy, Lauren Upgraded Case 25-11861 Chapter Chapter 13 Status Filed District L…" at bounding box center [461, 128] width 888 height 61
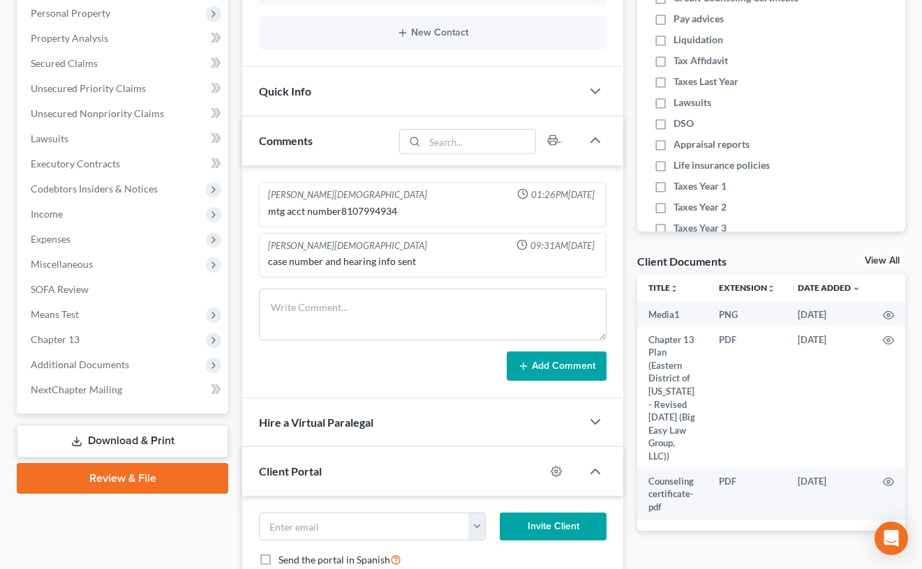
scroll to position [298, 0]
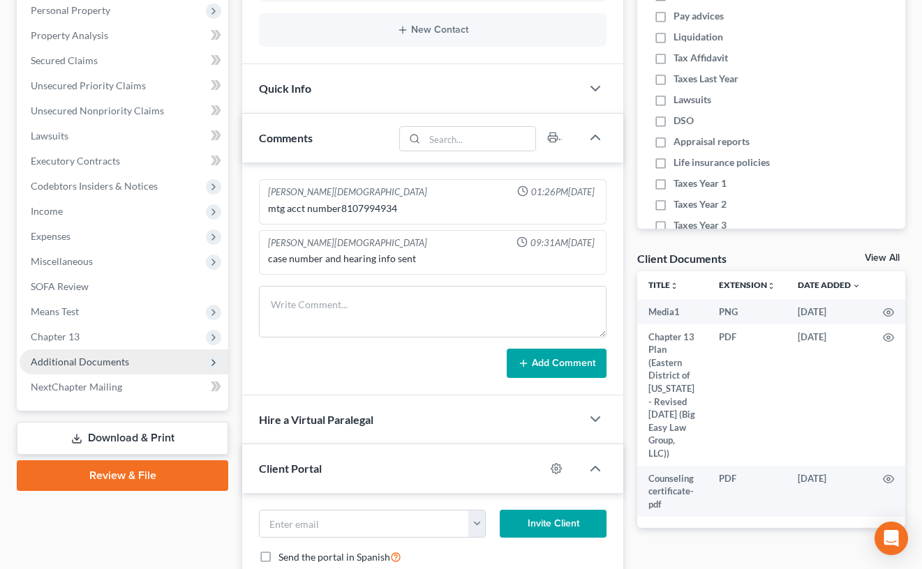
click at [92, 367] on span "Additional Documents" at bounding box center [80, 362] width 98 height 12
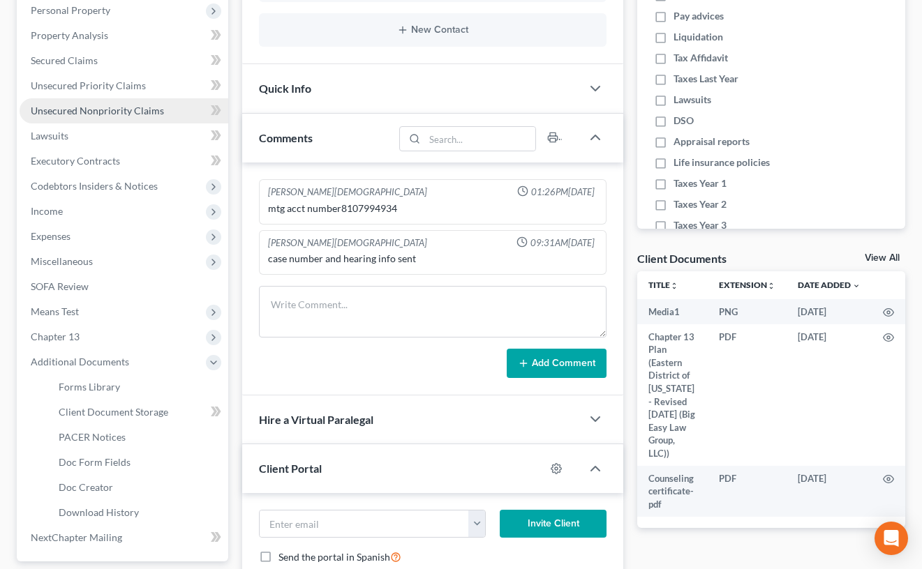
click at [134, 118] on link "Unsecured Nonpriority Claims" at bounding box center [124, 110] width 209 height 25
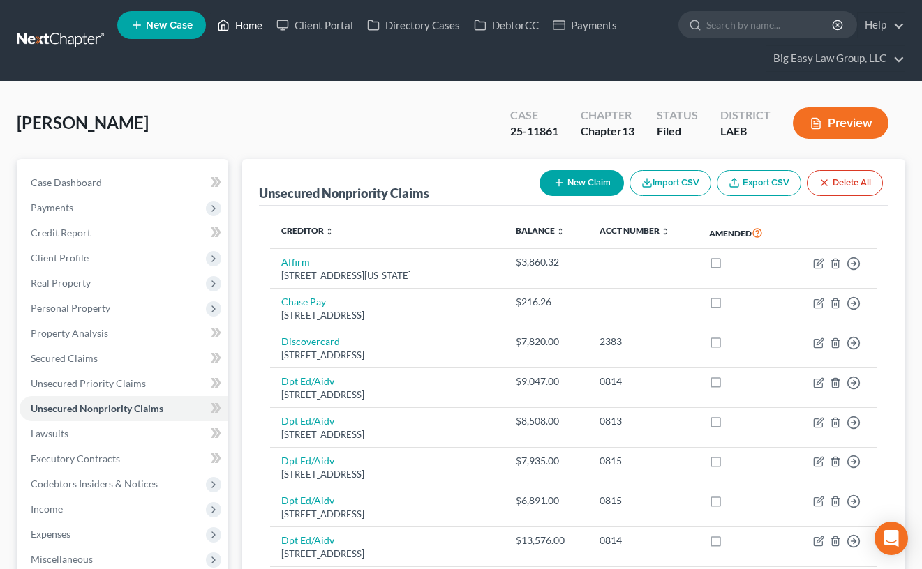
click at [248, 25] on link "Home" at bounding box center [239, 25] width 59 height 25
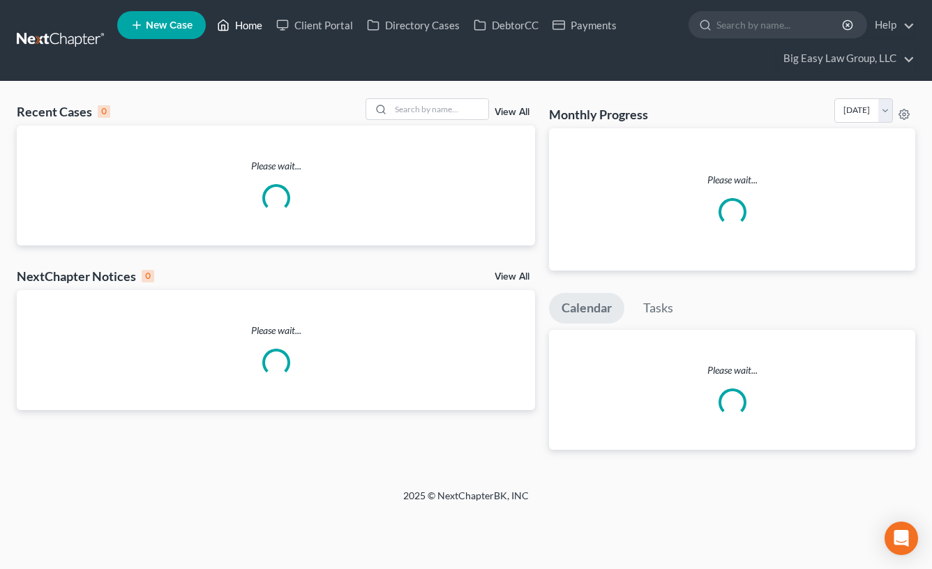
drag, startPoint x: 248, startPoint y: 25, endPoint x: 202, endPoint y: 112, distance: 97.7
click at [259, 75] on nav "Home New Case Client Portal Directory Cases DebtorCC Payments Big Easy Law Grou…" at bounding box center [466, 40] width 932 height 81
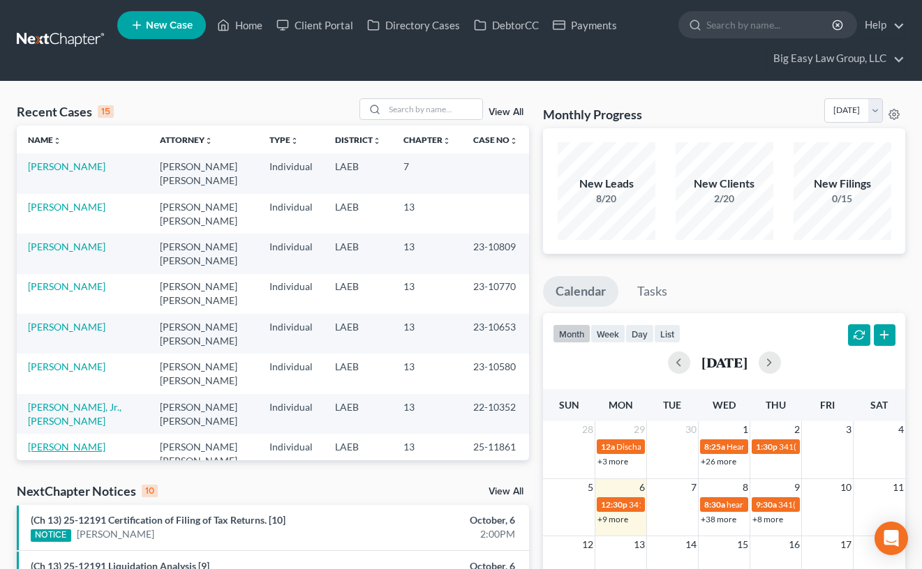
click at [71, 448] on link "[PERSON_NAME]" at bounding box center [66, 447] width 77 height 12
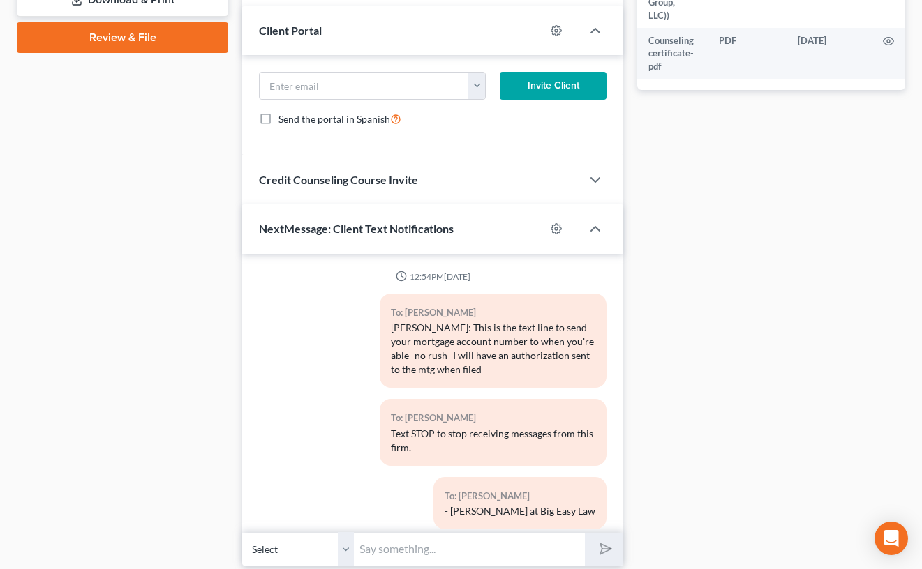
scroll to position [1438, 0]
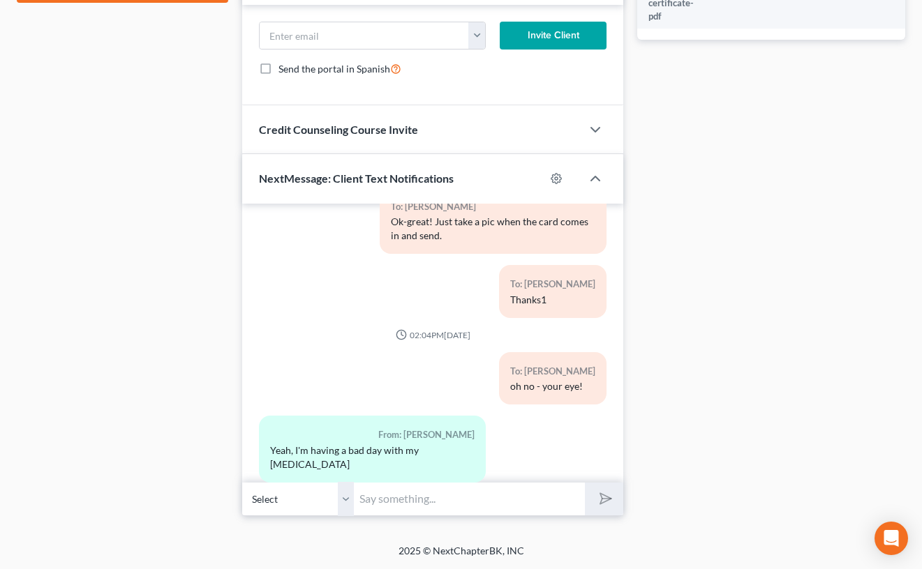
click at [505, 491] on input "text" at bounding box center [469, 499] width 231 height 34
click at [398, 494] on input "im so sorry -- but your meeting went smoothly!" at bounding box center [469, 499] width 231 height 34
click at [500, 497] on input "im so sorry about your eye -- but your meeting went smoothly!" at bounding box center [469, 499] width 231 height 34
type input "im so sorry about your eye -- but at least your meeting went smoothly!"
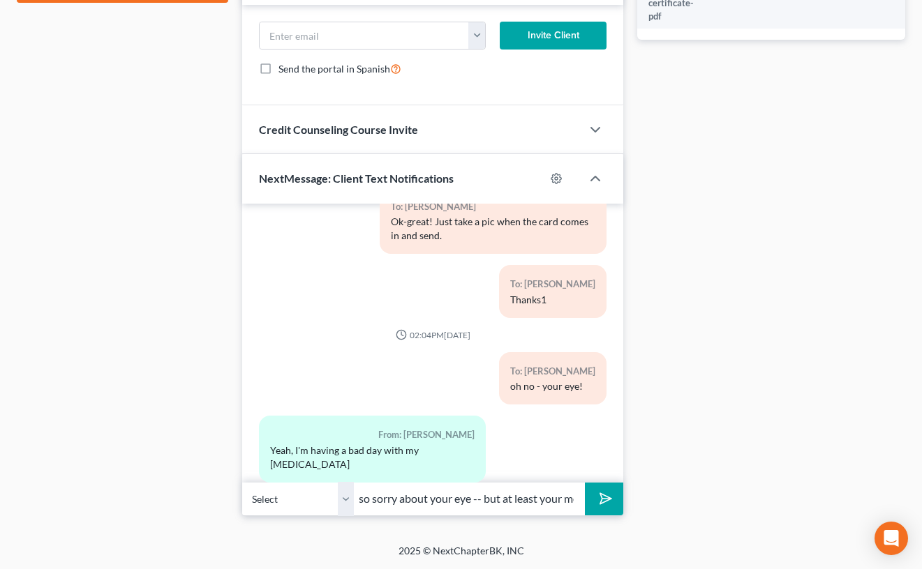
scroll to position [0, 0]
drag, startPoint x: 599, startPoint y: 502, endPoint x: 770, endPoint y: 507, distance: 171.0
click at [599, 502] on icon "submit" at bounding box center [603, 499] width 20 height 20
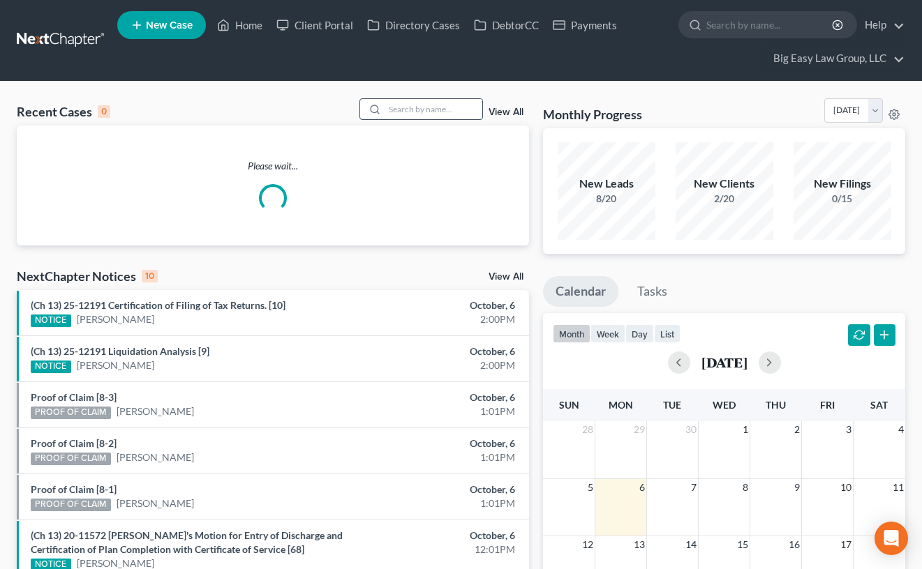
click at [414, 107] on input "search" at bounding box center [433, 109] width 98 height 20
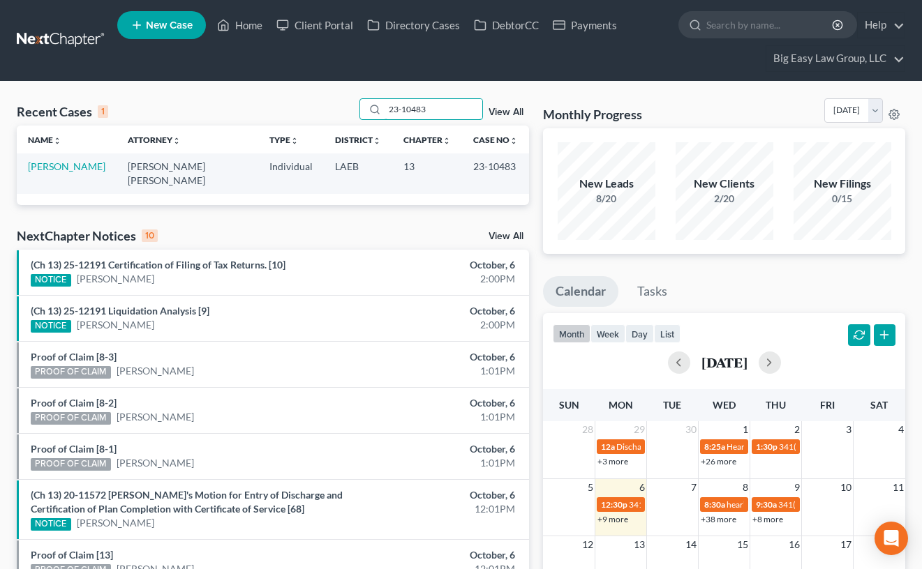
click at [365, 107] on div "23-10483" at bounding box center [421, 109] width 124 height 22
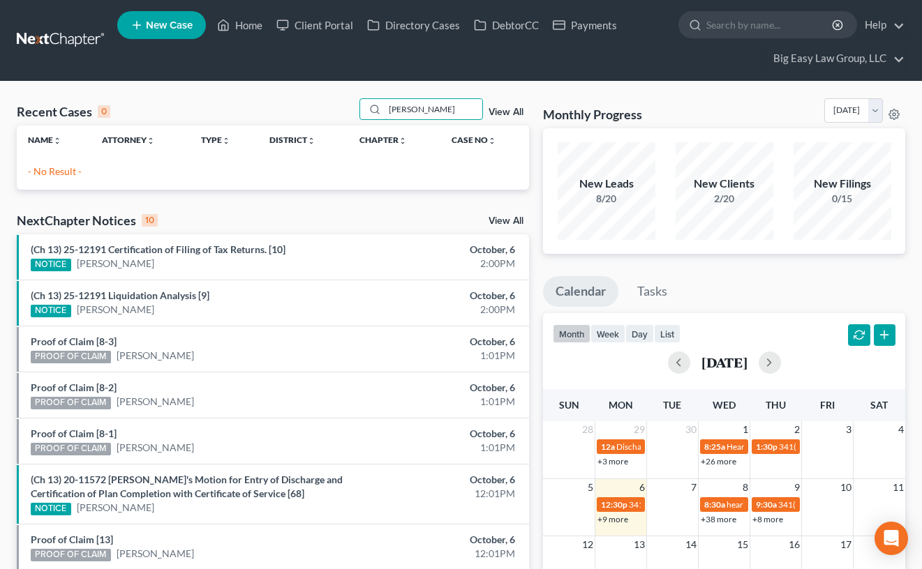
drag, startPoint x: 399, startPoint y: 108, endPoint x: 334, endPoint y: 91, distance: 67.0
click at [345, 94] on div "Recent Cases 0 coon View All Name unfold_more expand_more expand_less Attorney …" at bounding box center [461, 444] width 922 height 724
drag, startPoint x: 454, startPoint y: 108, endPoint x: 345, endPoint y: 105, distance: 108.2
click at [352, 105] on div "Recent Cases 0 connor View All" at bounding box center [273, 111] width 512 height 27
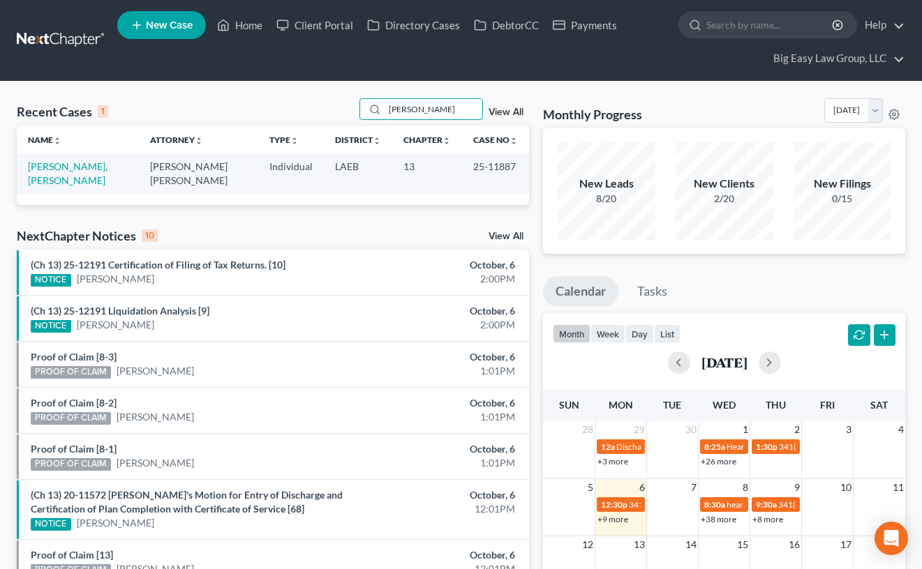
type input "cedrick"
click at [55, 183] on link "[PERSON_NAME], [PERSON_NAME]" at bounding box center [68, 173] width 80 height 26
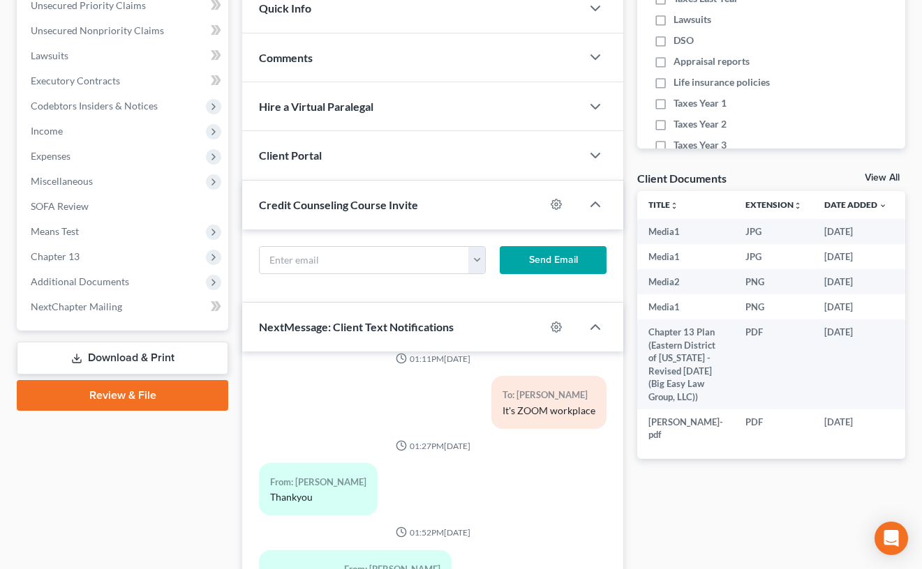
scroll to position [526, 0]
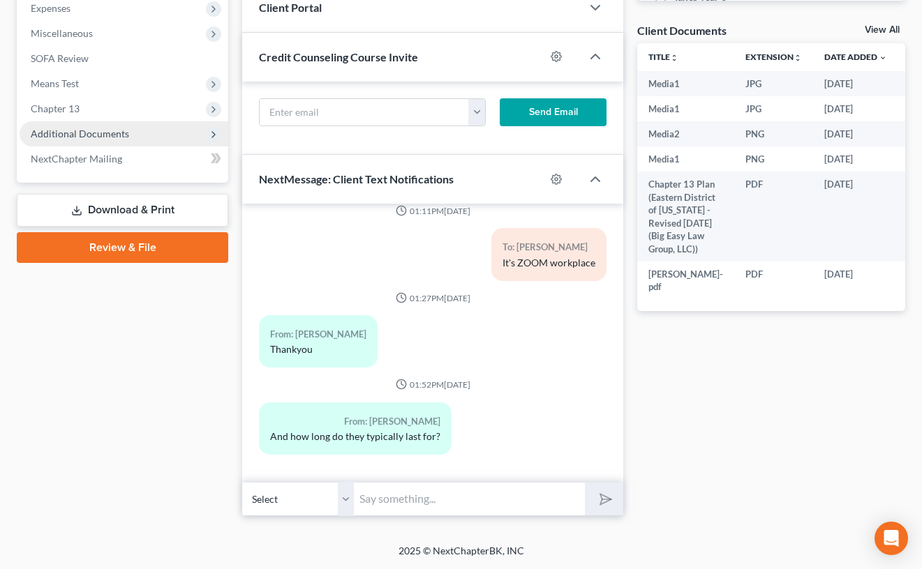
click at [153, 137] on span "Additional Documents" at bounding box center [124, 133] width 209 height 25
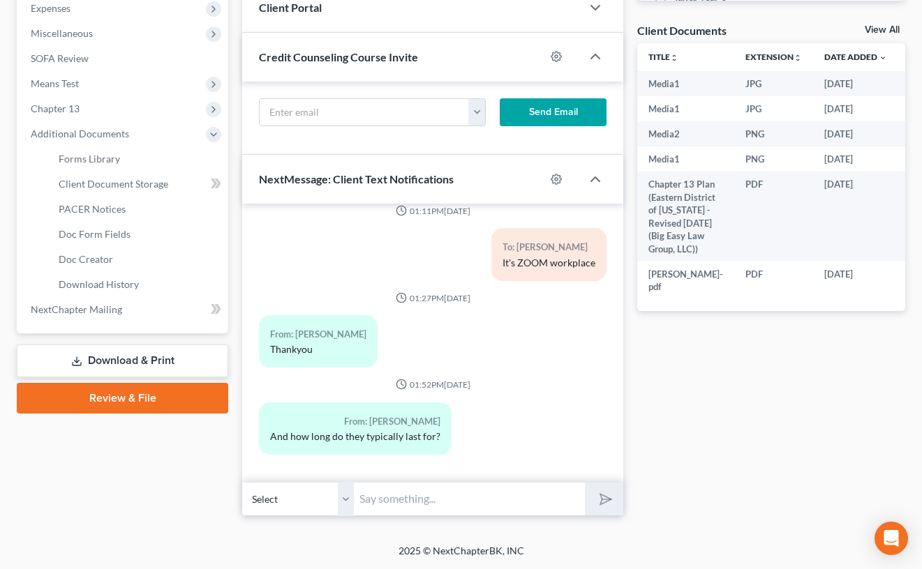
click at [440, 491] on input "text" at bounding box center [469, 499] width 231 height 34
drag, startPoint x: 441, startPoint y: 492, endPoint x: 456, endPoint y: 505, distance: 19.3
click at [442, 492] on input "text" at bounding box center [469, 499] width 231 height 34
click at [456, 502] on input "text" at bounding box center [469, 499] width 231 height 34
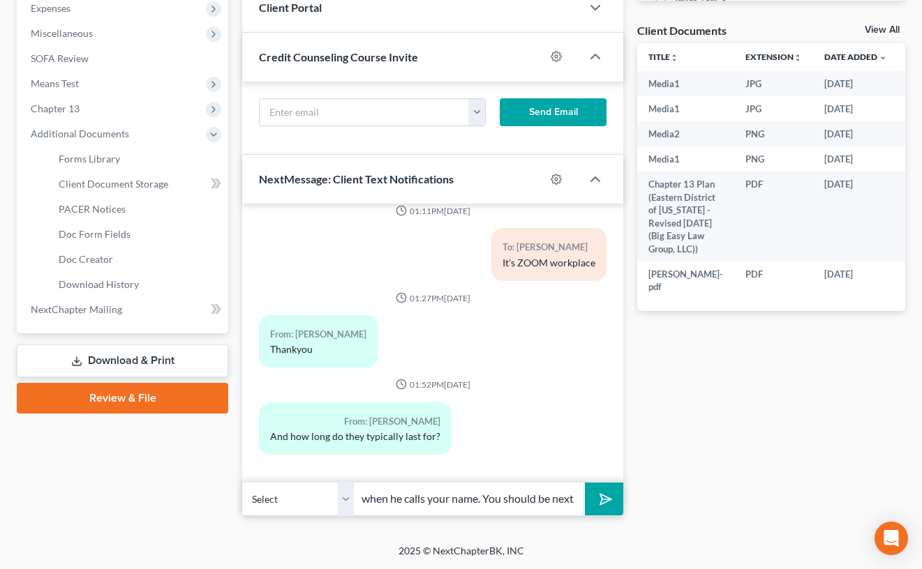
type input "I see you in the zoom - please make sure you can turn your camera on and your s…"
click at [599, 506] on icon "submit" at bounding box center [603, 500] width 20 height 20
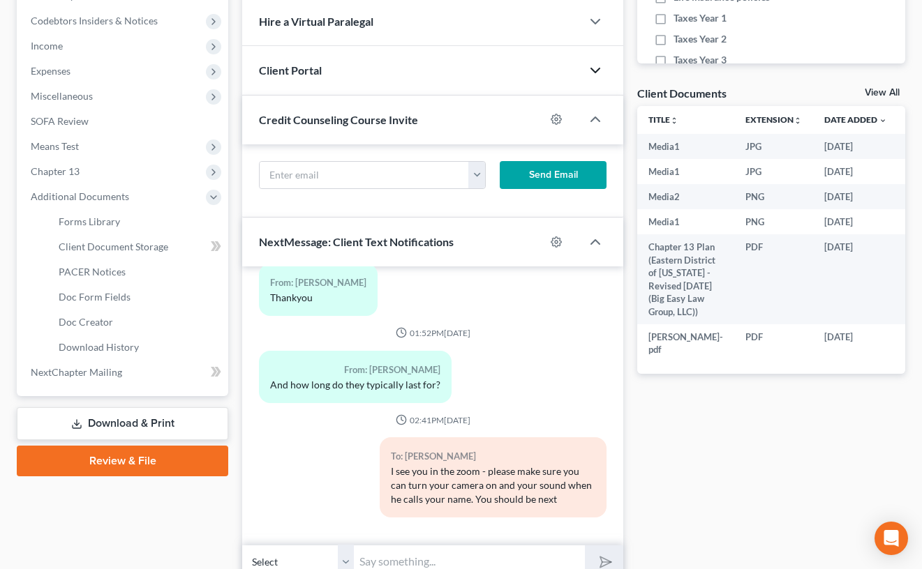
scroll to position [441, 0]
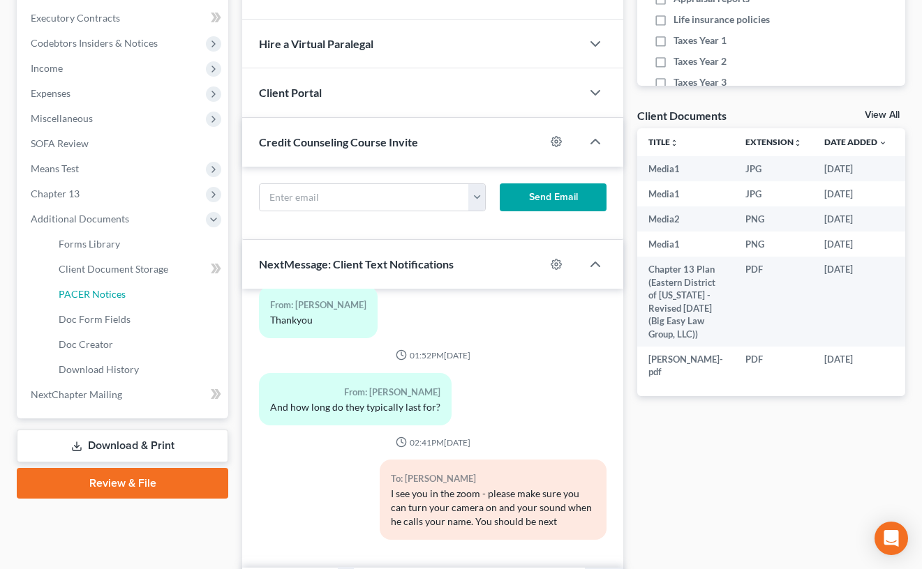
click at [144, 293] on link "PACER Notices" at bounding box center [137, 294] width 181 height 25
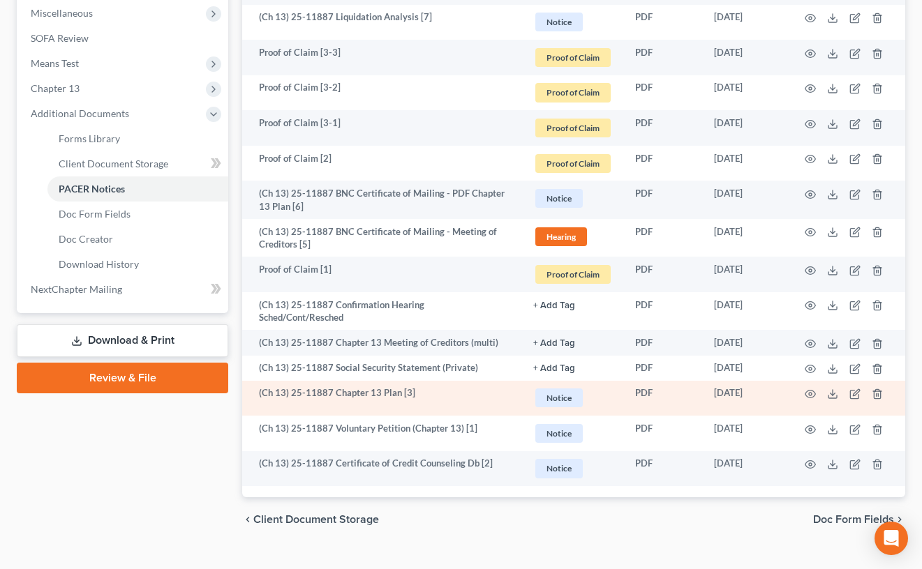
scroll to position [553, 0]
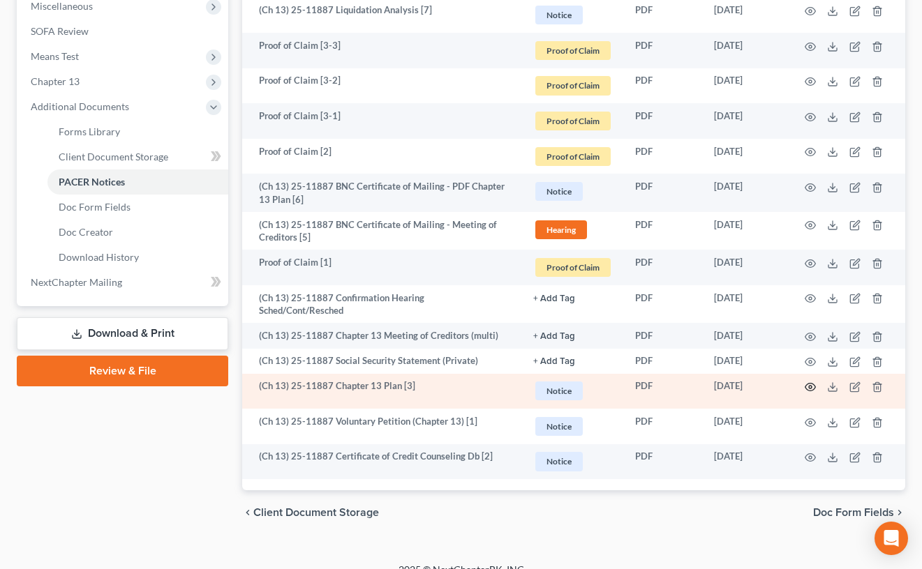
click at [808, 382] on icon "button" at bounding box center [810, 387] width 11 height 11
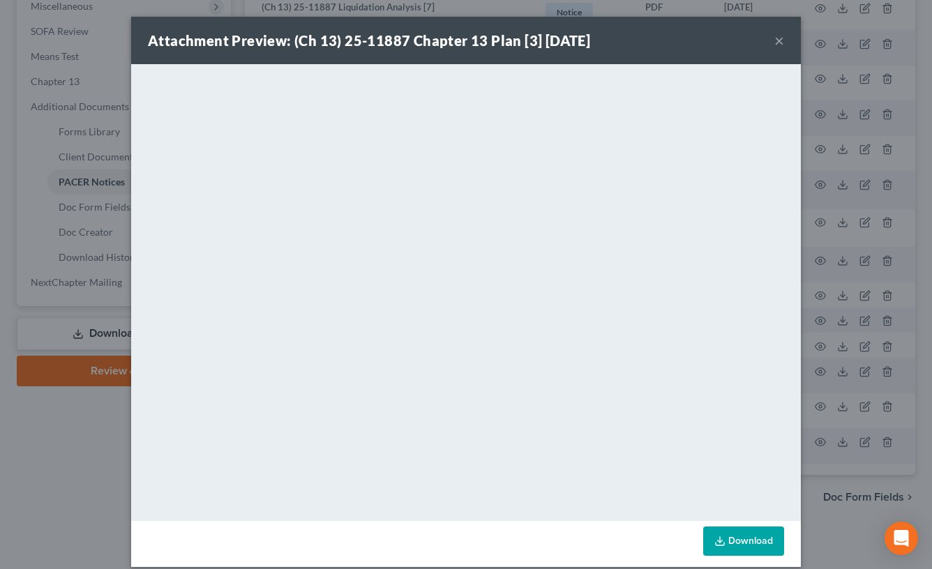
click at [775, 43] on button "×" at bounding box center [780, 40] width 10 height 17
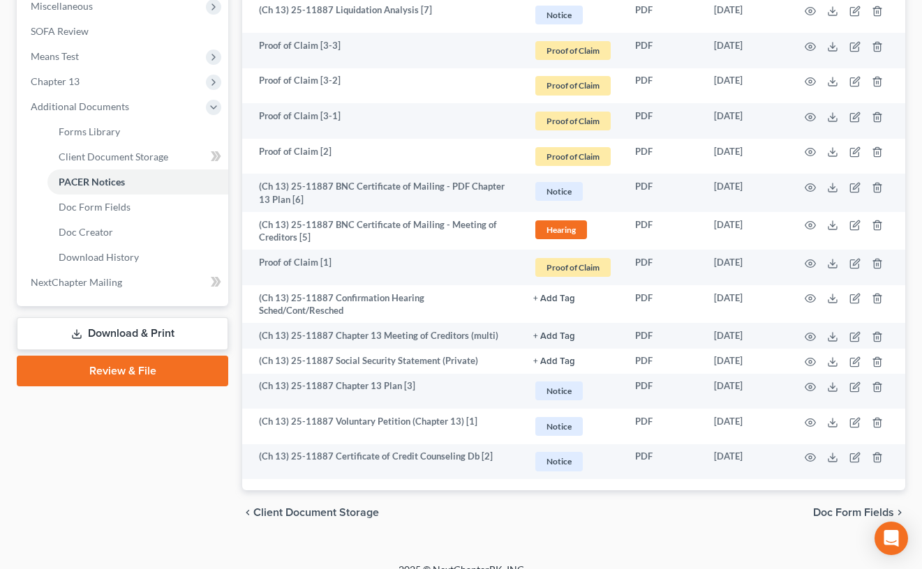
scroll to position [0, 0]
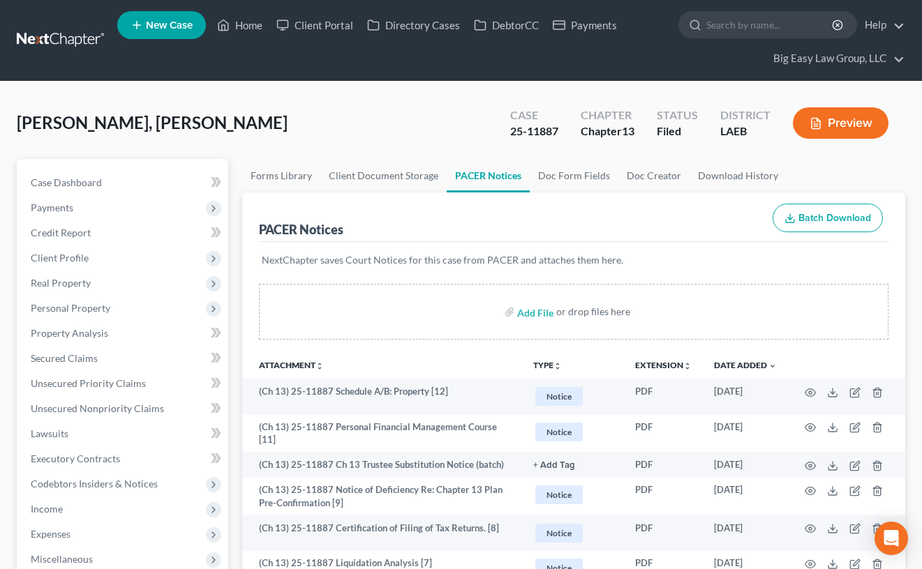
click at [139, 167] on div "Case Dashboard Payments Invoices Payments Payments Credit Report Client Profile…" at bounding box center [122, 509] width 211 height 701
click at [138, 187] on link "Case Dashboard" at bounding box center [124, 182] width 209 height 25
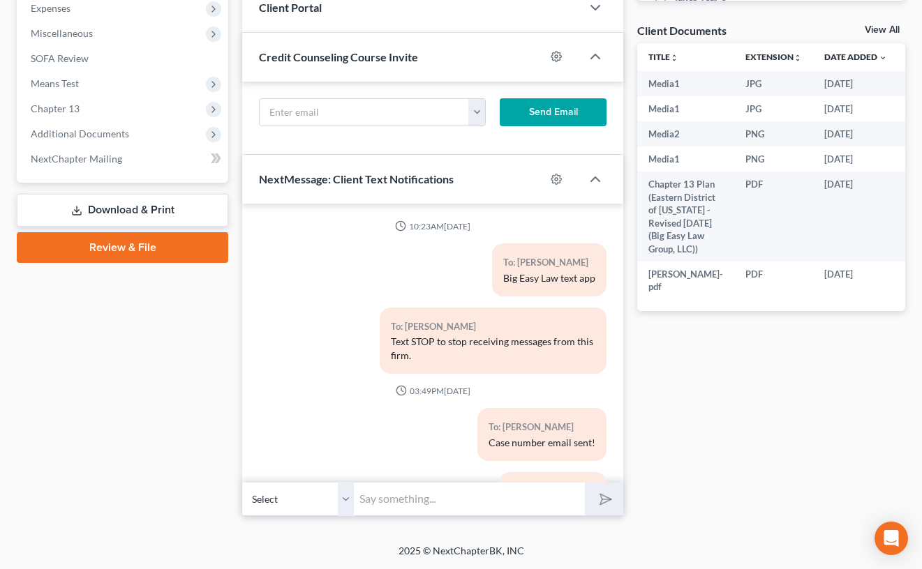
scroll to position [4174, 0]
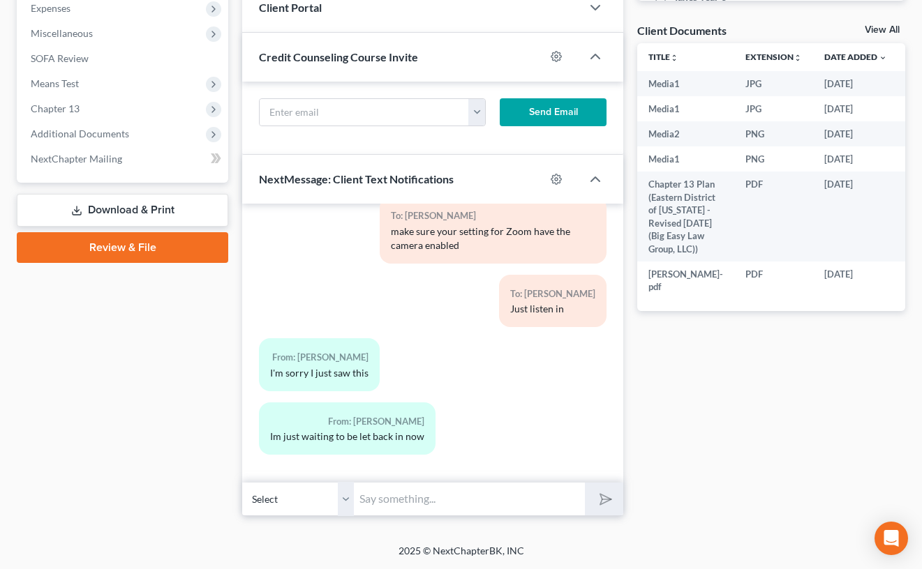
click at [440, 497] on input "text" at bounding box center [469, 499] width 231 height 34
click at [446, 499] on input "text" at bounding box center [469, 499] width 231 height 34
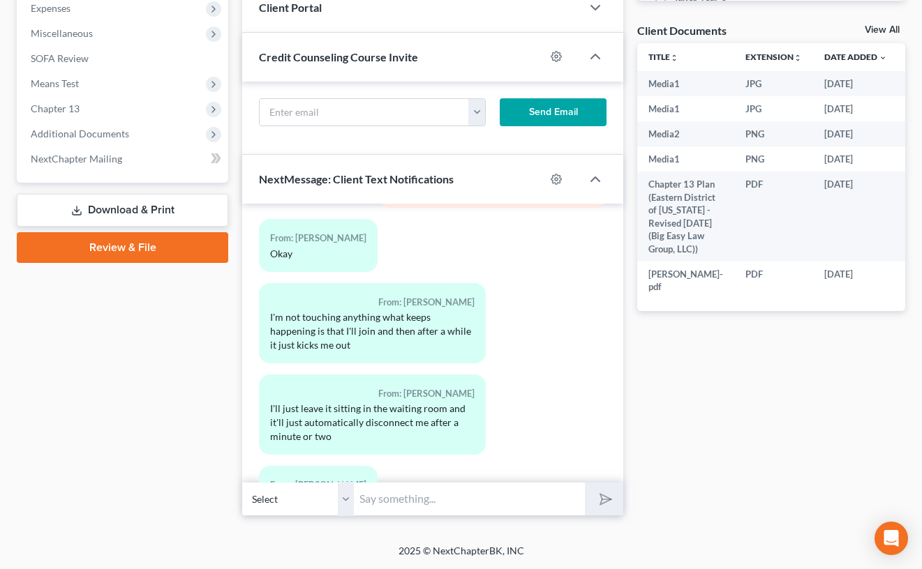
scroll to position [4704, 0]
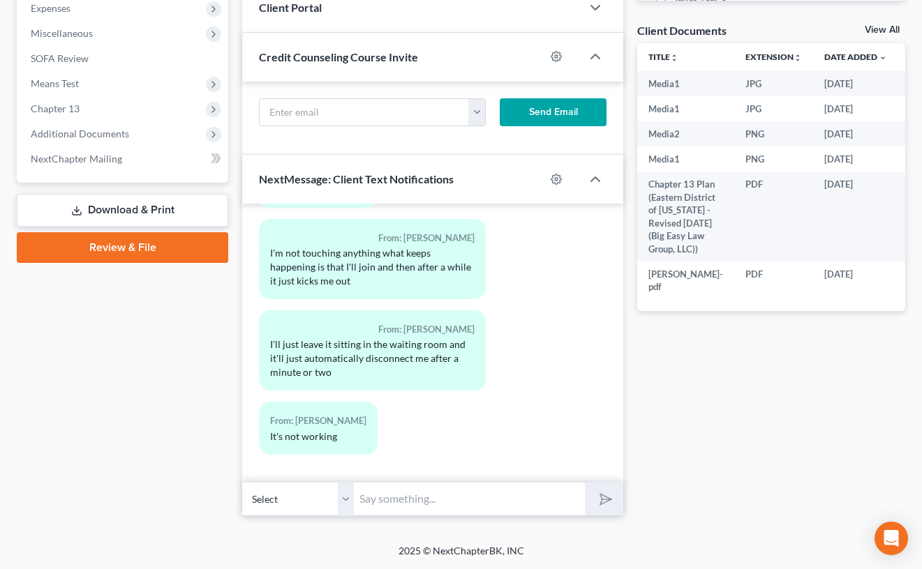
click at [447, 513] on input "text" at bounding box center [469, 499] width 231 height 34
click at [448, 508] on input "text" at bounding box center [469, 499] width 231 height 34
click at [448, 502] on input "text" at bounding box center [469, 499] width 231 height 34
click at [535, 253] on div "From: Cedrick Conner Jr. I'm not touching anything what keeps happening is that…" at bounding box center [432, 264] width 361 height 91
click at [491, 495] on input "text" at bounding box center [469, 499] width 231 height 34
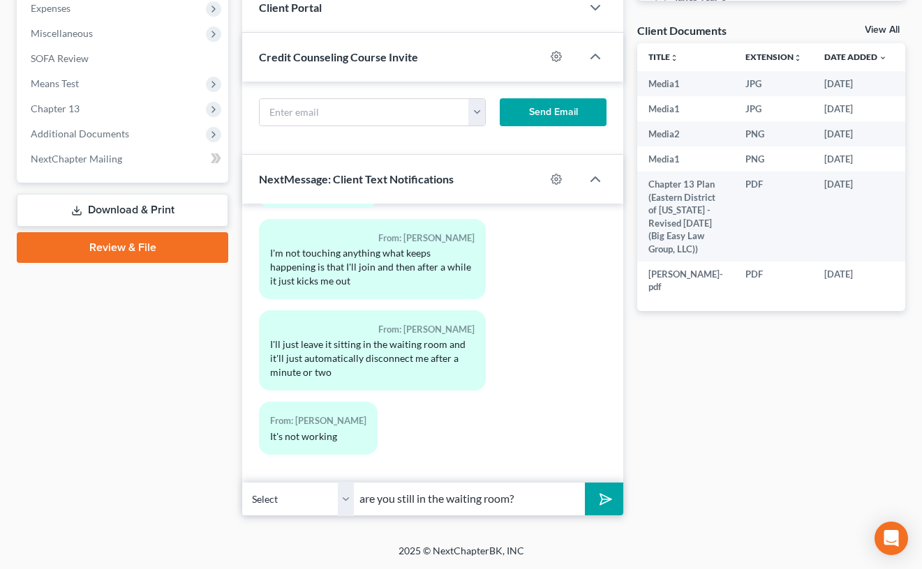
type input "are you still in the waiting room?"
click at [585, 483] on button "submit" at bounding box center [604, 499] width 38 height 33
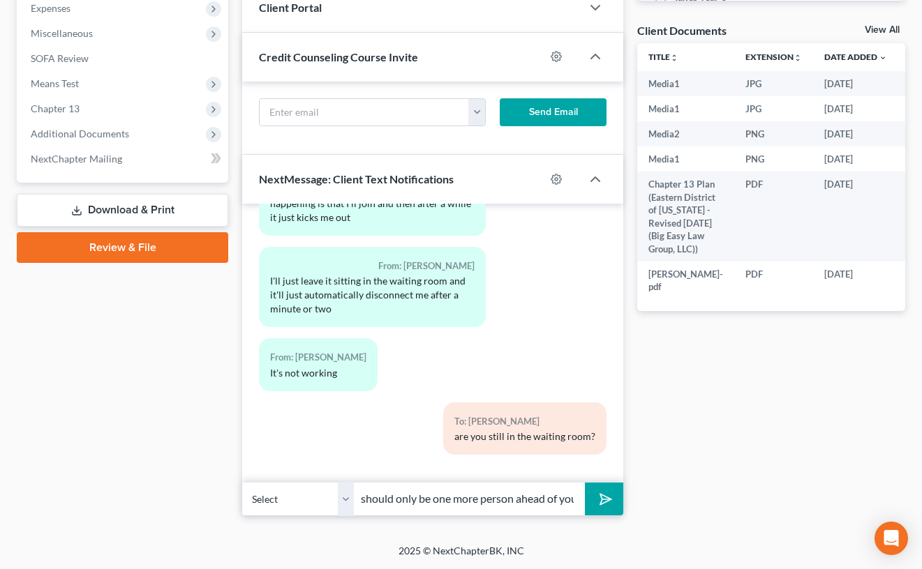
scroll to position [0, 33]
type input "there should only be one more person ahead of you"
click at [585, 483] on button "submit" at bounding box center [604, 499] width 38 height 33
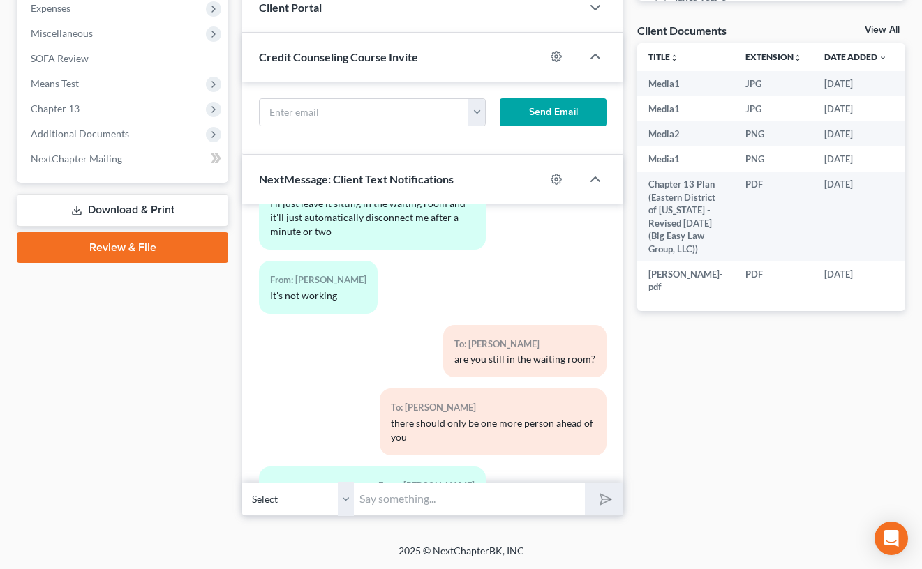
scroll to position [4923, 0]
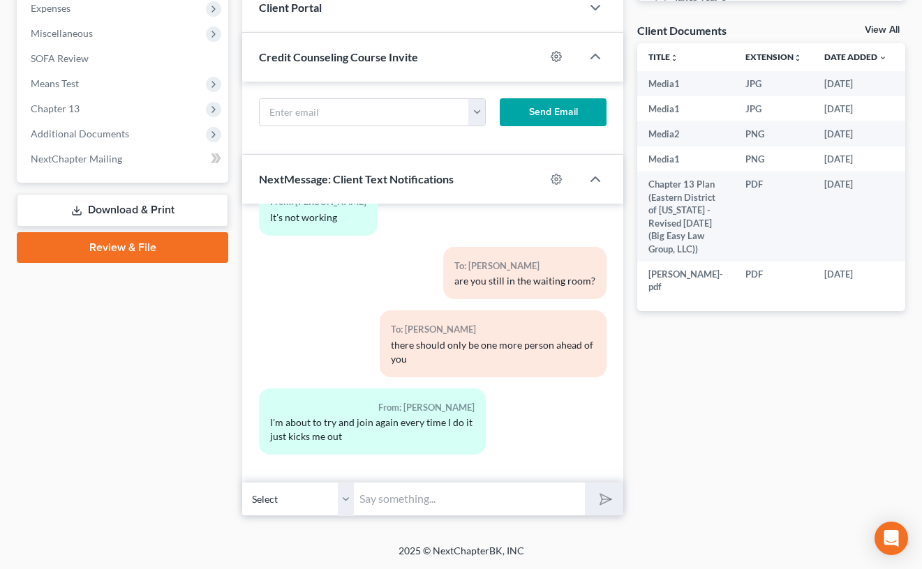
click at [435, 493] on input "text" at bounding box center [469, 499] width 231 height 34
type input "ok i told the trsutee to look for you"
click at [585, 483] on button "submit" at bounding box center [604, 499] width 38 height 33
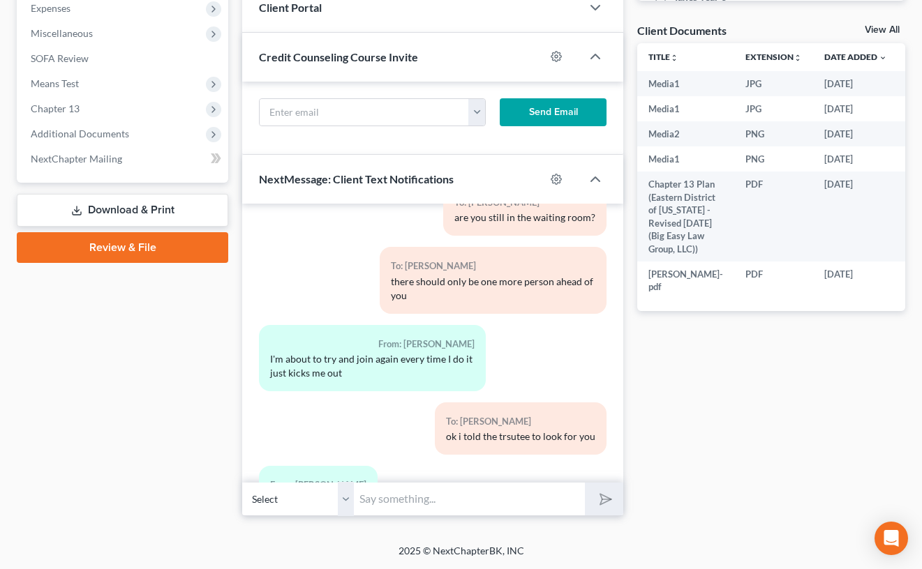
scroll to position [5050, 0]
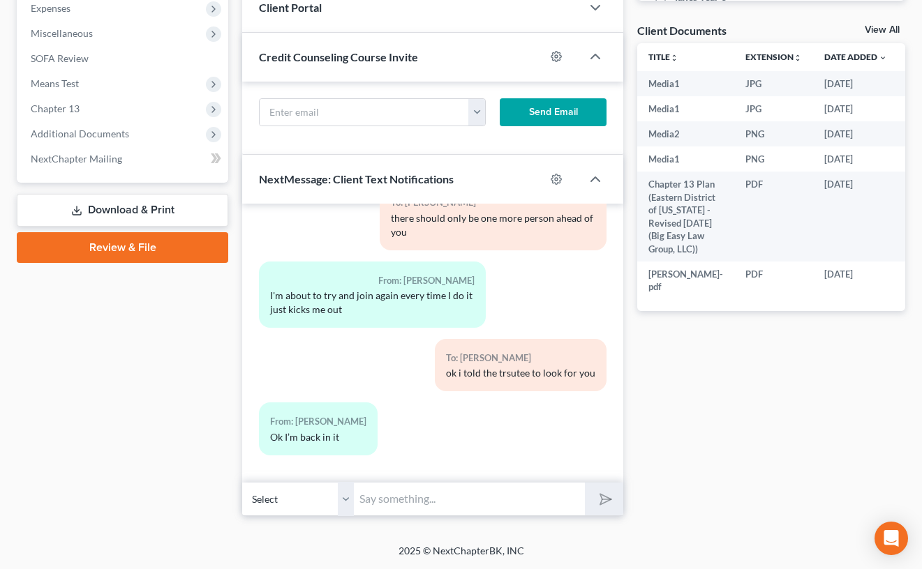
click at [434, 502] on input "text" at bounding box center [469, 499] width 231 height 34
type input "ok - he is on another case again"
click at [585, 483] on button "submit" at bounding box center [604, 499] width 38 height 33
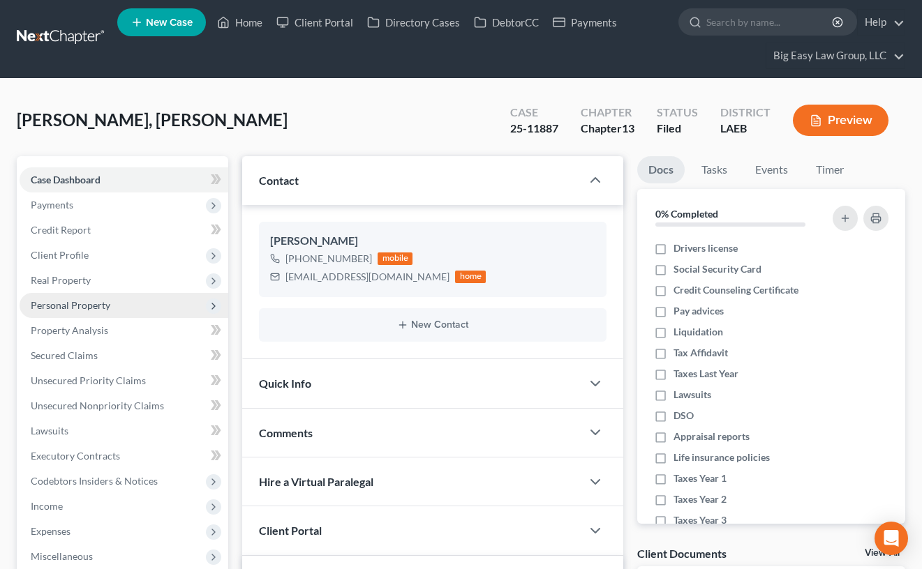
scroll to position [24, 0]
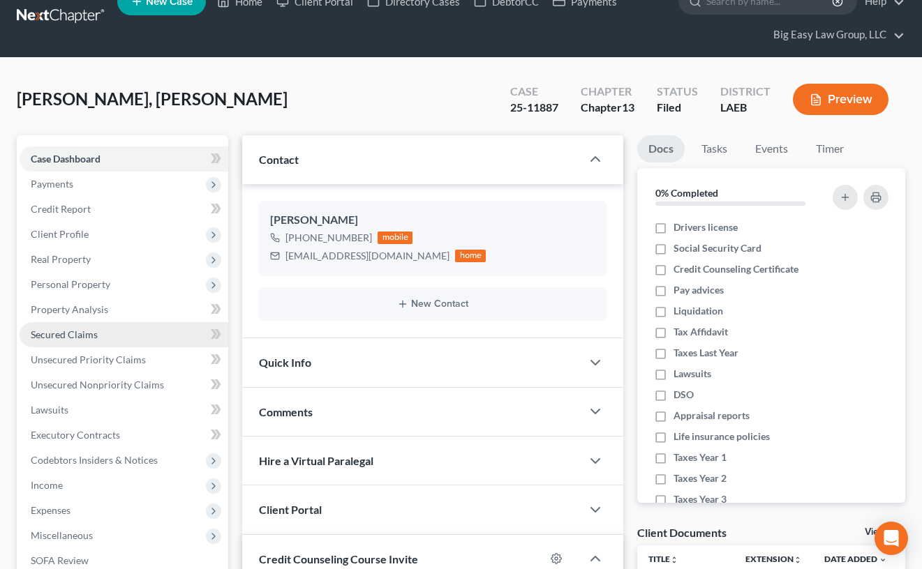
click at [148, 332] on link "Secured Claims" at bounding box center [124, 334] width 209 height 25
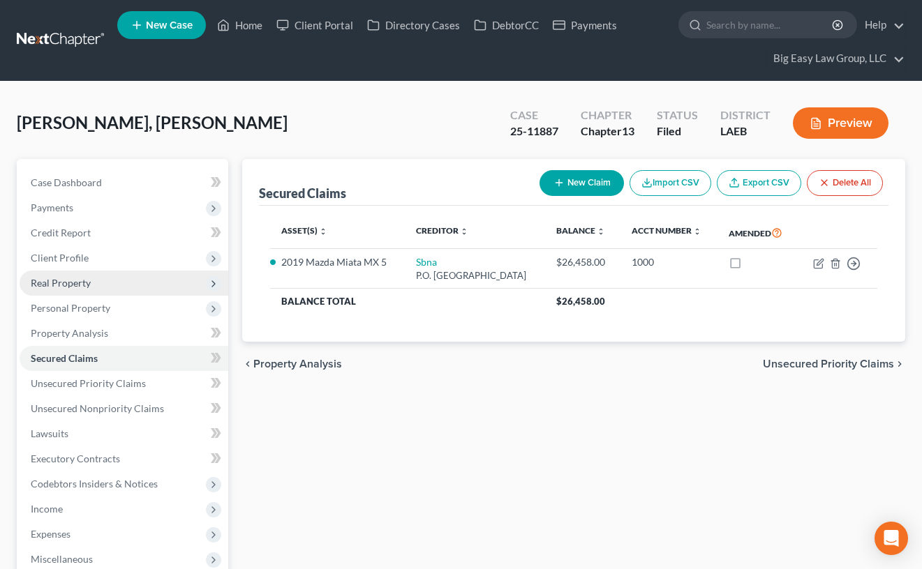
click at [108, 276] on span "Real Property" at bounding box center [124, 283] width 209 height 25
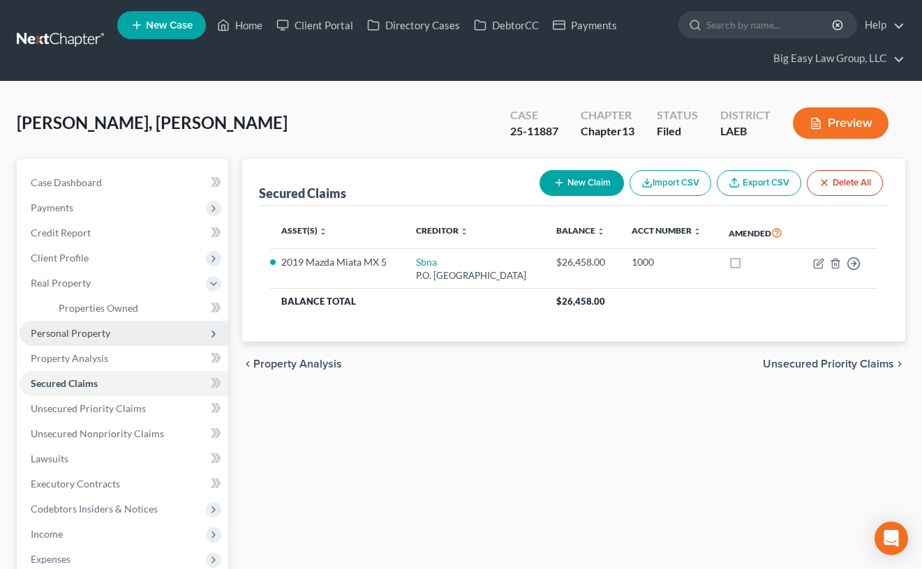
click at [119, 341] on span "Personal Property" at bounding box center [124, 333] width 209 height 25
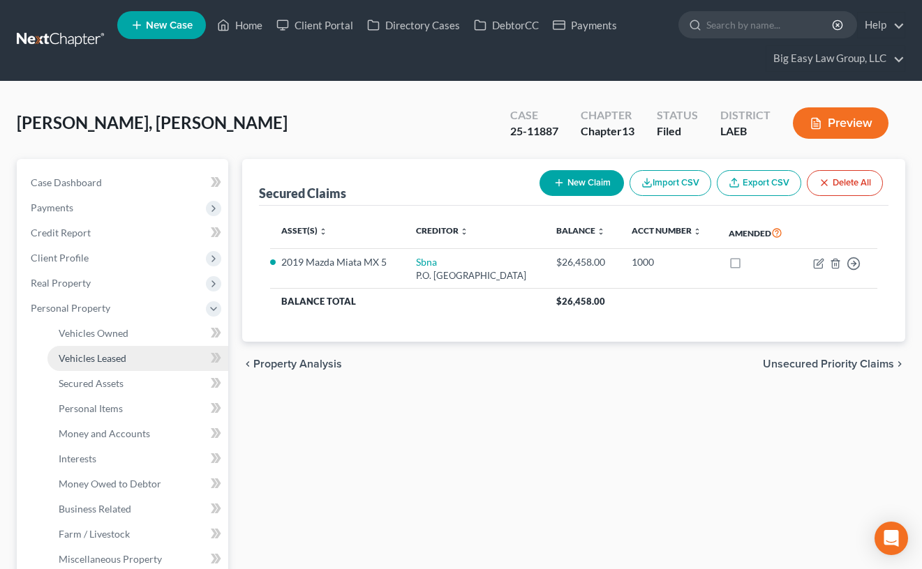
click at [124, 349] on link "Vehicles Leased" at bounding box center [137, 358] width 181 height 25
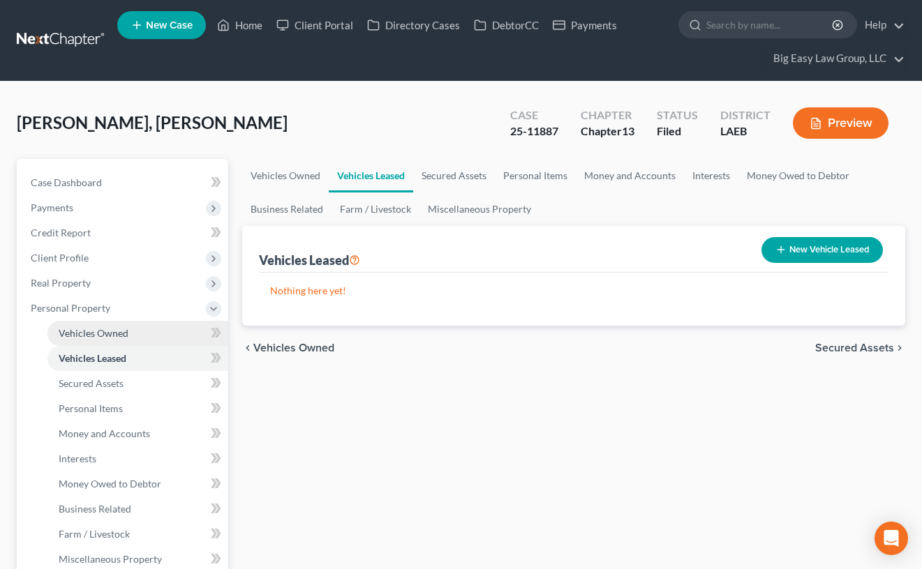
click at [123, 339] on link "Vehicles Owned" at bounding box center [137, 333] width 181 height 25
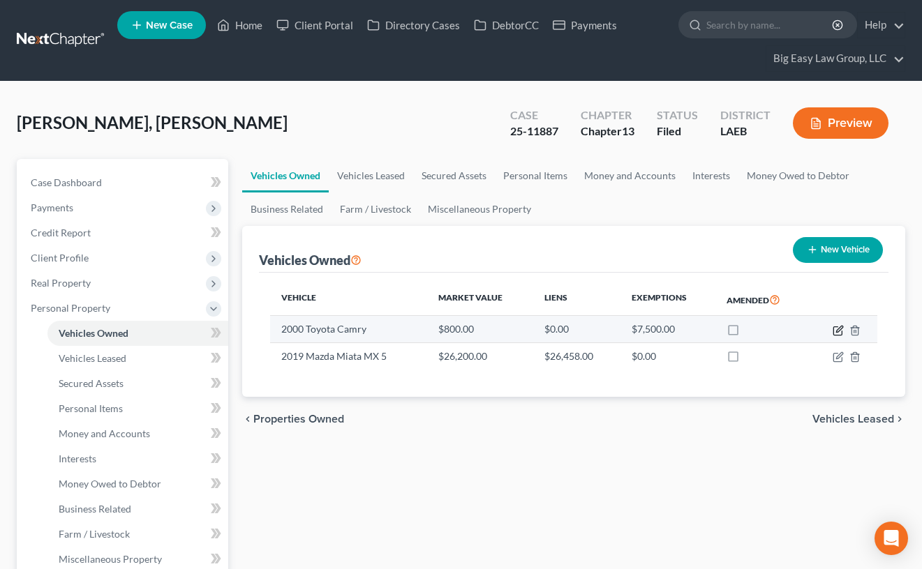
click at [833, 330] on icon "button" at bounding box center [837, 331] width 8 height 8
select select "0"
select select "26"
select select "3"
select select "0"
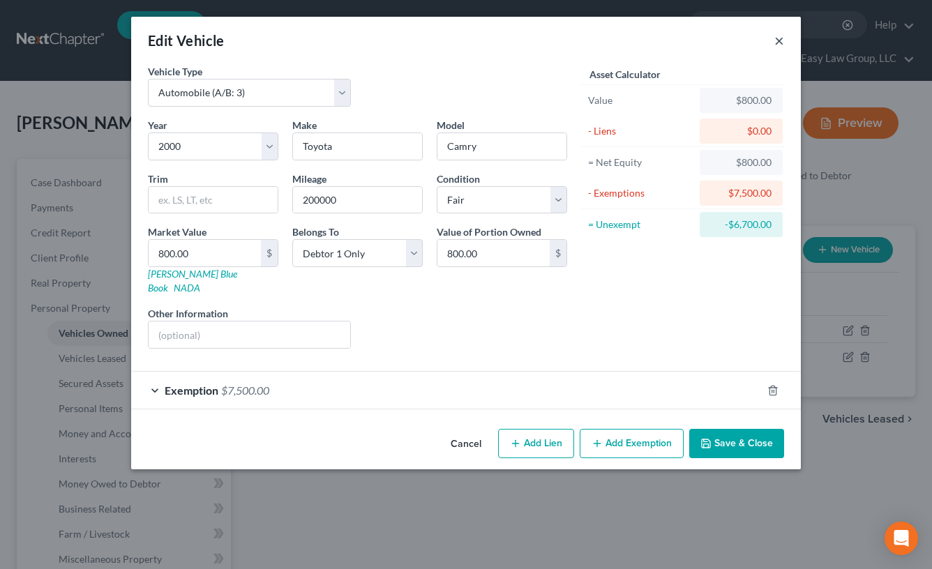
click at [780, 38] on button "×" at bounding box center [780, 40] width 10 height 17
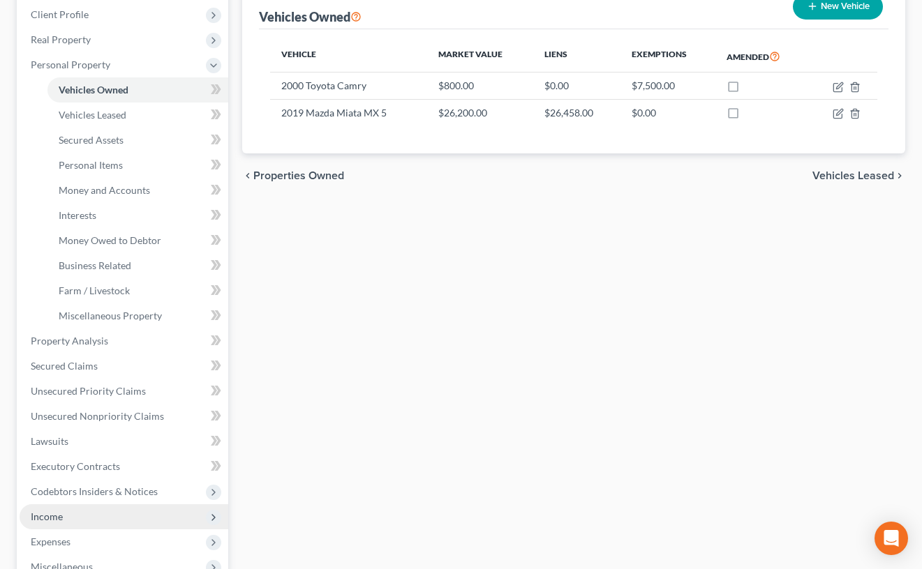
scroll to position [313, 0]
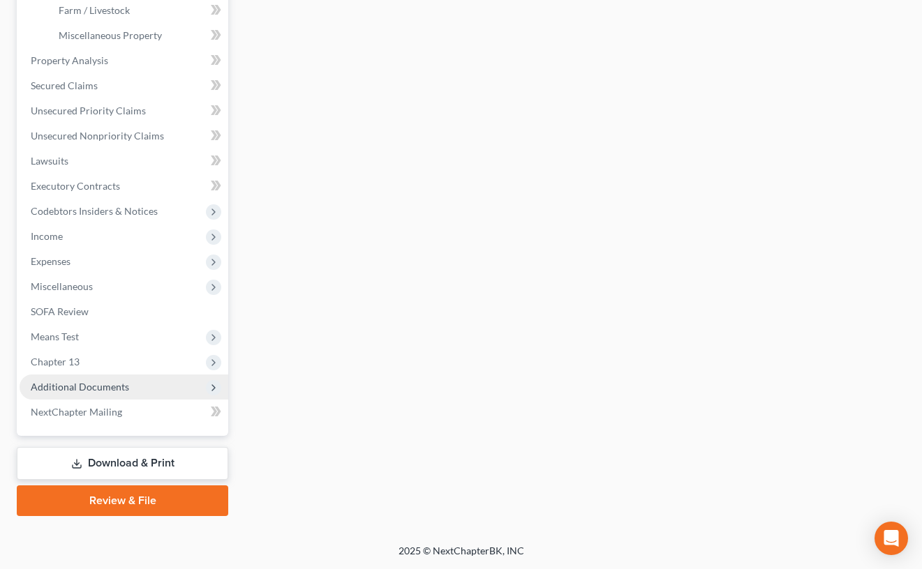
click at [118, 395] on span "Additional Documents" at bounding box center [124, 387] width 209 height 25
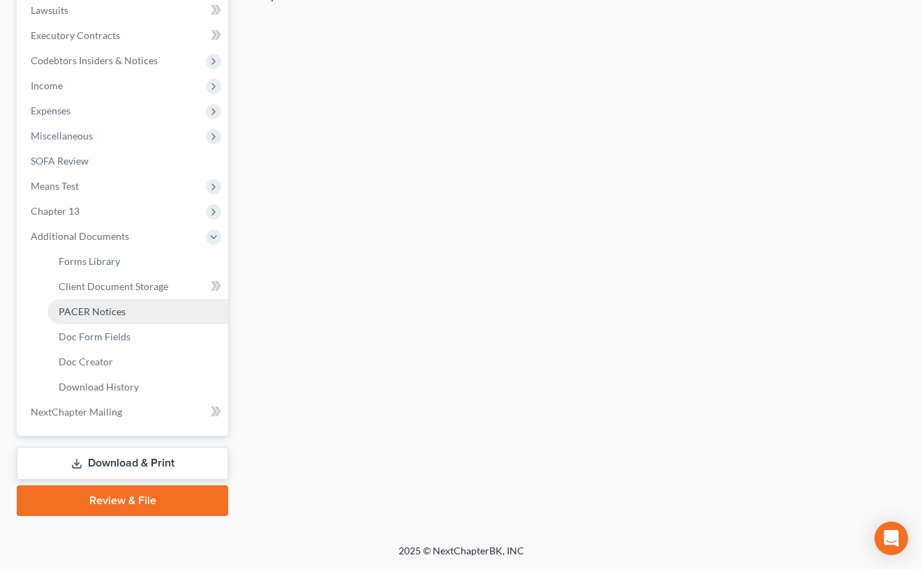
click at [134, 306] on link "PACER Notices" at bounding box center [137, 311] width 181 height 25
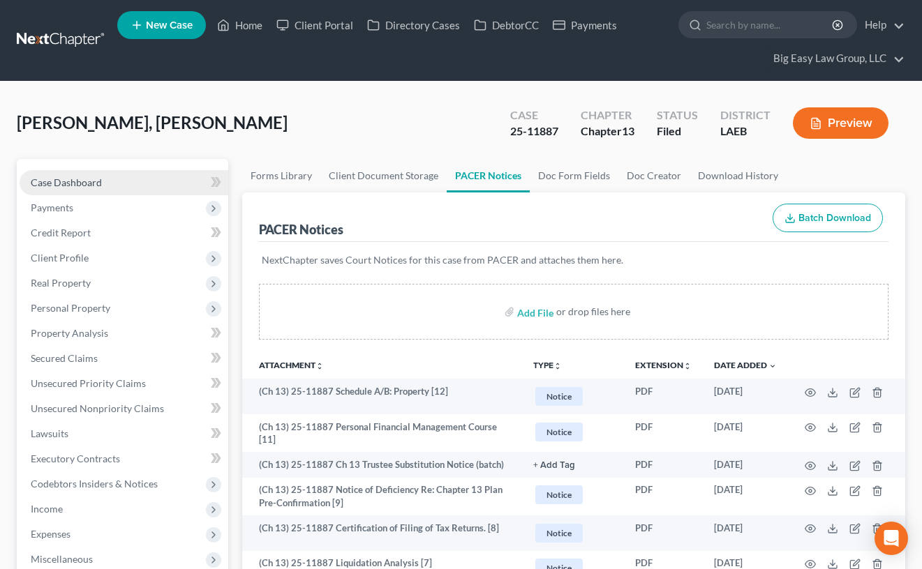
click at [137, 190] on link "Case Dashboard" at bounding box center [124, 182] width 209 height 25
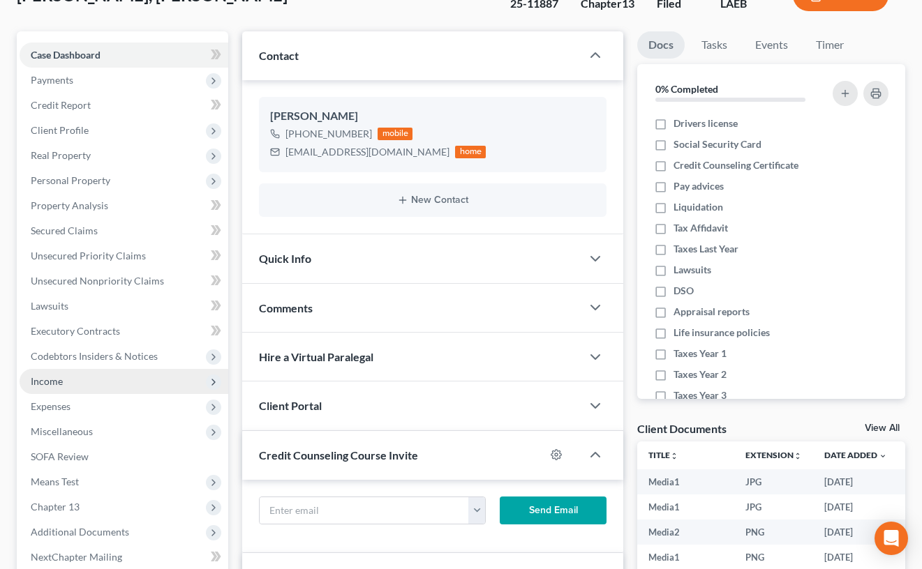
scroll to position [145, 0]
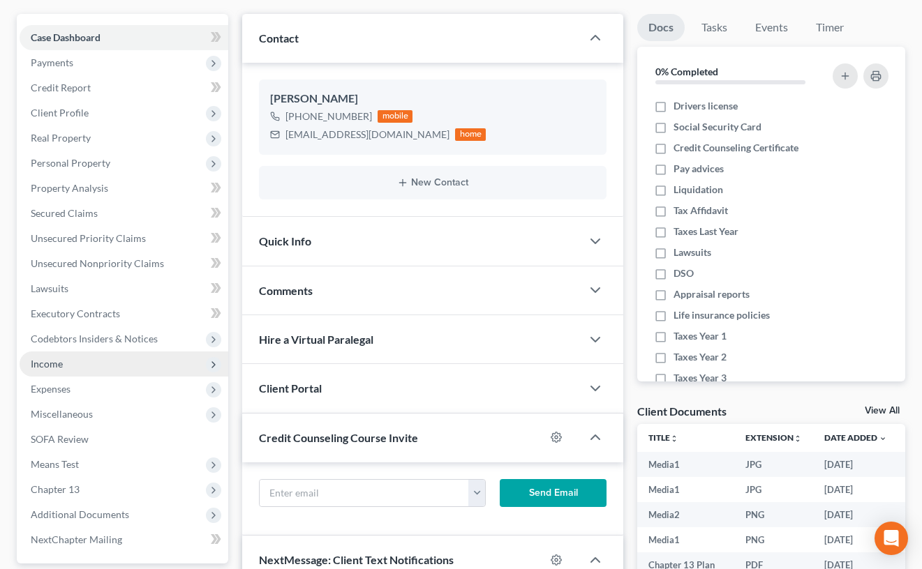
click at [112, 358] on span "Income" at bounding box center [124, 364] width 209 height 25
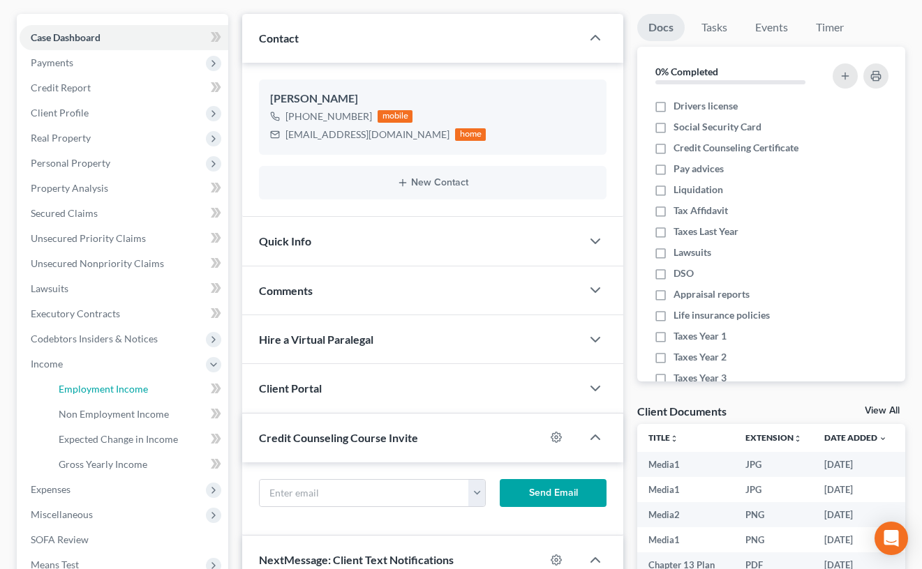
drag, startPoint x: 128, startPoint y: 382, endPoint x: 475, endPoint y: 287, distance: 359.4
click at [128, 382] on link "Employment Income" at bounding box center [137, 389] width 181 height 25
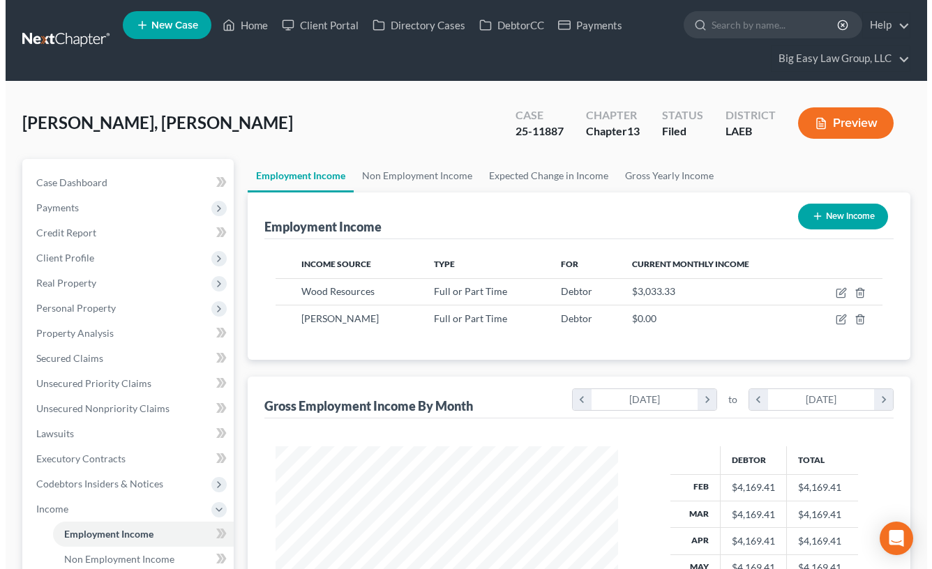
scroll to position [251, 370]
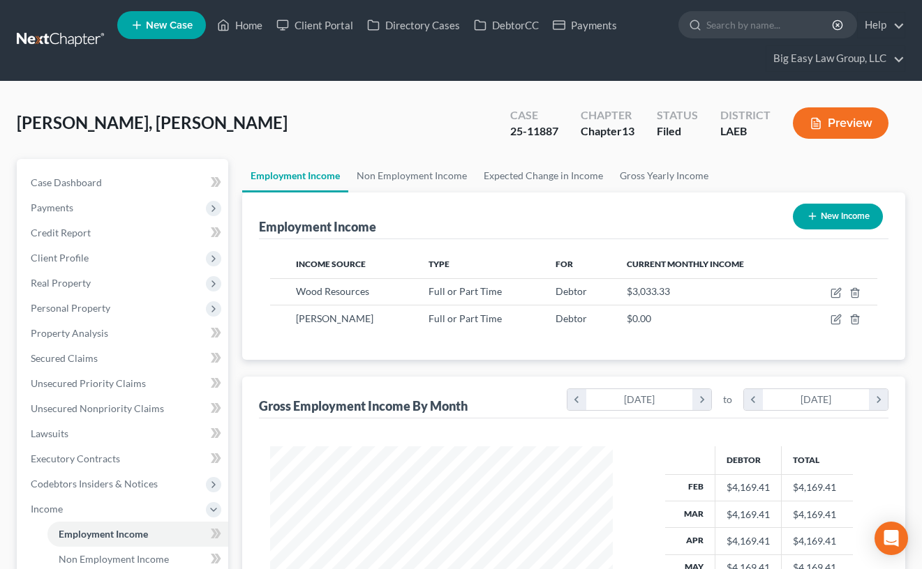
click at [833, 214] on button "New Income" at bounding box center [838, 217] width 90 height 26
select select "0"
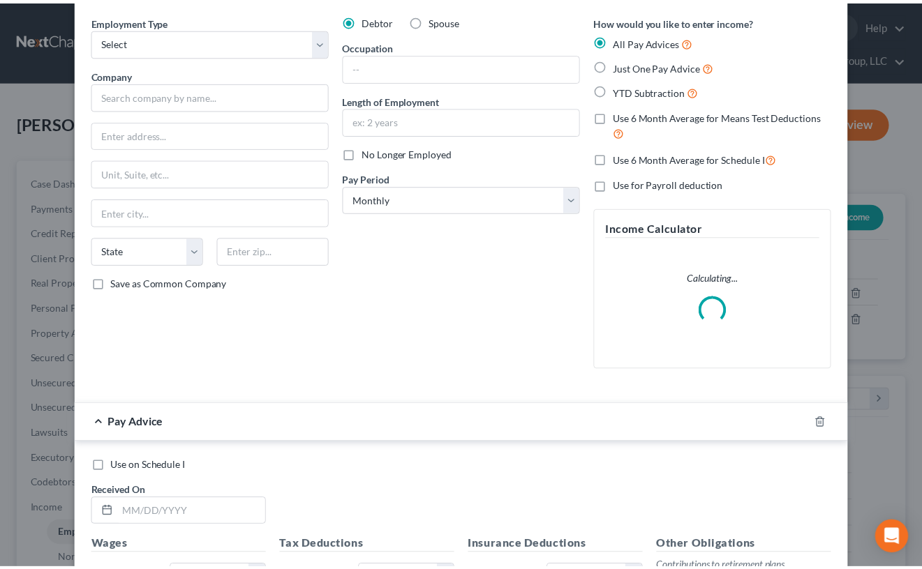
scroll to position [0, 0]
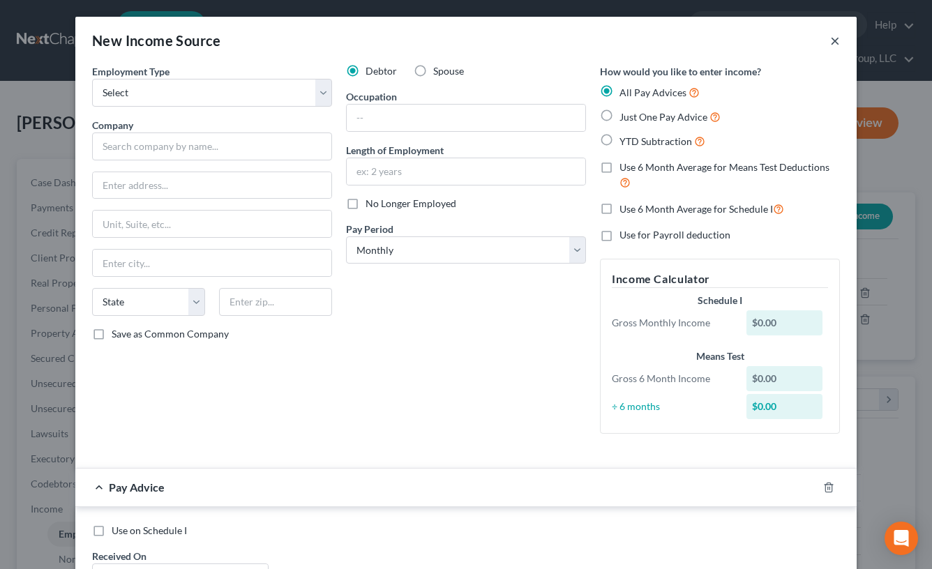
click at [830, 38] on button "×" at bounding box center [835, 40] width 10 height 17
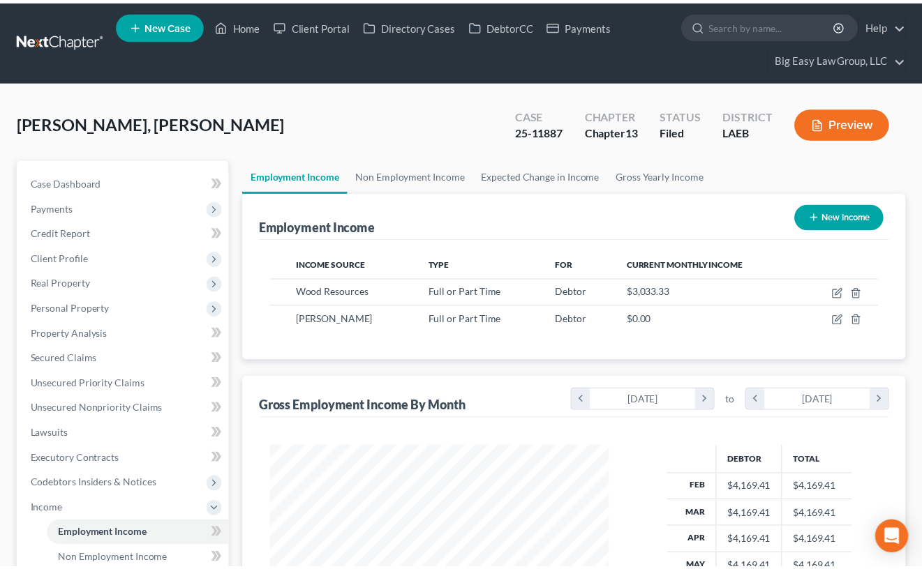
scroll to position [697545, 697424]
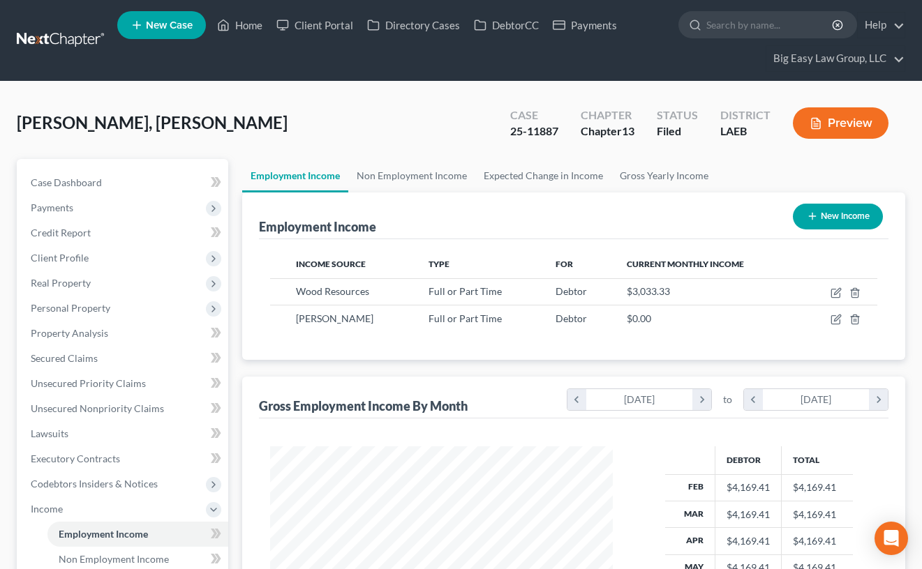
click at [437, 120] on div "Conner Jr., Cedrick Upgraded Case 25-11887 Chapter Chapter 13 Status Filed Dist…" at bounding box center [461, 128] width 888 height 61
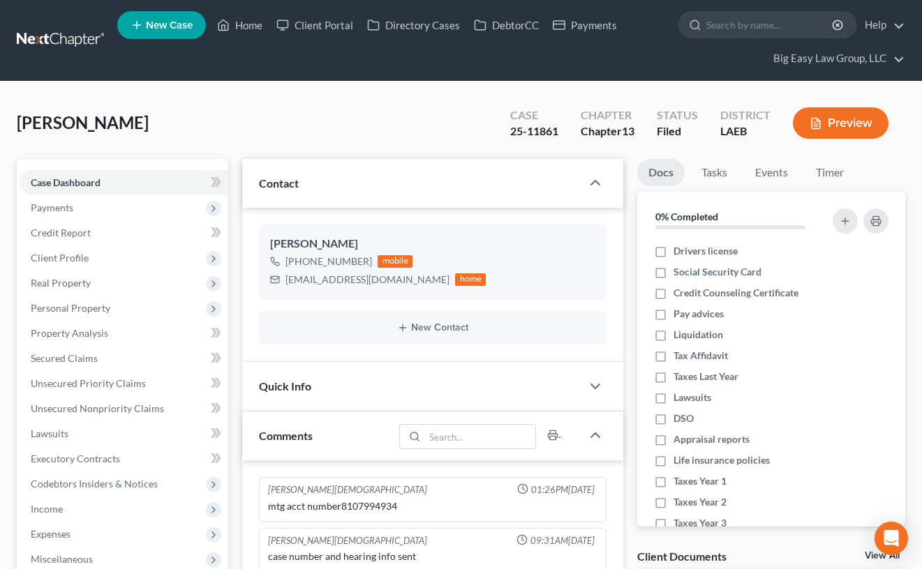
select select "0"
